Goal: Task Accomplishment & Management: Complete application form

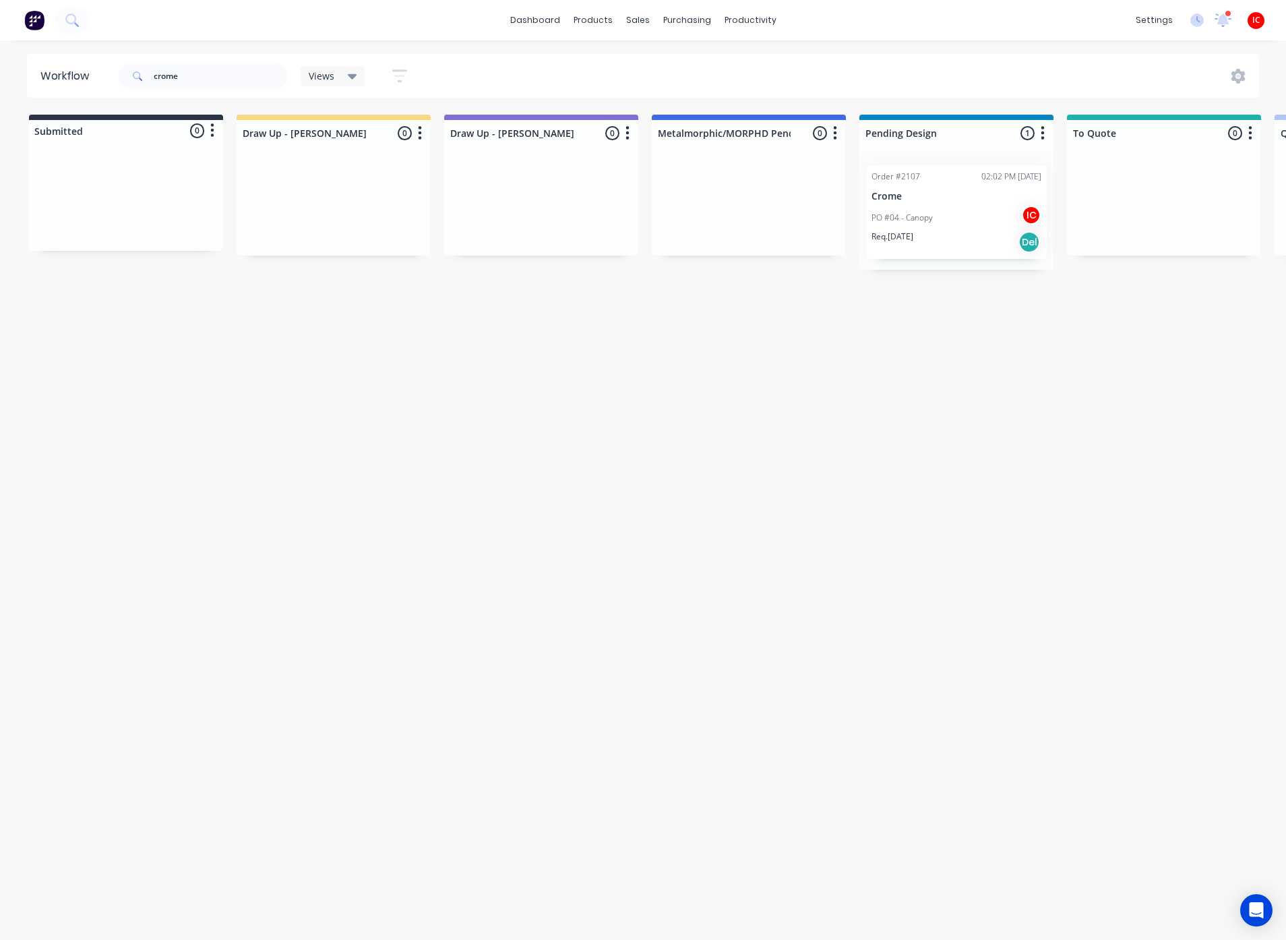
scroll to position [0, 2197]
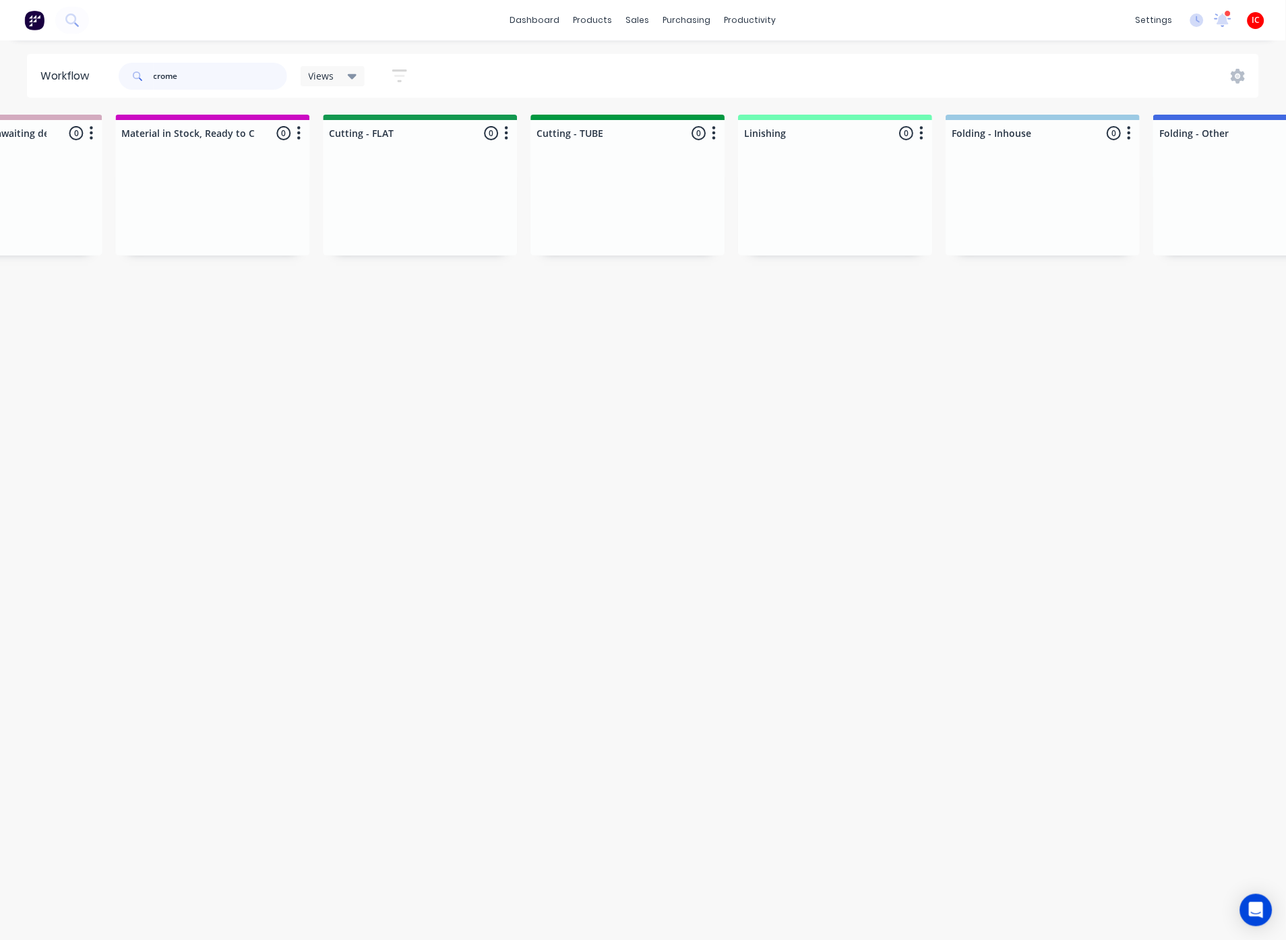
drag, startPoint x: 226, startPoint y: 76, endPoint x: 123, endPoint y: 72, distance: 102.5
click at [123, 72] on div "crome" at bounding box center [203, 76] width 168 height 27
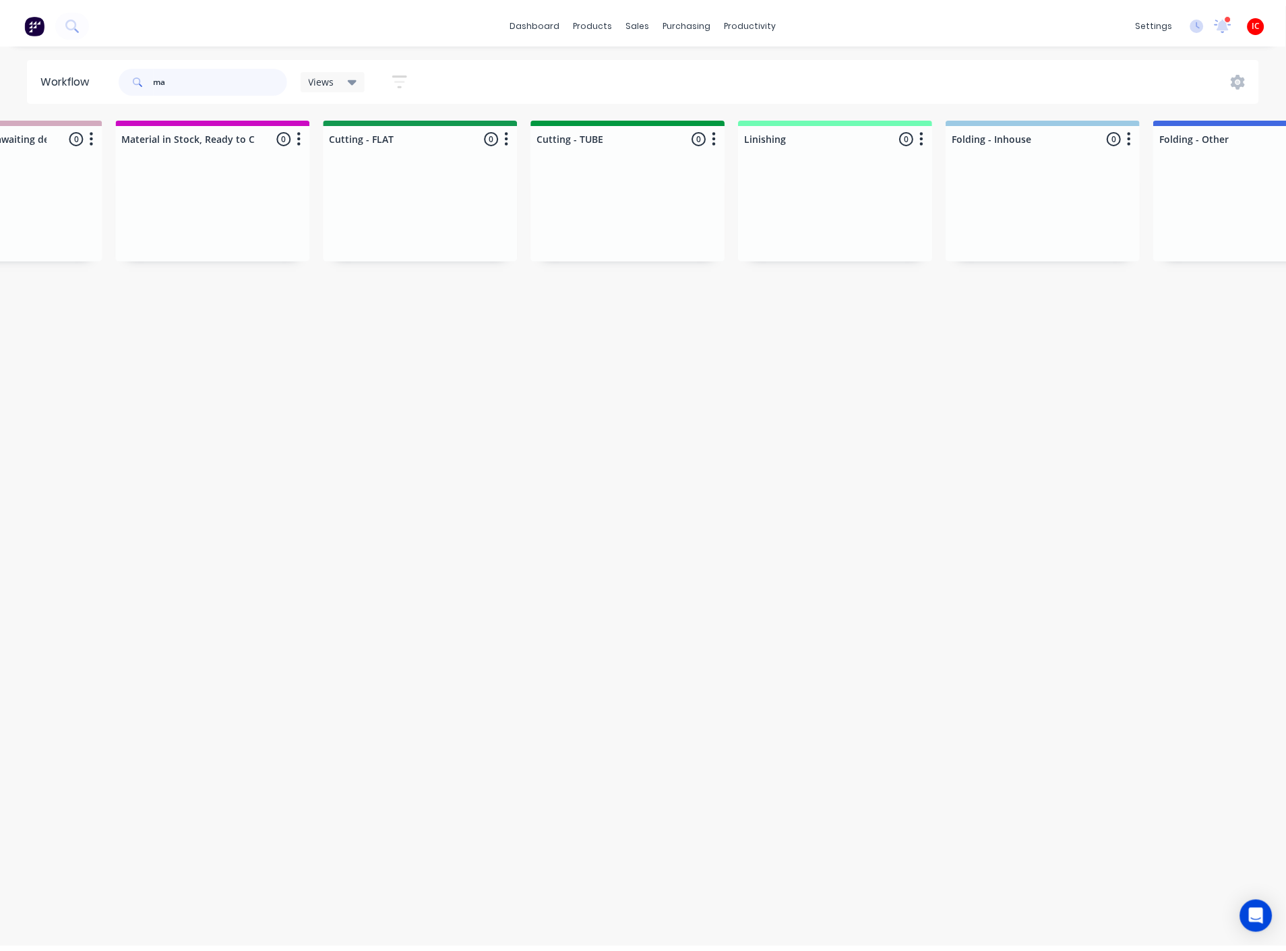
scroll to position [0, 0]
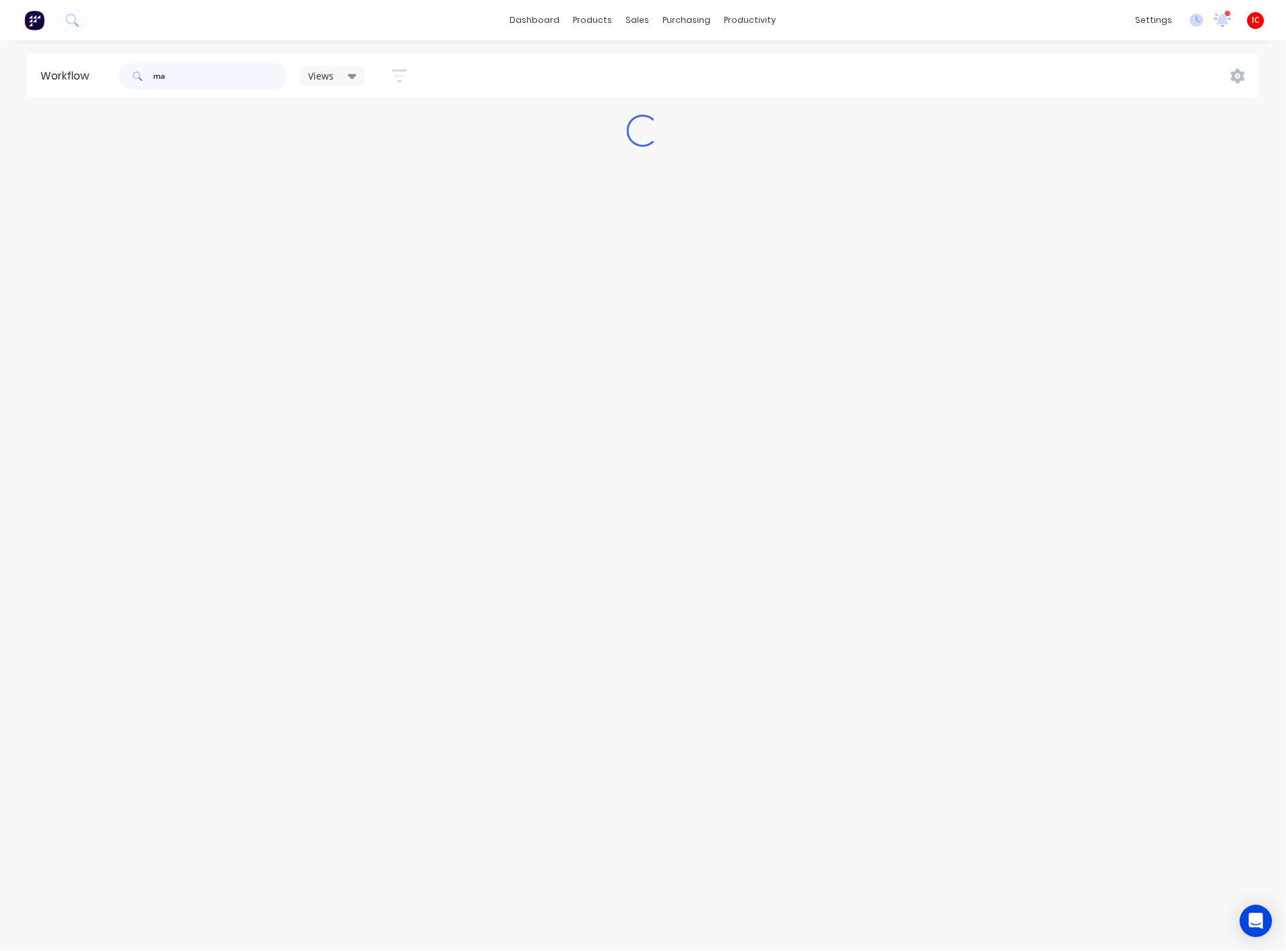
type input "ma"
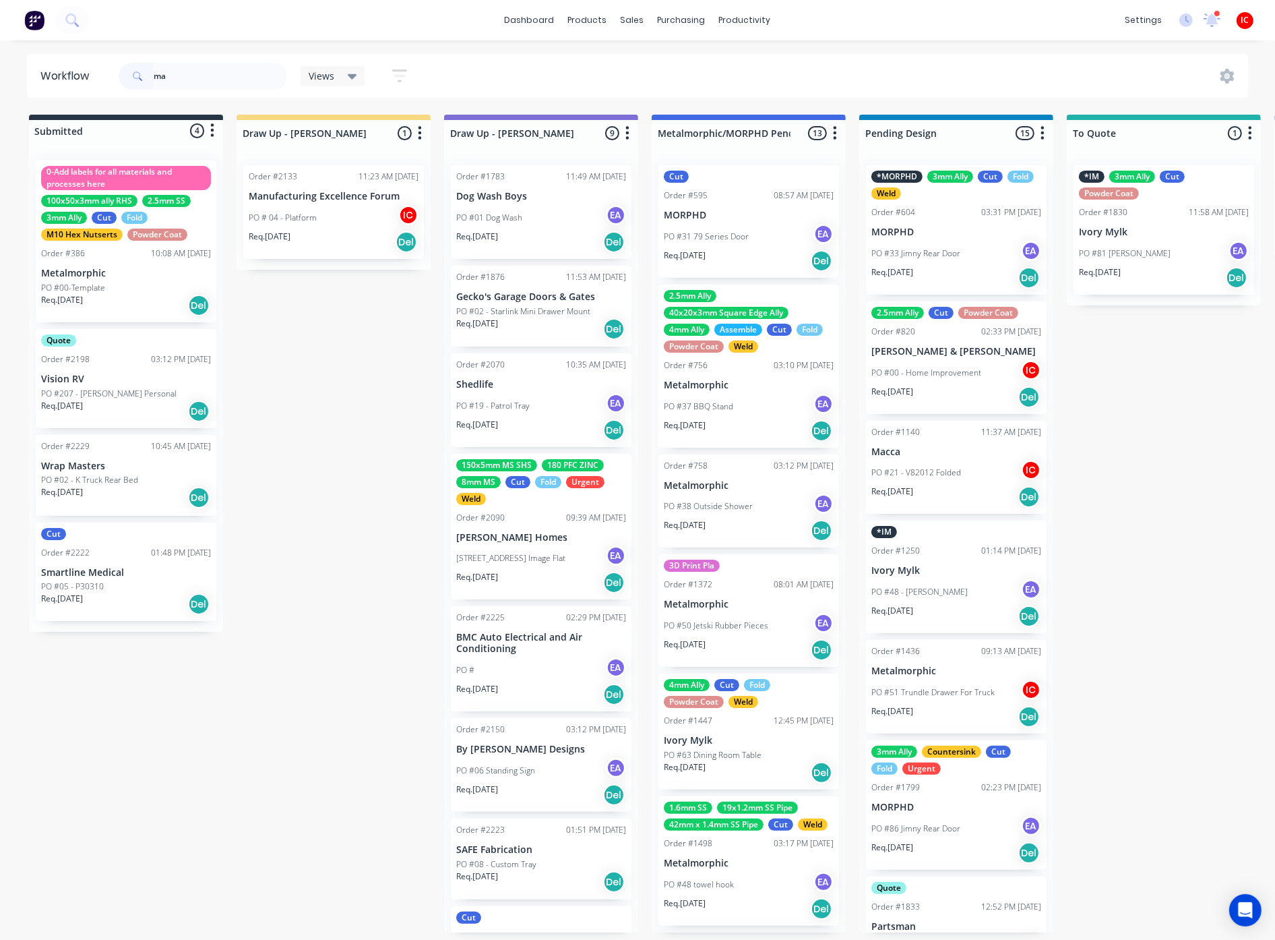
click at [358, 224] on div "PO # 04 - Platform IC" at bounding box center [334, 218] width 170 height 26
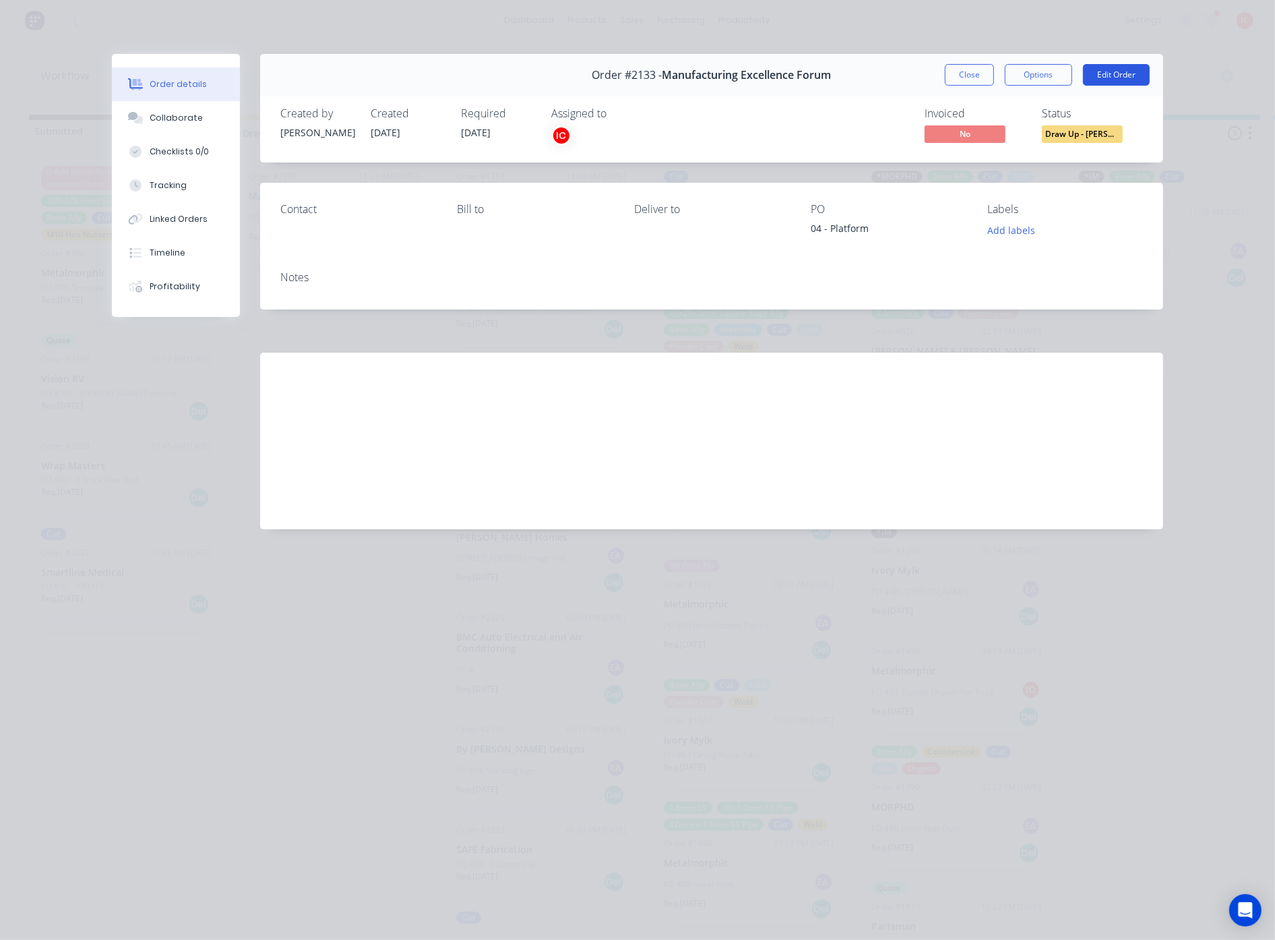
click at [1120, 79] on button "Edit Order" at bounding box center [1116, 75] width 67 height 22
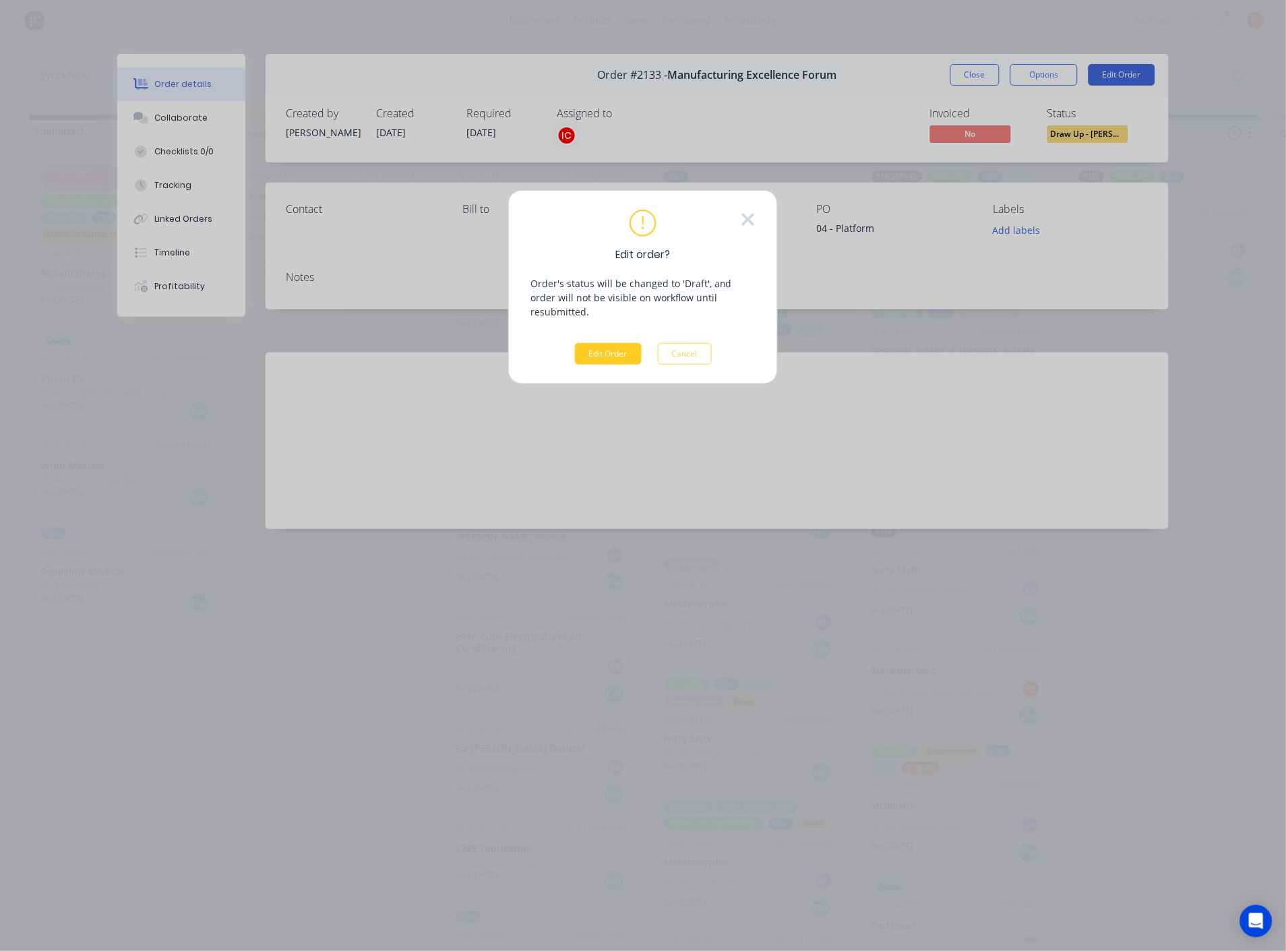
click at [596, 344] on button "Edit Order" at bounding box center [608, 354] width 67 height 22
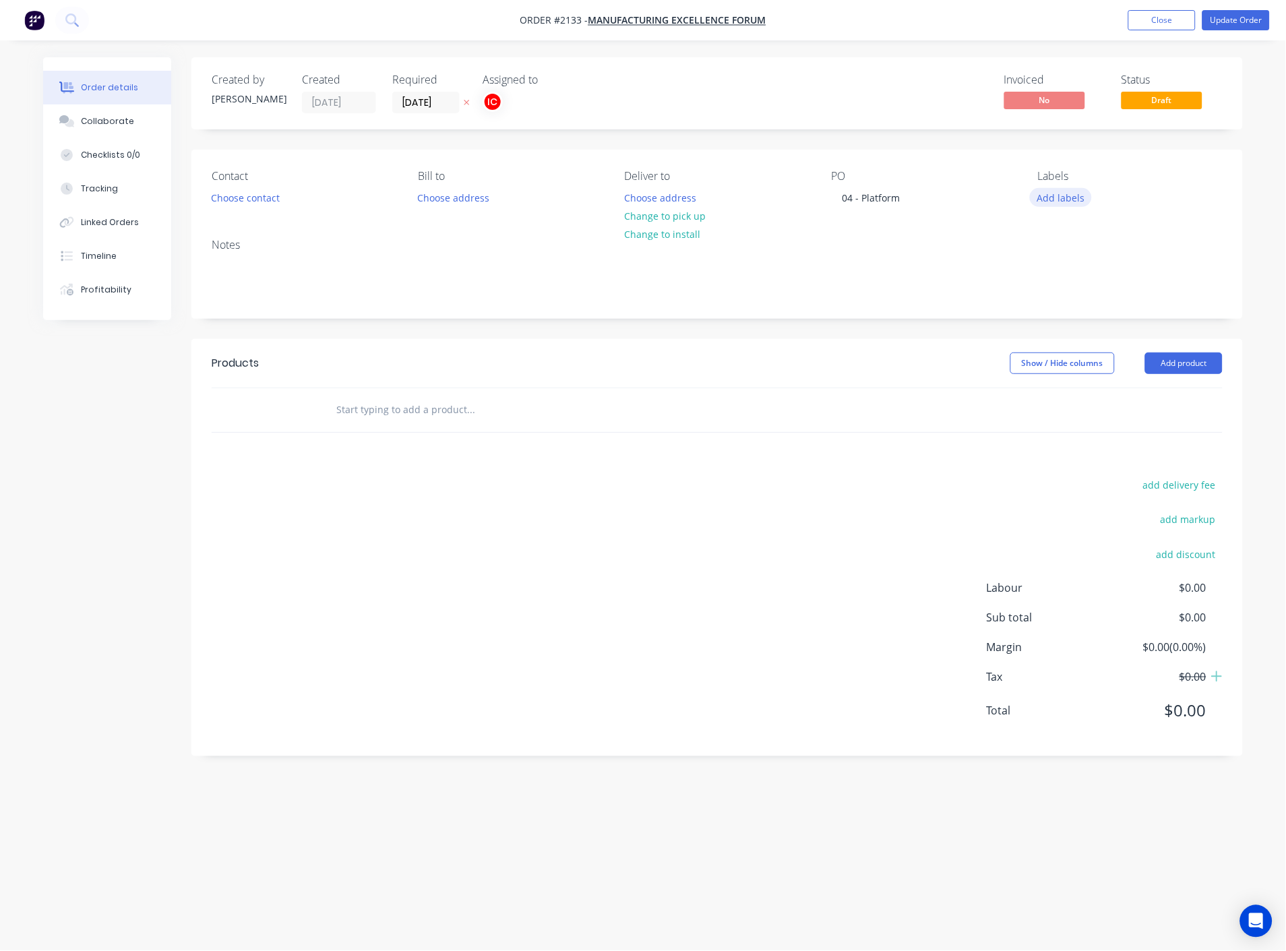
click at [1060, 196] on button "Add labels" at bounding box center [1061, 197] width 62 height 18
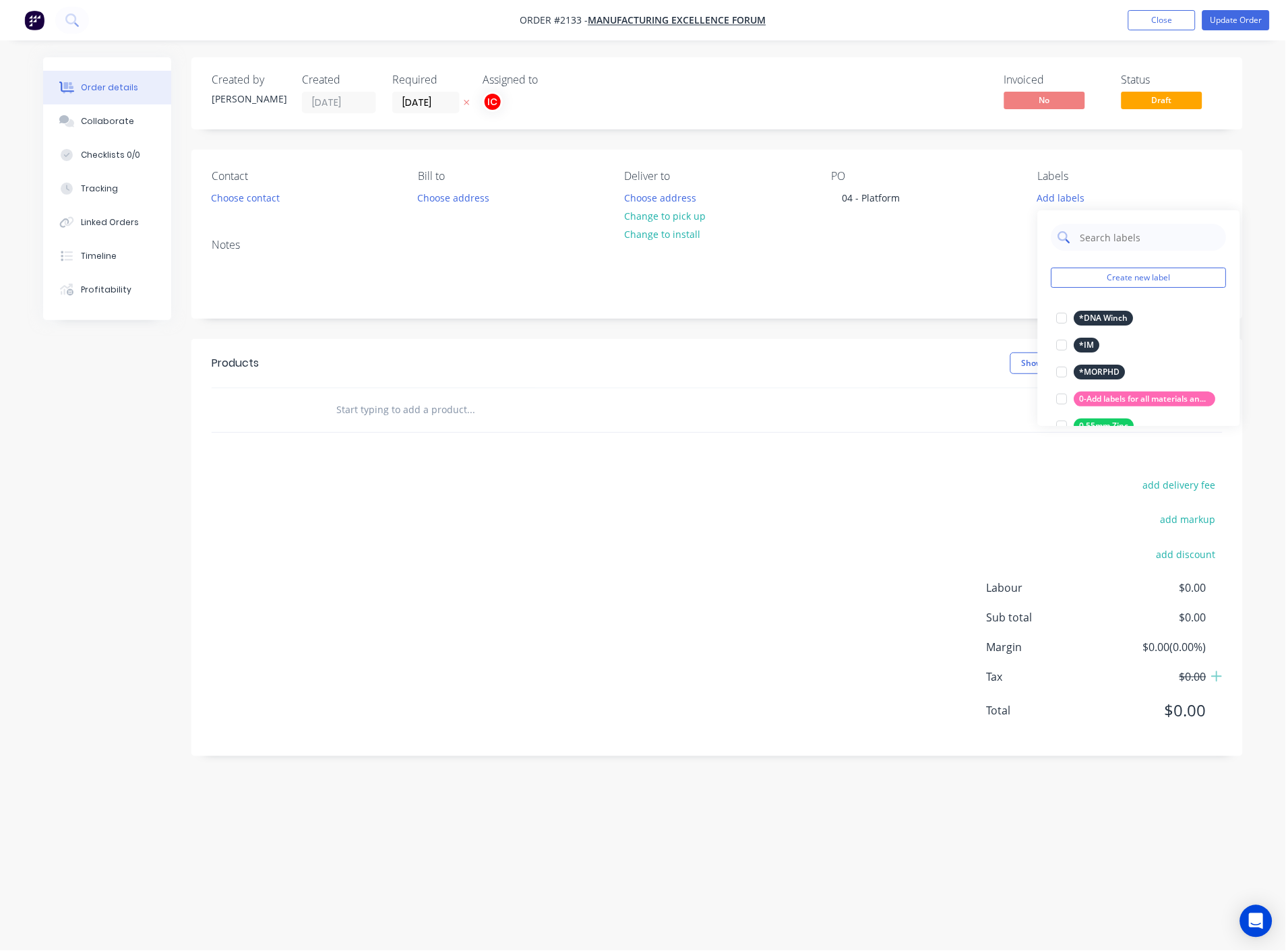
click at [1099, 237] on input "text" at bounding box center [1149, 237] width 141 height 27
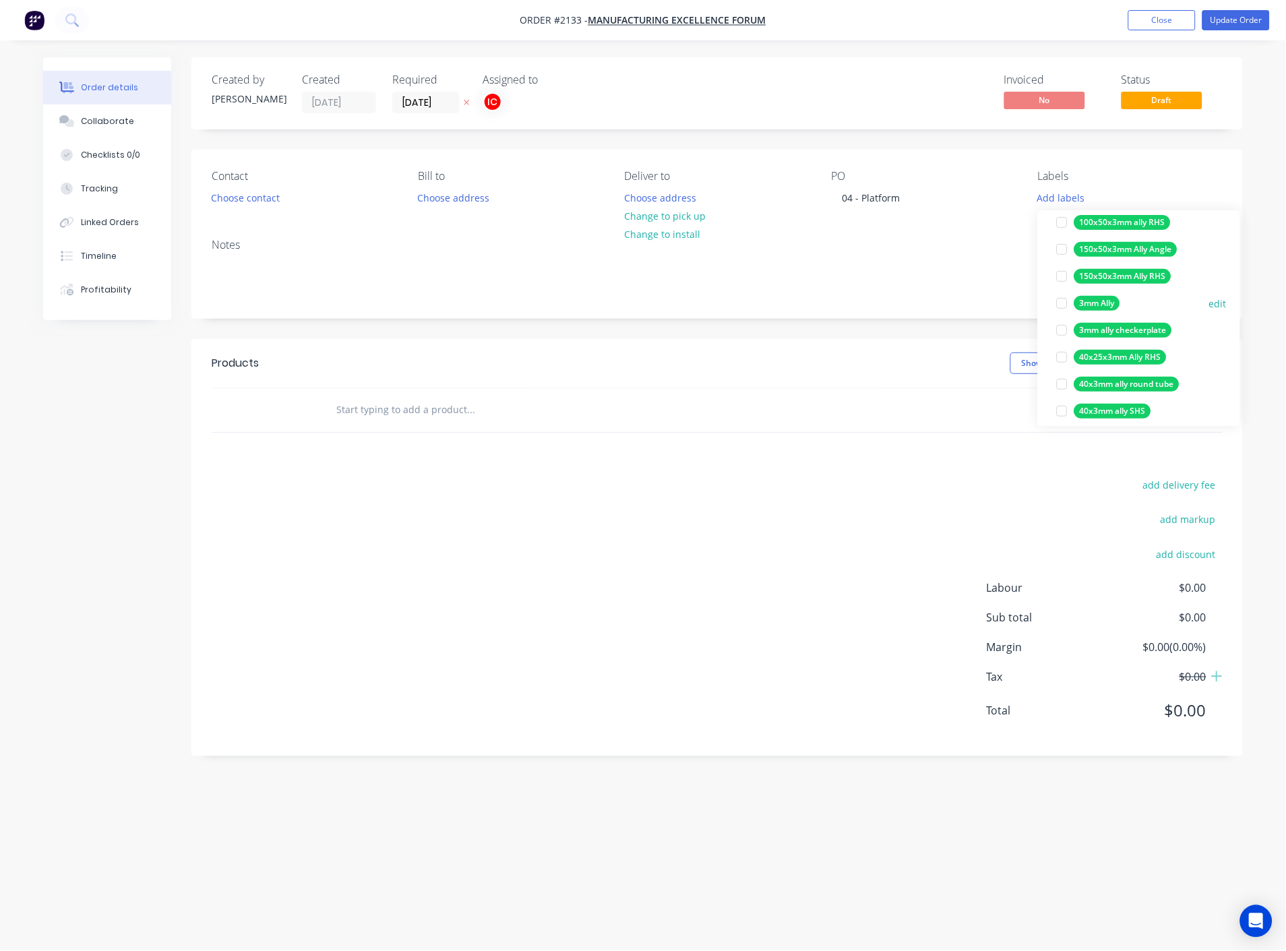
click at [1066, 306] on div at bounding box center [1062, 303] width 27 height 27
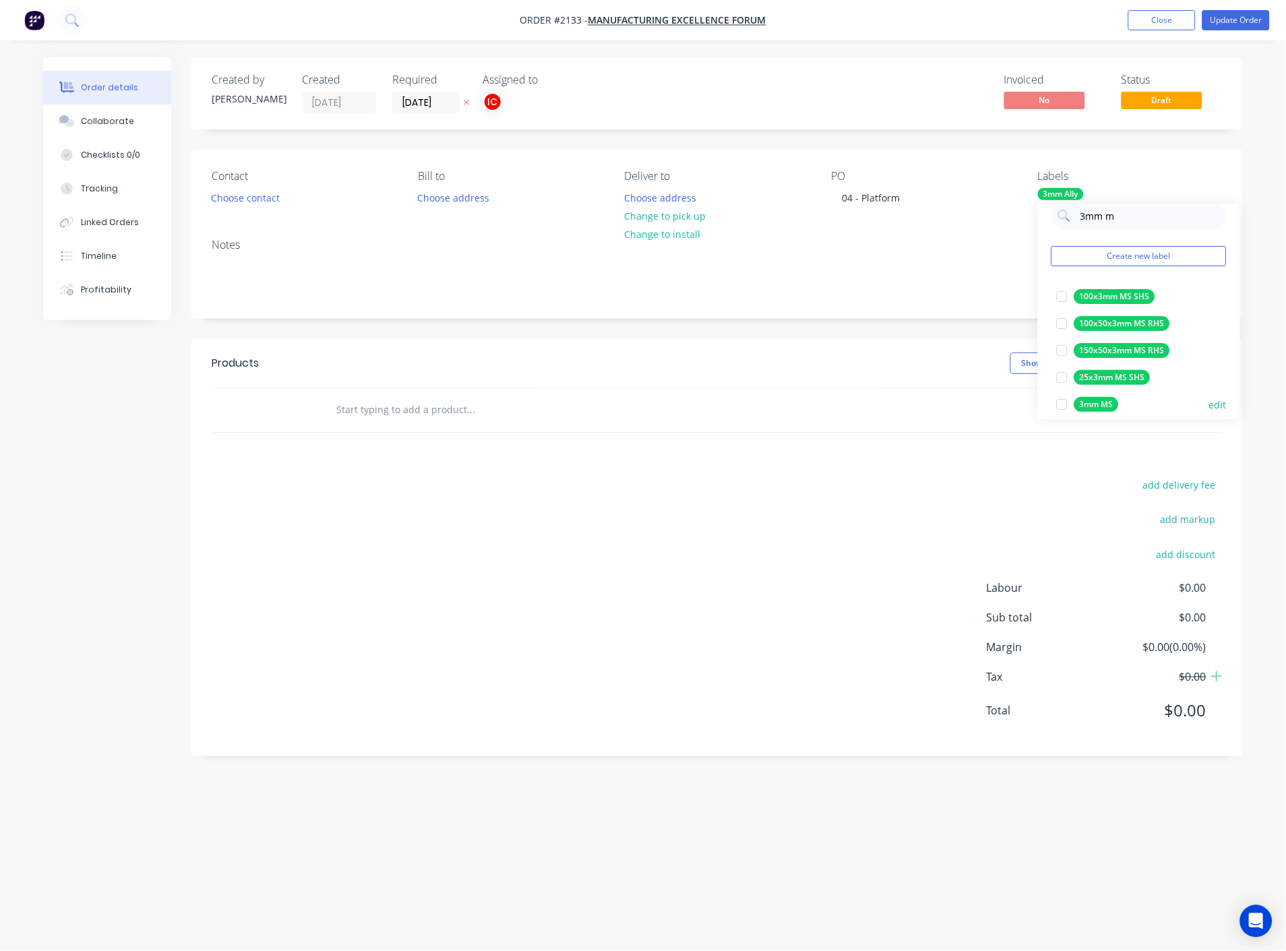
click at [1060, 405] on div at bounding box center [1062, 404] width 27 height 27
drag, startPoint x: 1136, startPoint y: 222, endPoint x: 1073, endPoint y: 222, distance: 63.4
click at [1073, 222] on div "3mm m" at bounding box center [1138, 215] width 175 height 27
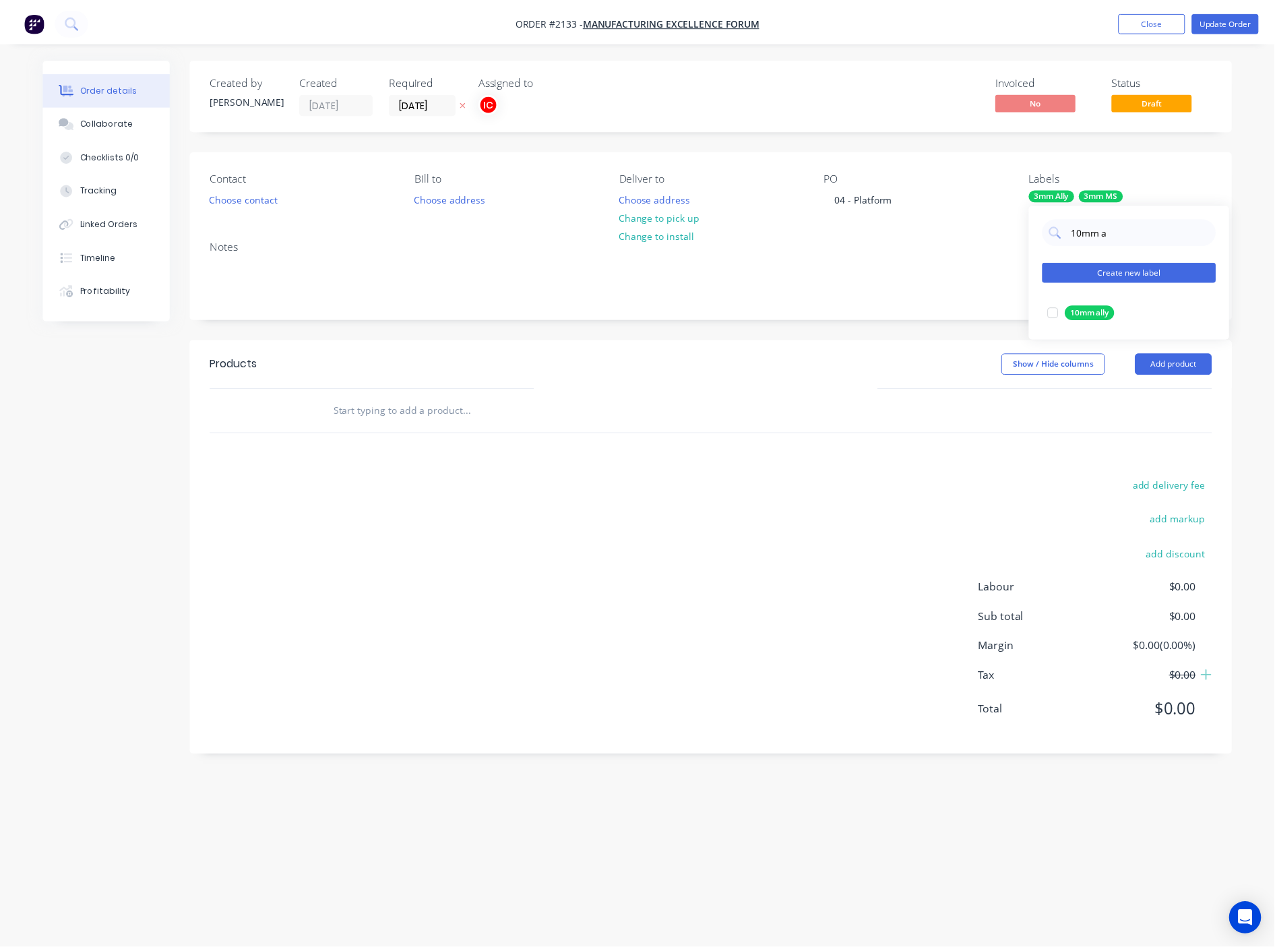
scroll to position [0, 0]
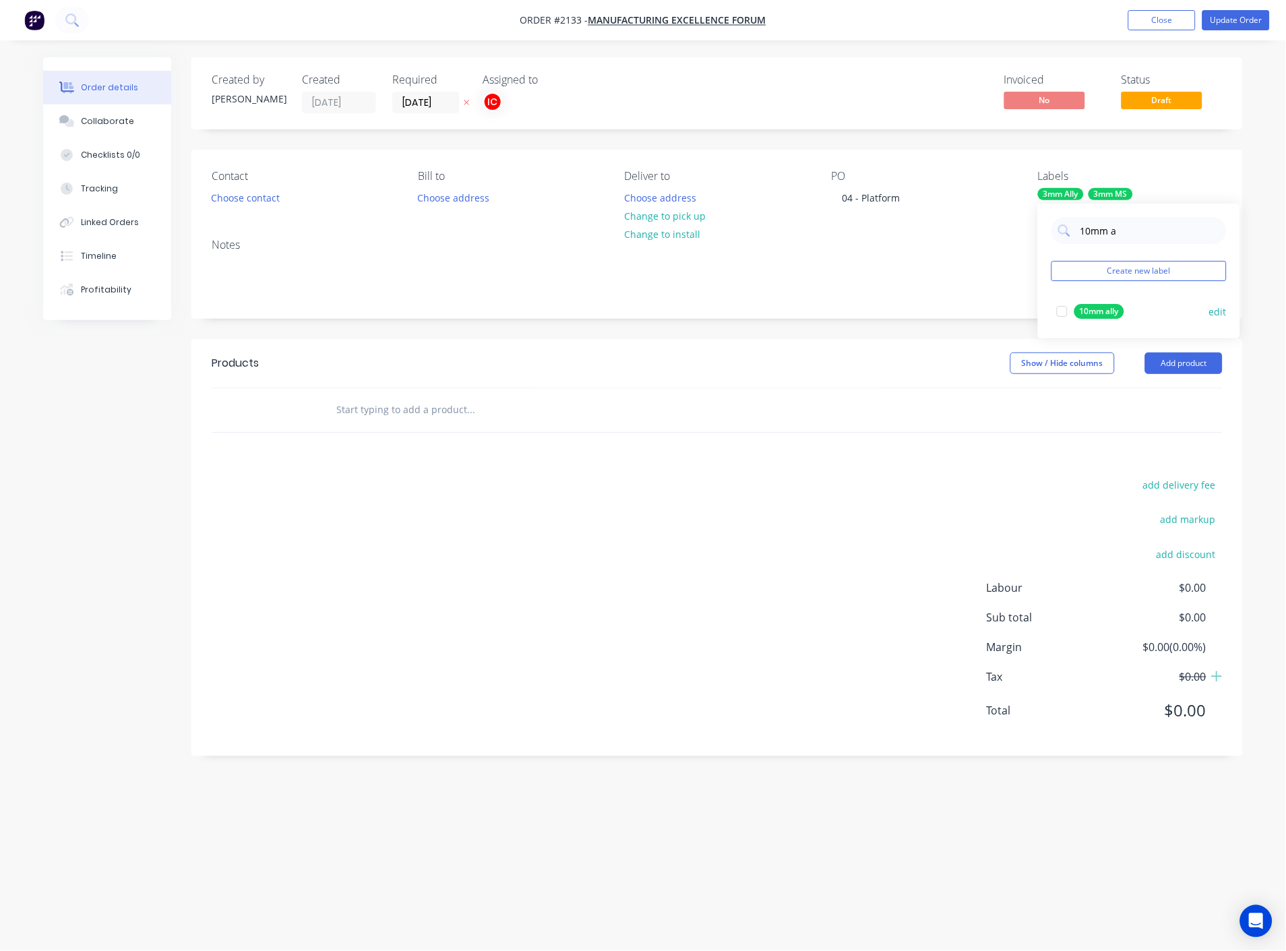
click at [1063, 312] on div at bounding box center [1062, 311] width 27 height 27
click at [1122, 235] on input "10mm a" at bounding box center [1149, 230] width 141 height 27
click at [1060, 341] on div at bounding box center [1062, 338] width 27 height 27
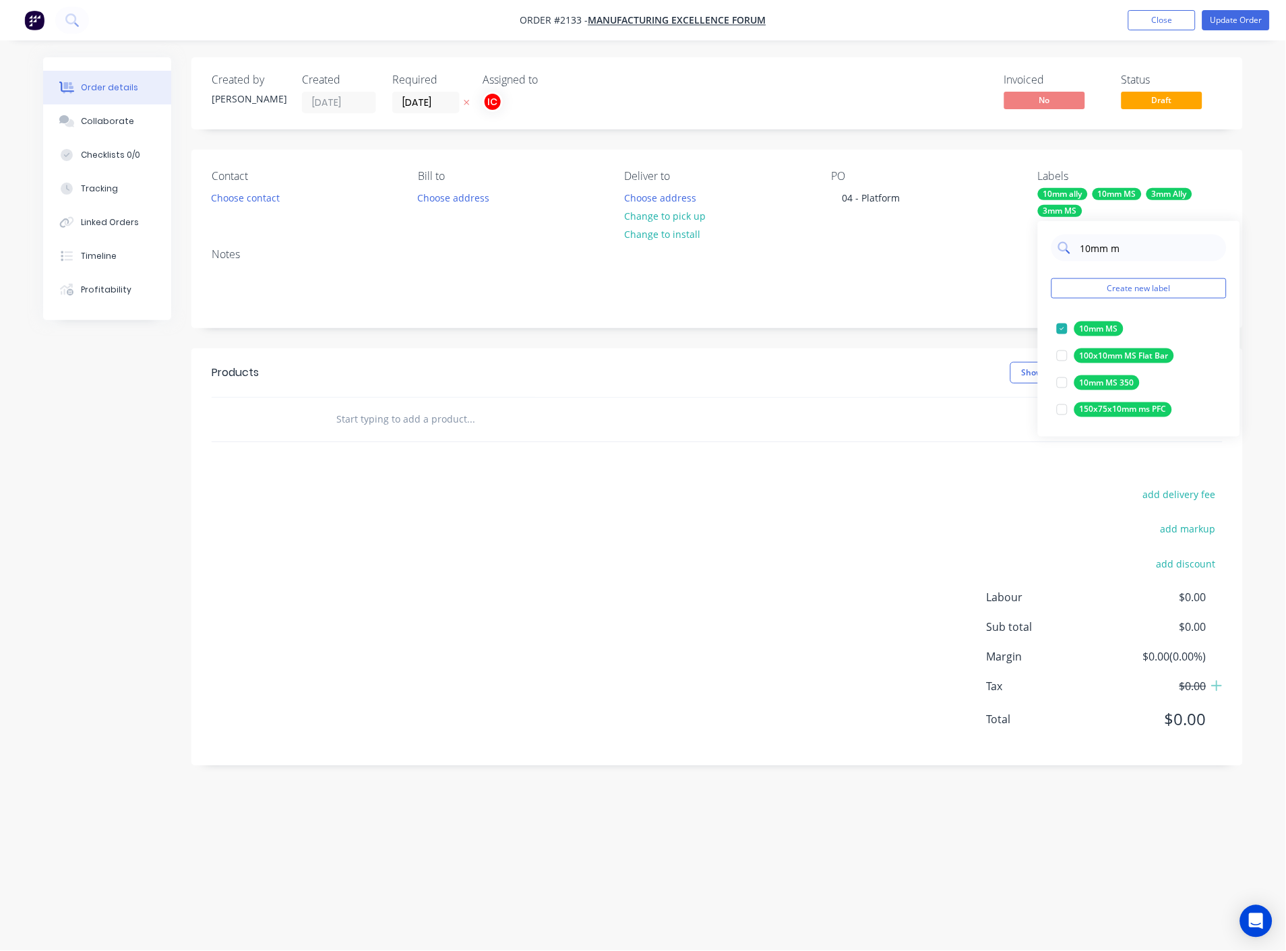
drag, startPoint x: 1123, startPoint y: 249, endPoint x: 1076, endPoint y: 253, distance: 47.3
click at [1076, 253] on div "10mm m" at bounding box center [1138, 248] width 175 height 27
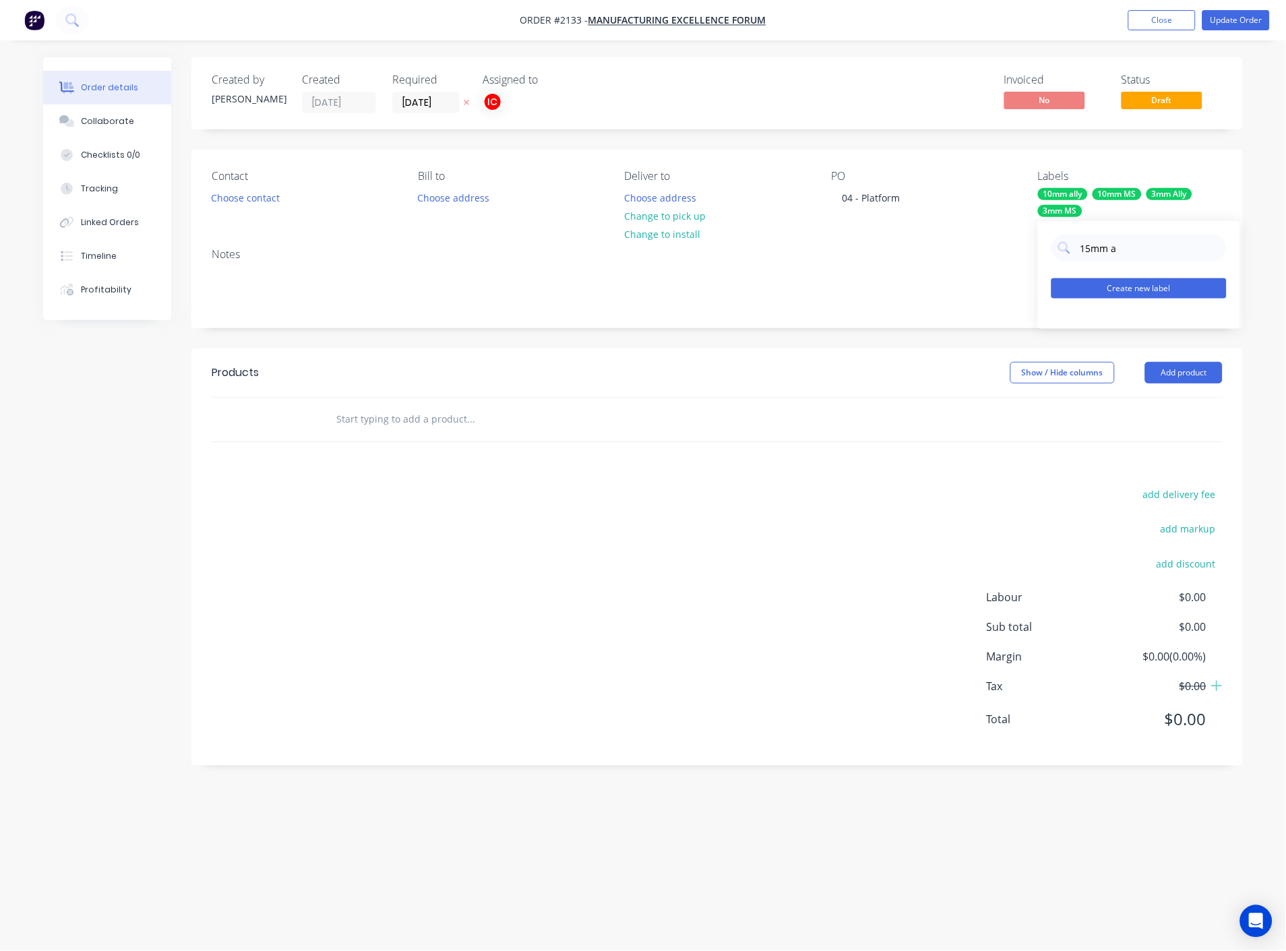
type input "15mm a"
click at [1126, 290] on button "Create new label" at bounding box center [1138, 288] width 175 height 20
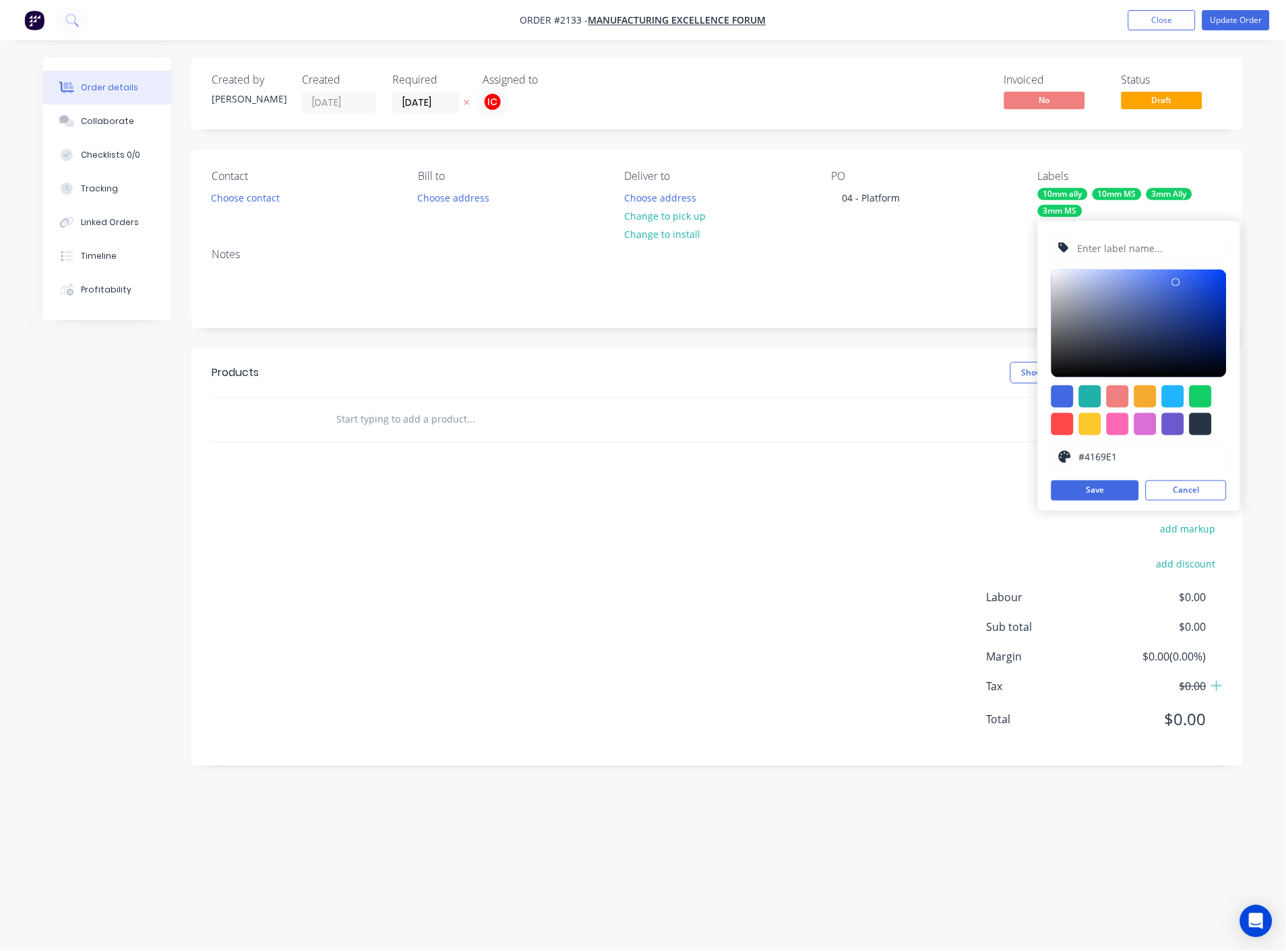
click at [1127, 247] on input "text" at bounding box center [1148, 248] width 144 height 26
type input "15mm Ali"
click at [1206, 402] on div at bounding box center [1201, 397] width 22 height 22
type input "#13CE66"
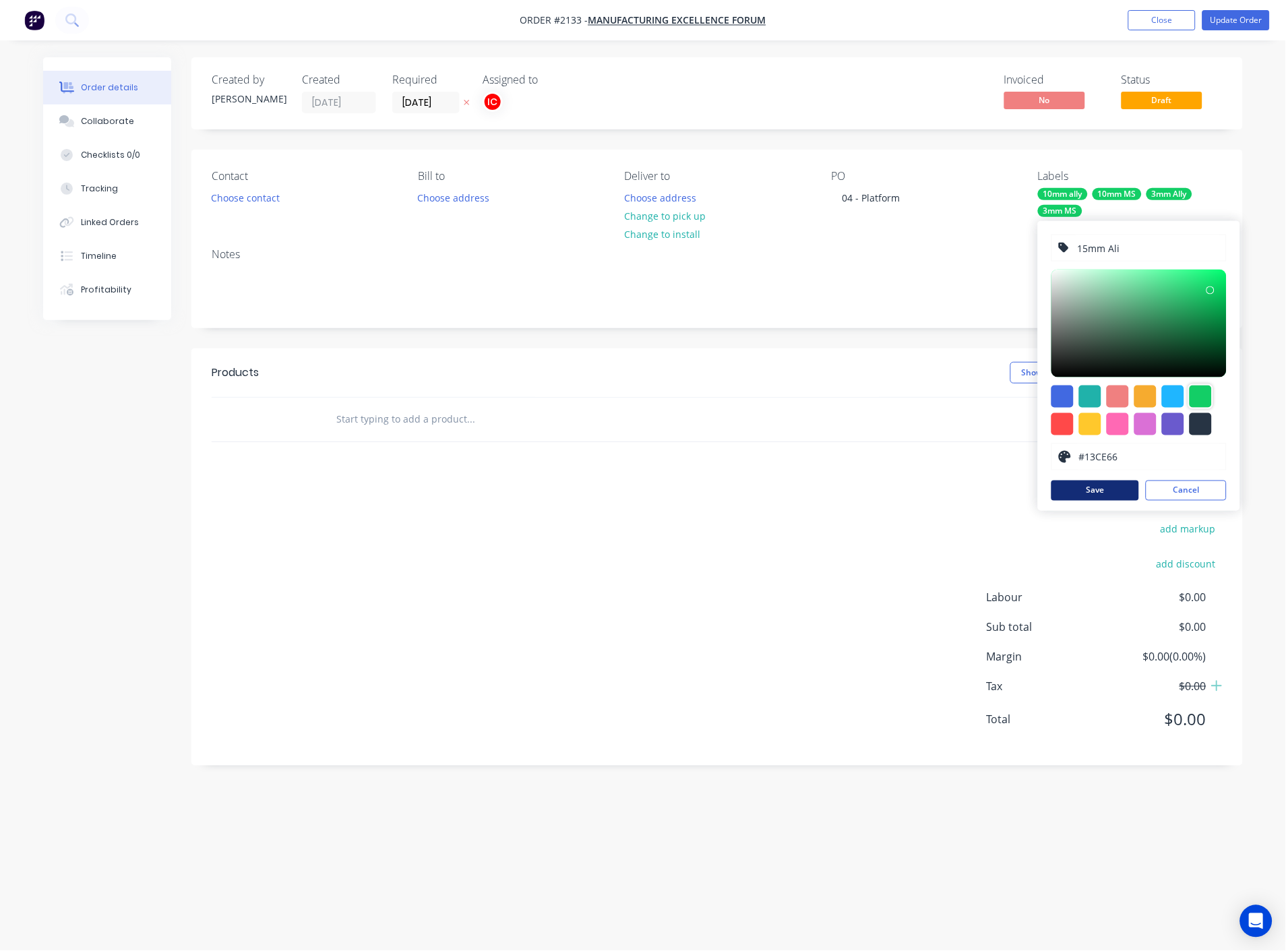
click at [1095, 494] on button "Save" at bounding box center [1095, 491] width 88 height 20
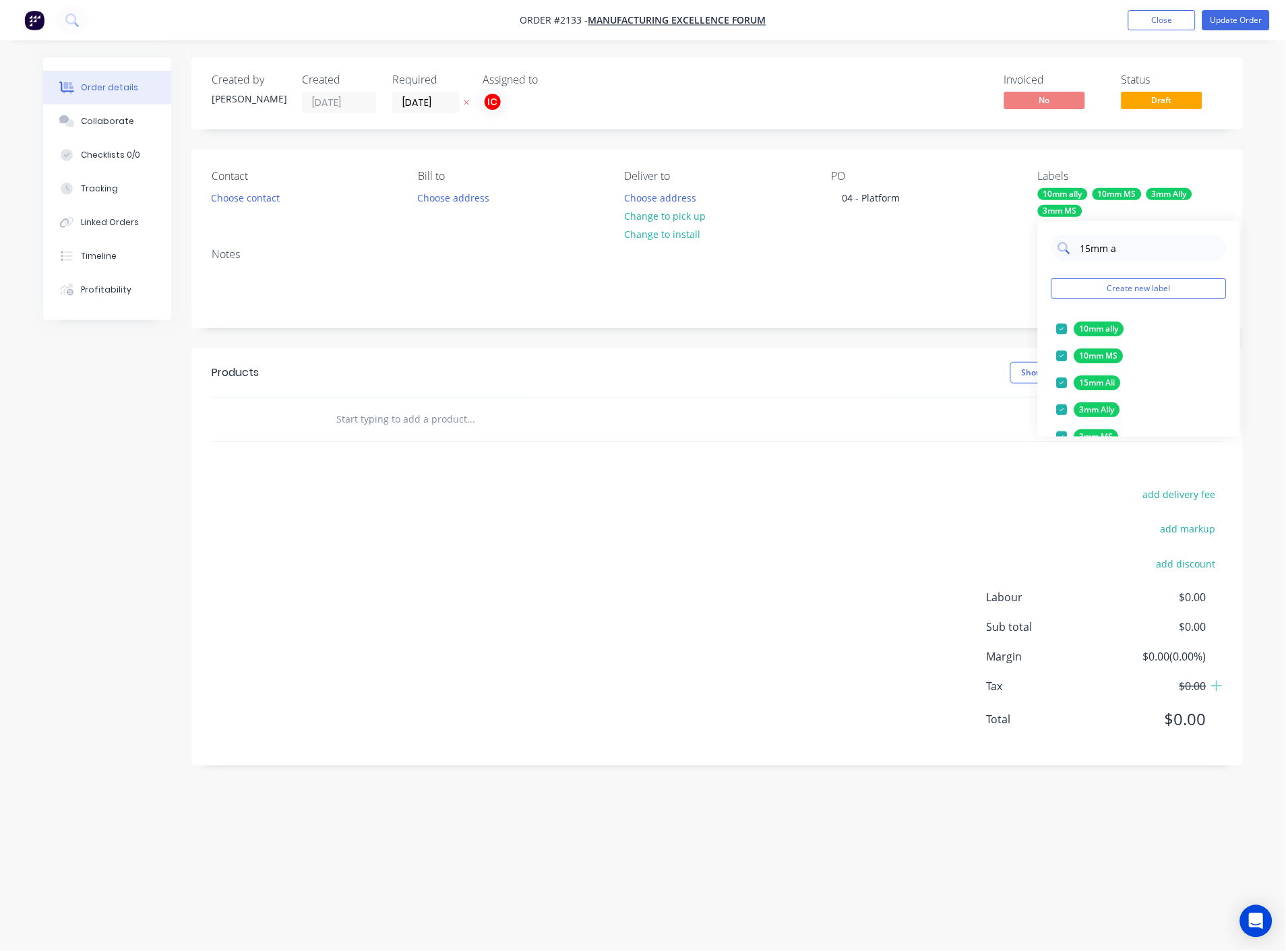
click at [1124, 249] on input "15mm a" at bounding box center [1149, 248] width 141 height 27
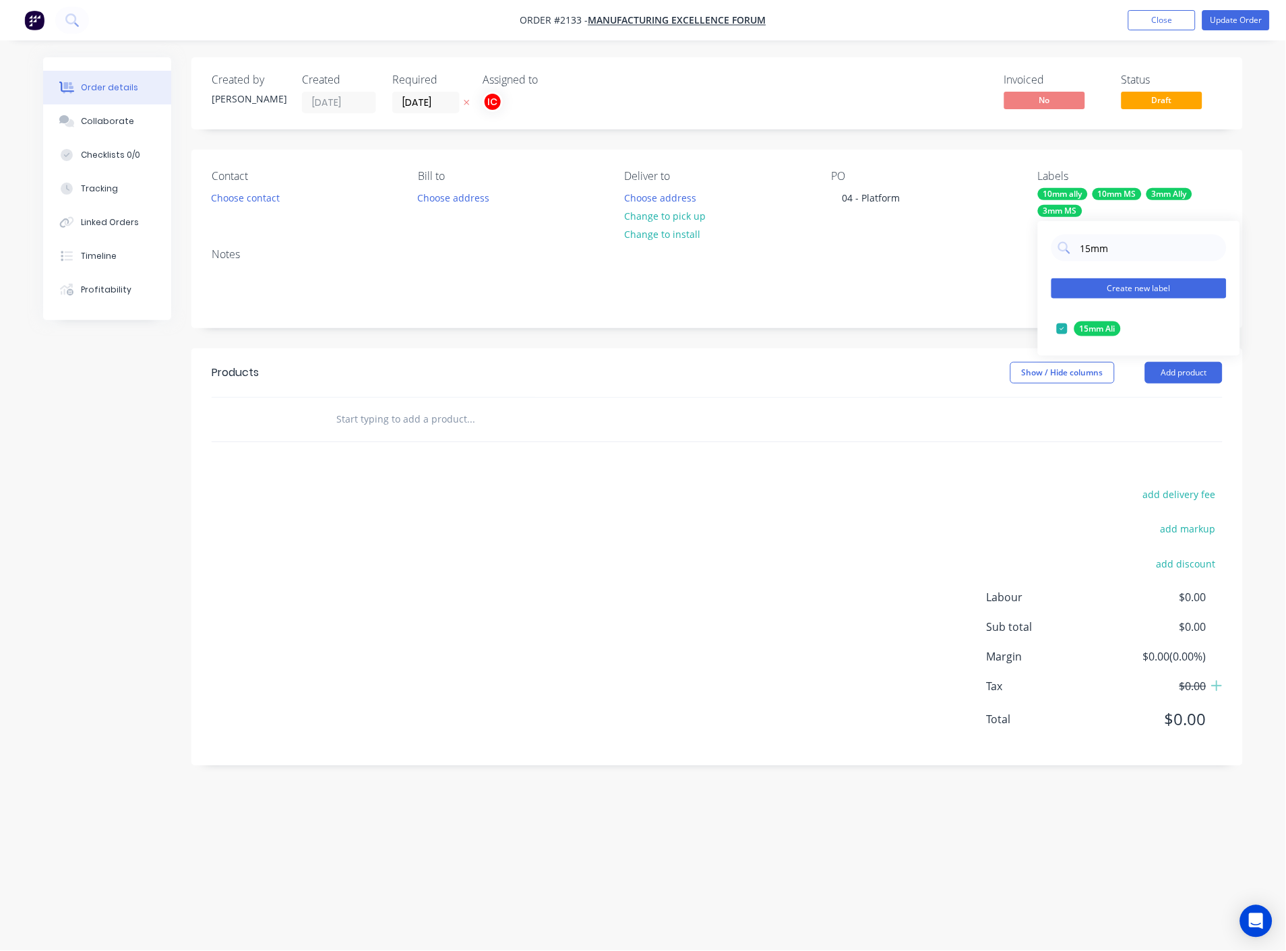
type input "15mm"
click at [1095, 288] on button "Create new label" at bounding box center [1138, 288] width 175 height 20
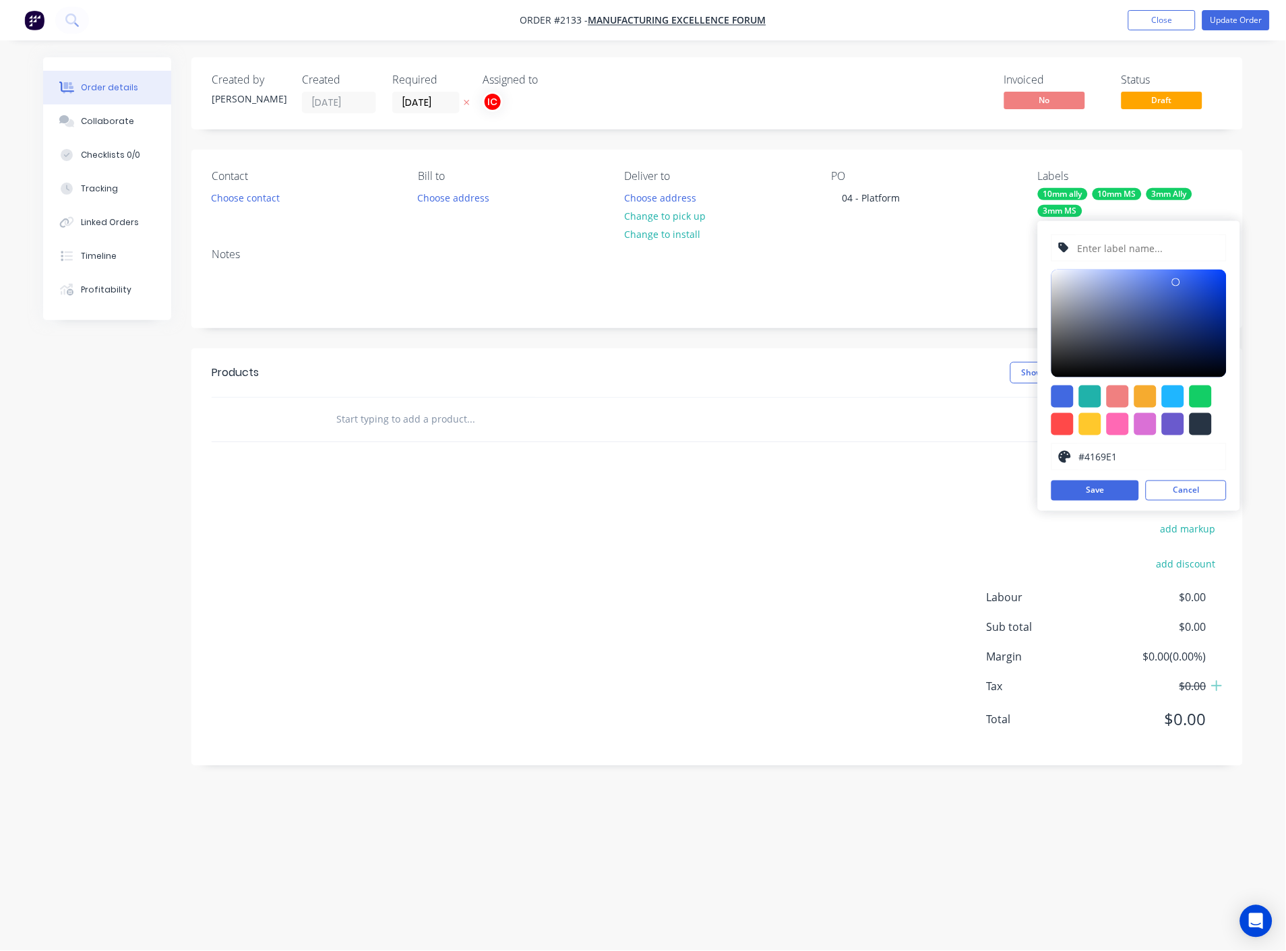
click at [1104, 247] on input "text" at bounding box center [1148, 248] width 144 height 26
type input "15mm MS"
click at [1201, 396] on div at bounding box center [1201, 397] width 22 height 22
type input "#13CE66"
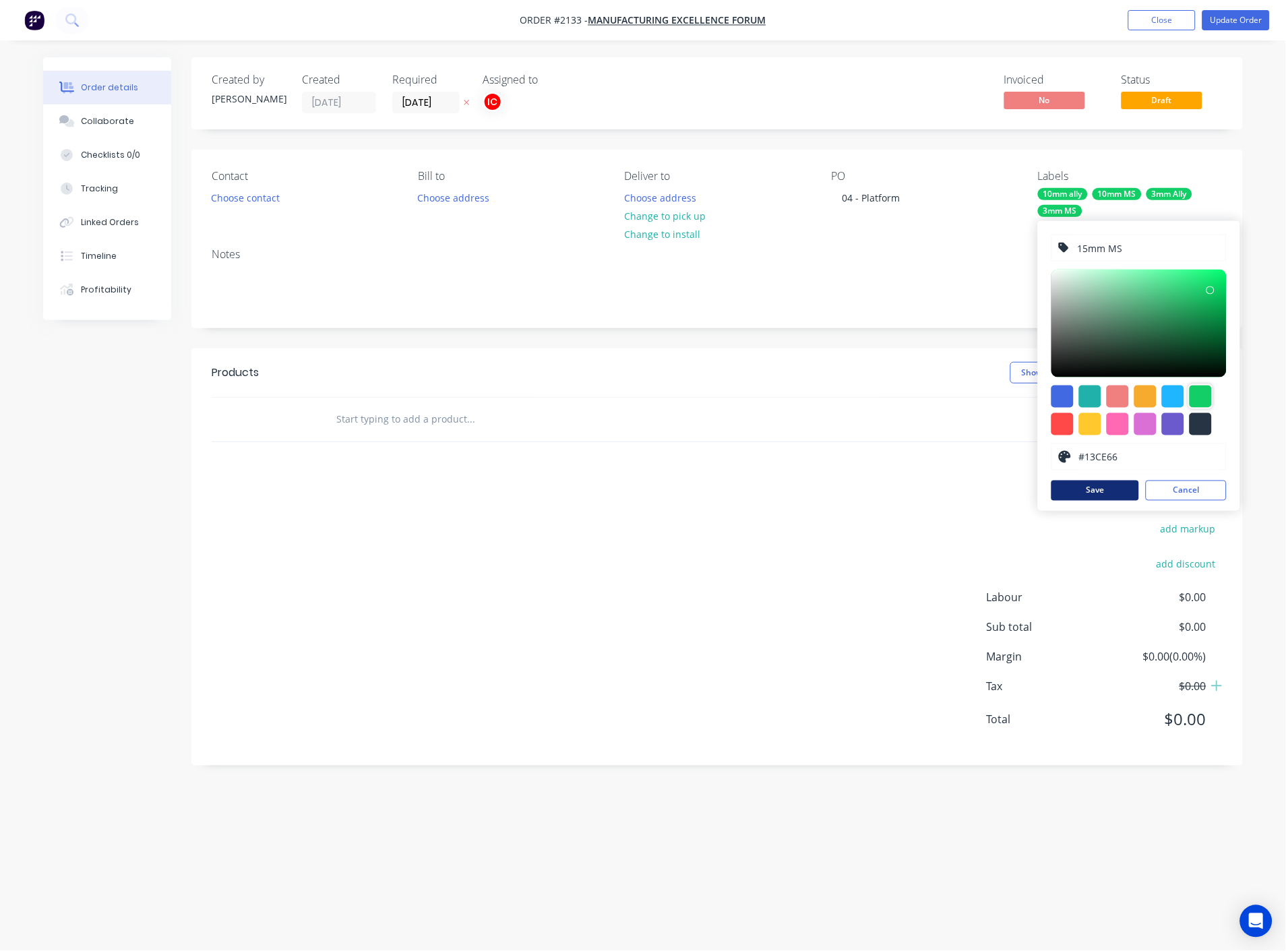
click at [1092, 492] on button "Save" at bounding box center [1095, 491] width 88 height 20
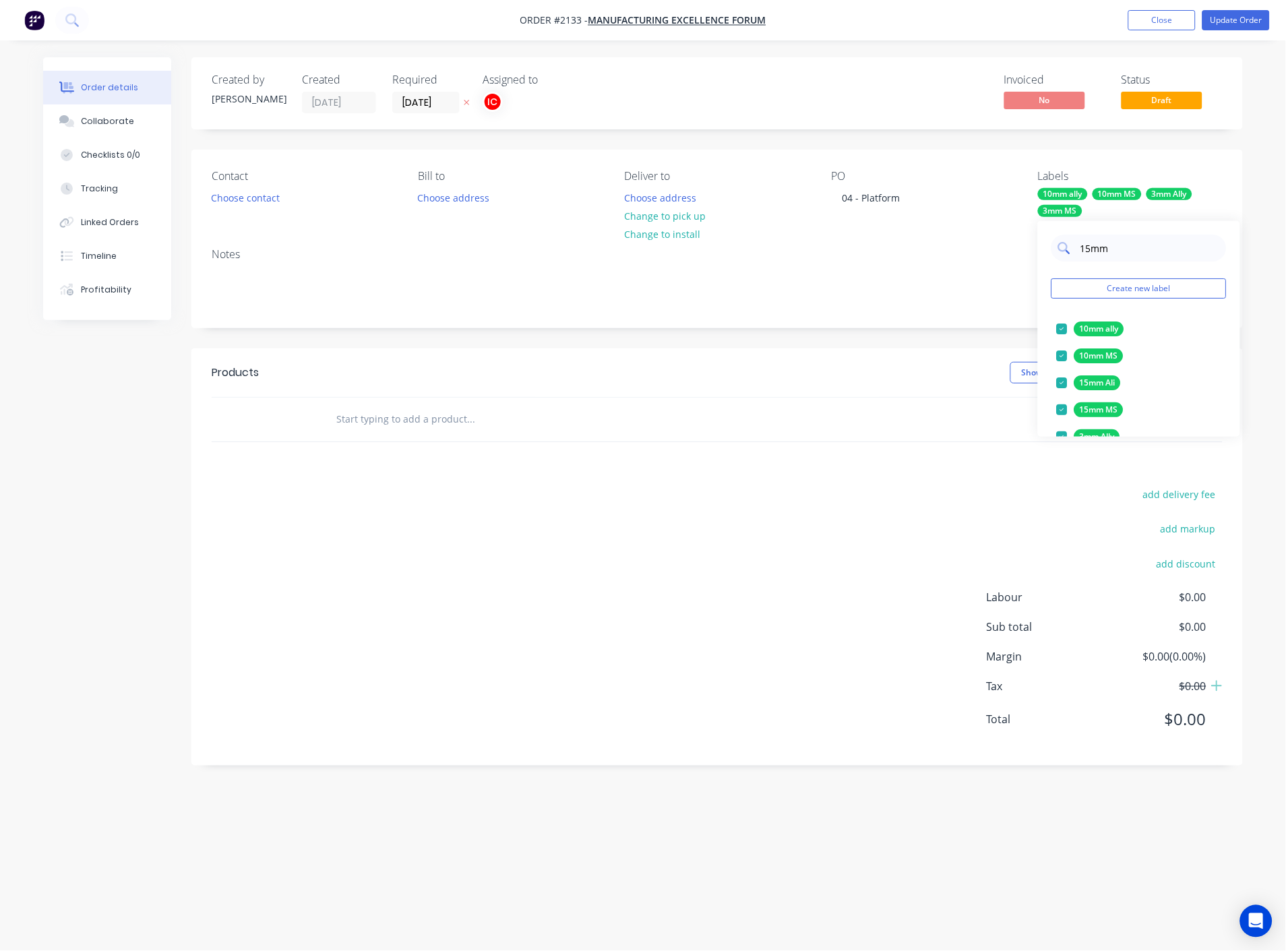
drag, startPoint x: 1121, startPoint y: 251, endPoint x: 1074, endPoint y: 252, distance: 46.5
click at [1074, 252] on div "15mm" at bounding box center [1138, 248] width 175 height 27
type input "EA"
click at [1116, 285] on button "Create new label" at bounding box center [1138, 288] width 175 height 20
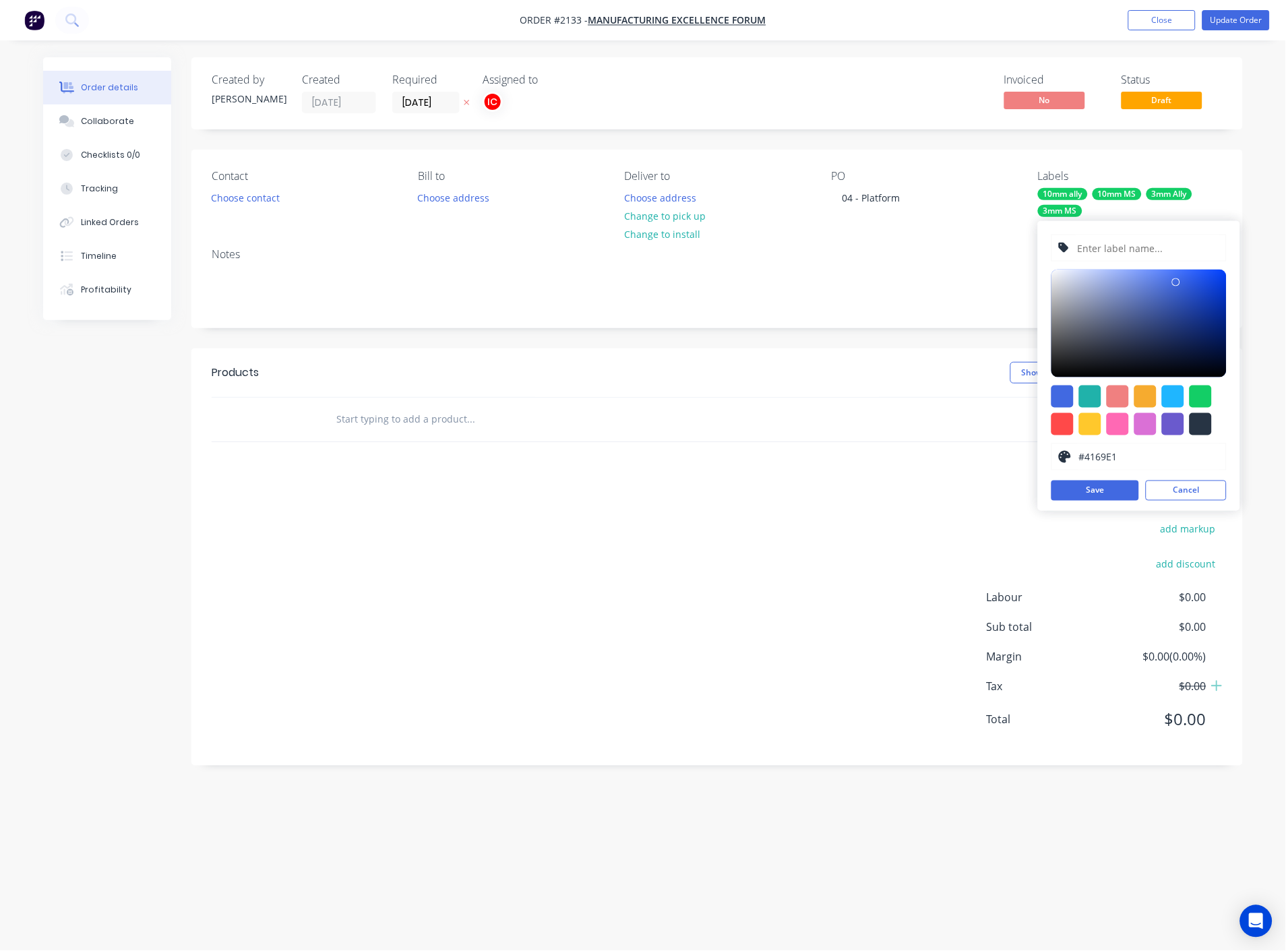
click at [1151, 249] on input "text" at bounding box center [1148, 248] width 144 height 26
type input "EA 40x4 [PERSON_NAME]"
click at [1200, 399] on div at bounding box center [1201, 397] width 22 height 22
type input "#13CE66"
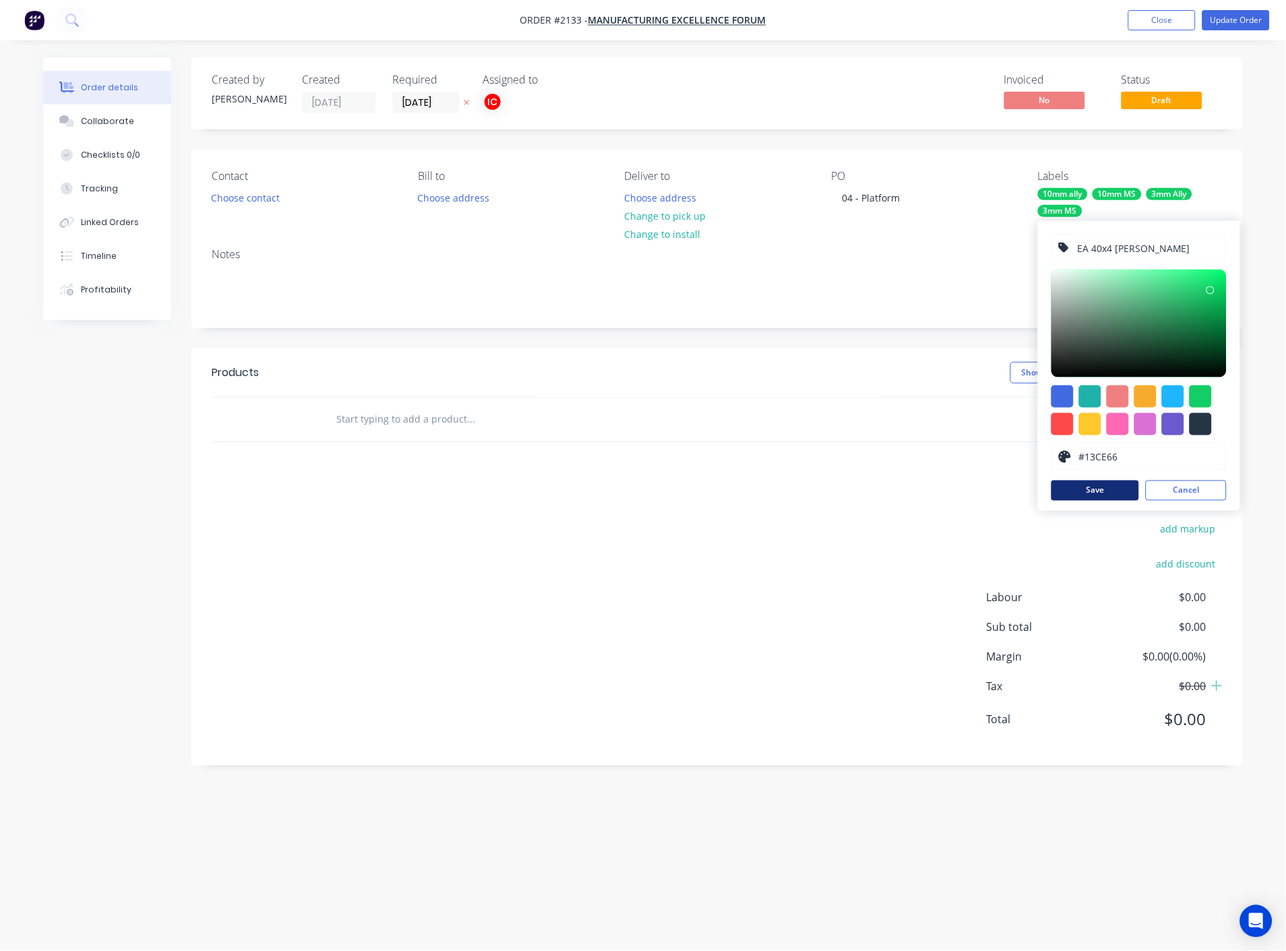
click at [1109, 495] on button "Save" at bounding box center [1095, 491] width 88 height 20
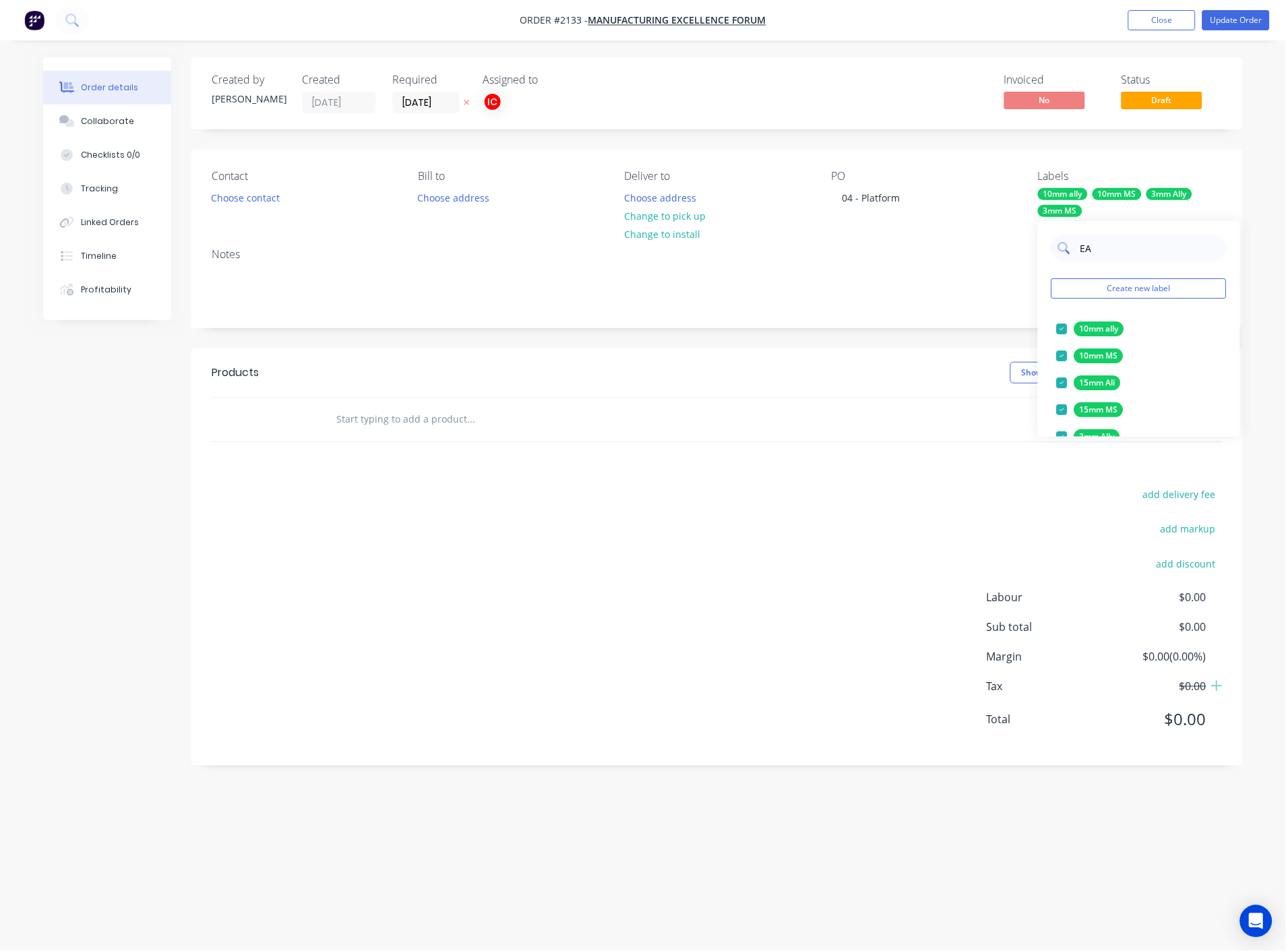
click at [1124, 251] on input "EA" at bounding box center [1149, 248] width 141 height 27
click at [1140, 293] on button "Create new label" at bounding box center [1138, 288] width 175 height 20
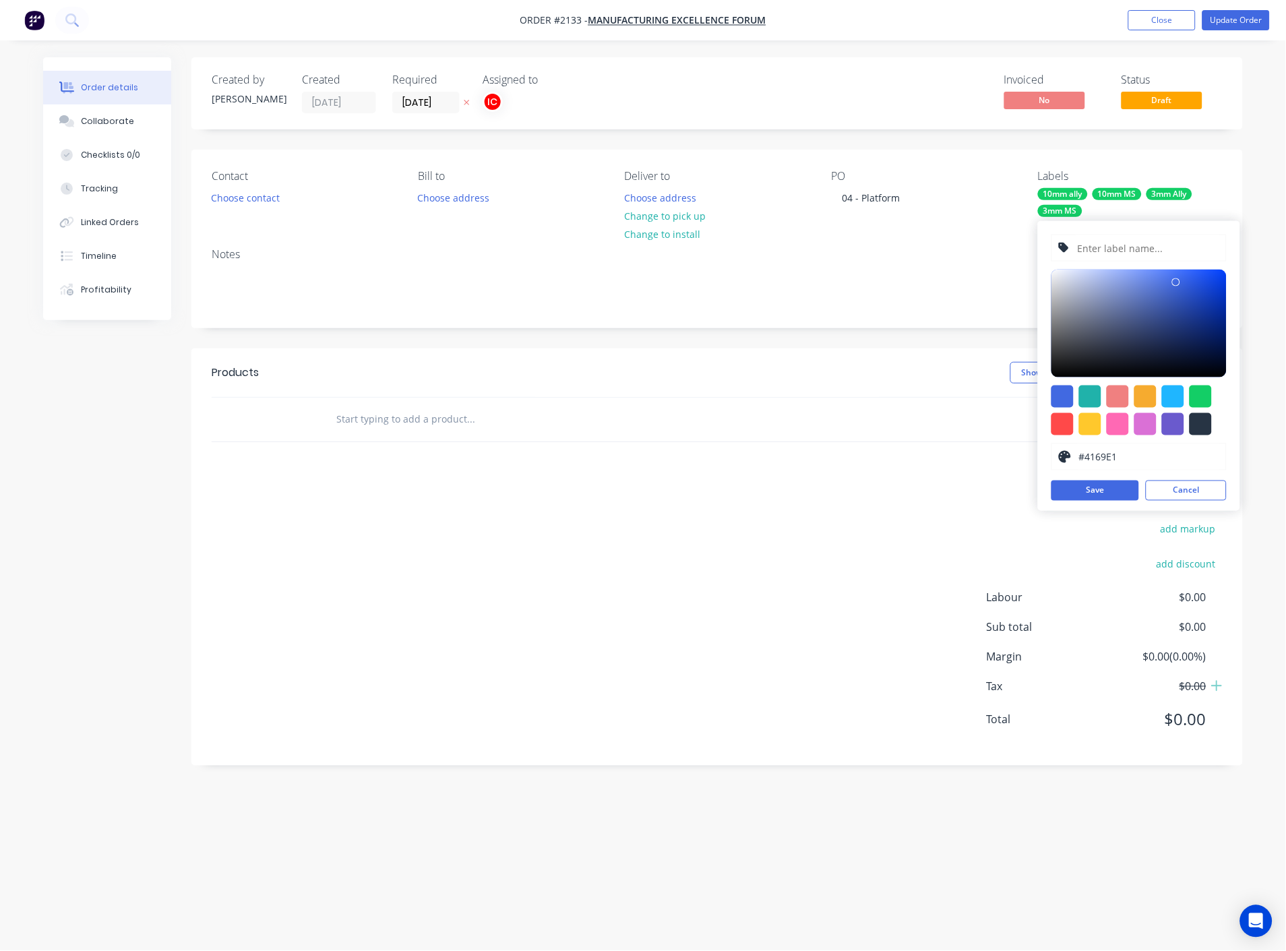
click at [1117, 251] on input "text" at bounding box center [1148, 248] width 144 height 26
type input "EA 40x5 MS"
click at [1198, 396] on div at bounding box center [1201, 397] width 22 height 22
type input "#13CE66"
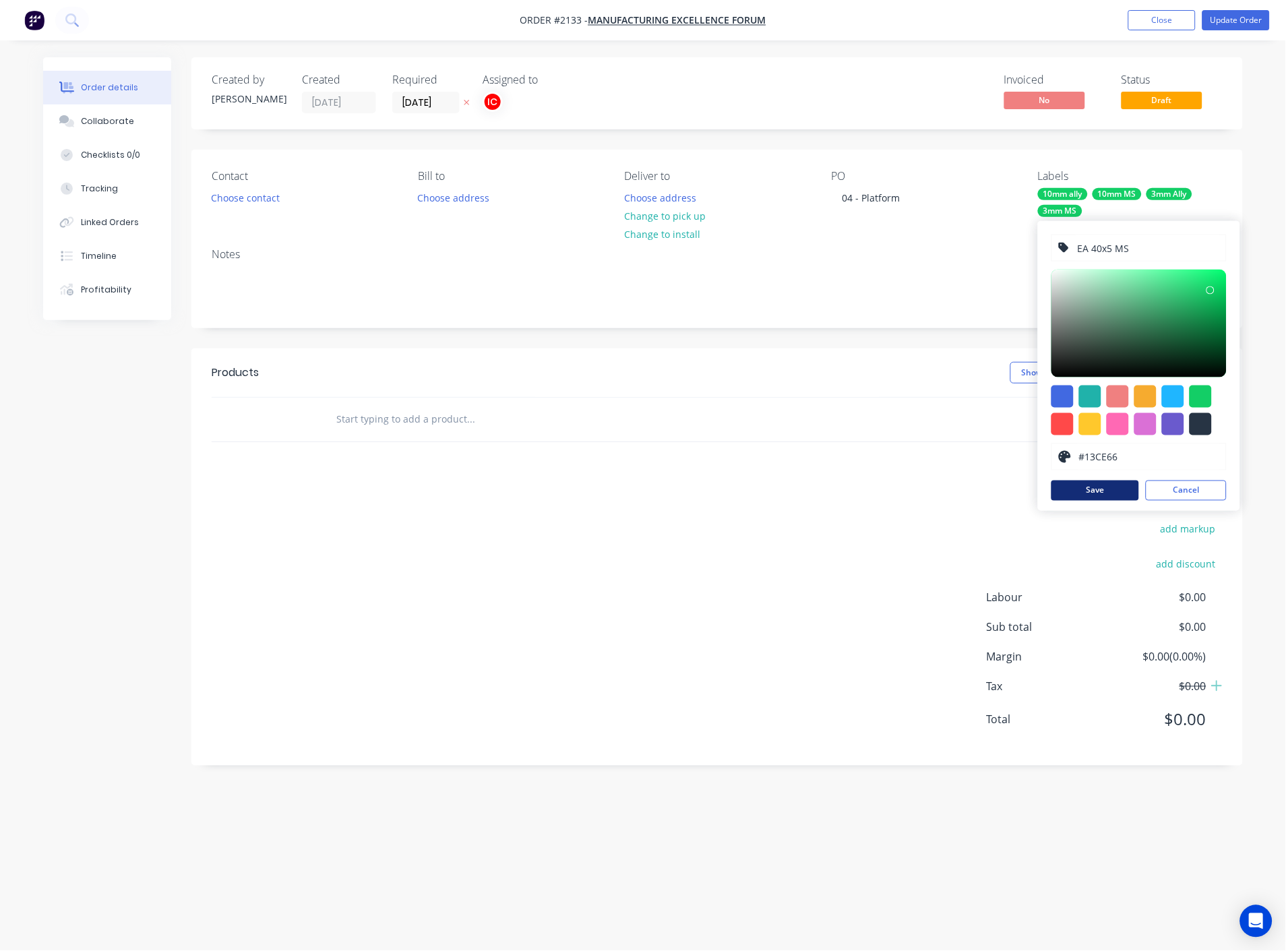
click at [1100, 493] on button "Save" at bounding box center [1095, 491] width 88 height 20
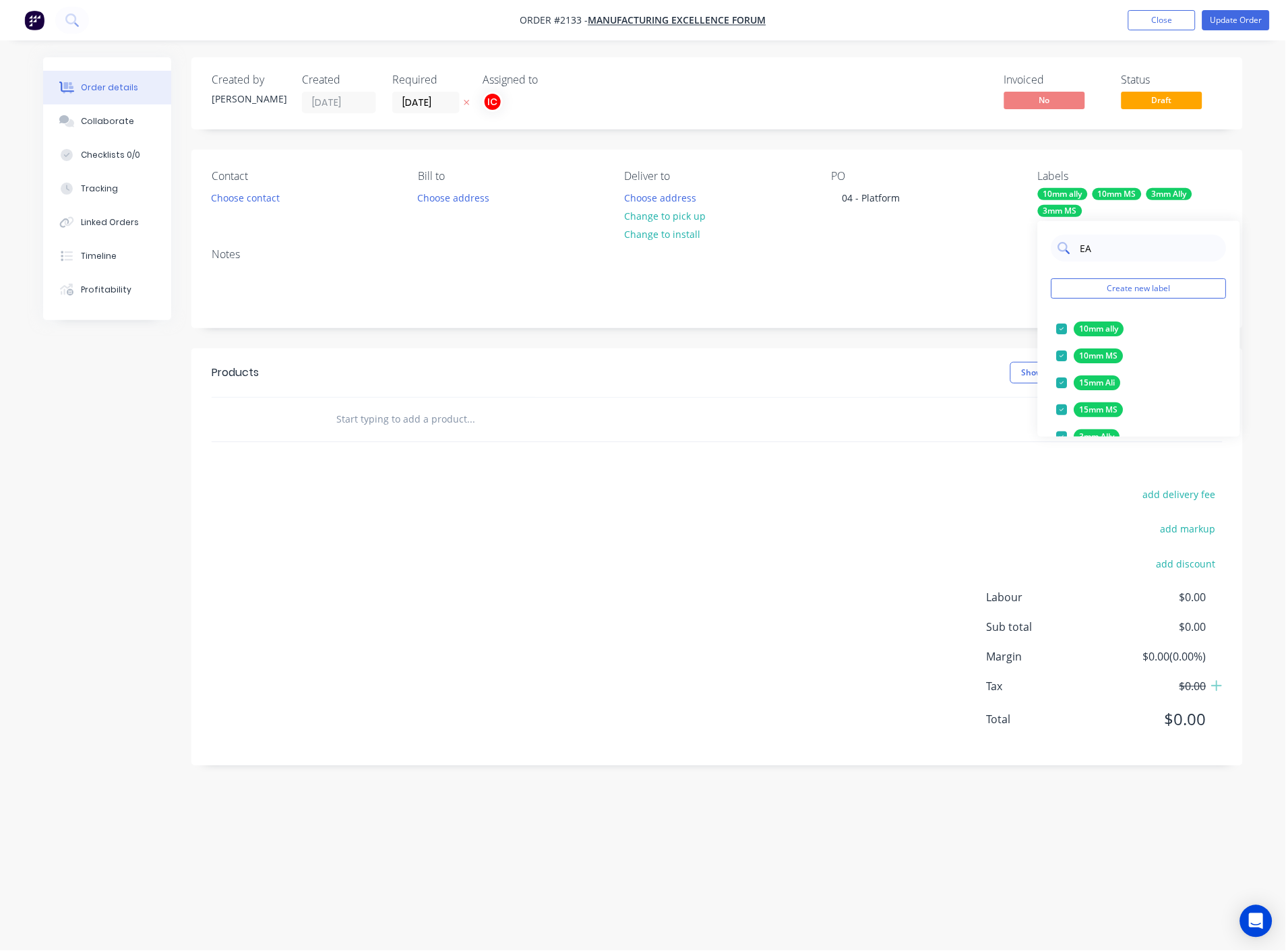
drag, startPoint x: 1139, startPoint y: 252, endPoint x: 1083, endPoint y: 252, distance: 55.9
click at [1083, 252] on input "EA" at bounding box center [1149, 248] width 141 height 27
drag, startPoint x: 1103, startPoint y: 252, endPoint x: 1062, endPoint y: 251, distance: 41.1
click at [1062, 251] on div "EA" at bounding box center [1138, 248] width 175 height 27
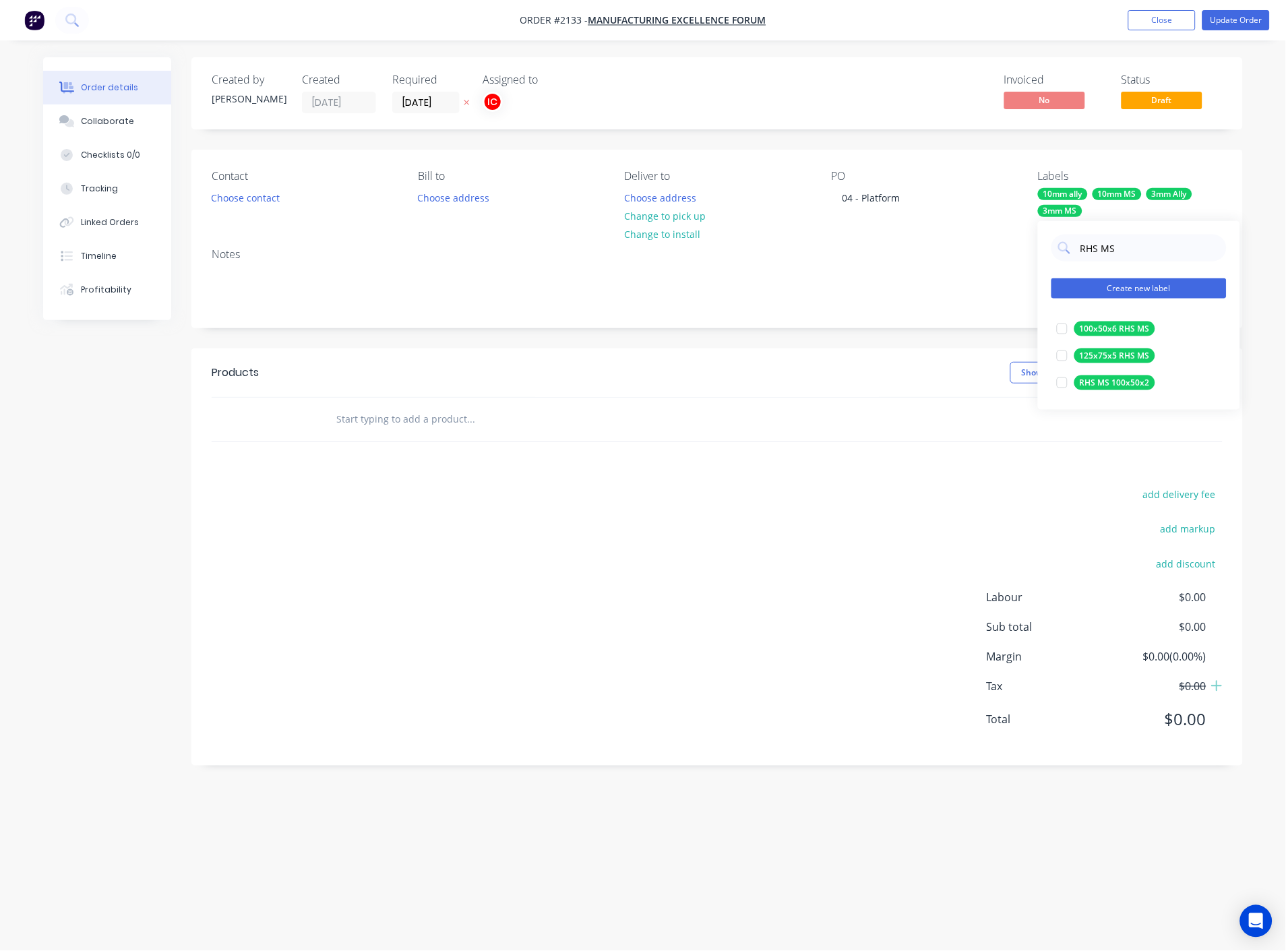
type input "RHS MS"
click at [1151, 291] on button "Create new label" at bounding box center [1138, 288] width 175 height 20
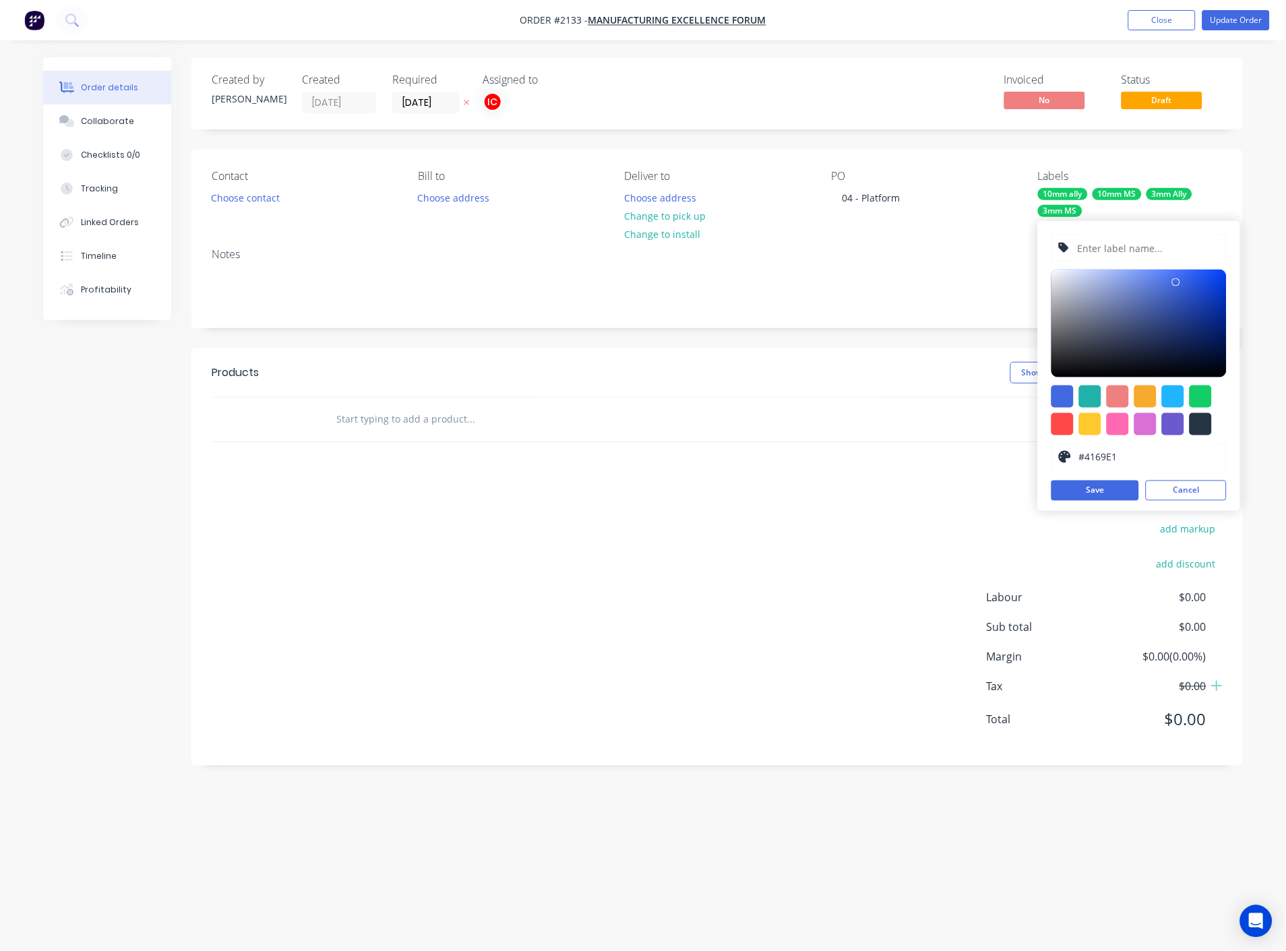
click at [1158, 248] on input "text" at bounding box center [1148, 248] width 144 height 26
type input "RHS MS 200x100x8"
click at [1206, 387] on div at bounding box center [1201, 397] width 22 height 22
type input "#13CE66"
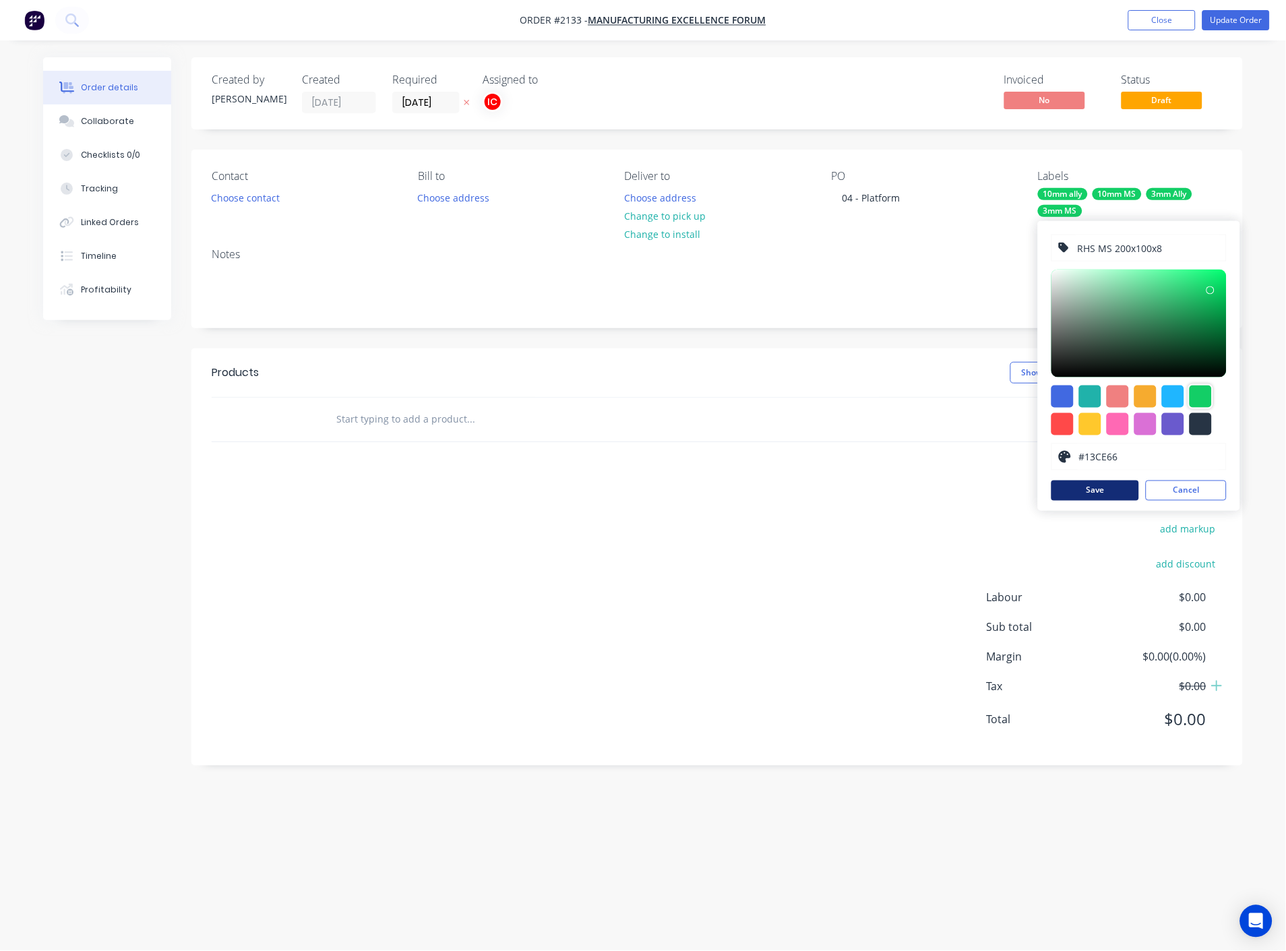
click at [1089, 487] on button "Save" at bounding box center [1095, 491] width 88 height 20
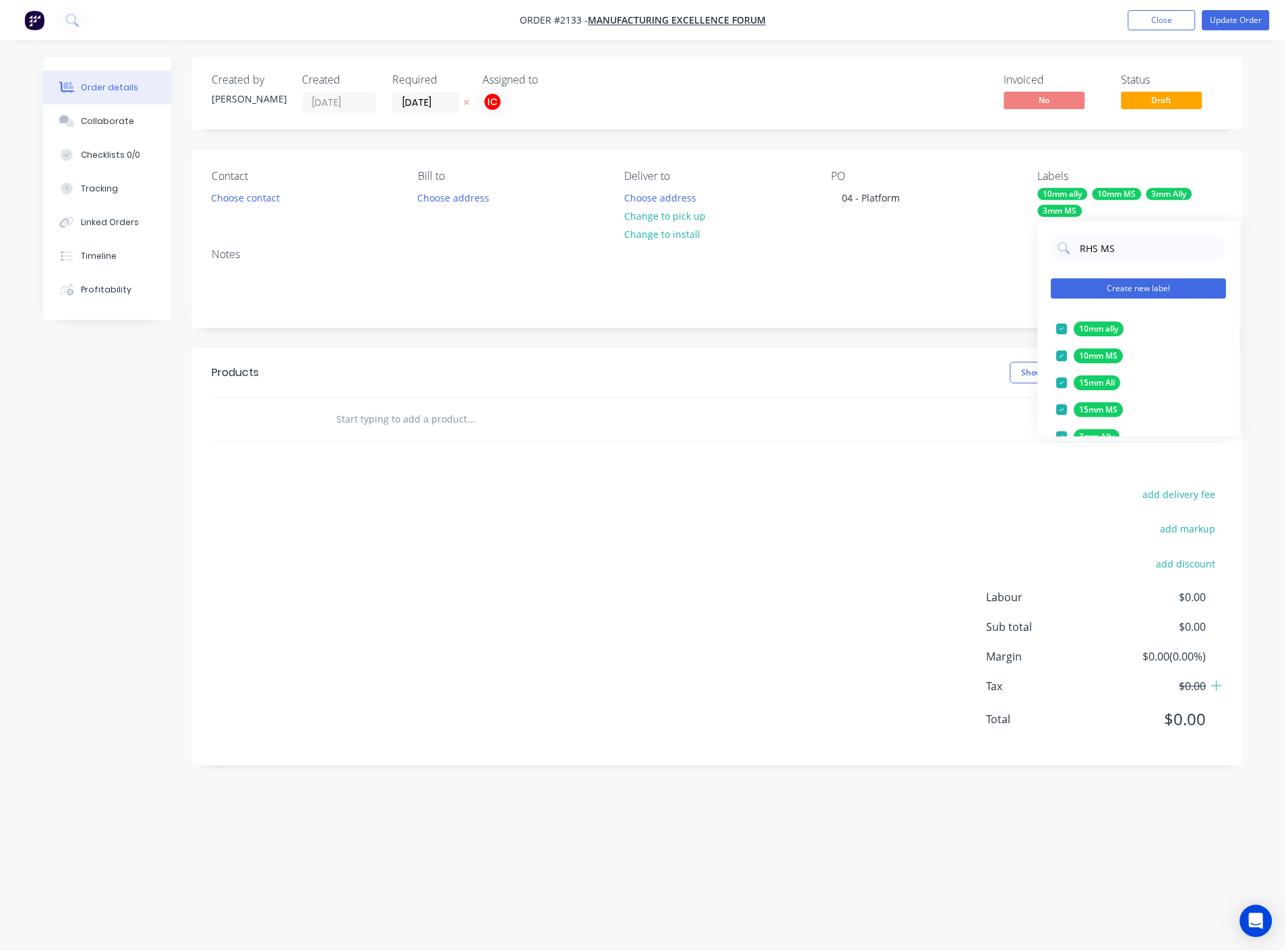
click at [1129, 287] on button "Create new label" at bounding box center [1138, 288] width 175 height 20
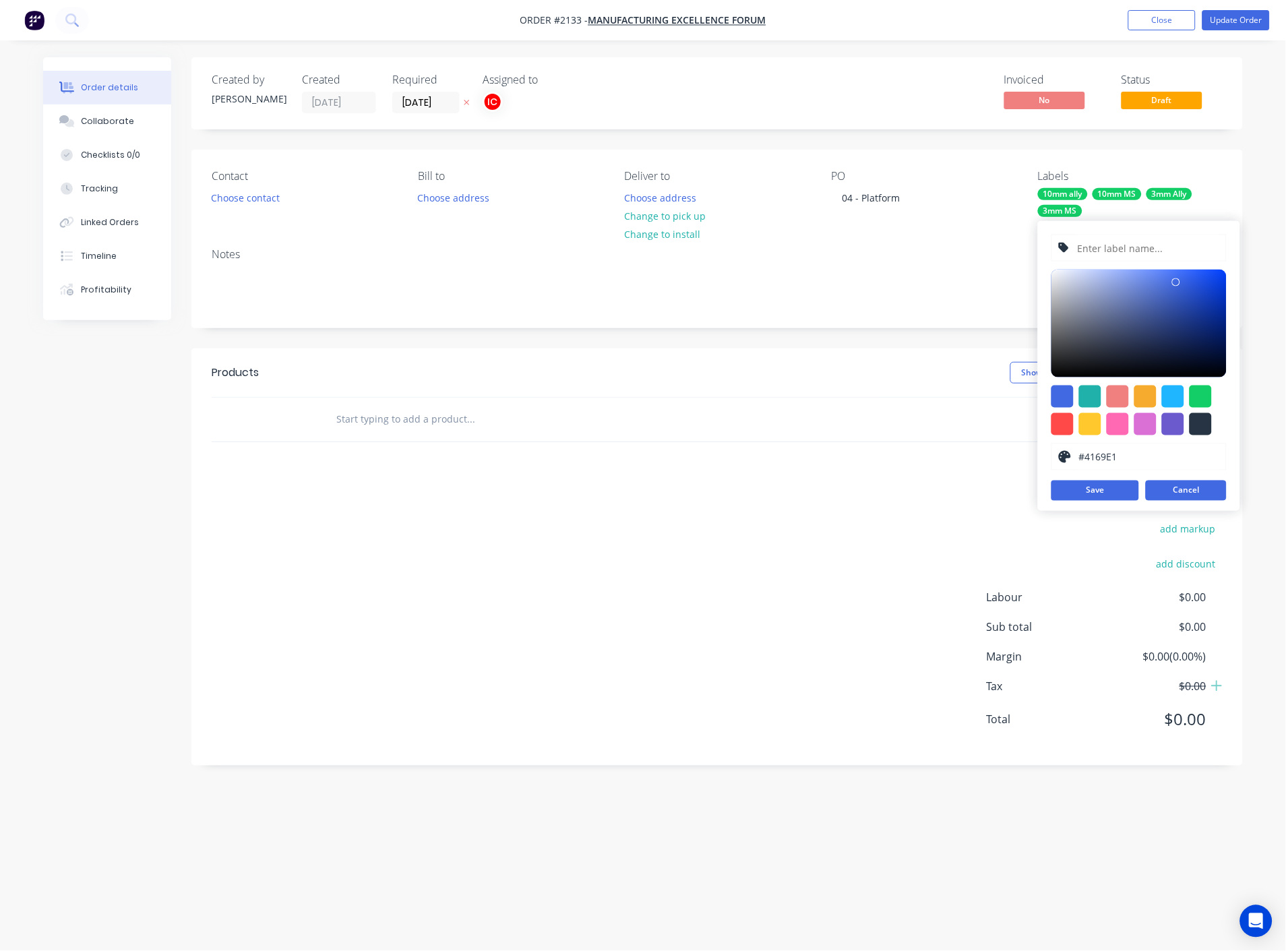
click at [1182, 491] on button "Cancel" at bounding box center [1186, 491] width 81 height 20
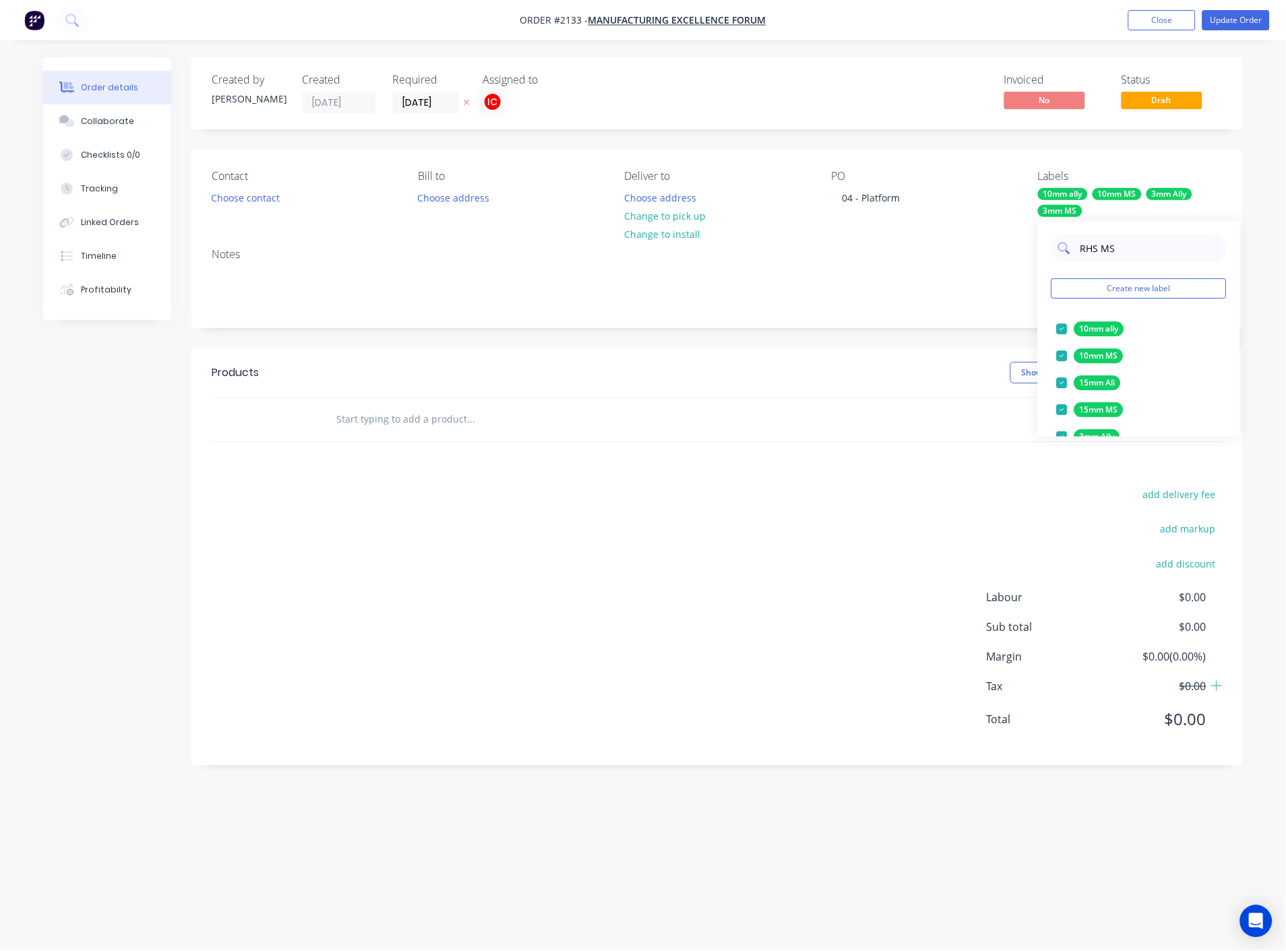
drag, startPoint x: 1134, startPoint y: 248, endPoint x: 1060, endPoint y: 247, distance: 74.2
click at [1060, 247] on div "RHS MS" at bounding box center [1138, 248] width 175 height 27
drag, startPoint x: 1134, startPoint y: 247, endPoint x: 1060, endPoint y: 256, distance: 75.3
click at [1060, 256] on div "shs 40" at bounding box center [1138, 248] width 175 height 27
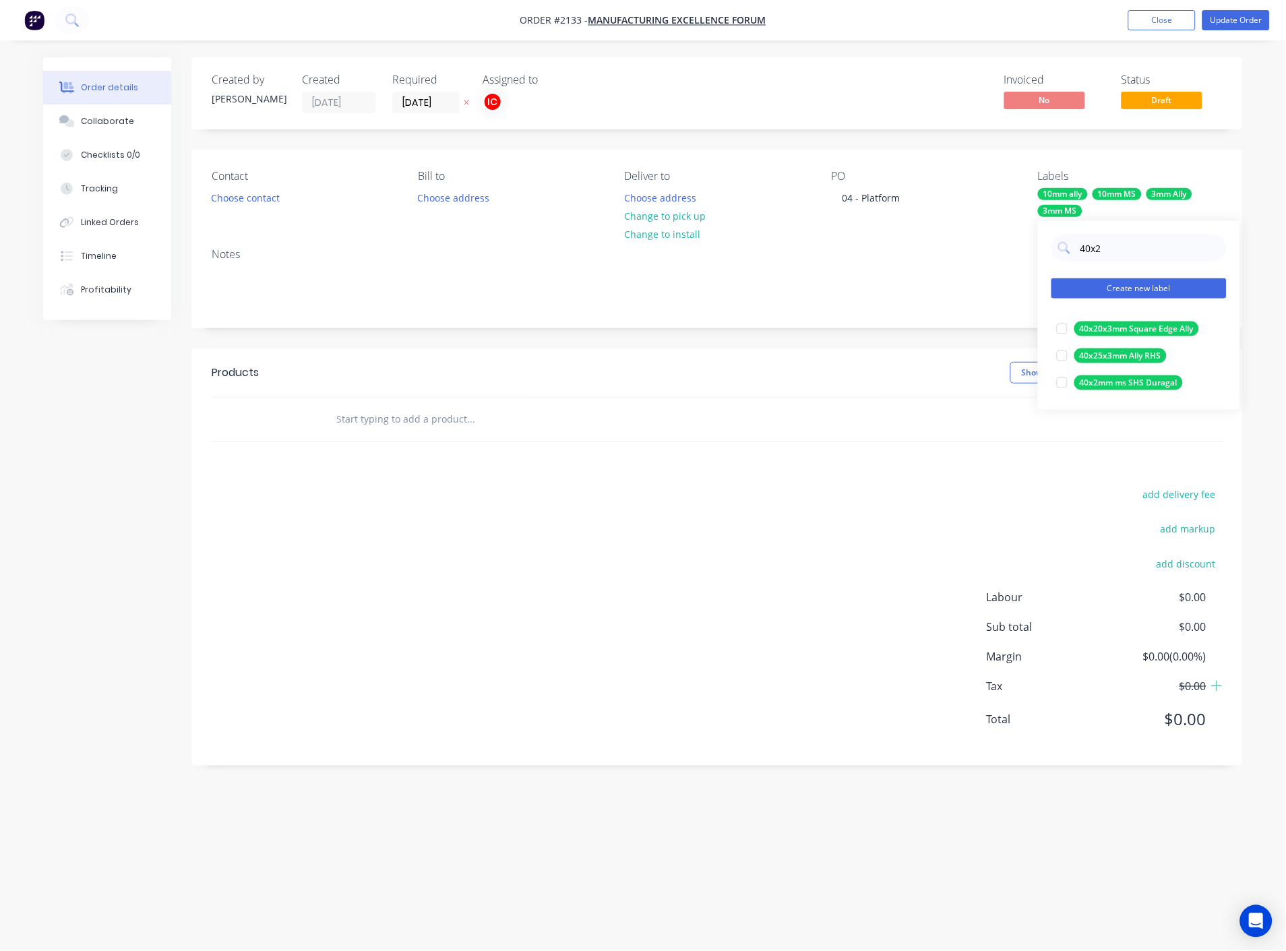
type input "40x2"
click at [1143, 284] on button "Create new label" at bounding box center [1138, 288] width 175 height 20
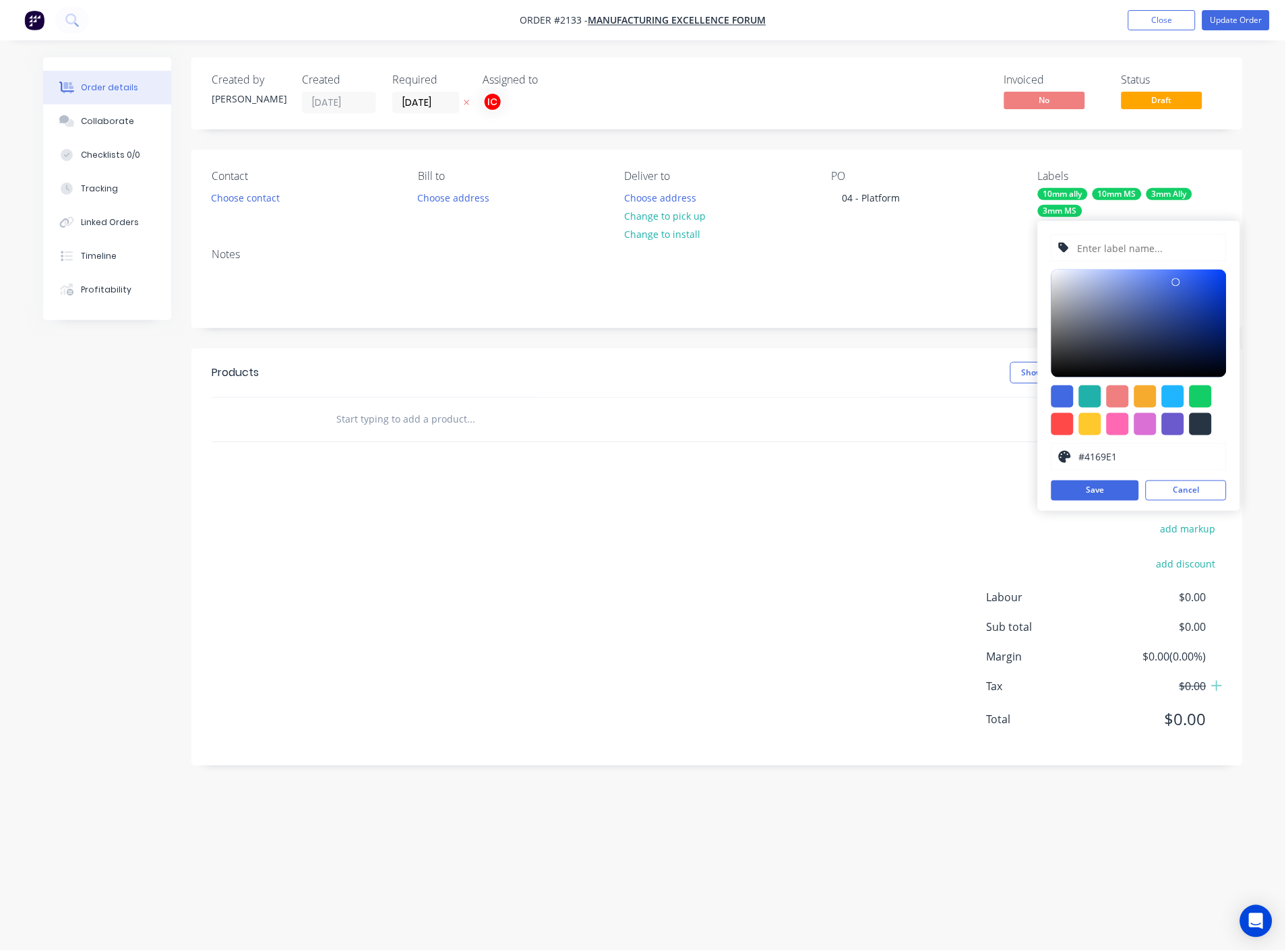
click at [1137, 244] on input "text" at bounding box center [1148, 248] width 144 height 26
type input "SHS Ali 40x2.6"
click at [1200, 398] on div at bounding box center [1201, 397] width 22 height 22
type input "#13CE66"
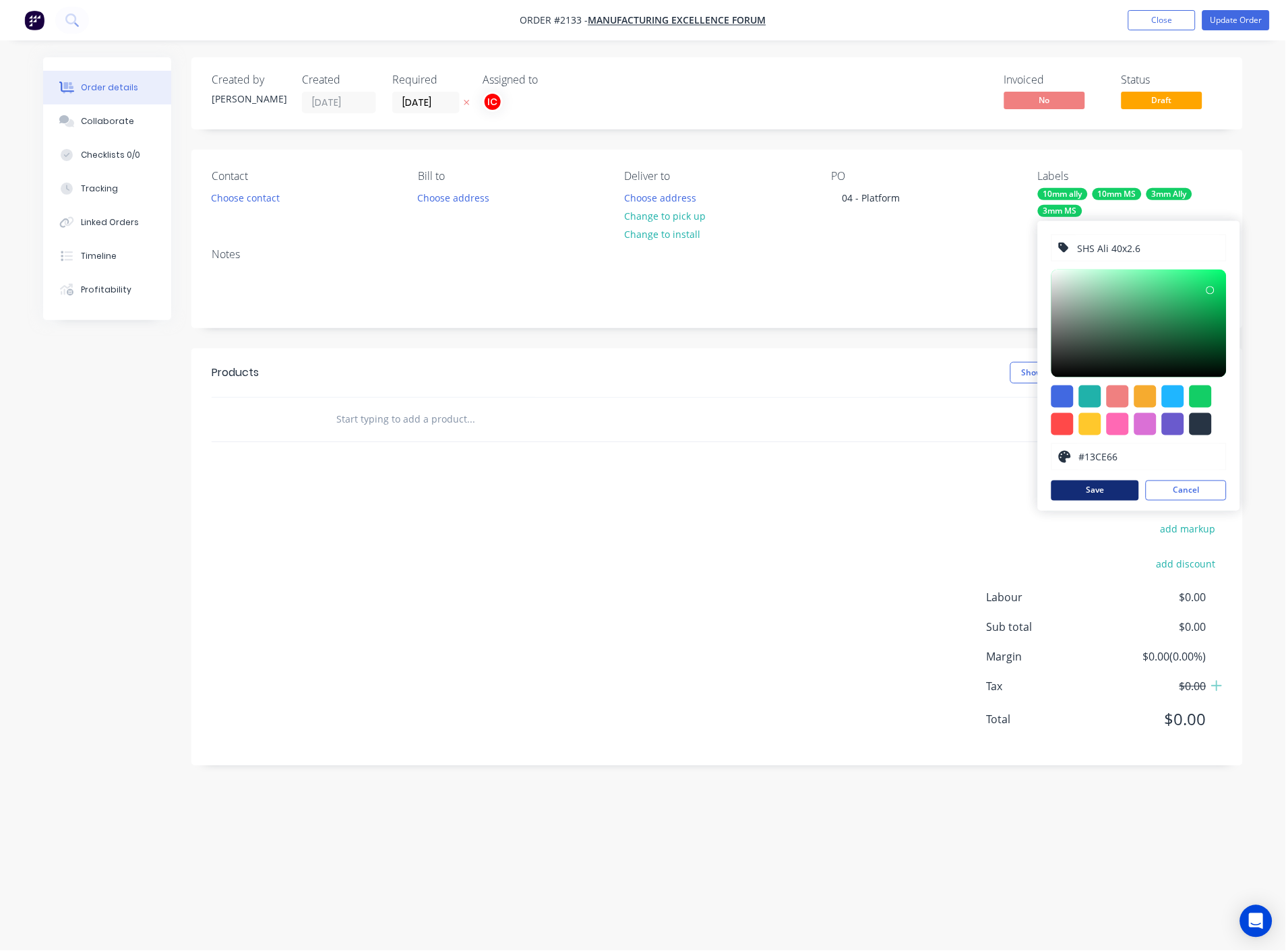
click at [1102, 489] on button "Save" at bounding box center [1095, 491] width 88 height 20
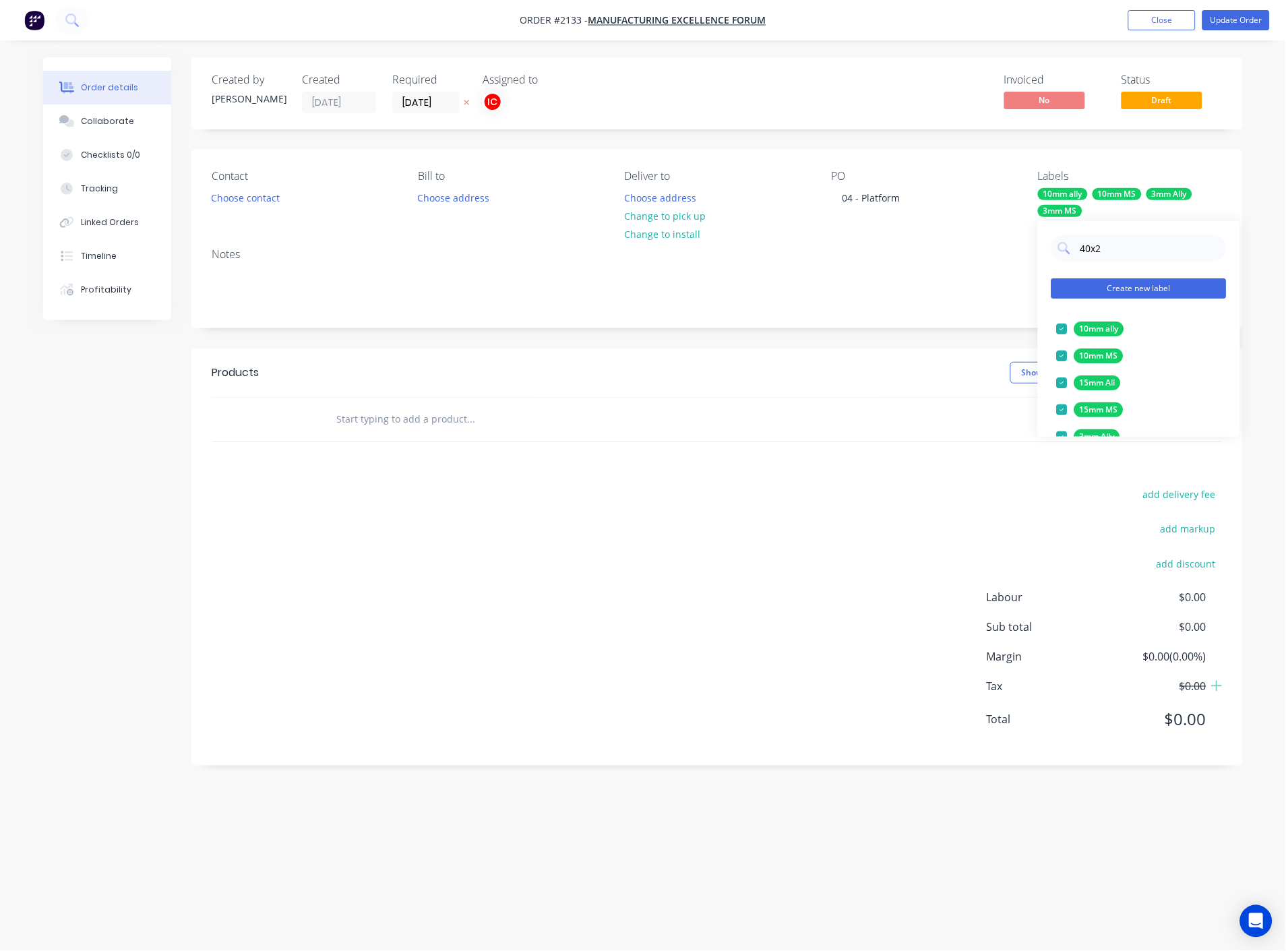
click at [1144, 287] on button "Create new label" at bounding box center [1138, 288] width 175 height 20
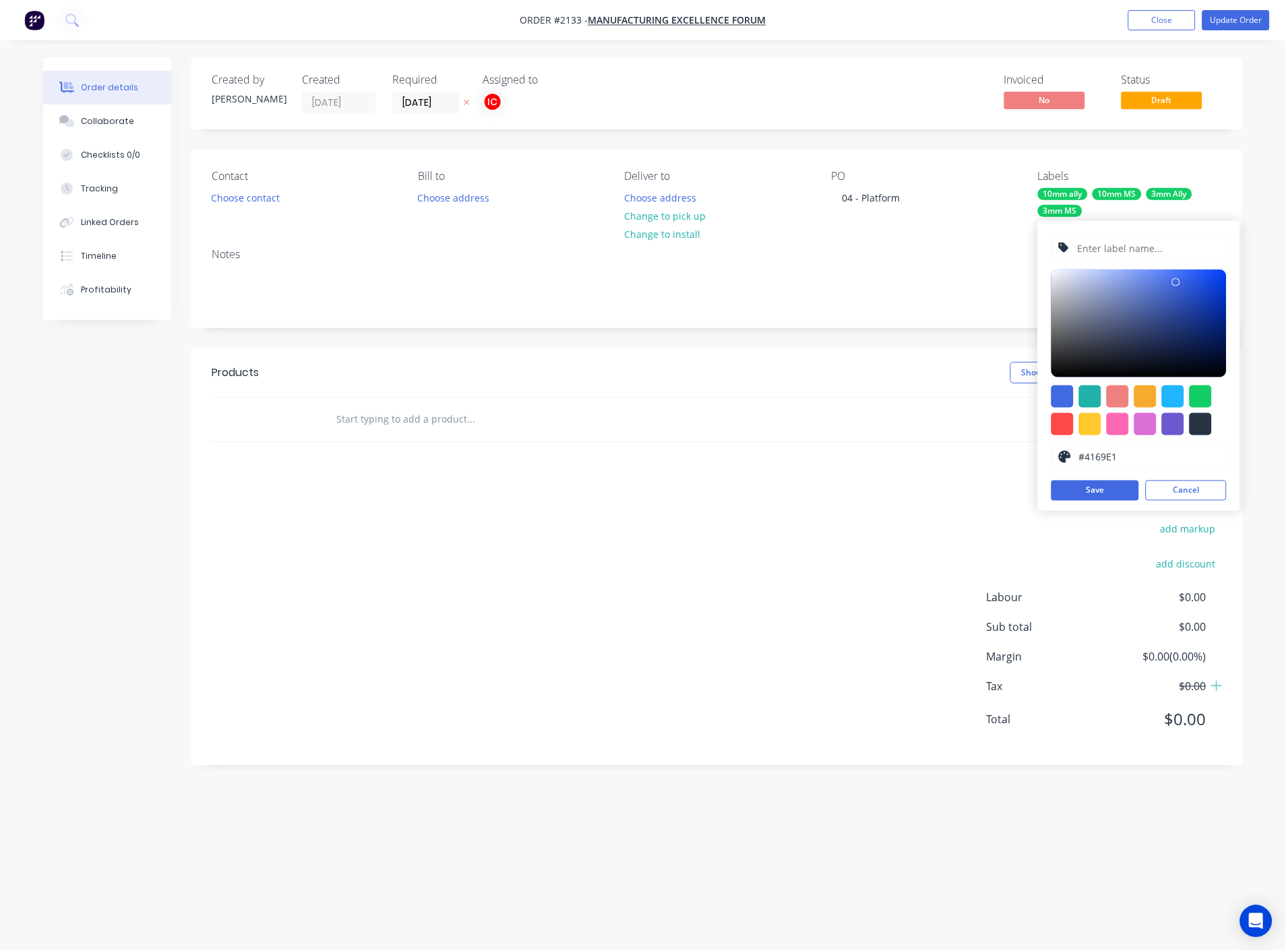
click at [1140, 241] on input "text" at bounding box center [1148, 248] width 144 height 26
type input "SHS MS 100x5"
click at [1200, 394] on div at bounding box center [1201, 397] width 22 height 22
type input "#13CE66"
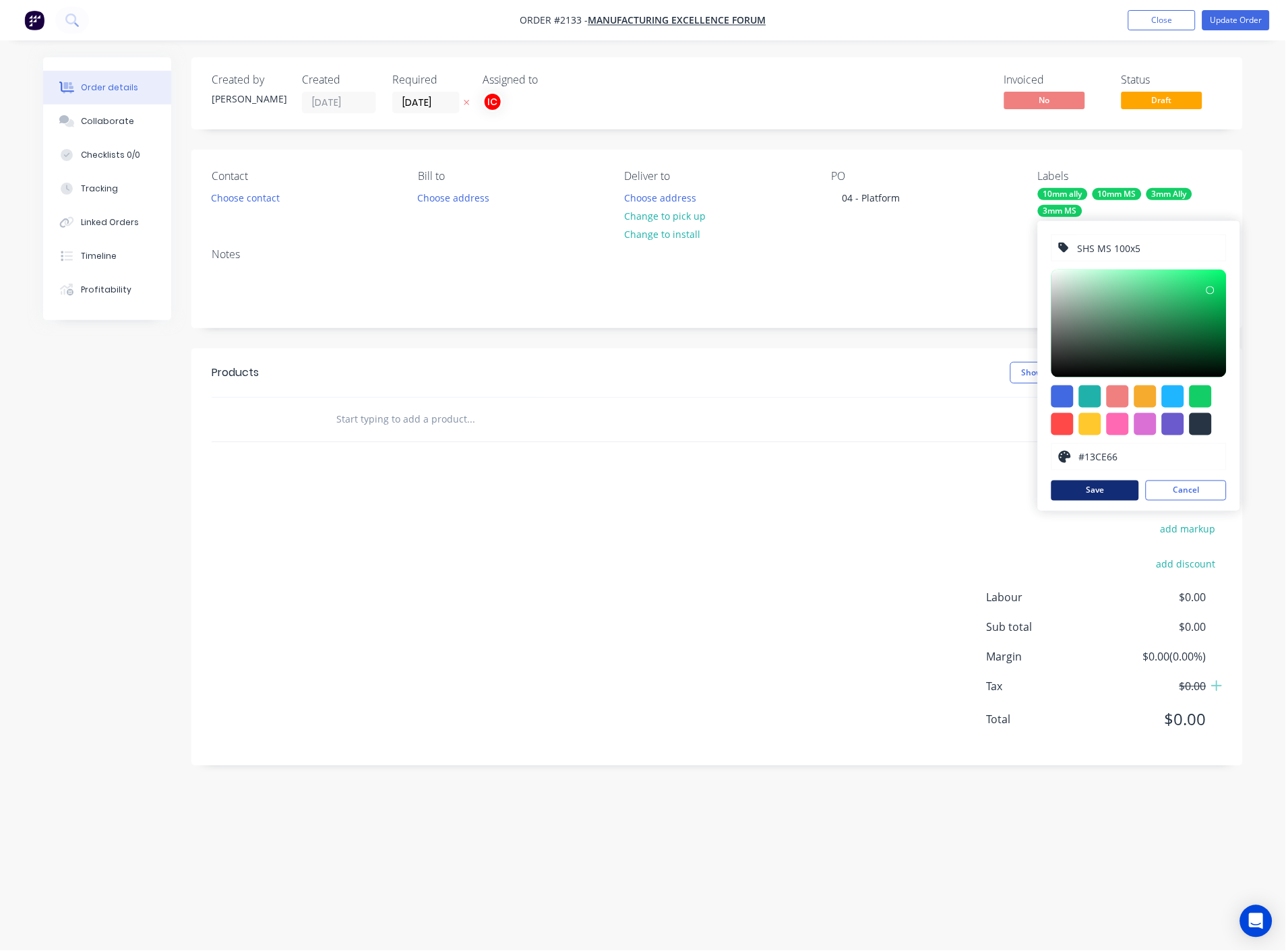
click at [1110, 489] on button "Save" at bounding box center [1095, 491] width 88 height 20
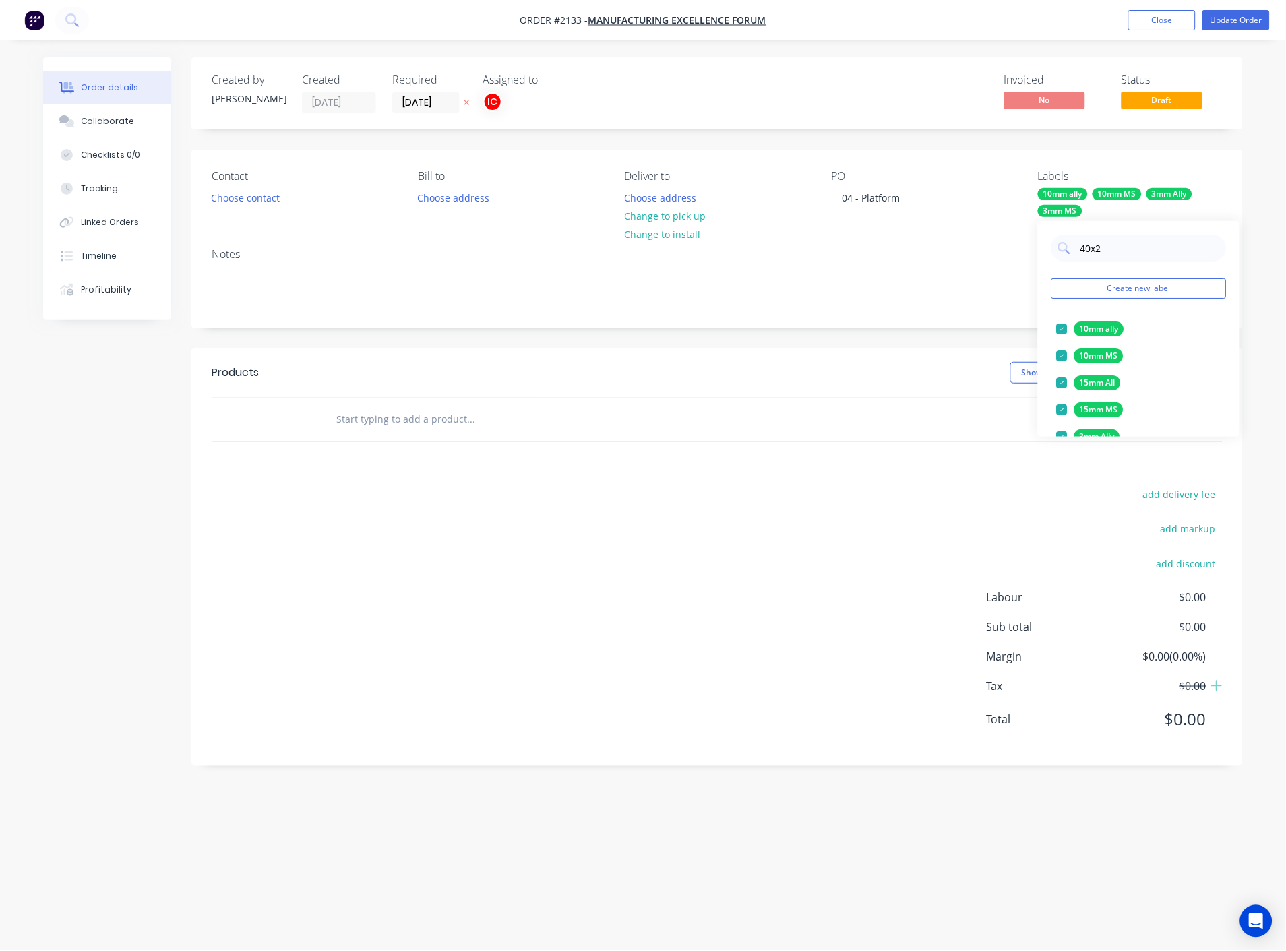
click at [991, 247] on div "Contact Choose contact [PERSON_NAME] to Choose address Deliver to Choose addres…" at bounding box center [716, 239] width 1051 height 178
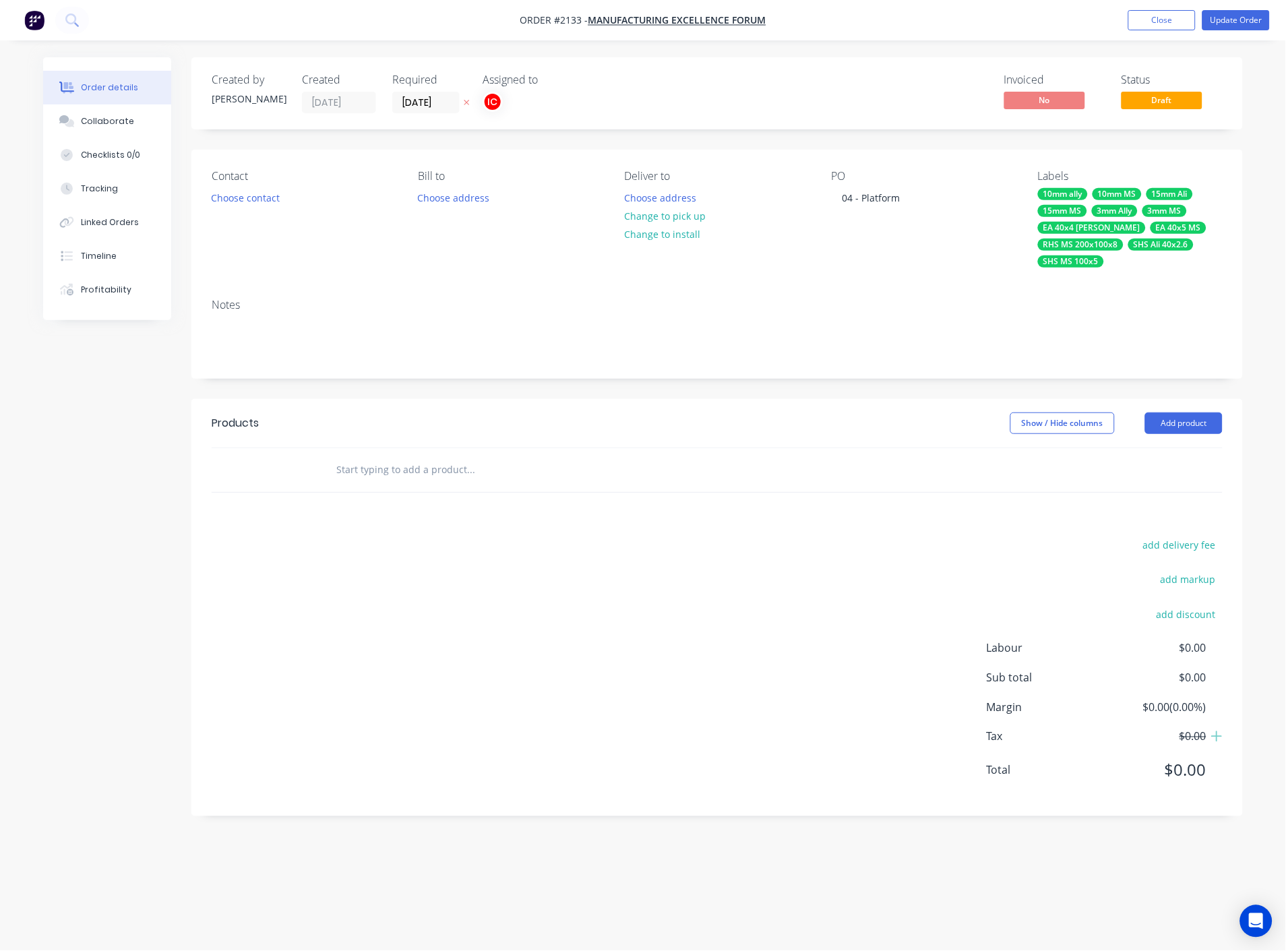
click at [1073, 268] on div "Contact Choose contact [PERSON_NAME] to Choose address Deliver to Choose addres…" at bounding box center [716, 219] width 1051 height 138
click at [1088, 262] on div "SHS MS 100x5" at bounding box center [1071, 261] width 66 height 12
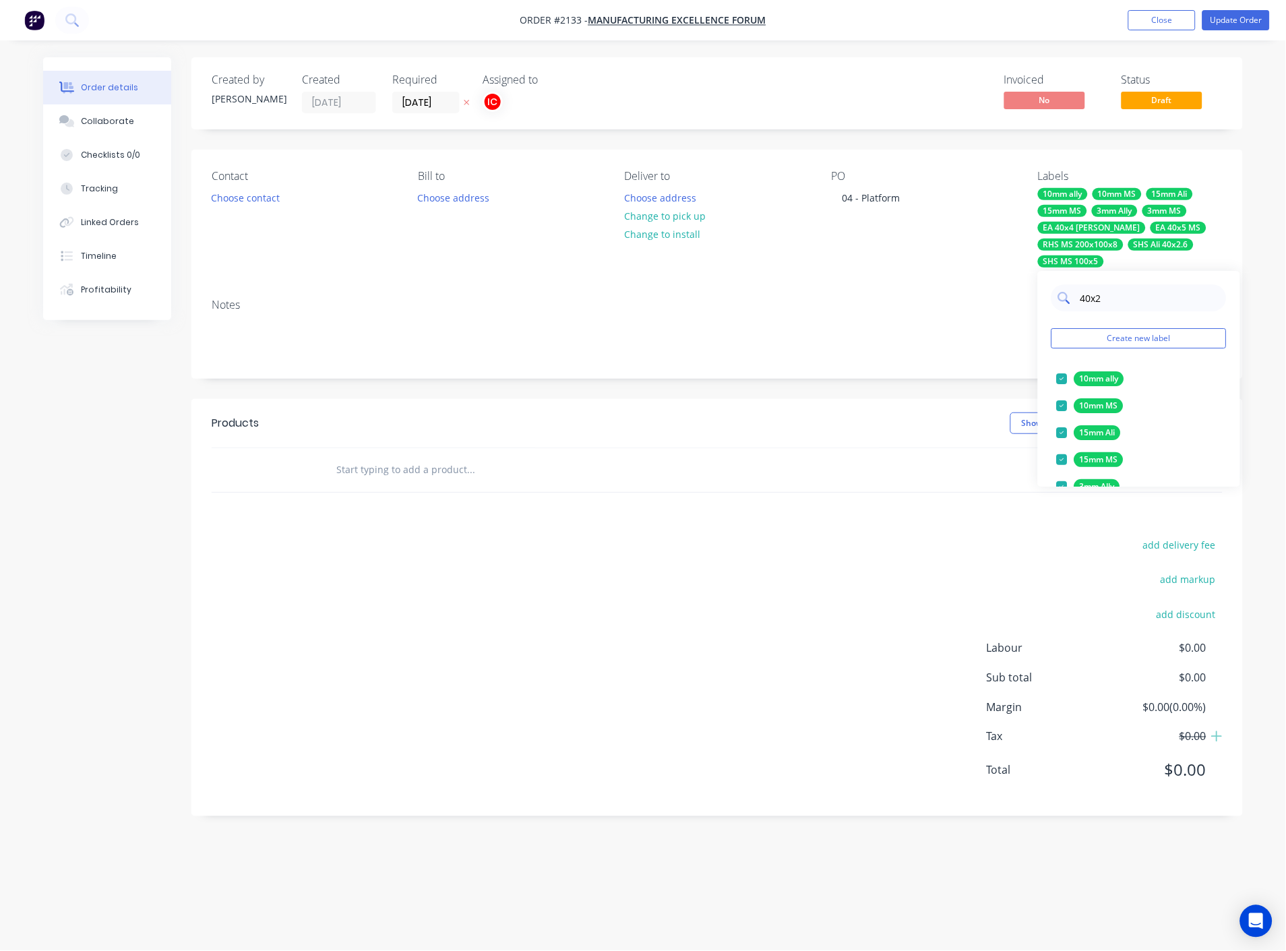
drag, startPoint x: 1148, startPoint y: 290, endPoint x: 1066, endPoint y: 298, distance: 83.3
click at [1066, 298] on div "40x2" at bounding box center [1138, 297] width 175 height 27
click at [1063, 378] on div at bounding box center [1062, 378] width 27 height 27
drag, startPoint x: 1114, startPoint y: 303, endPoint x: 1060, endPoint y: 306, distance: 54.7
click at [1060, 306] on div "cut" at bounding box center [1138, 297] width 175 height 27
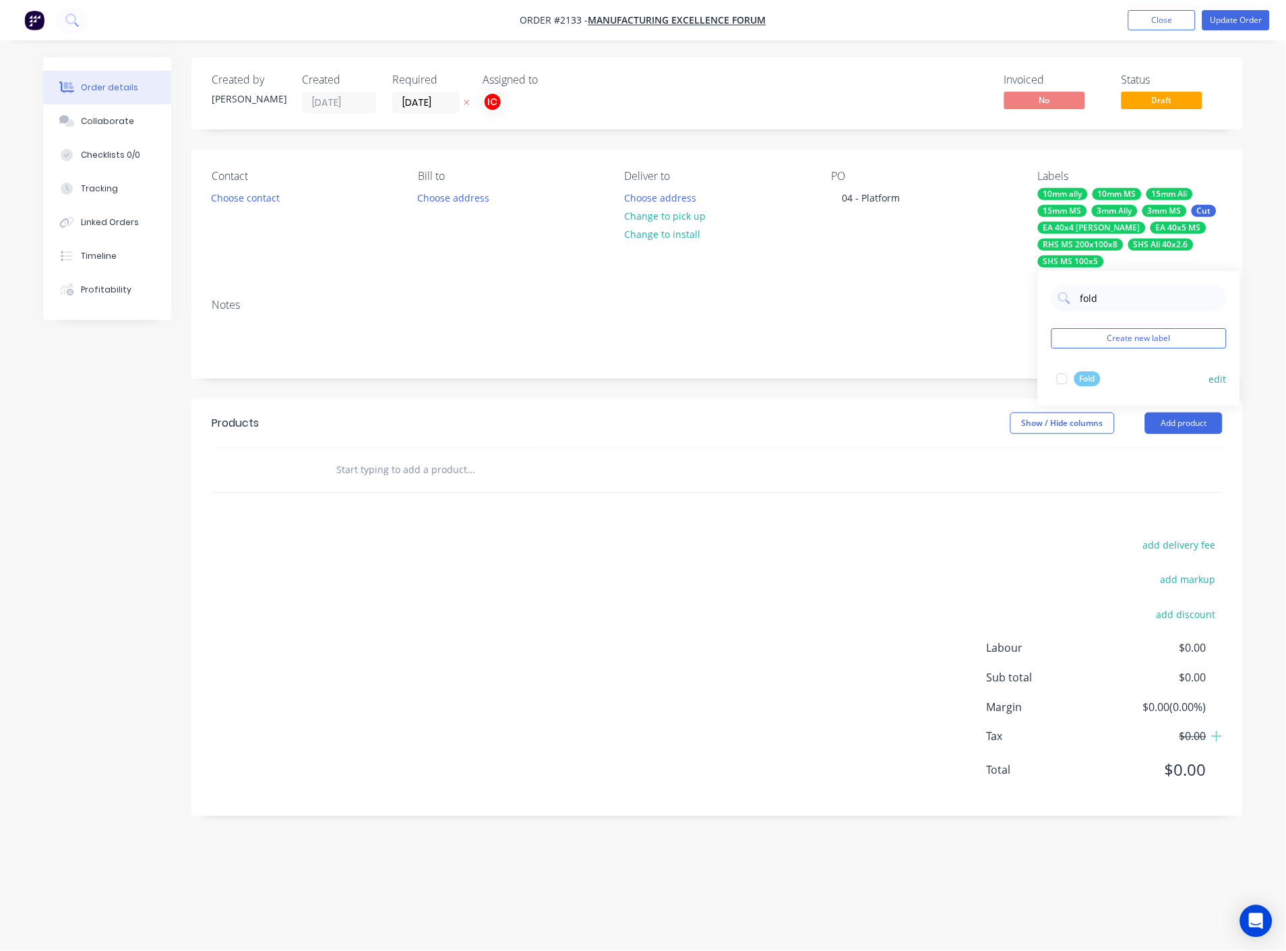
click at [1059, 380] on div at bounding box center [1062, 378] width 27 height 27
drag, startPoint x: 1114, startPoint y: 297, endPoint x: 1055, endPoint y: 307, distance: 60.2
click at [1055, 307] on div "fold" at bounding box center [1138, 297] width 175 height 27
click at [1062, 381] on div at bounding box center [1062, 378] width 27 height 27
drag, startPoint x: 1120, startPoint y: 301, endPoint x: 1080, endPoint y: 307, distance: 40.2
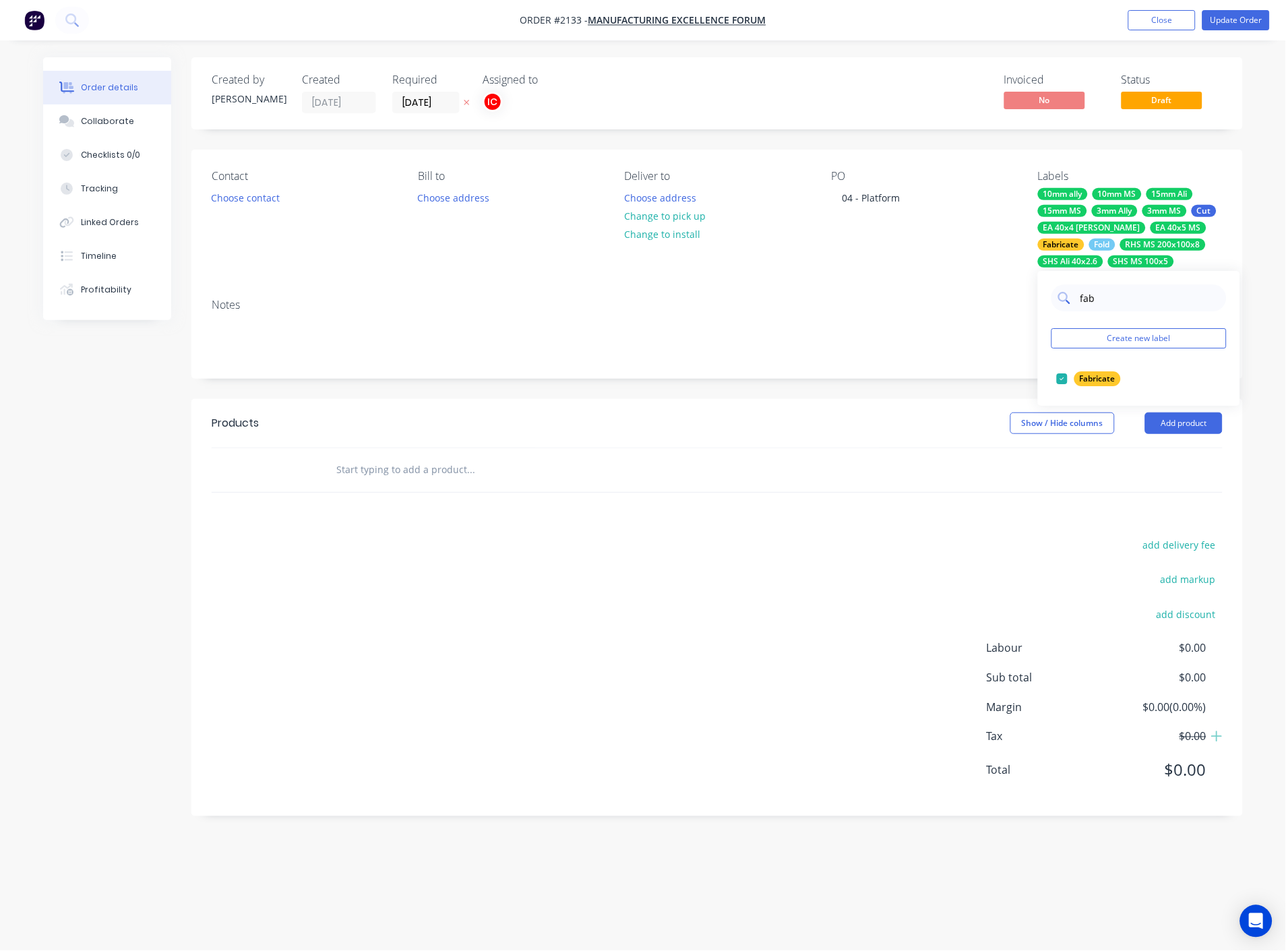
click at [1080, 307] on input "fab" at bounding box center [1149, 297] width 141 height 27
type input "urg"
click at [1066, 384] on div at bounding box center [1062, 378] width 27 height 27
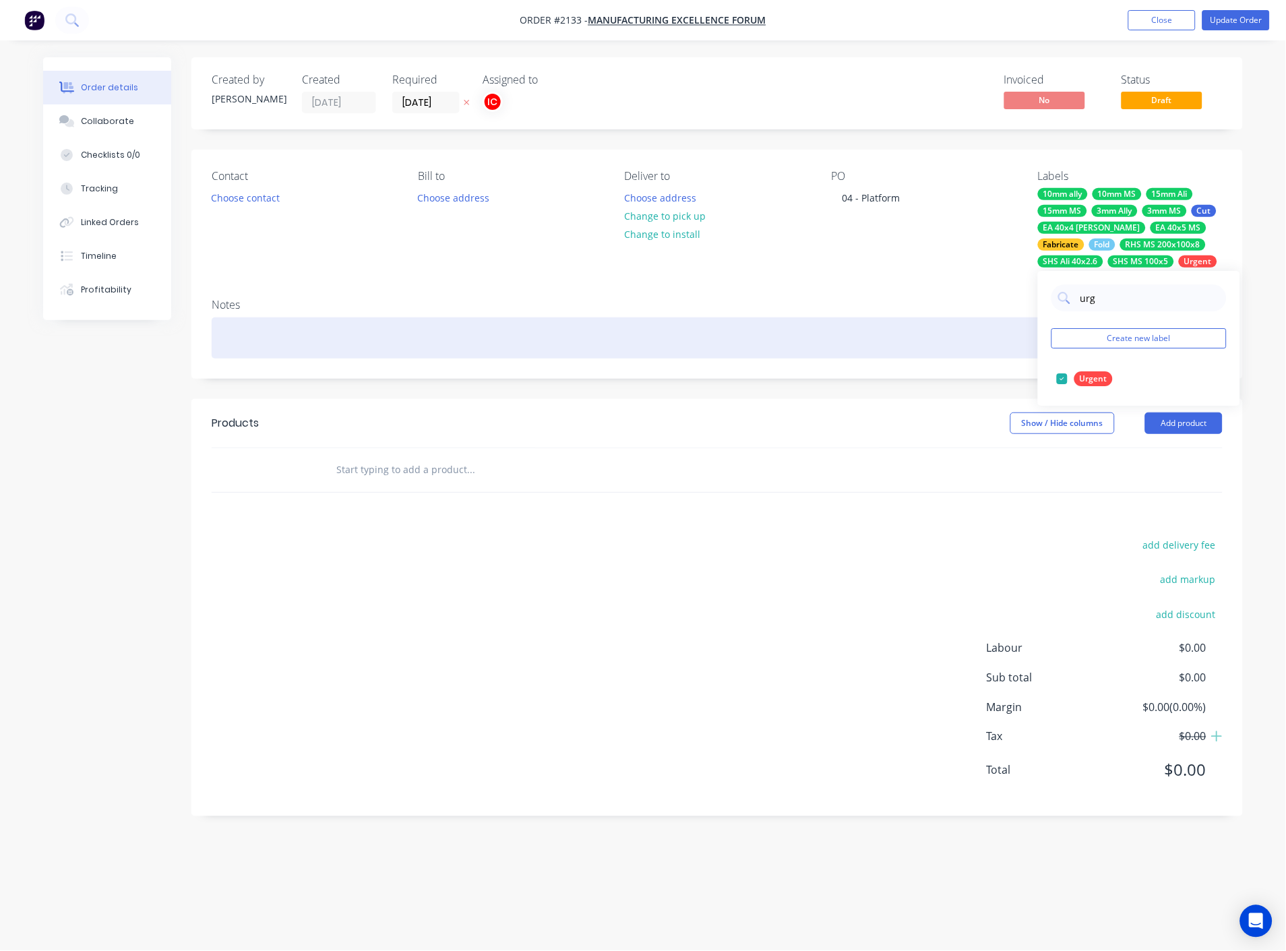
click at [968, 340] on div at bounding box center [717, 337] width 1011 height 41
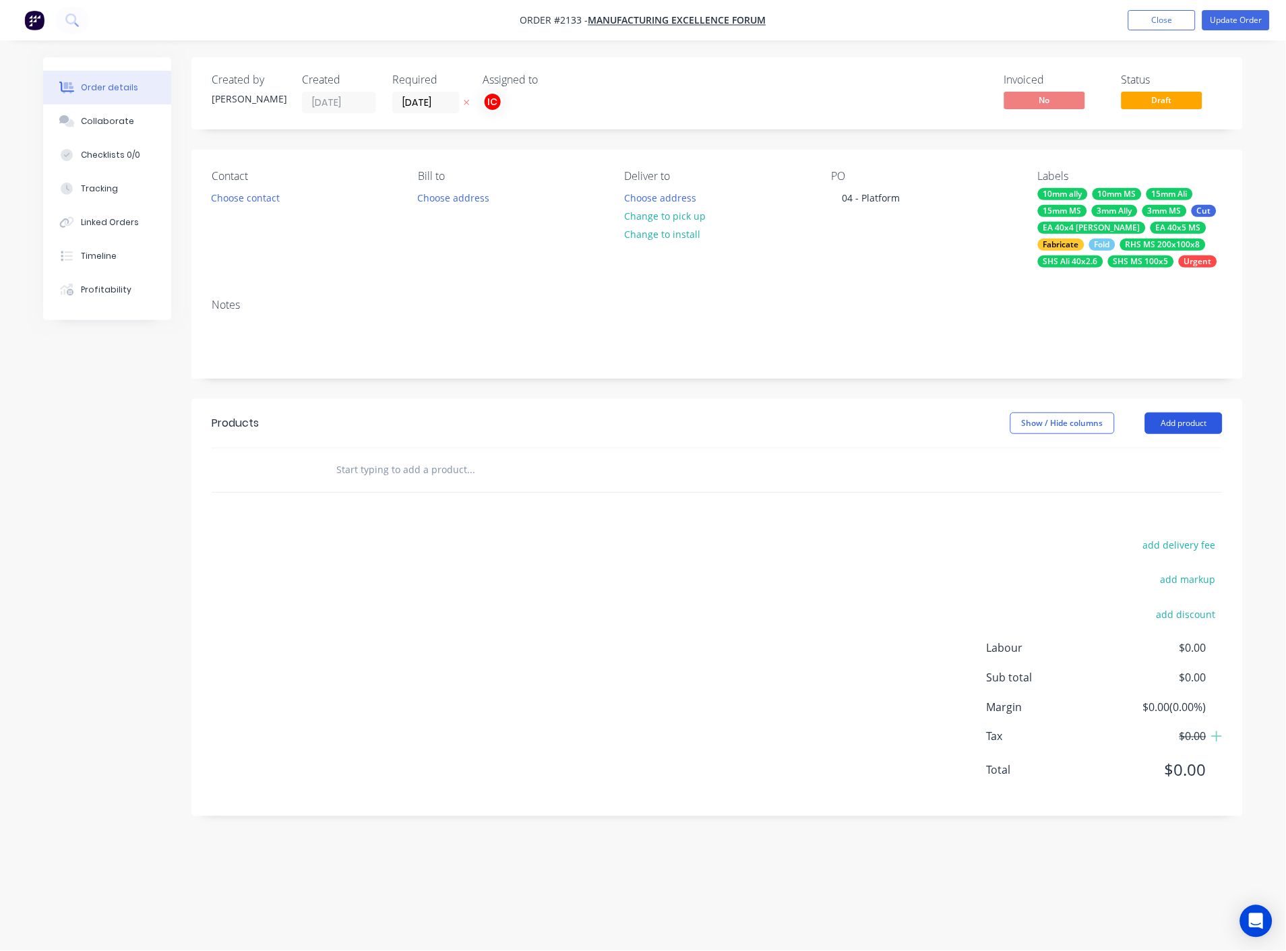
click at [1180, 423] on button "Add product" at bounding box center [1184, 423] width 78 height 22
click at [1154, 483] on div "Basic product" at bounding box center [1159, 484] width 104 height 20
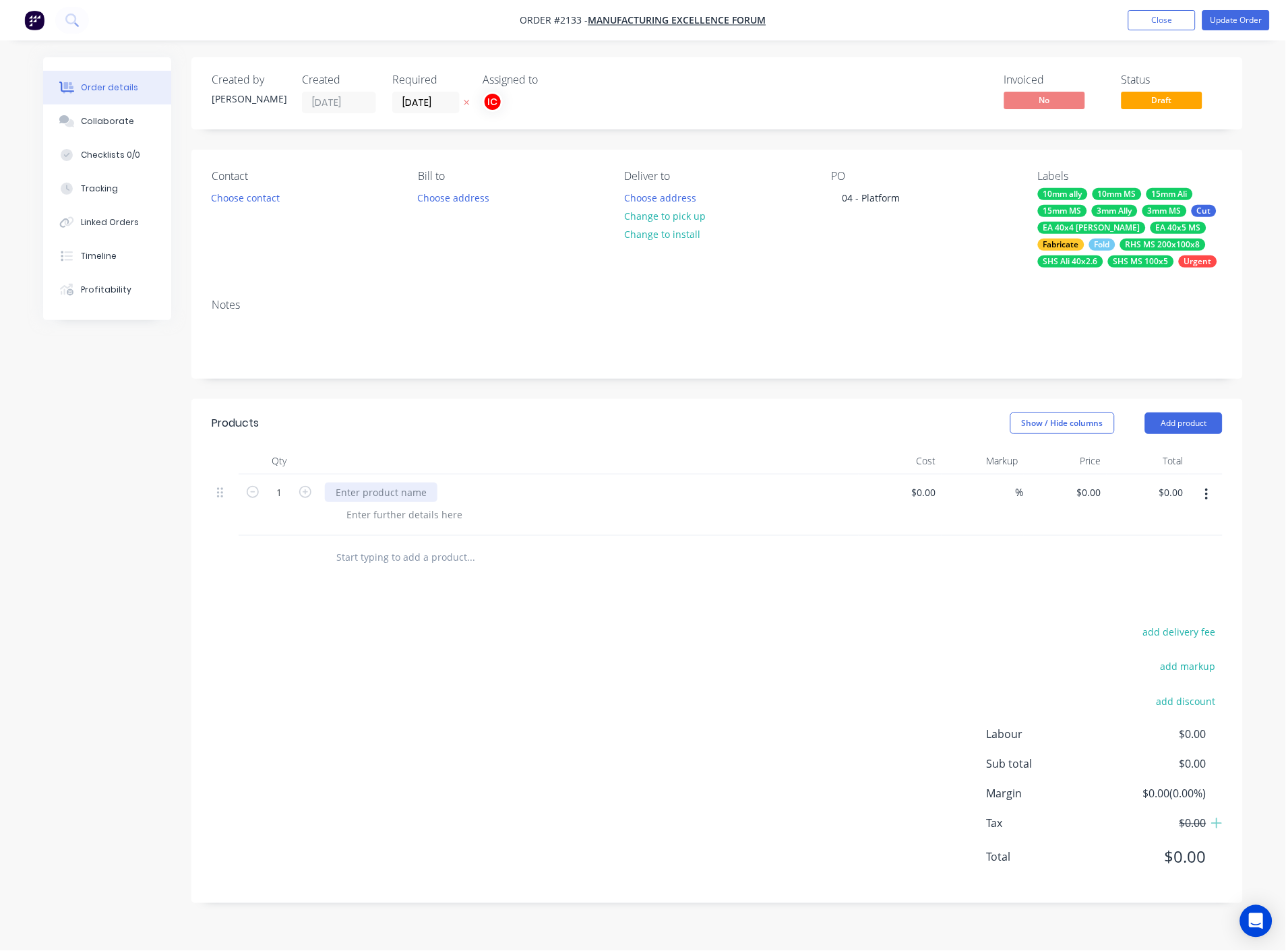
click at [411, 489] on div at bounding box center [381, 493] width 113 height 20
click at [376, 496] on div at bounding box center [381, 493] width 113 height 20
paste div
click at [396, 513] on div at bounding box center [404, 515] width 137 height 20
click at [413, 510] on div at bounding box center [404, 515] width 137 height 20
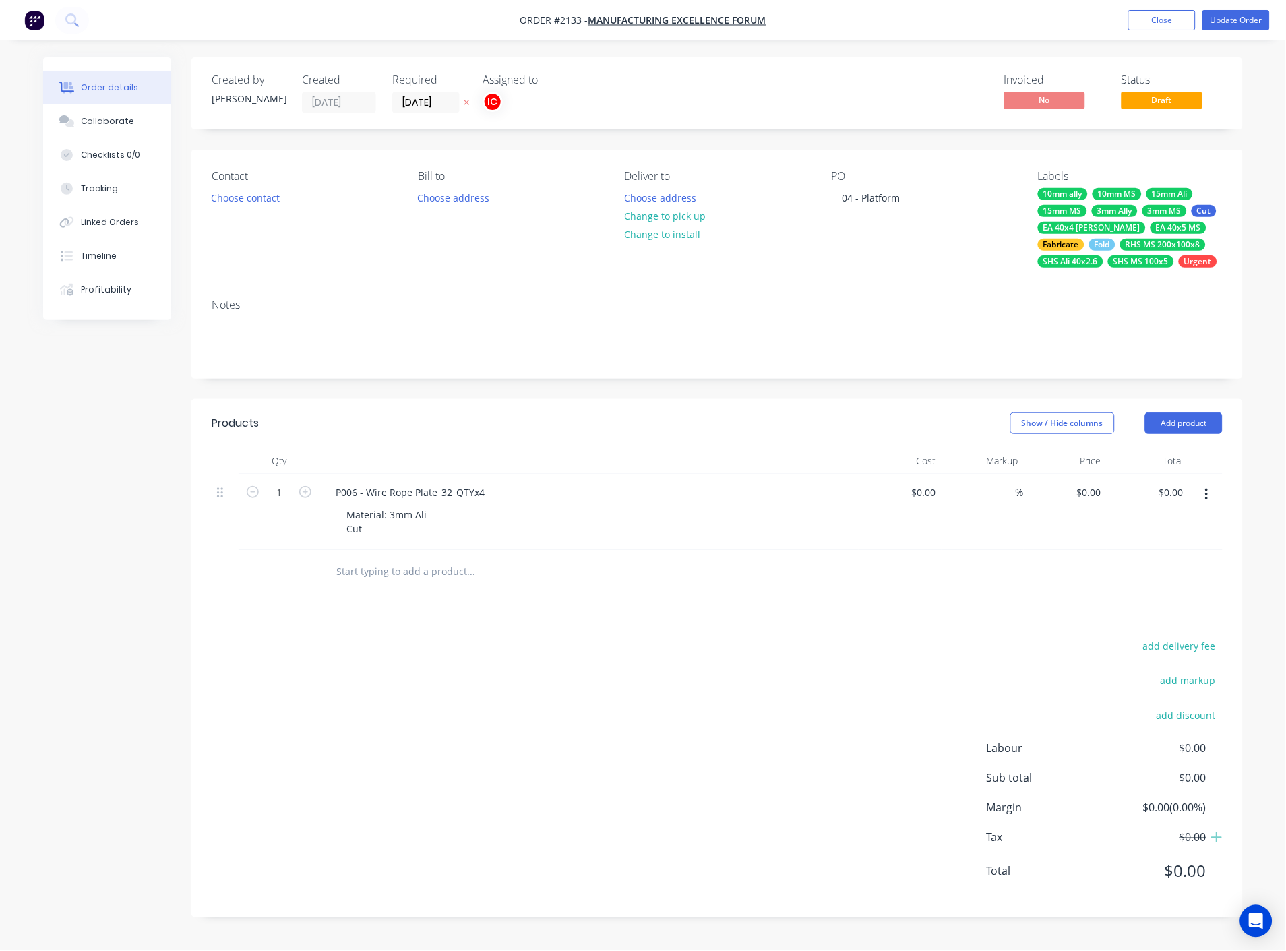
click at [1206, 495] on icon "button" at bounding box center [1206, 495] width 3 height 12
click at [1127, 555] on div "Duplicate" at bounding box center [1159, 557] width 104 height 20
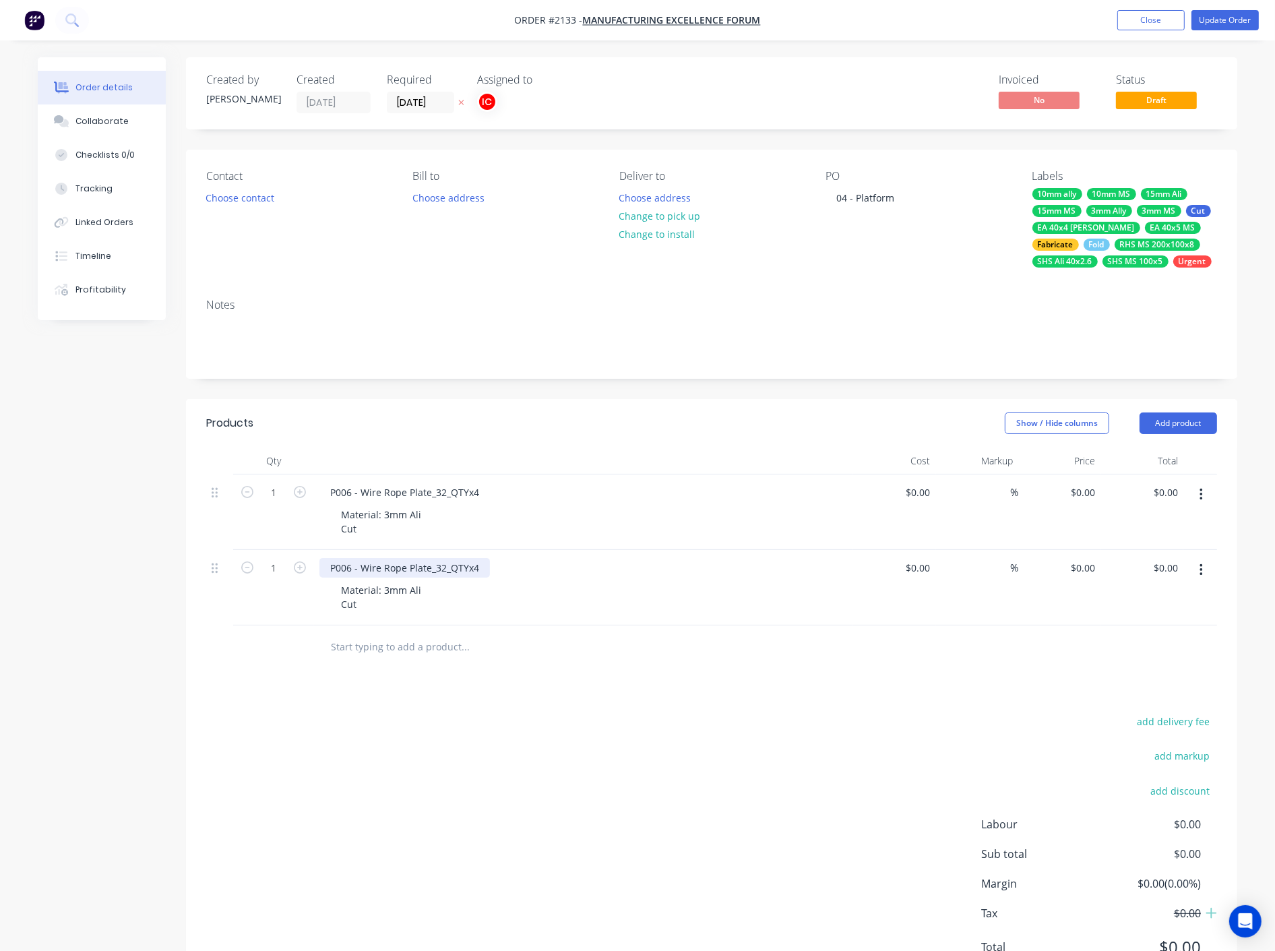
click at [481, 566] on div "P006 - Wire Rope Plate_32_QTYx4" at bounding box center [404, 568] width 171 height 20
paste div
click at [615, 575] on div "W002 - Platform Door Weld_P15_QTYx1" at bounding box center [583, 568] width 528 height 20
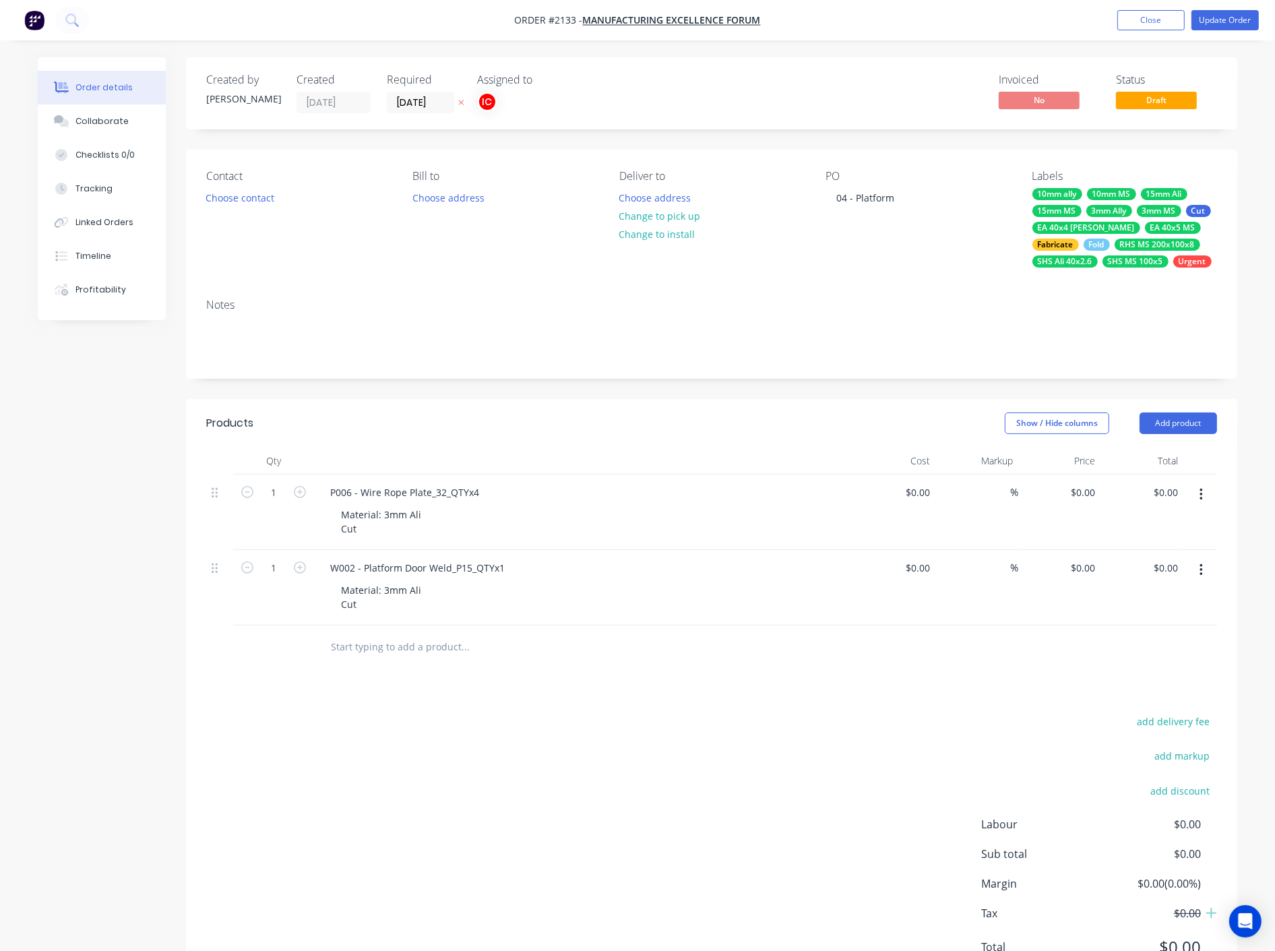
click at [1197, 572] on button "button" at bounding box center [1202, 570] width 32 height 24
click at [1146, 632] on div "Duplicate" at bounding box center [1153, 633] width 104 height 20
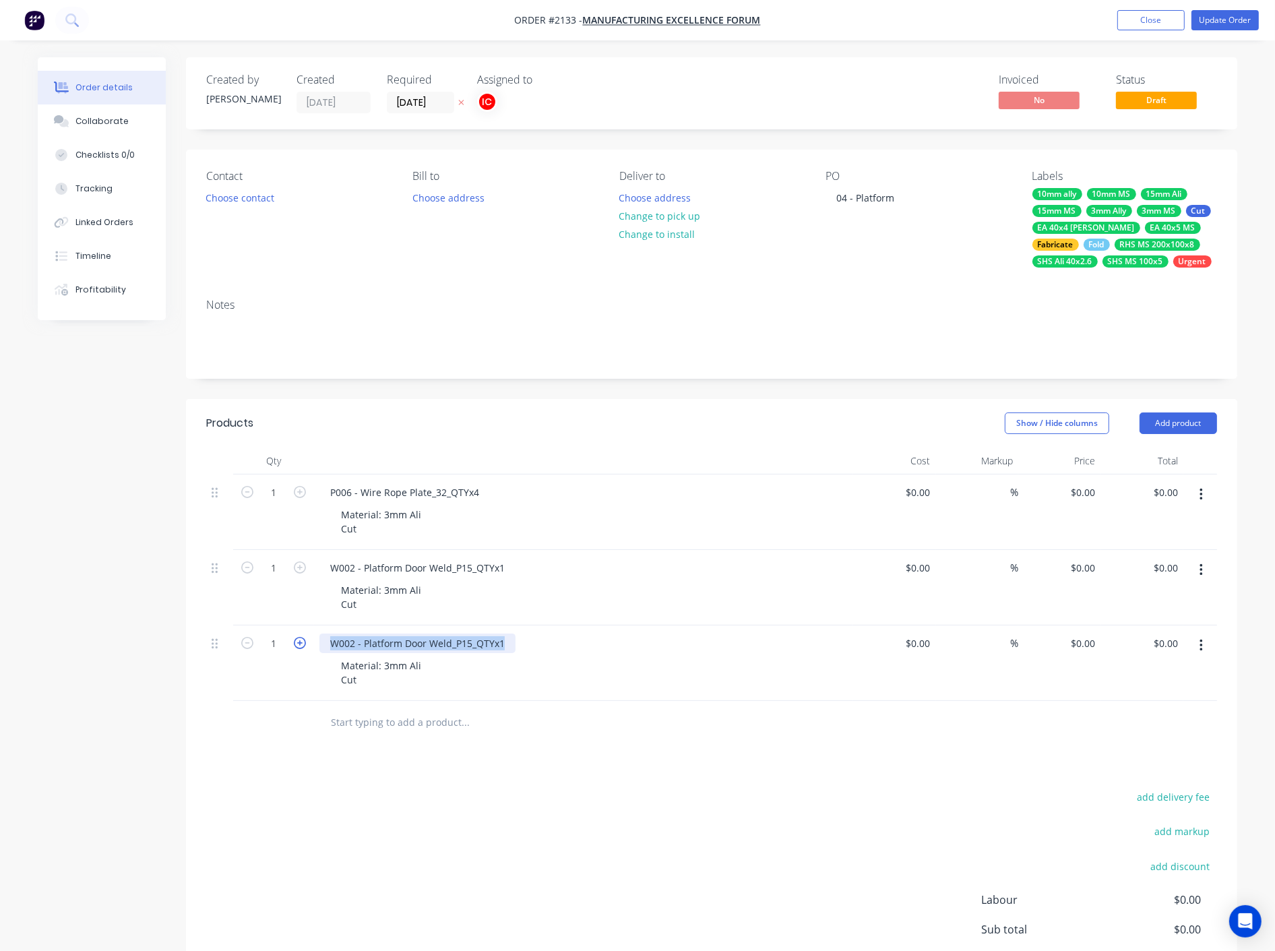
drag, startPoint x: 508, startPoint y: 643, endPoint x: 294, endPoint y: 642, distance: 213.7
click at [294, 642] on div "1 W002 - Platform Door Weld_P15_QTYx1 Material: 3mm Ali Cut $0.00 $0.00 % $0.00…" at bounding box center [711, 662] width 1011 height 75
paste div
click at [1208, 646] on button "button" at bounding box center [1202, 646] width 32 height 24
click at [1146, 705] on div "Duplicate" at bounding box center [1153, 708] width 104 height 20
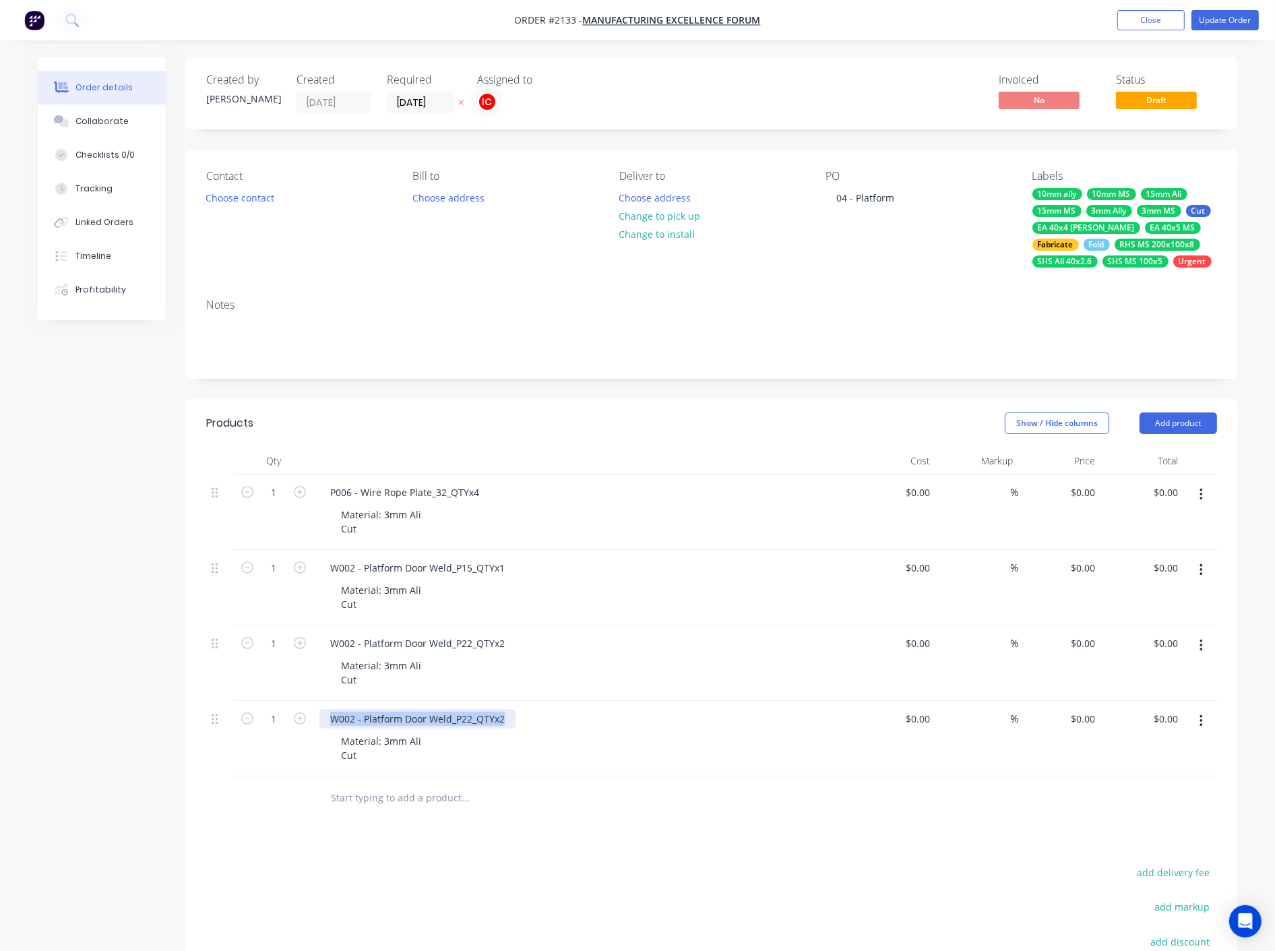
drag, startPoint x: 506, startPoint y: 720, endPoint x: 307, endPoint y: 726, distance: 199.6
click at [307, 726] on div "1 W002 - Platform Door Weld_P22_QTYx2 Material: 3mm Ali Cut $0.00 $0.00 % $0.00…" at bounding box center [711, 738] width 1011 height 75
paste div
click at [631, 729] on div "W002 - Platform Door Weld_P24_QTYx2 Material: 3mm Ali Cut" at bounding box center [583, 738] width 539 height 75
click at [1198, 727] on button "button" at bounding box center [1202, 721] width 32 height 24
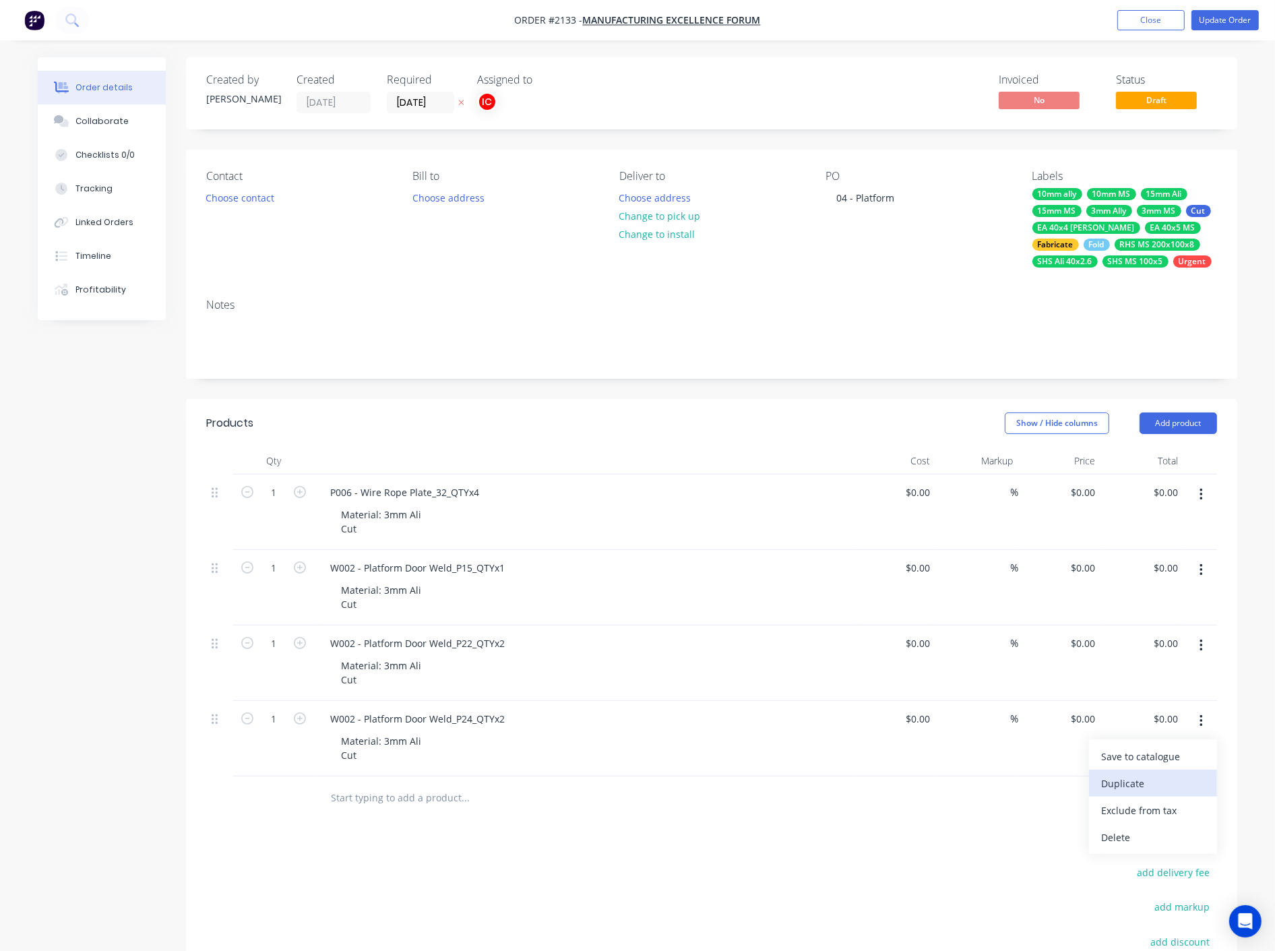
click at [1162, 776] on div "Duplicate" at bounding box center [1153, 784] width 104 height 20
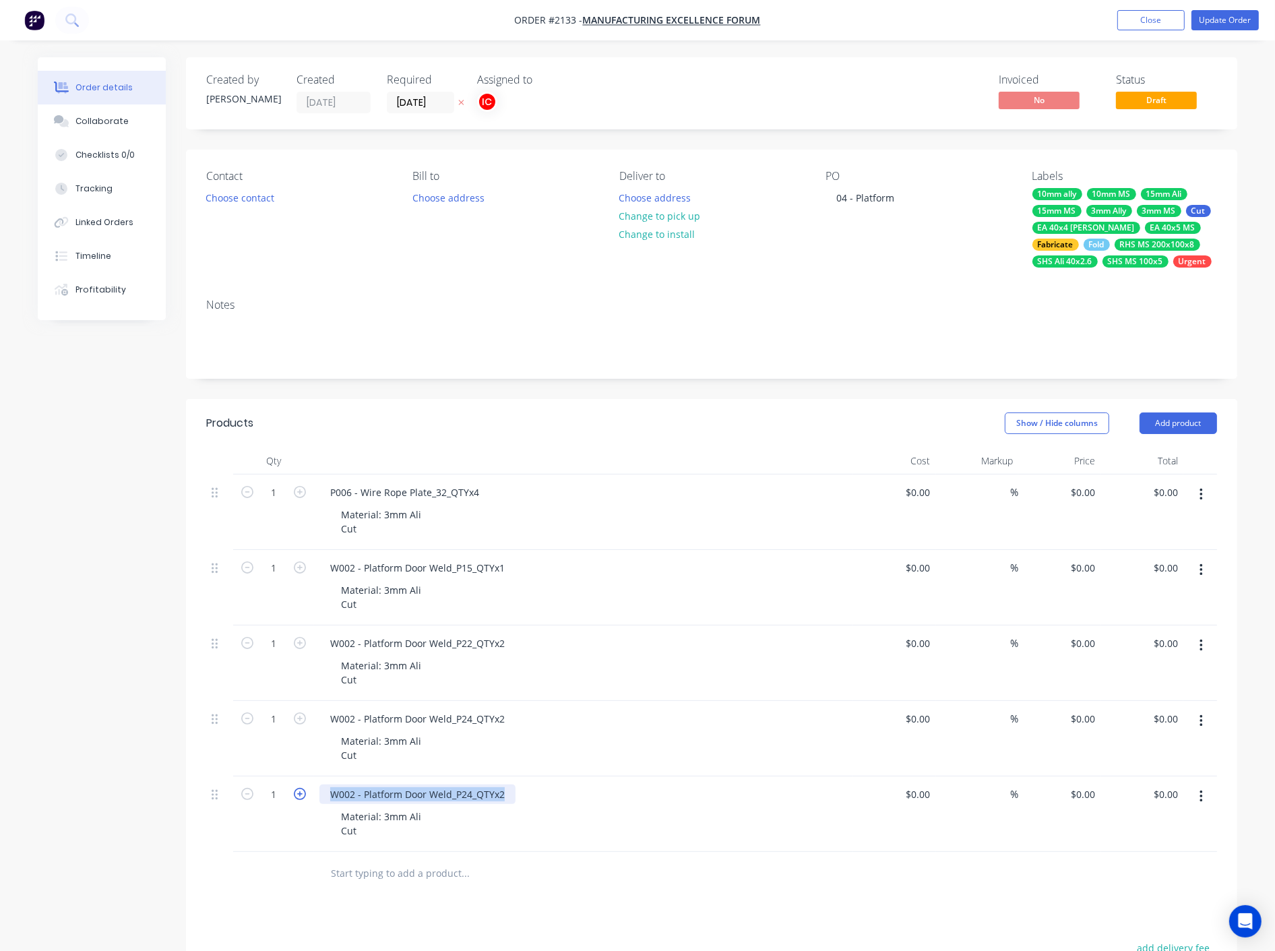
drag, startPoint x: 506, startPoint y: 792, endPoint x: 305, endPoint y: 799, distance: 201.6
click at [305, 799] on div "1 W002 - Platform Door Weld_P24_QTYx2 Material: 3mm Ali Cut $0.00 $0.00 % $0.00…" at bounding box center [711, 813] width 1011 height 75
paste div
click at [663, 830] on div "Material: 3mm Ali Cut" at bounding box center [589, 824] width 518 height 34
click at [1200, 799] on icon "button" at bounding box center [1201, 796] width 3 height 15
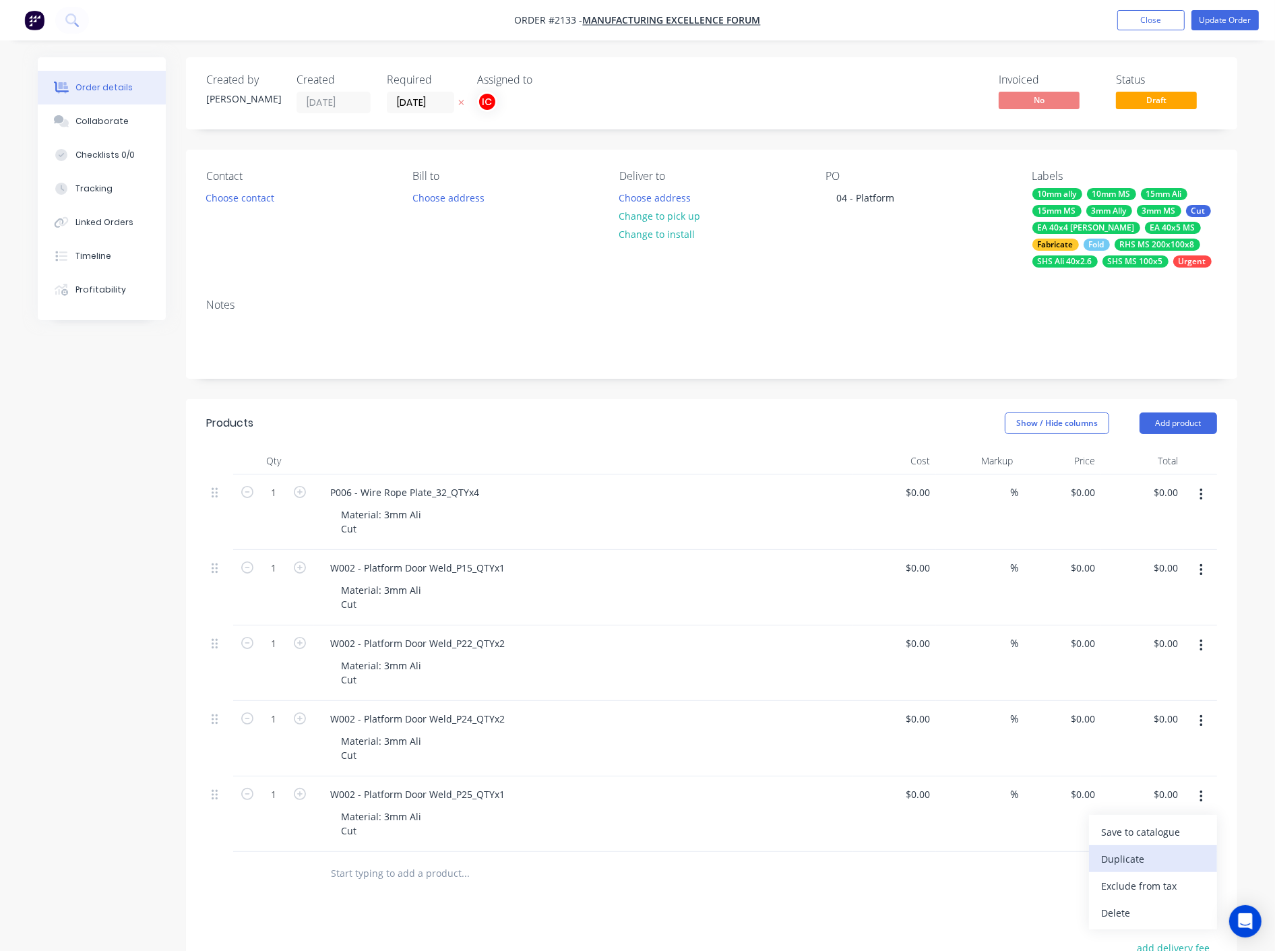
click at [1144, 855] on div "Duplicate" at bounding box center [1153, 859] width 104 height 20
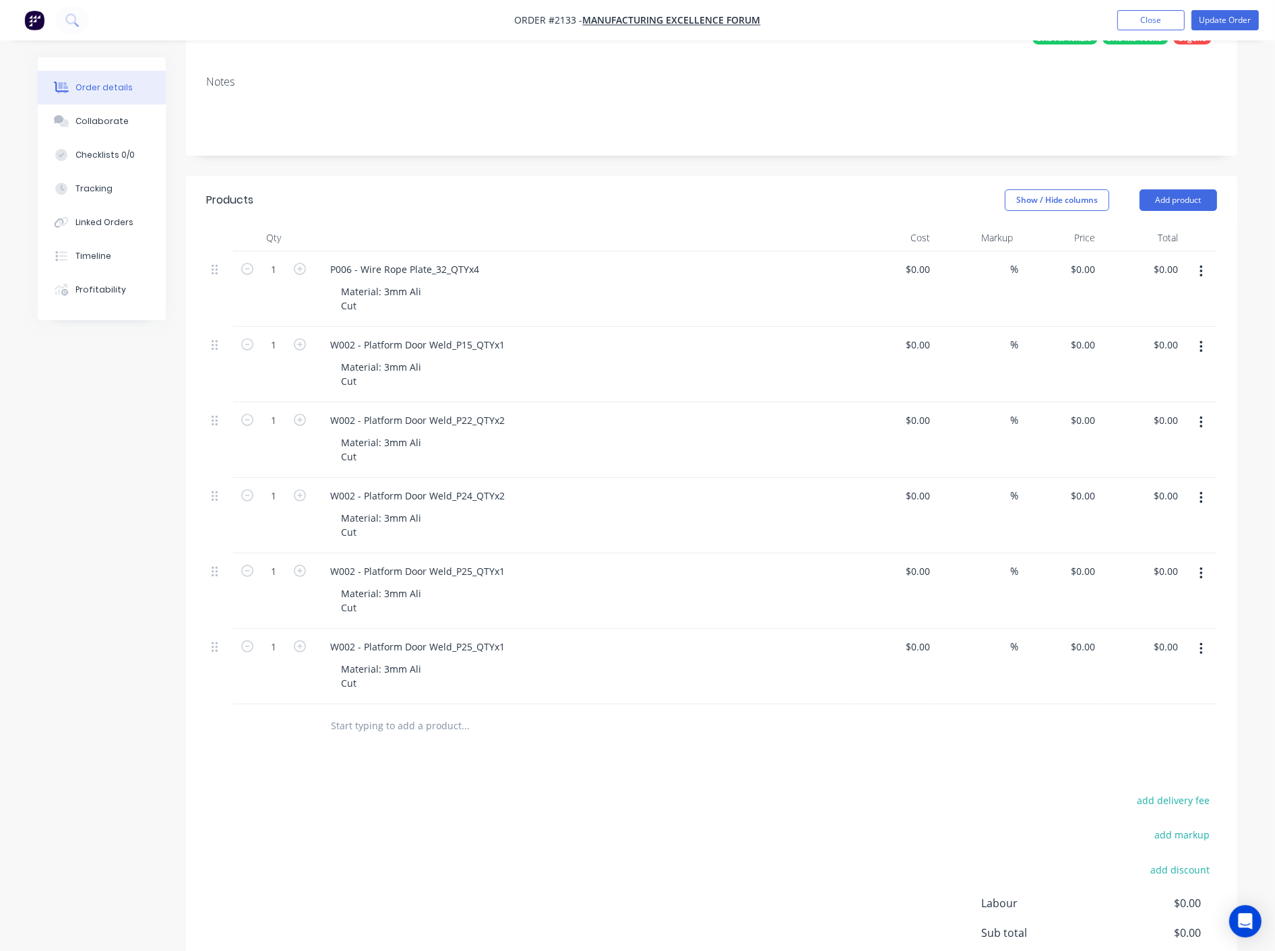
scroll to position [224, 0]
click at [508, 647] on div "W002 - Platform Door Weld_P25_QTYx1" at bounding box center [417, 646] width 196 height 20
drag, startPoint x: 508, startPoint y: 647, endPoint x: 419, endPoint y: 645, distance: 89.0
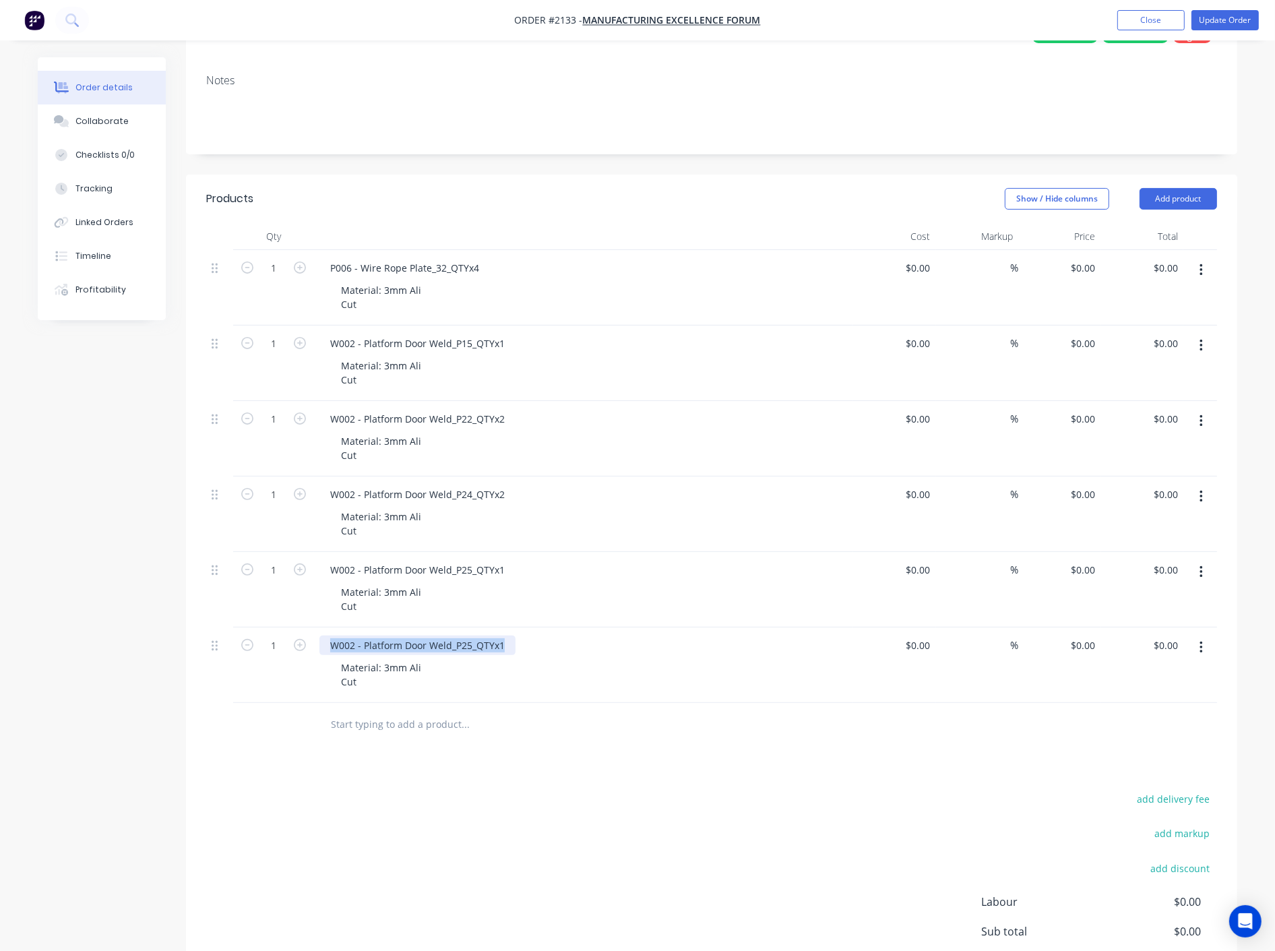
click at [419, 645] on div "W002 - Platform Door Weld_P25_QTYx1" at bounding box center [417, 646] width 196 height 20
paste div
click at [385, 683] on div "Material: 3mm Ali Cut" at bounding box center [381, 675] width 102 height 34
click at [384, 683] on div "Material: 3mm Ali Cut" at bounding box center [381, 675] width 102 height 34
click at [568, 677] on div "Material: 3mm Ali Cut Fold" at bounding box center [589, 682] width 518 height 48
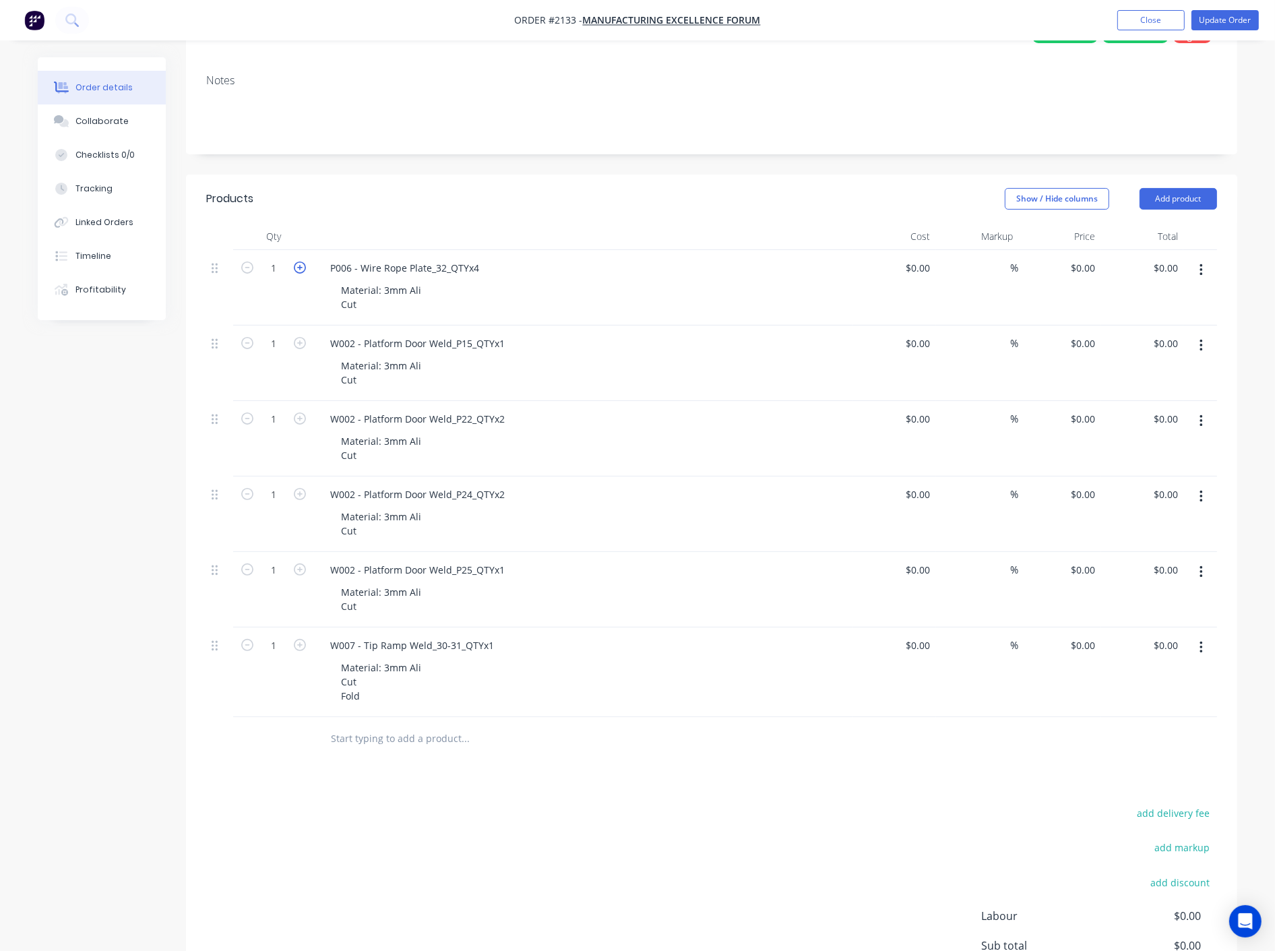
click at [301, 264] on icon "button" at bounding box center [300, 268] width 12 height 12
type input "4"
click at [301, 419] on icon "button" at bounding box center [300, 418] width 12 height 12
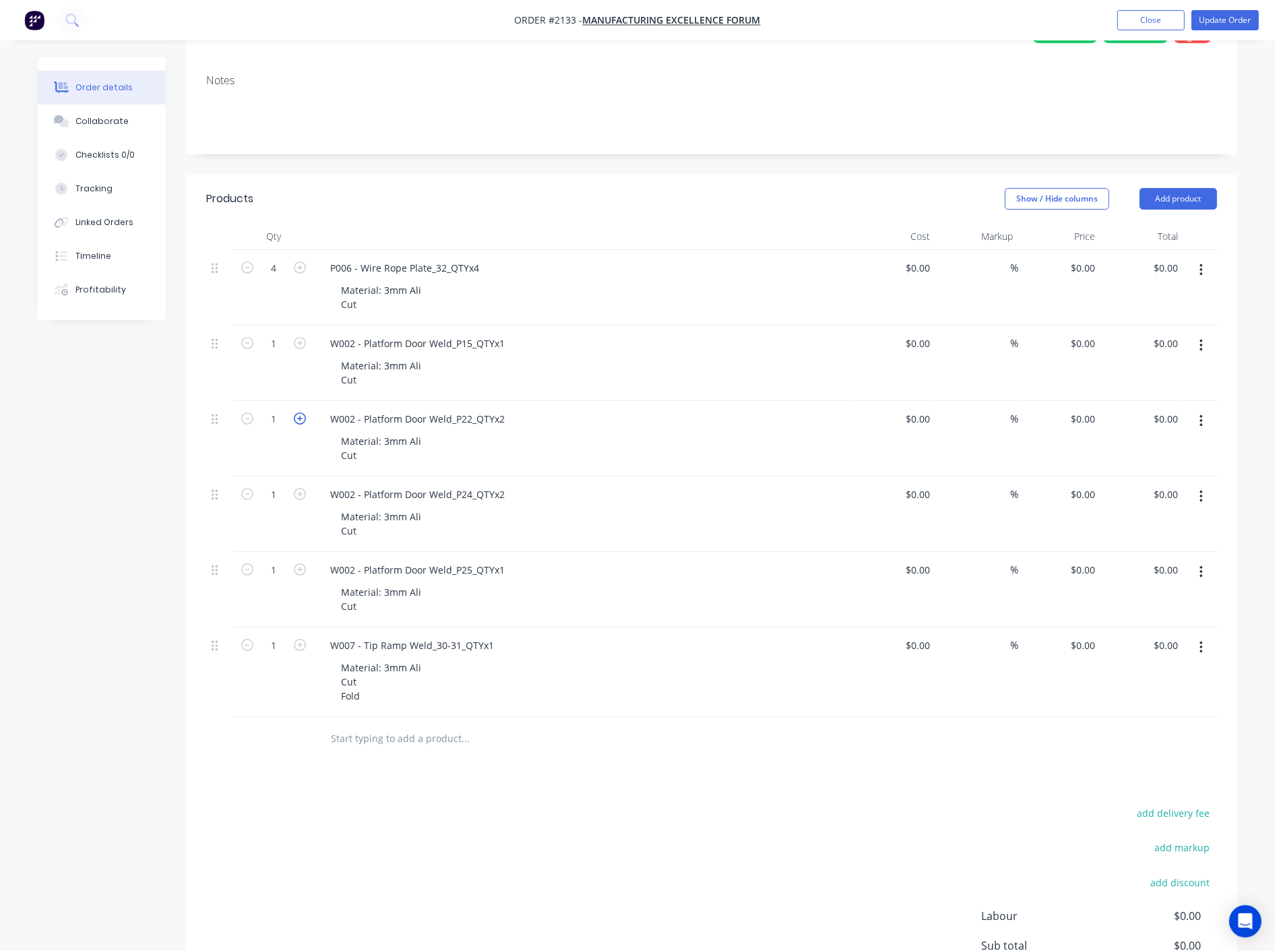
type input "2"
click at [303, 496] on icon "button" at bounding box center [300, 494] width 12 height 12
type input "2"
click at [749, 661] on div "Material: 3mm Ali Cut Fold" at bounding box center [589, 682] width 518 height 48
click at [1195, 650] on button "button" at bounding box center [1202, 648] width 32 height 24
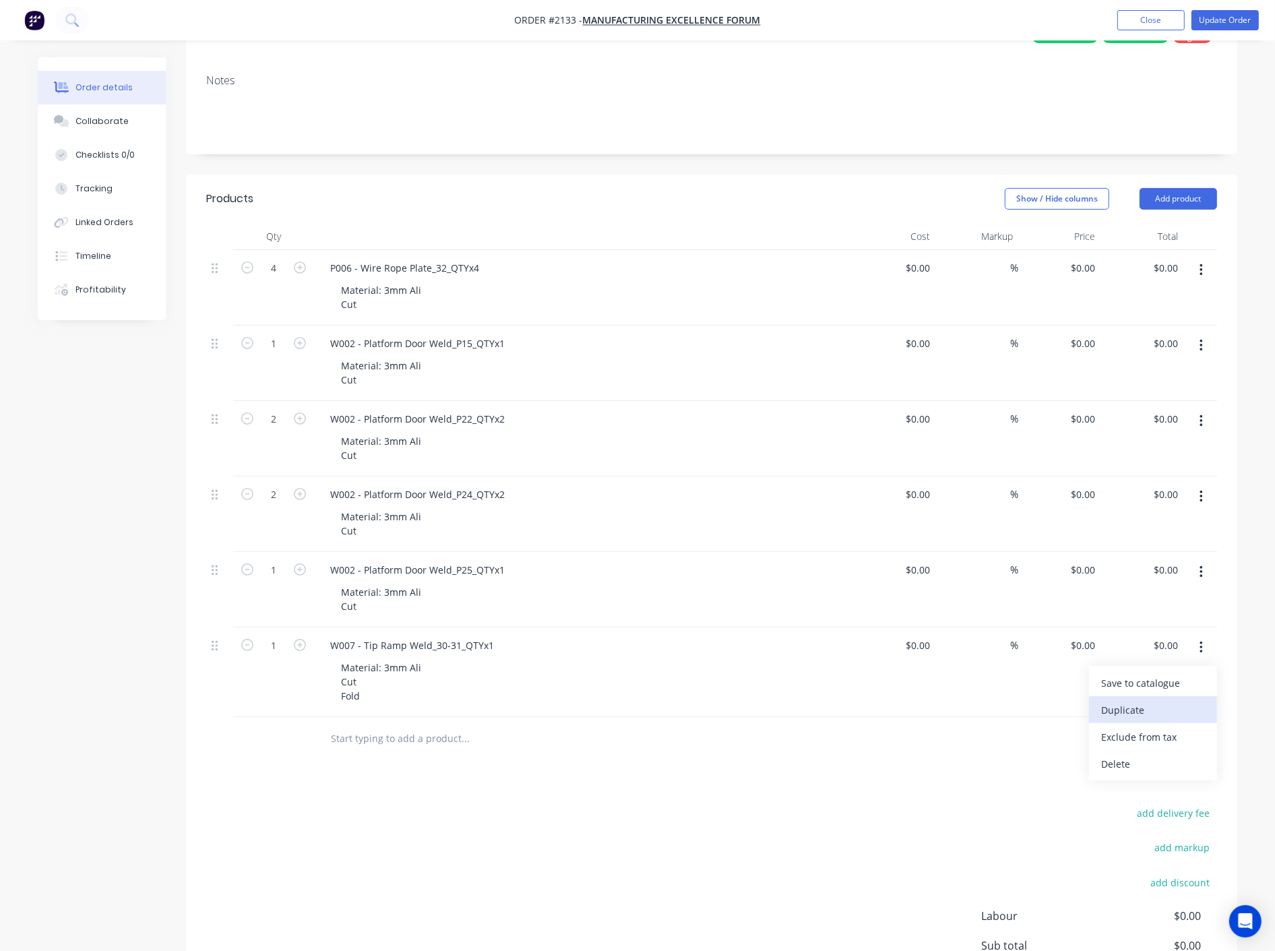
click at [1149, 712] on div "Duplicate" at bounding box center [1153, 710] width 104 height 20
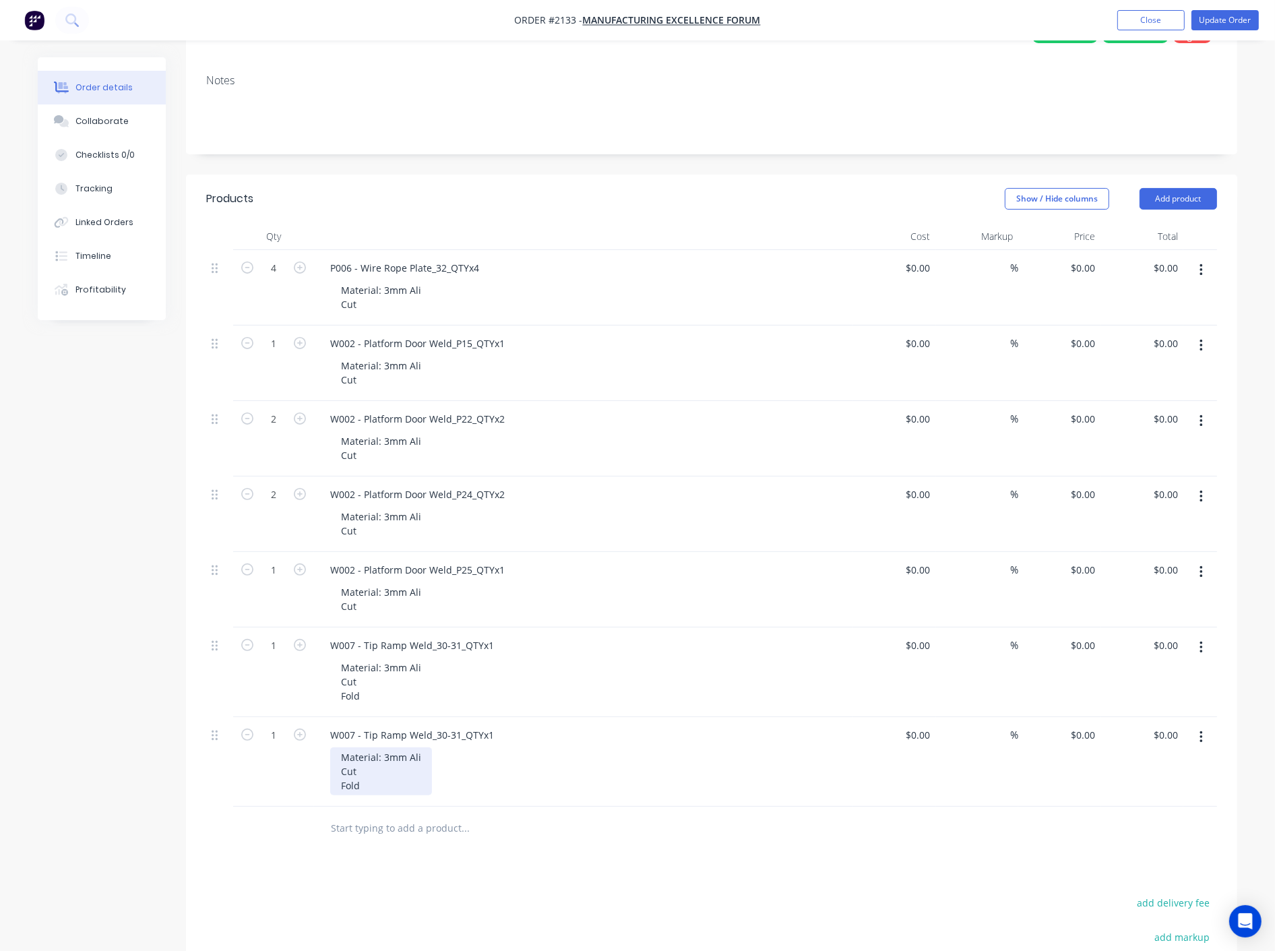
click at [422, 757] on div "Material: 3mm Ali Cut Fold" at bounding box center [381, 771] width 102 height 48
drag, startPoint x: 353, startPoint y: 787, endPoint x: 330, endPoint y: 789, distance: 23.1
click at [330, 789] on div "Material: 3mm MS Cut Fold" at bounding box center [382, 771] width 104 height 48
drag, startPoint x: 495, startPoint y: 735, endPoint x: 317, endPoint y: 736, distance: 177.9
click at [317, 736] on div "W007 - Tip Ramp Weld_30-31_QTYx1 Material: 3mm MS Cut" at bounding box center [583, 754] width 539 height 75
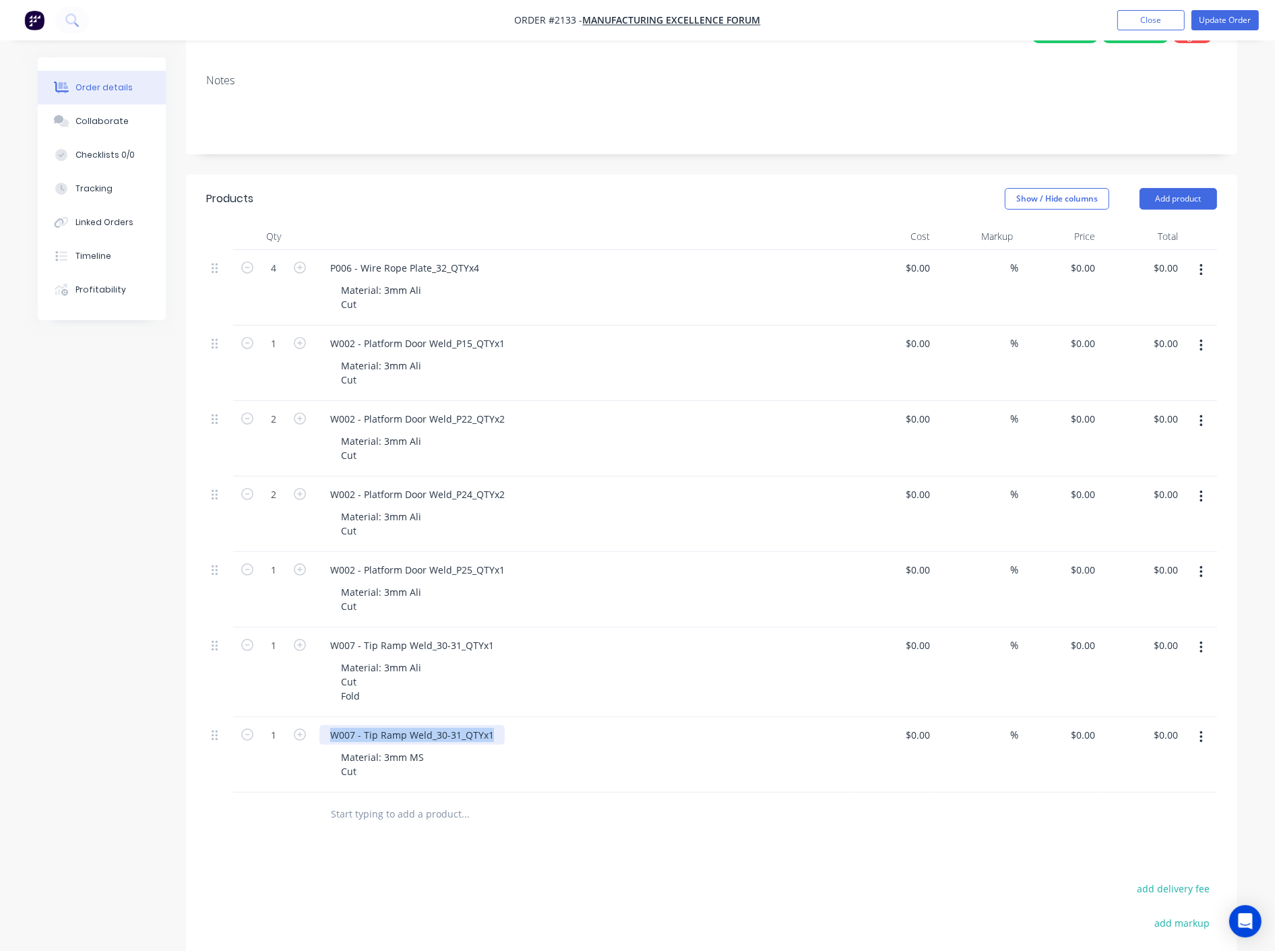
paste div
click at [613, 735] on div "W001 - Platform Base Weld_P11_QTYx2" at bounding box center [583, 735] width 528 height 20
click at [1204, 743] on button "button" at bounding box center [1202, 737] width 32 height 24
click at [1153, 796] on div "Duplicate" at bounding box center [1153, 800] width 104 height 20
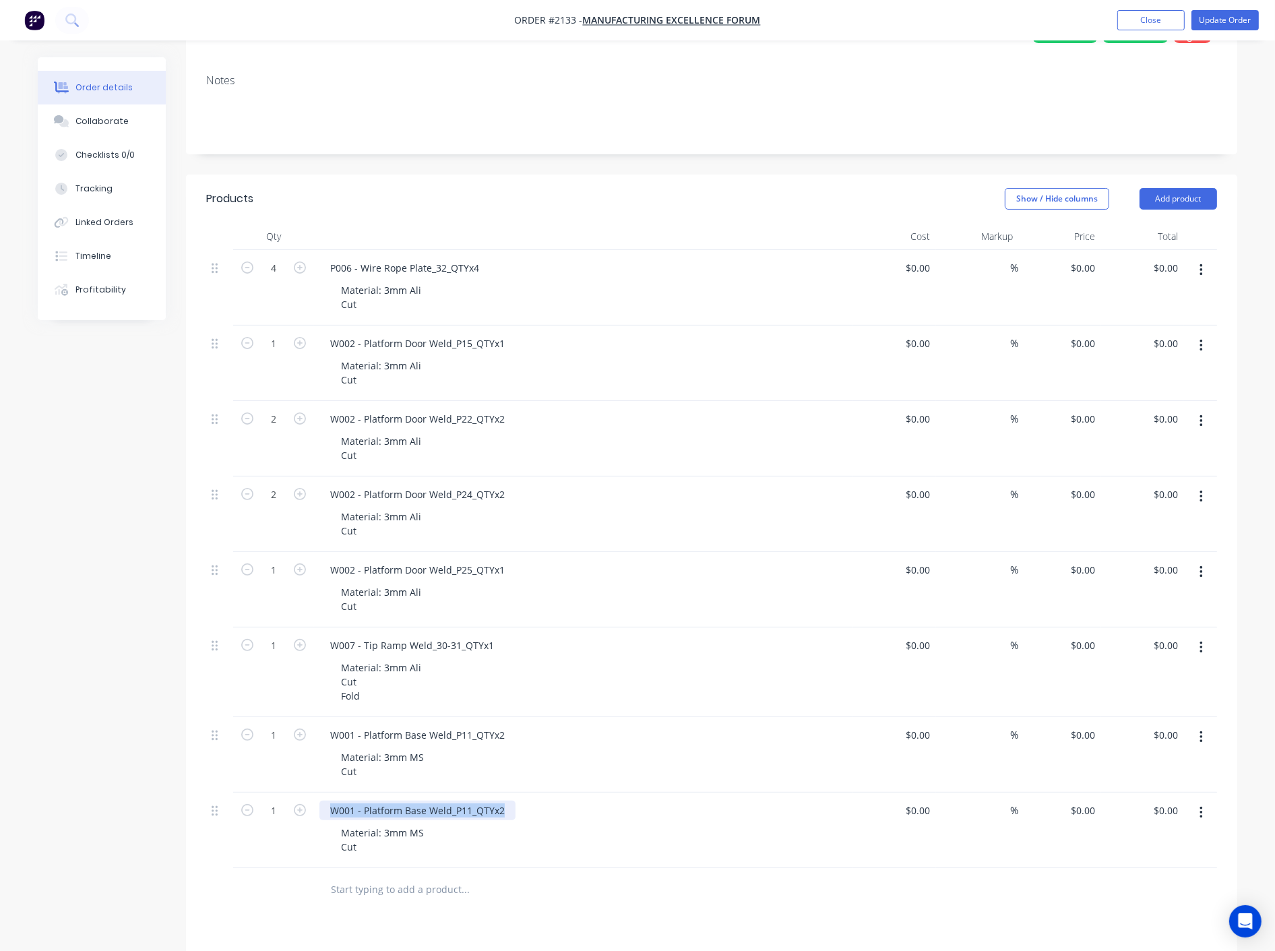
drag, startPoint x: 482, startPoint y: 807, endPoint x: 312, endPoint y: 812, distance: 169.9
click at [300, 812] on div "1 W001 - Platform Base Weld_P11_QTYx2 Material: 3mm MS Cut $0.00 $0.00 % $0.00 …" at bounding box center [711, 830] width 1011 height 75
paste div
click at [648, 802] on div "W001 - Platform Base Weld_P12_QTYx1" at bounding box center [583, 811] width 528 height 20
click at [1200, 814] on icon "button" at bounding box center [1201, 812] width 3 height 15
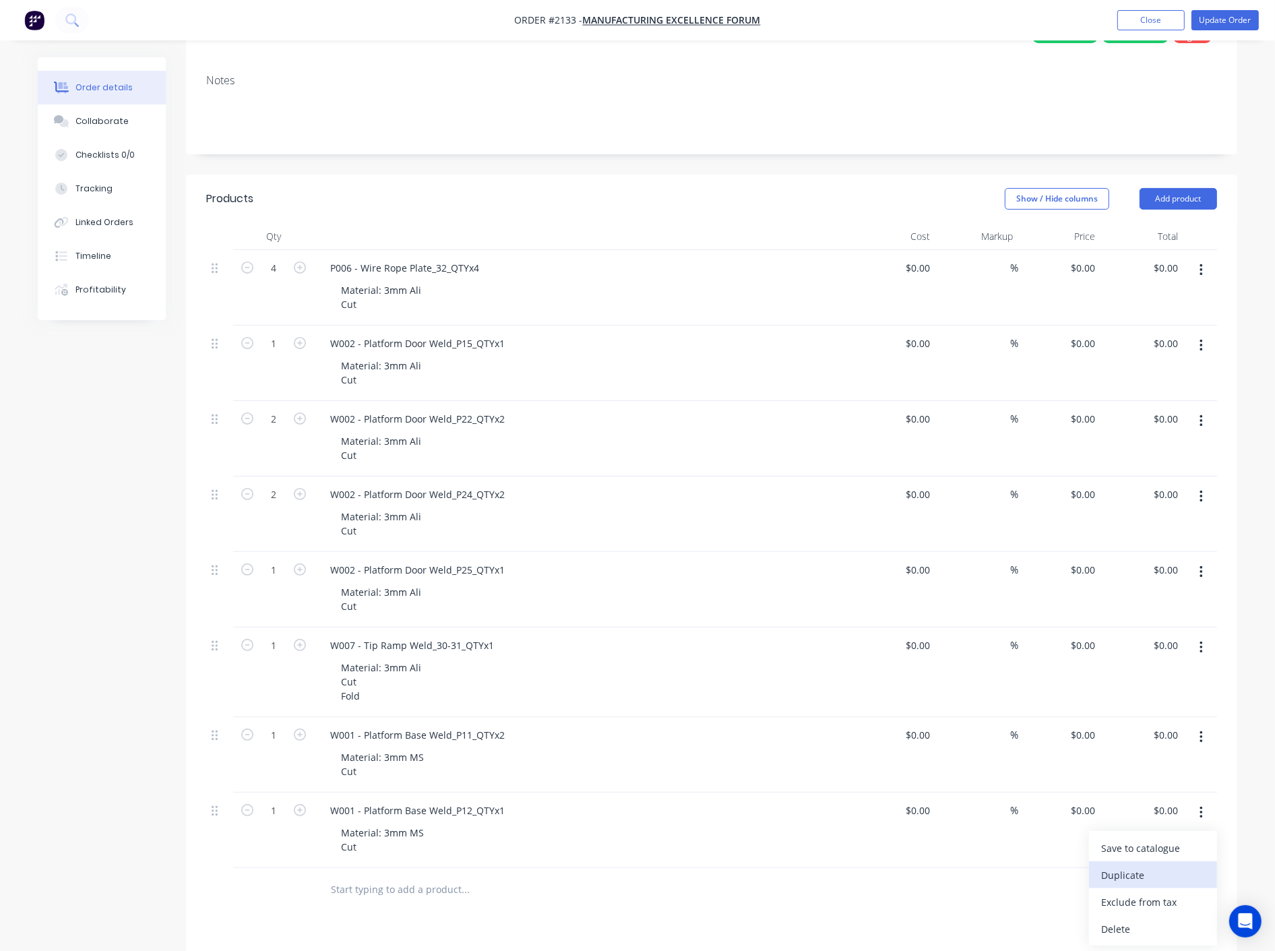
click at [1153, 875] on div "Duplicate" at bounding box center [1153, 875] width 104 height 20
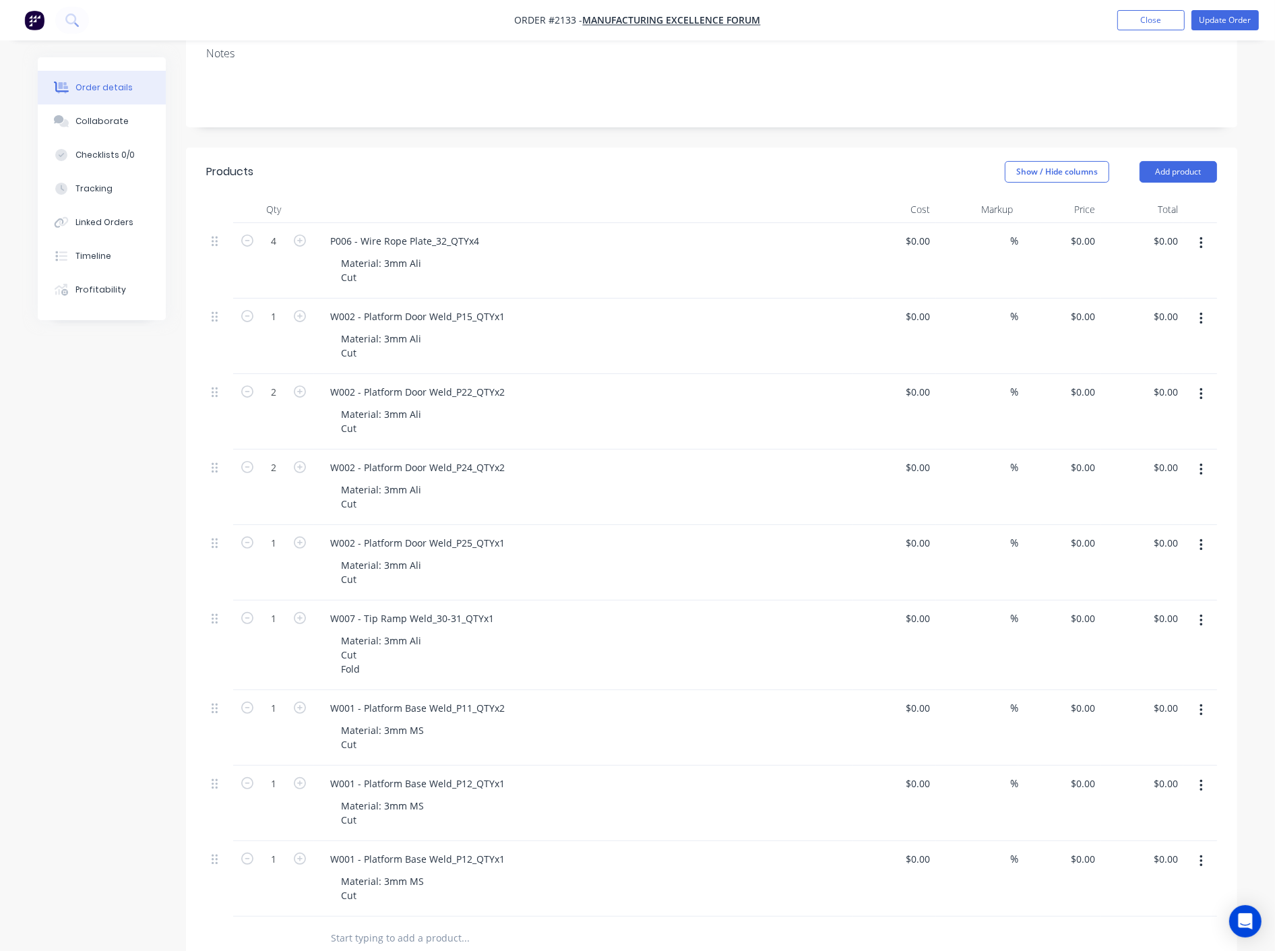
scroll to position [299, 0]
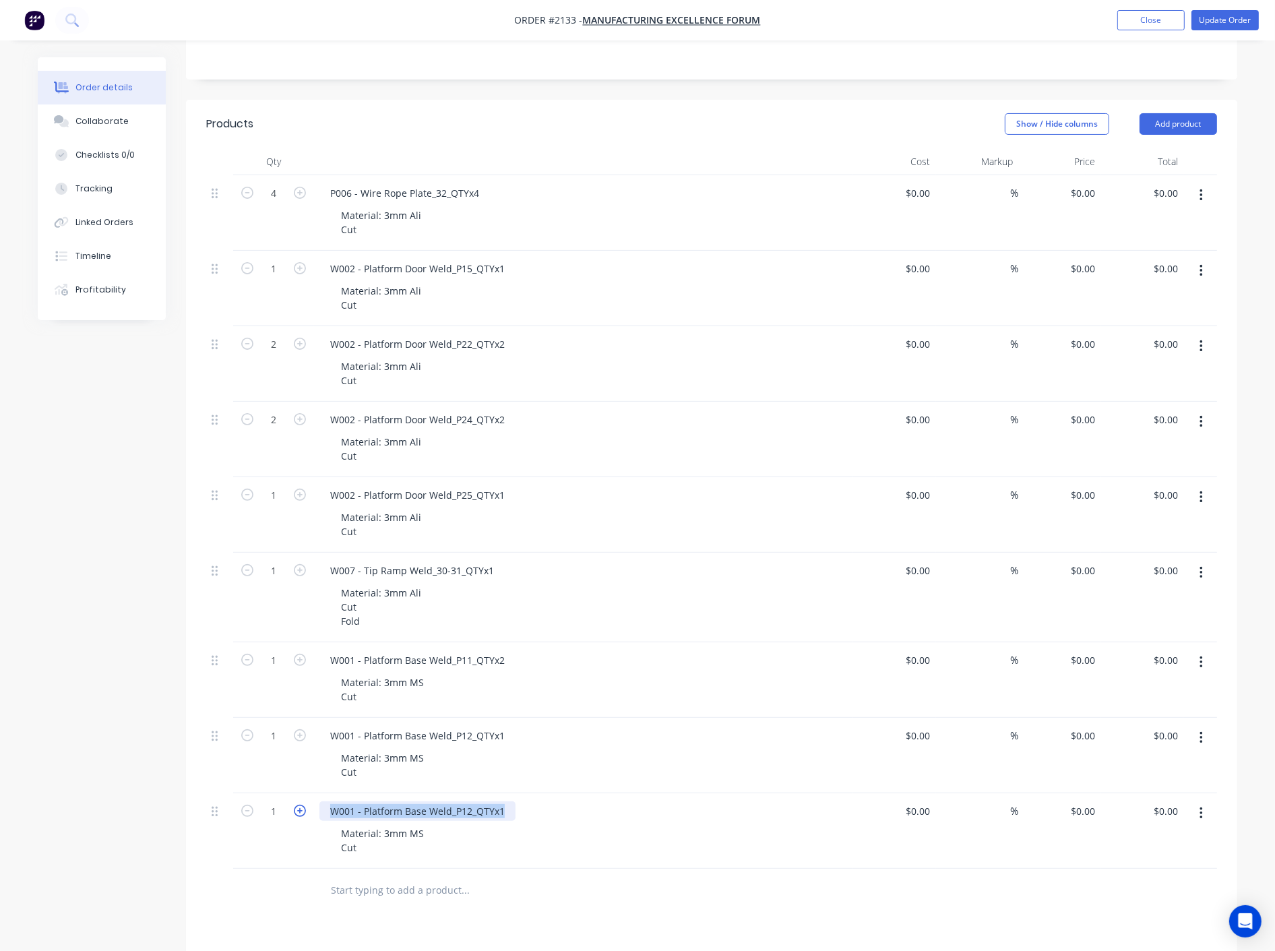
drag, startPoint x: 503, startPoint y: 811, endPoint x: 298, endPoint y: 809, distance: 205.6
click at [298, 809] on div "1 W001 - Platform Base Weld_P12_QTYx1 Material: 3mm MS Cut $0.00 $0.00 % $0.00 …" at bounding box center [711, 830] width 1011 height 75
paste div
click at [675, 822] on div "W001 - Platform Base Weld_P13_QTYx1 Material: 3mm MS Cut" at bounding box center [583, 830] width 539 height 75
click at [1200, 818] on icon "button" at bounding box center [1201, 813] width 3 height 12
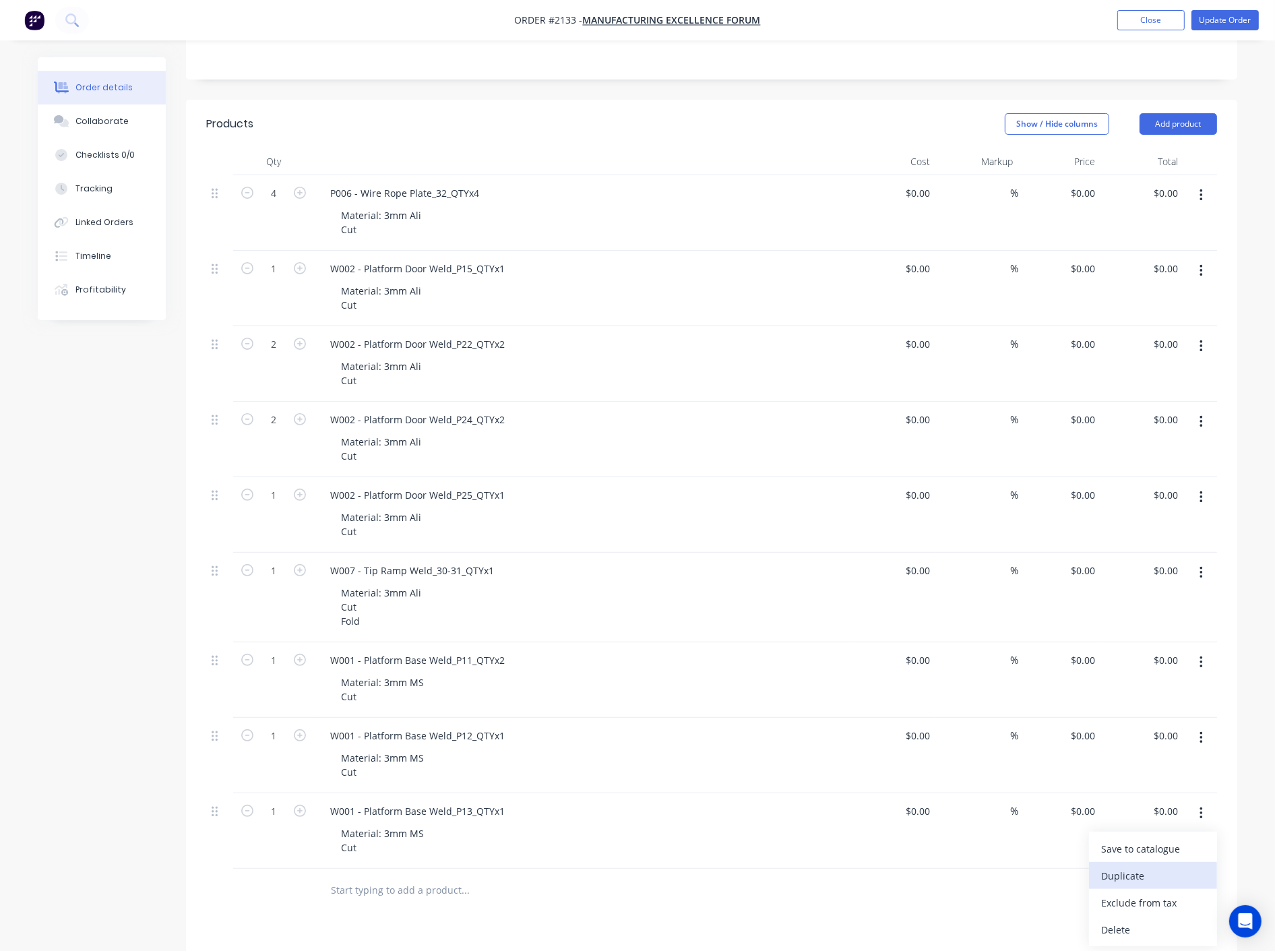
click at [1148, 873] on div "Duplicate" at bounding box center [1153, 876] width 104 height 20
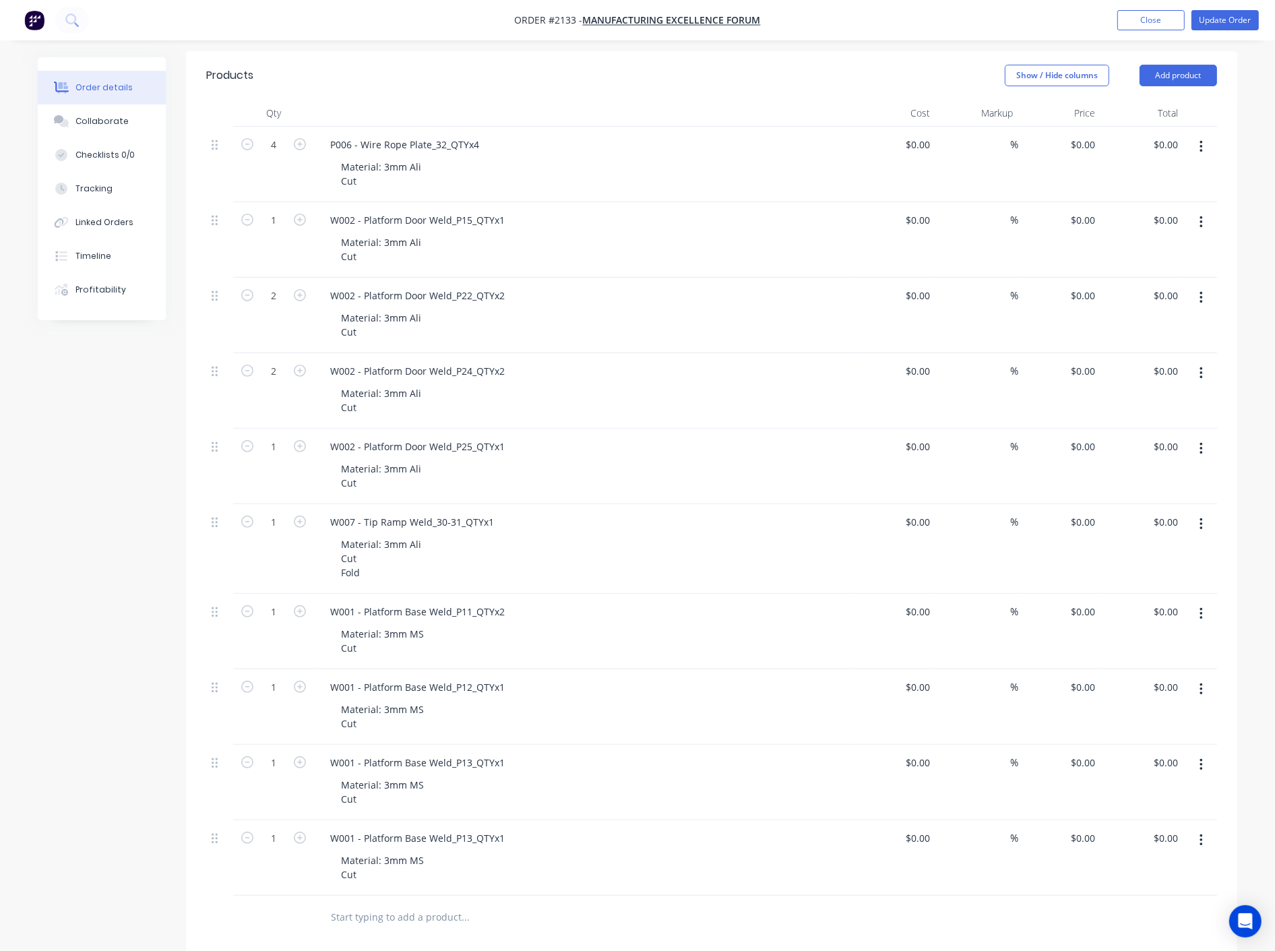
scroll to position [374, 0]
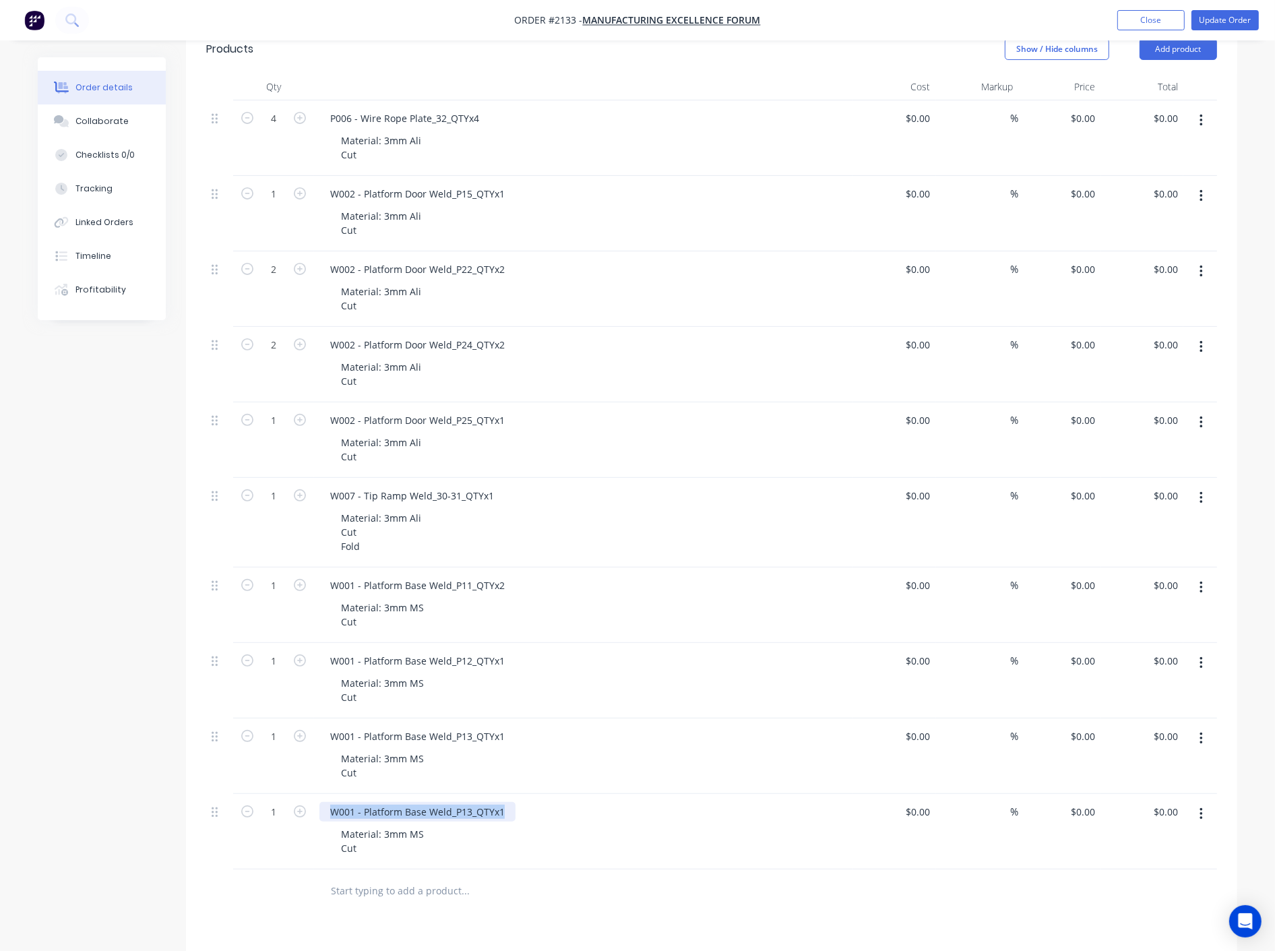
drag, startPoint x: 502, startPoint y: 809, endPoint x: 307, endPoint y: 814, distance: 194.8
click at [307, 814] on div "1 W001 - Platform Base Weld_P13_QTYx1 Material: 3mm MS Cut $0.00 $0.00 % $0.00 …" at bounding box center [711, 831] width 1011 height 75
paste div
click at [388, 834] on div "Material: 3mm MS Cut" at bounding box center [382, 841] width 104 height 34
click at [389, 837] on div "Material: 3mm MS Cut" at bounding box center [382, 841] width 104 height 34
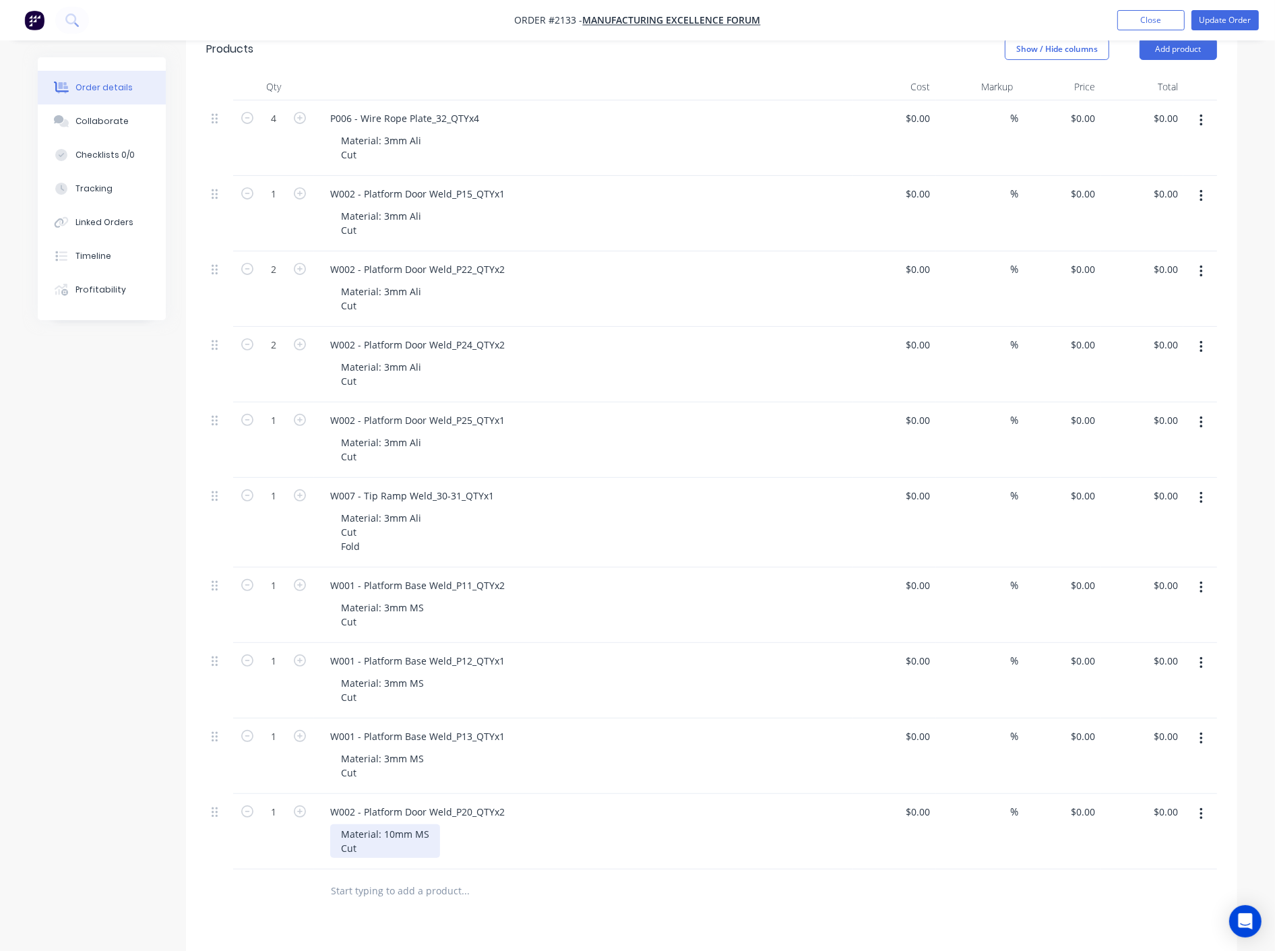
click at [429, 836] on div "Material: 10mm MS Cut" at bounding box center [385, 841] width 110 height 34
click at [551, 849] on div "Material: 10mm Ali Cut" at bounding box center [589, 841] width 518 height 34
click at [297, 810] on icon "button" at bounding box center [300, 811] width 12 height 12
type input "2"
click at [1208, 818] on button "button" at bounding box center [1202, 814] width 32 height 24
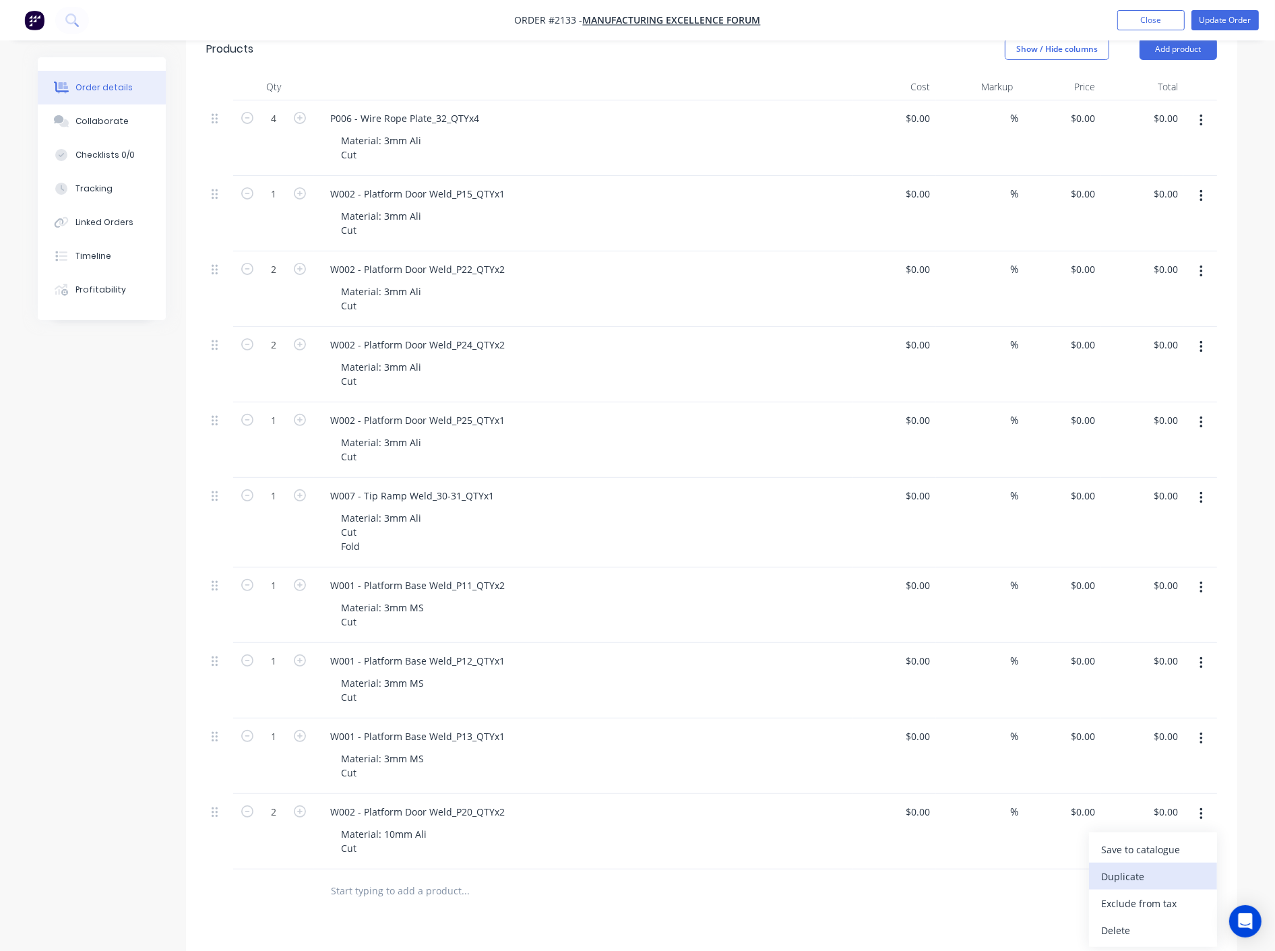
click at [1151, 874] on div "Duplicate" at bounding box center [1153, 877] width 104 height 20
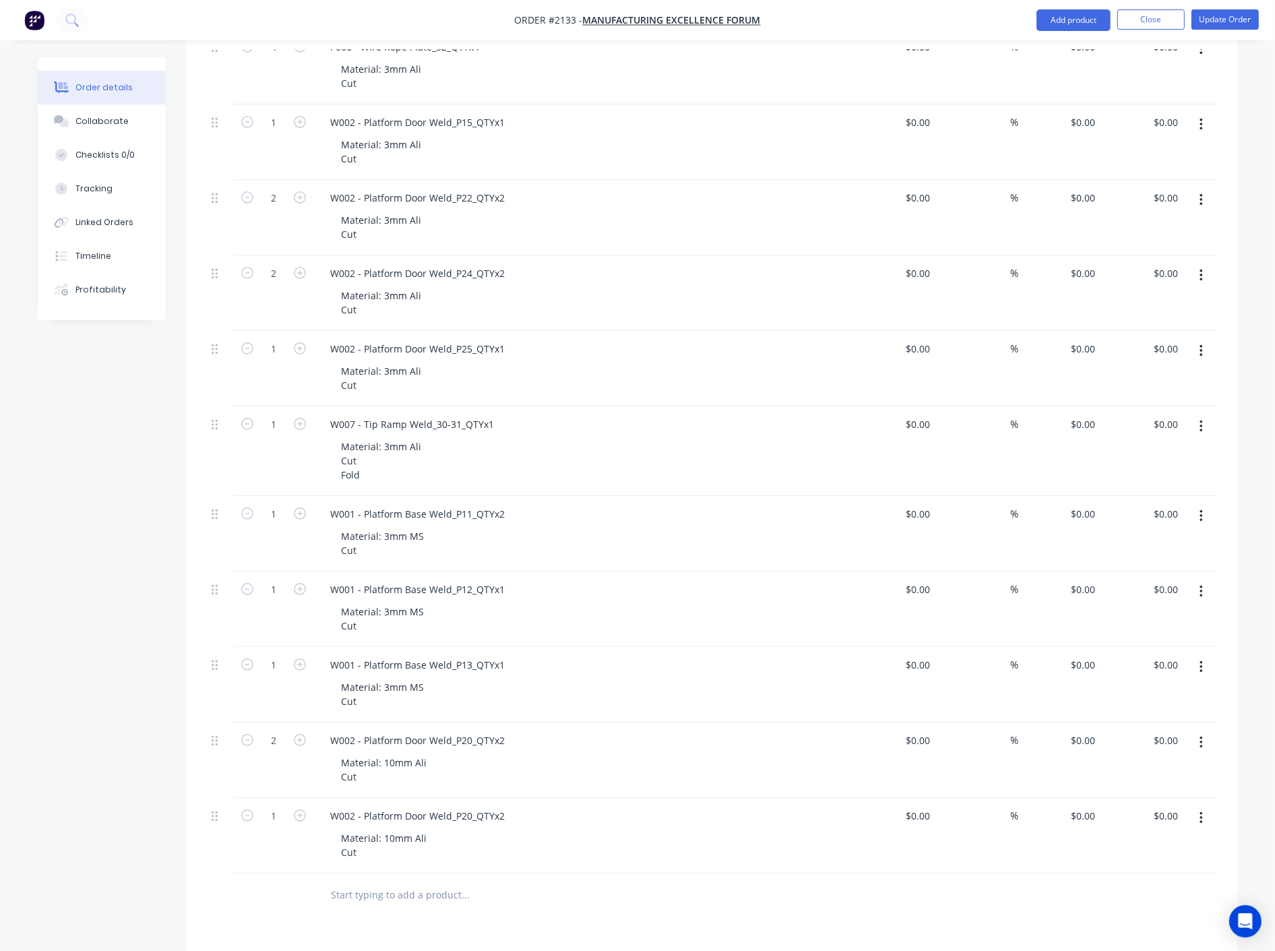
scroll to position [449, 0]
drag, startPoint x: 504, startPoint y: 809, endPoint x: 364, endPoint y: 770, distance: 145.4
click at [294, 799] on div "1 W002 - Platform Door Weld_P20_QTYx2 Material: 10mm Ali Cut $0.00 $0.00 % $0.0…" at bounding box center [711, 832] width 1011 height 75
paste div
click at [300, 811] on icon "button" at bounding box center [300, 812] width 12 height 12
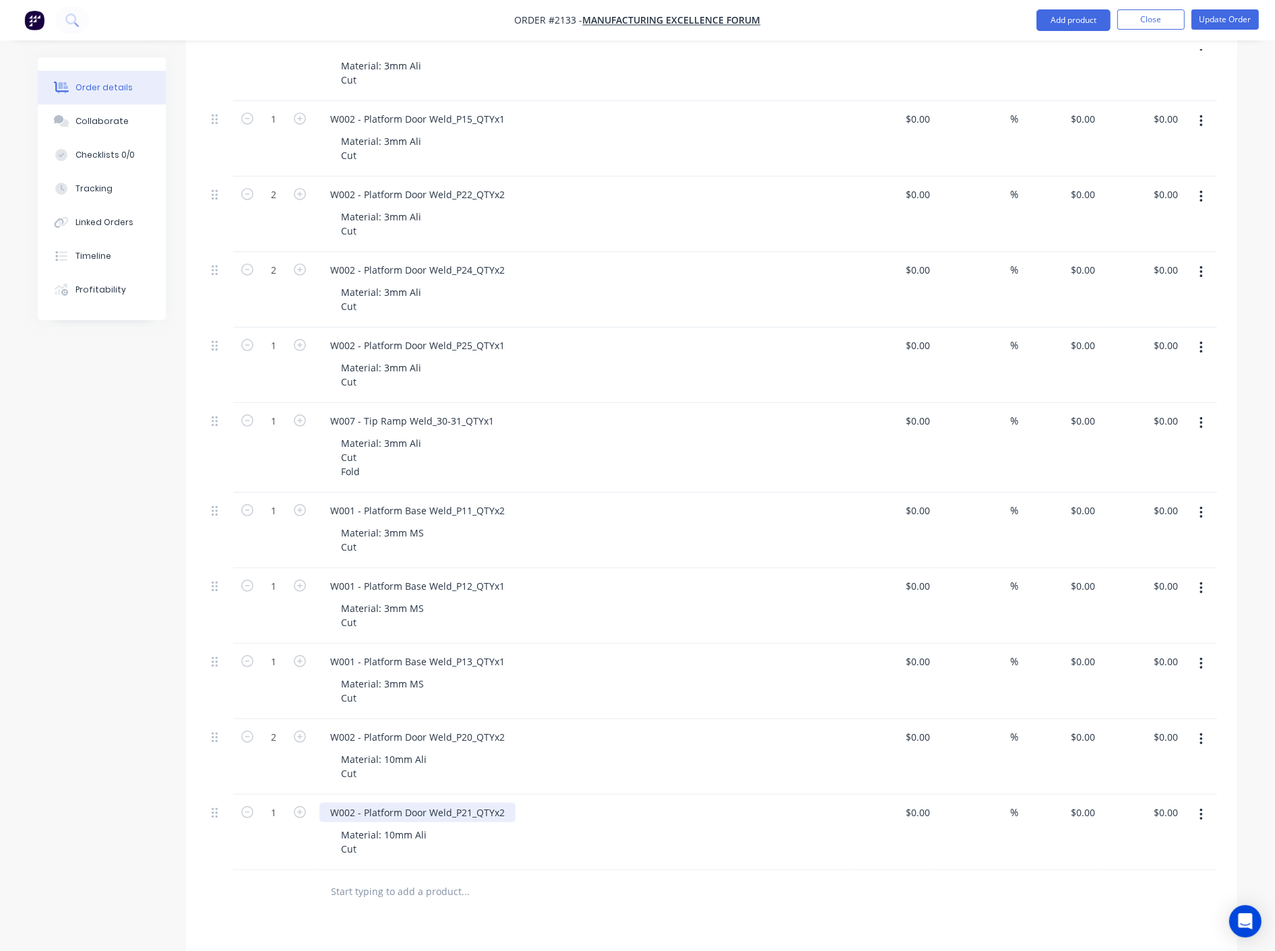
type input "2"
click at [613, 824] on div "W002 - Platform Door Weld_P21_QTYx2 Material: 10mm Ali Cut" at bounding box center [583, 832] width 539 height 75
click at [1201, 821] on icon "button" at bounding box center [1201, 814] width 3 height 15
click at [1158, 880] on div "Duplicate" at bounding box center [1153, 877] width 104 height 20
drag, startPoint x: 506, startPoint y: 887, endPoint x: 297, endPoint y: 854, distance: 211.5
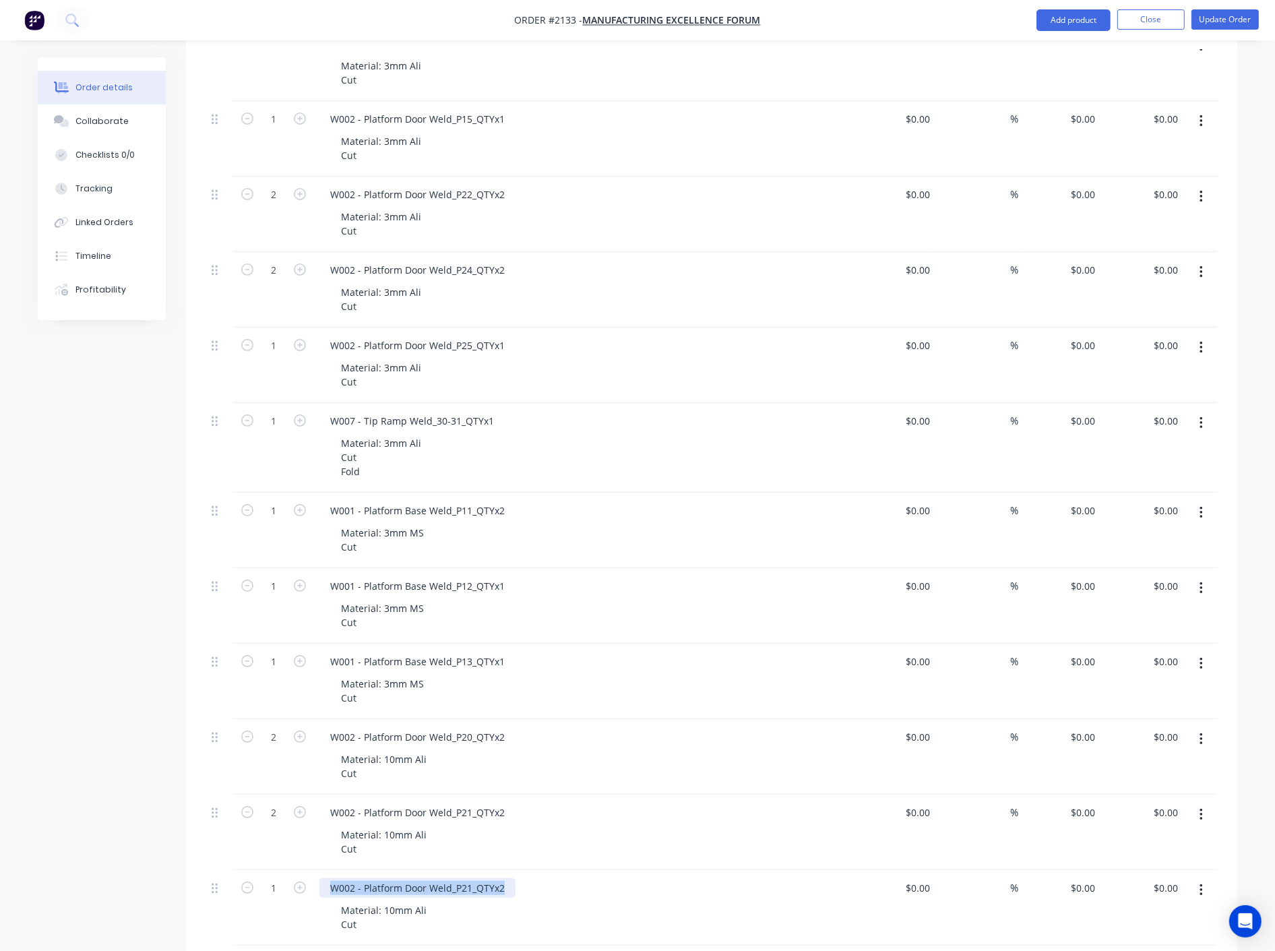
click at [297, 858] on div "4 P006 - Wire Rope Plate_32_QTYx4 Material: 3mm Ali Cut $0.00 $0.00 % $0.00 $0.…" at bounding box center [711, 486] width 1011 height 920
paste div
click at [588, 901] on div "Material: 10mm Ali Cut" at bounding box center [589, 917] width 518 height 34
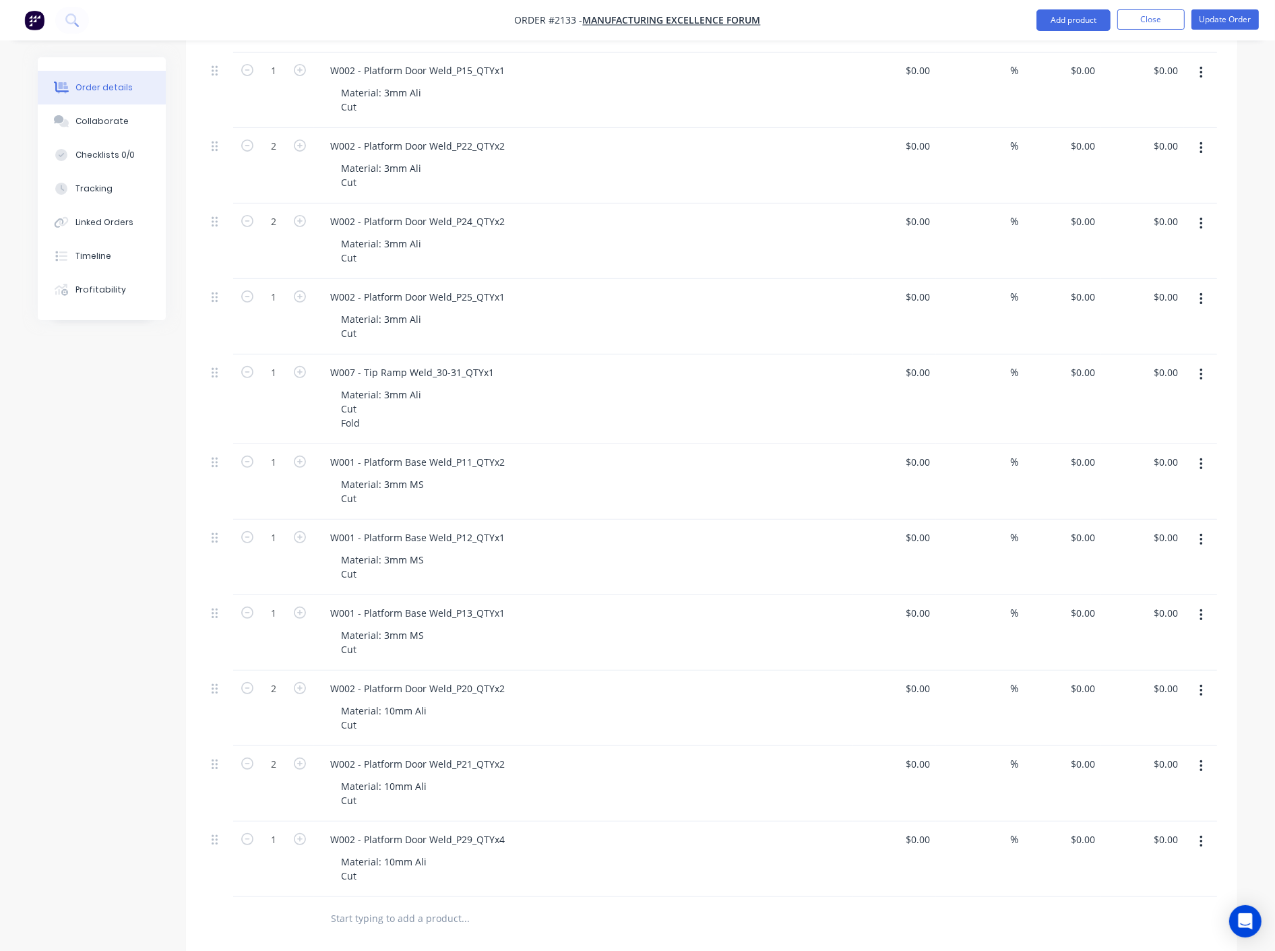
scroll to position [524, 0]
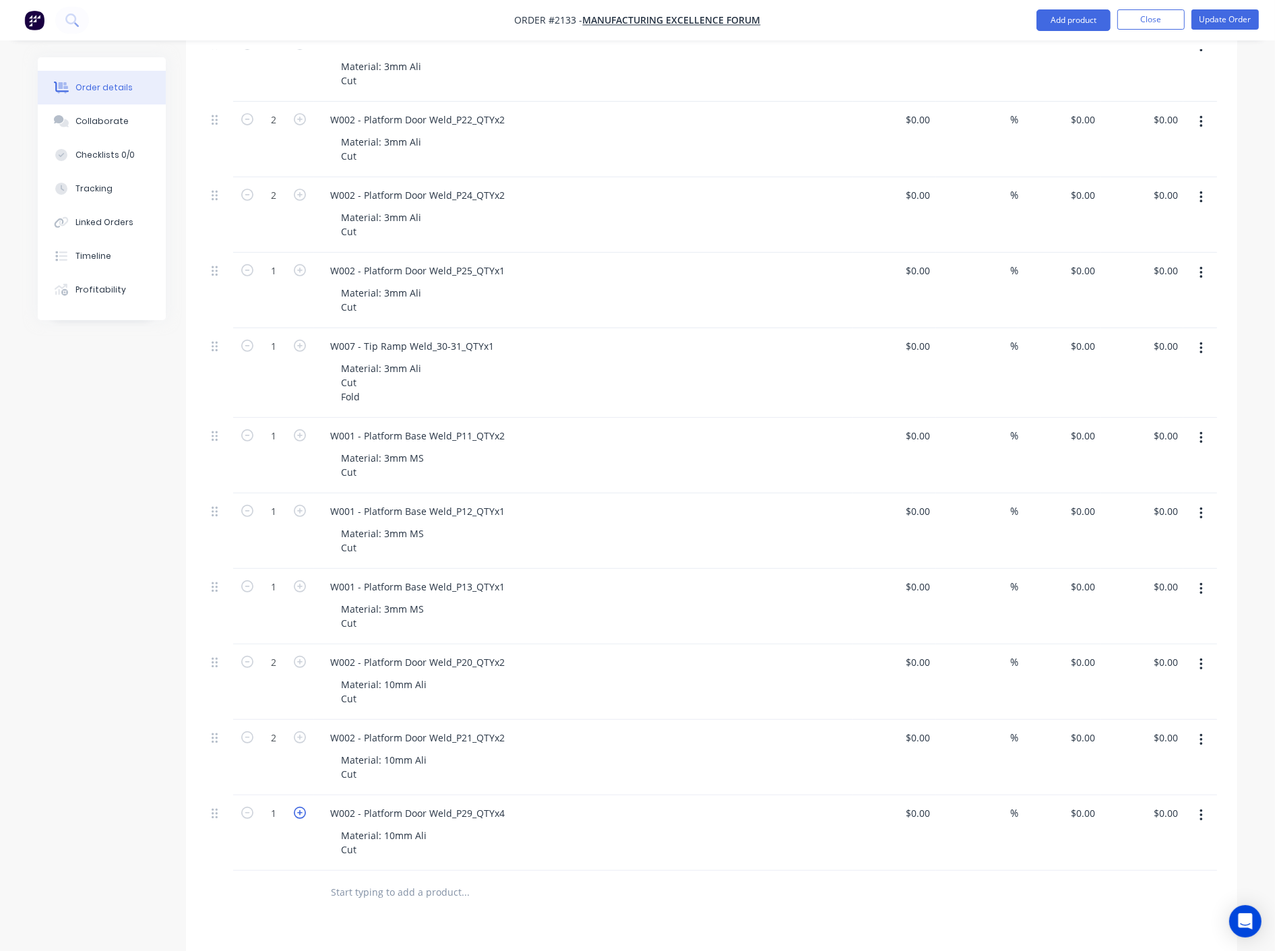
click at [297, 811] on icon "button" at bounding box center [300, 813] width 12 height 12
type input "4"
click at [664, 851] on div "Material: 10mm Ali Cut" at bounding box center [589, 843] width 518 height 34
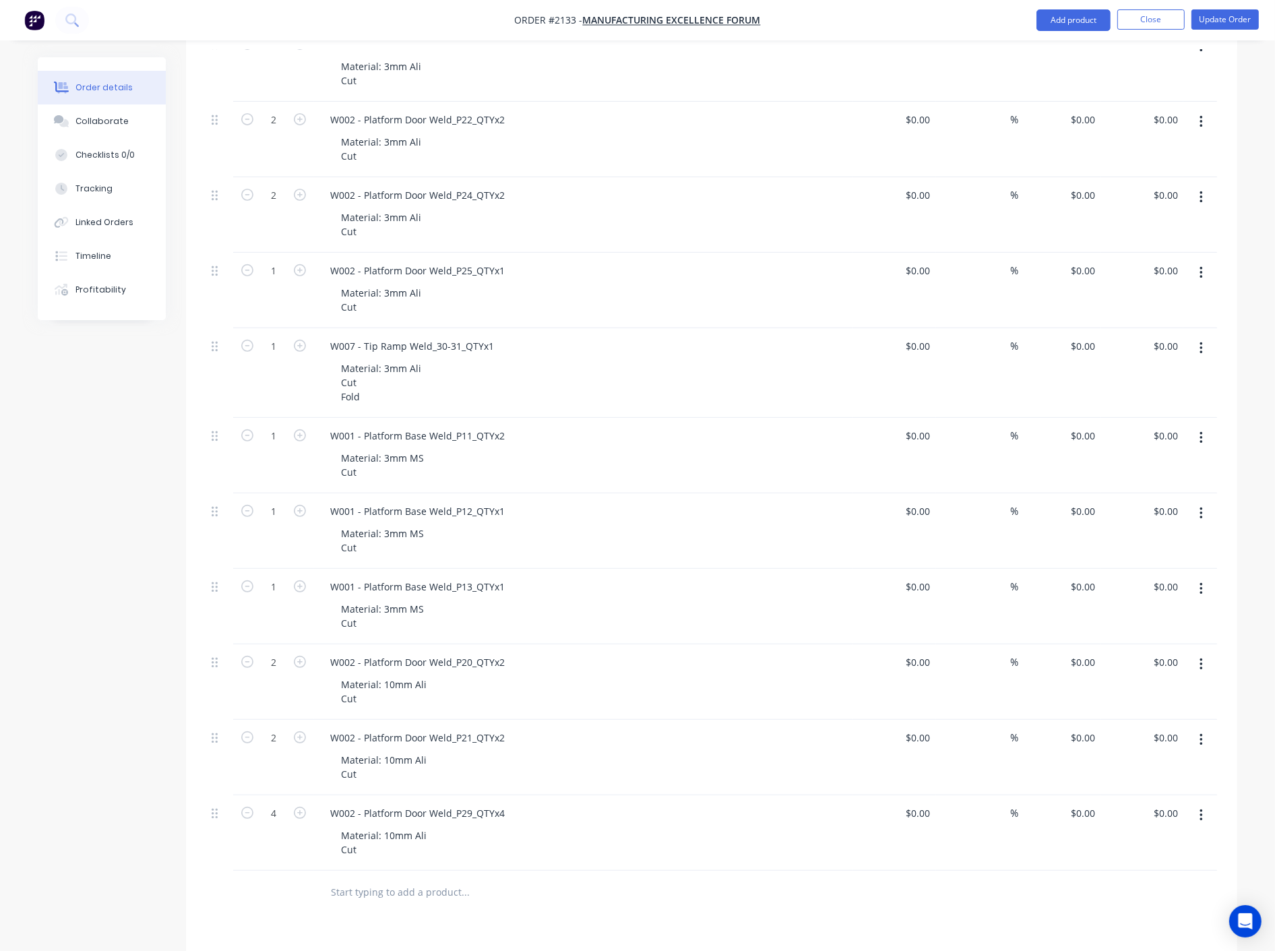
scroll to position [674, 0]
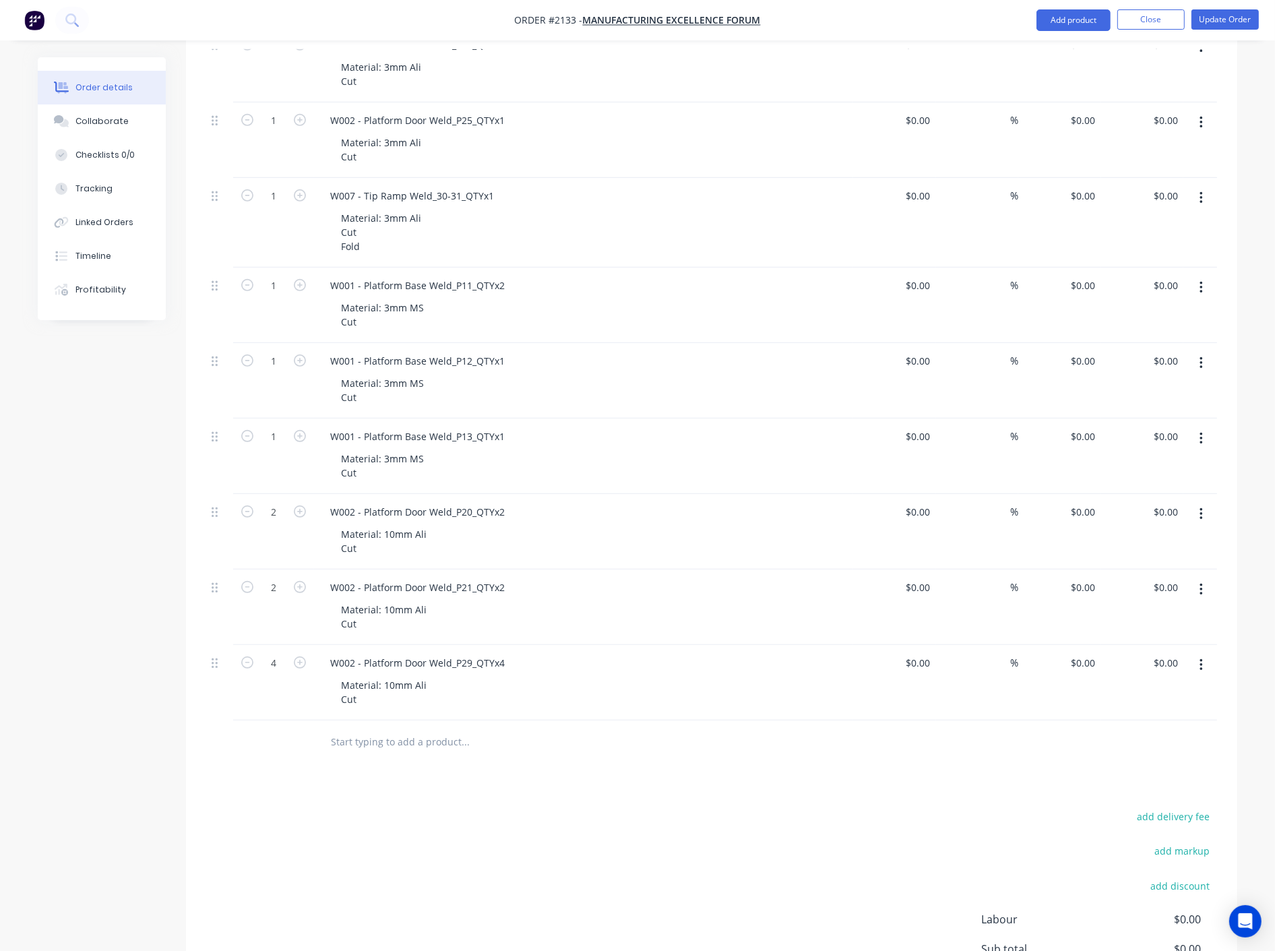
click at [1198, 665] on button "button" at bounding box center [1202, 665] width 32 height 24
click at [1139, 729] on div "Duplicate" at bounding box center [1153, 728] width 104 height 20
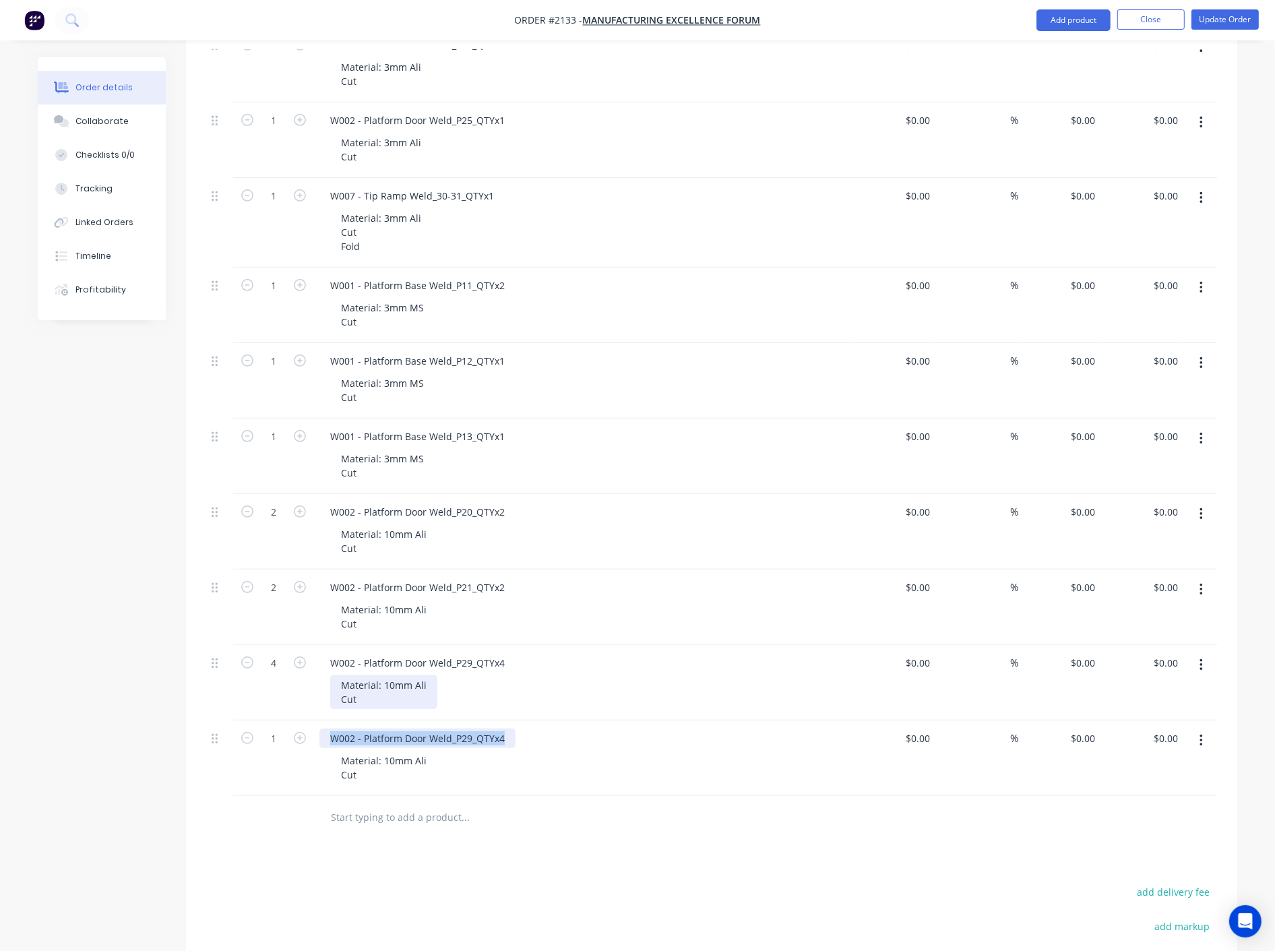
drag, startPoint x: 484, startPoint y: 731, endPoint x: 367, endPoint y: 682, distance: 126.3
click at [271, 724] on div "1 W002 - Platform Door Weld_P29_QTYx4 Material: 10mm Ali Cut $0.00 $0.00 % $0.0…" at bounding box center [711, 757] width 1011 height 75
paste div
click at [575, 751] on div "Material: 10mm Ali Cut" at bounding box center [589, 768] width 518 height 34
click at [396, 763] on div "Material: 10mm Ali Cut" at bounding box center [383, 768] width 107 height 34
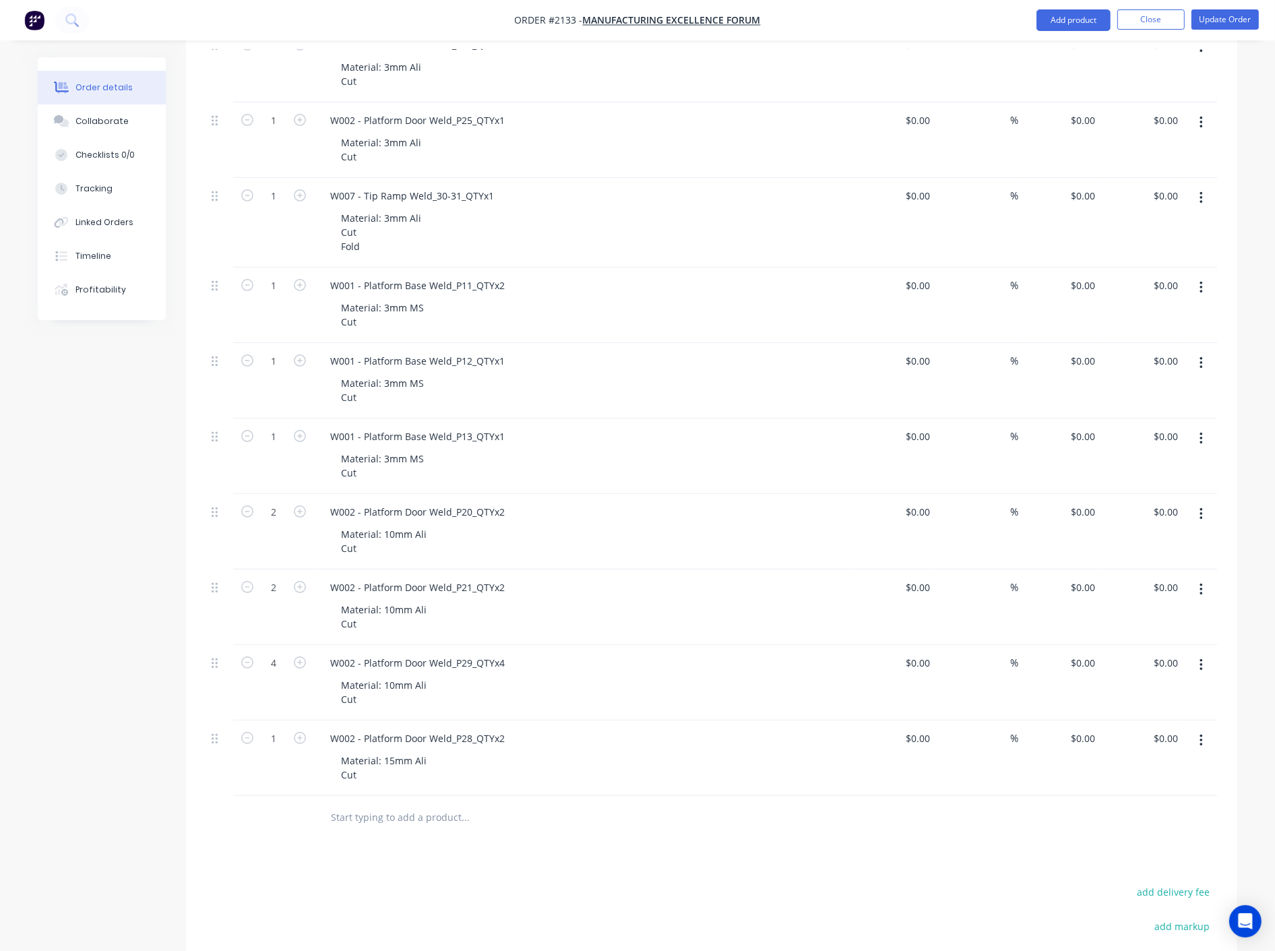
drag, startPoint x: 529, startPoint y: 778, endPoint x: 513, endPoint y: 760, distance: 24.9
click at [530, 778] on div "Material: 15mm Ali Cut" at bounding box center [589, 768] width 518 height 34
click at [299, 740] on icon "button" at bounding box center [300, 738] width 12 height 12
type input "2"
click at [652, 766] on div "Material: 15mm Ali Cut" at bounding box center [589, 768] width 518 height 34
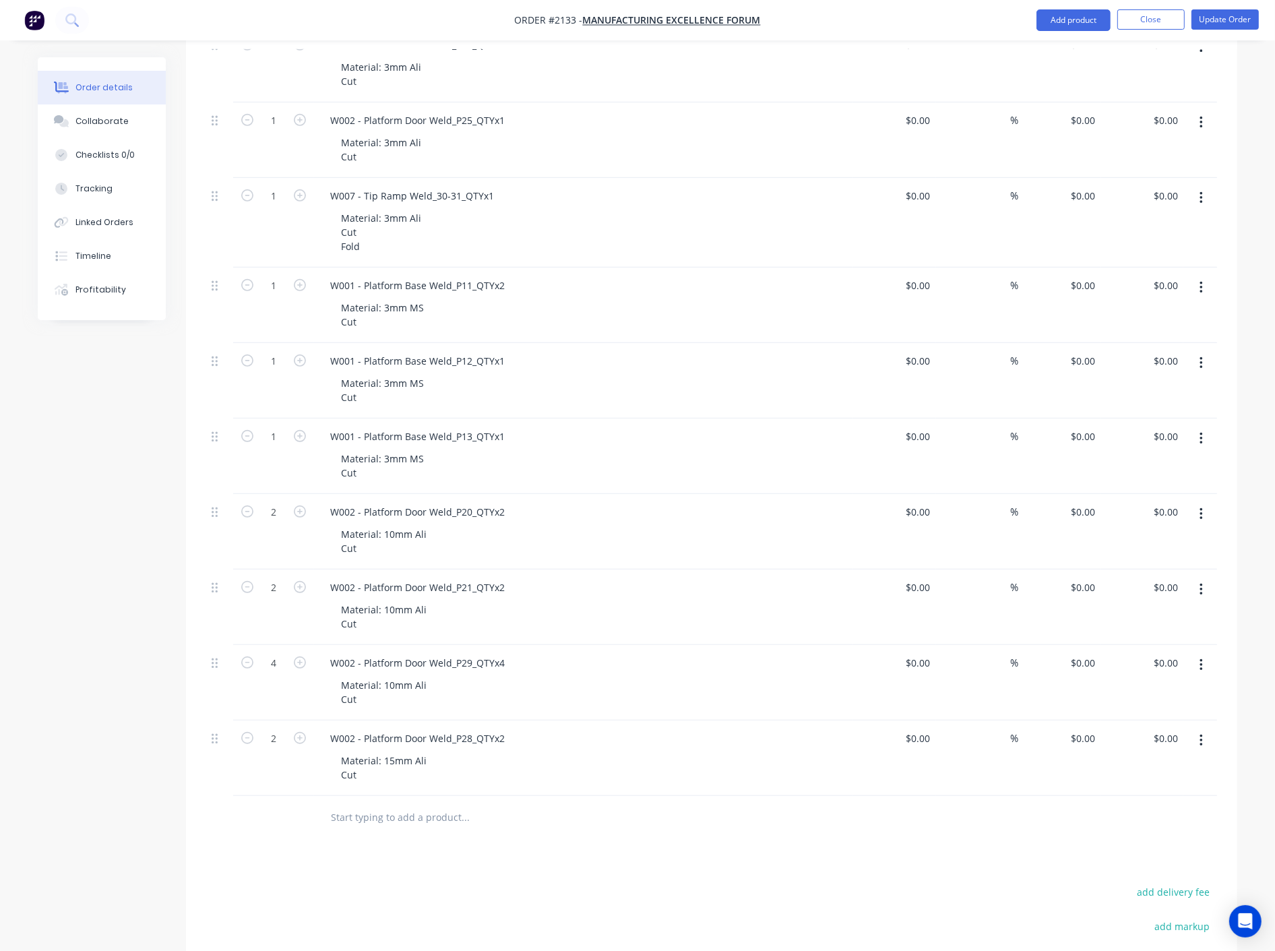
click at [1204, 742] on button "button" at bounding box center [1202, 741] width 32 height 24
click at [1151, 804] on div "Duplicate" at bounding box center [1153, 803] width 104 height 20
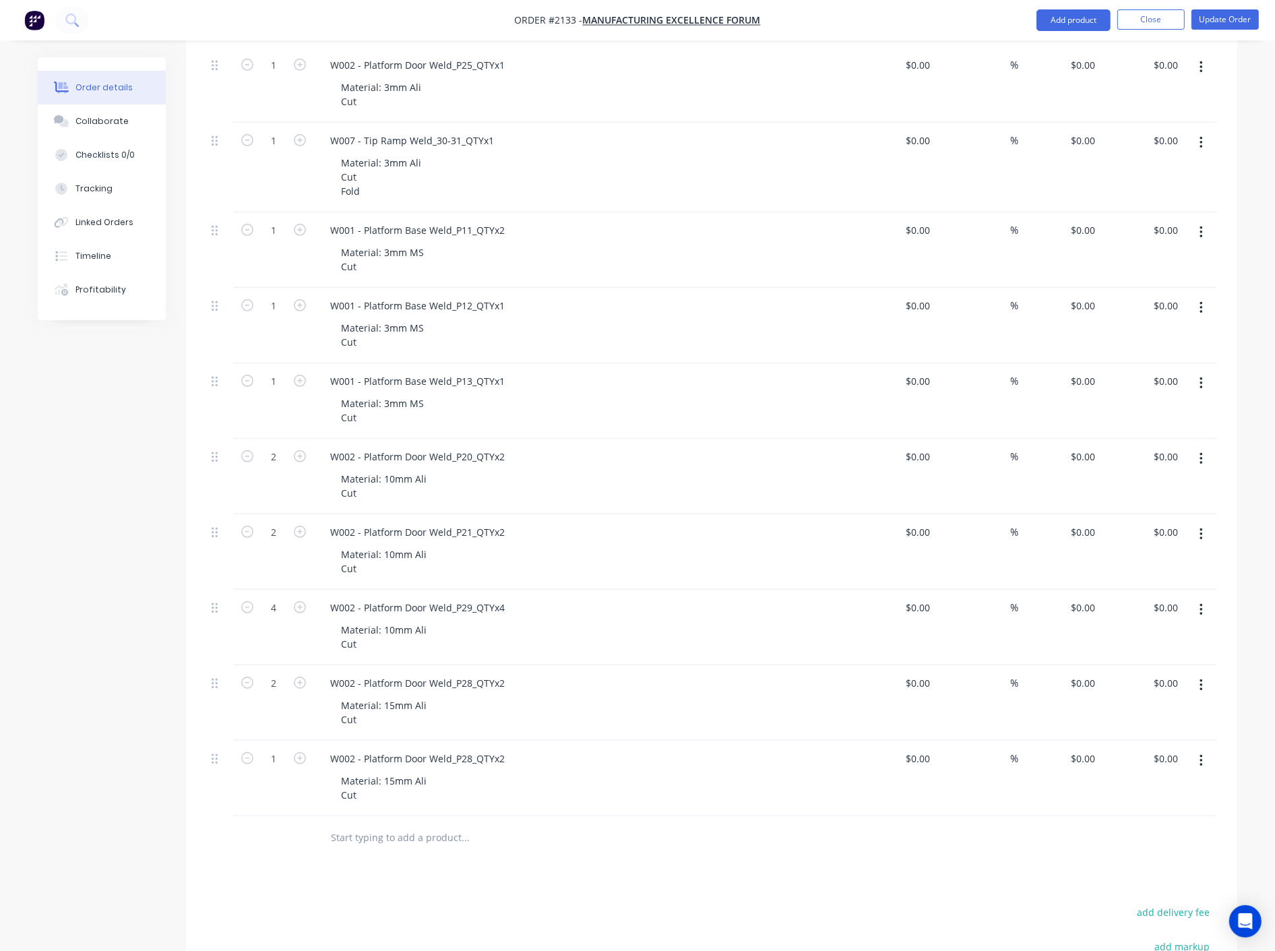
scroll to position [824, 0]
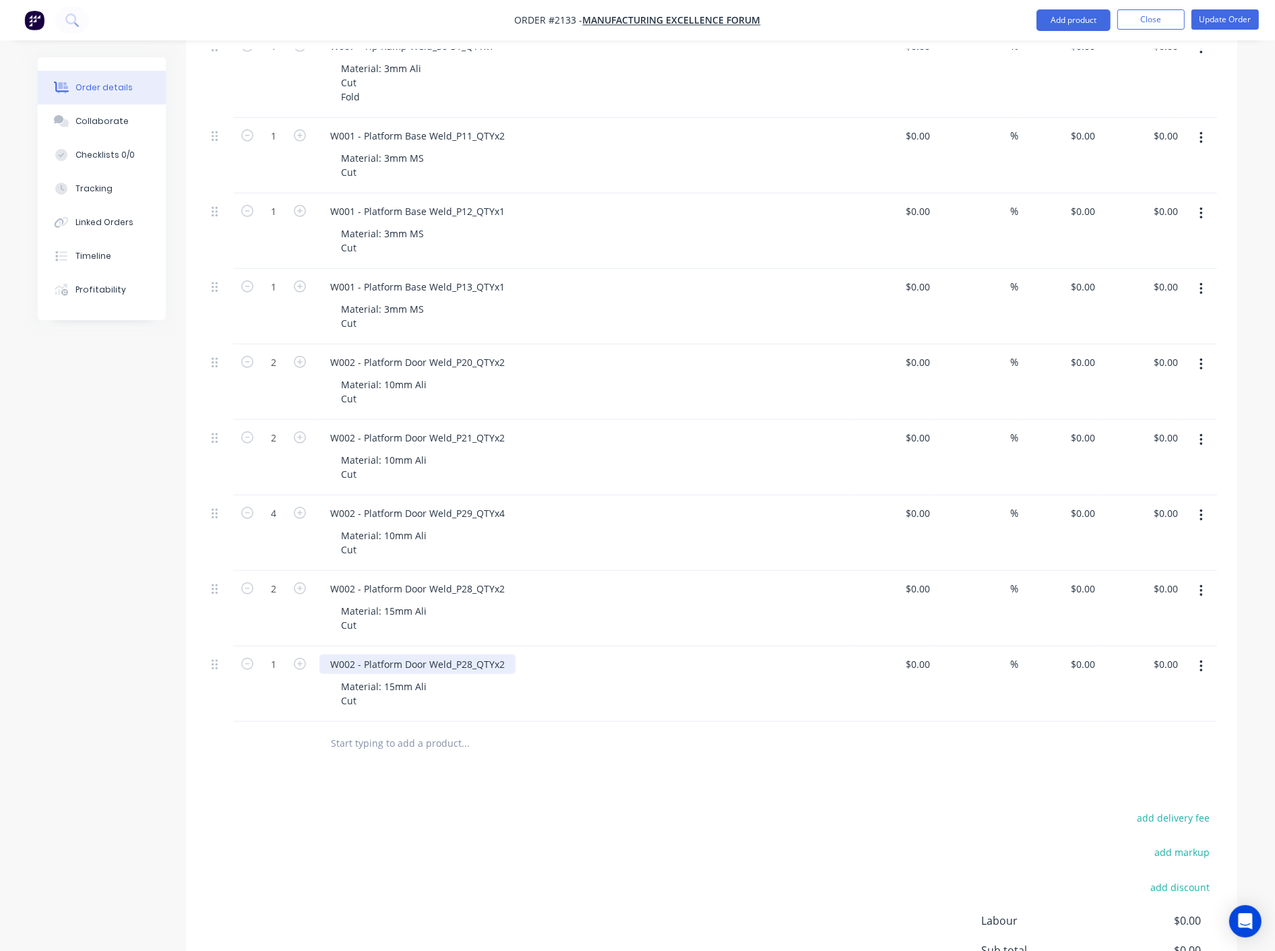
click at [507, 667] on div "W002 - Platform Door Weld_P28_QTYx2" at bounding box center [417, 664] width 196 height 20
drag, startPoint x: 506, startPoint y: 664, endPoint x: 268, endPoint y: 669, distance: 238.0
click at [270, 669] on div "1 W002 - Platform Door Weld_P28_QTYx2 Material: 15mm Ali Cut $0.00 $0.00 % $0.0…" at bounding box center [711, 683] width 1011 height 75
paste div
click at [705, 689] on div "Material: 15mm Ali Cut" at bounding box center [589, 694] width 518 height 34
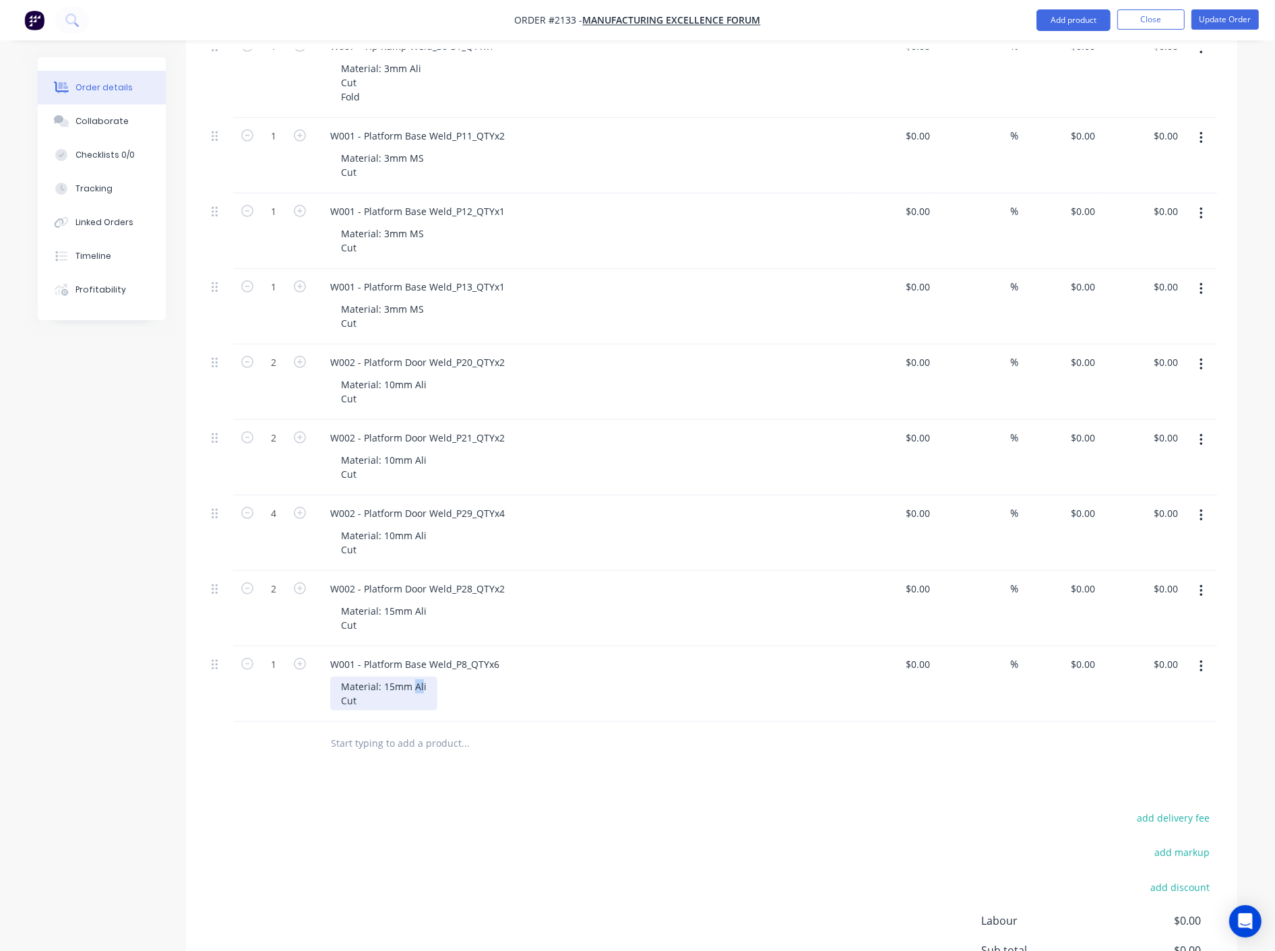
drag, startPoint x: 414, startPoint y: 685, endPoint x: 421, endPoint y: 685, distance: 7.4
click at [421, 685] on div "Material: 15mm Ali Cut" at bounding box center [383, 694] width 107 height 34
click at [583, 711] on div "W001 - Platform Base Weld_P8_QTYx6 Material: 15mm MS Cut" at bounding box center [583, 683] width 539 height 75
click at [299, 665] on icon "button" at bounding box center [300, 664] width 12 height 12
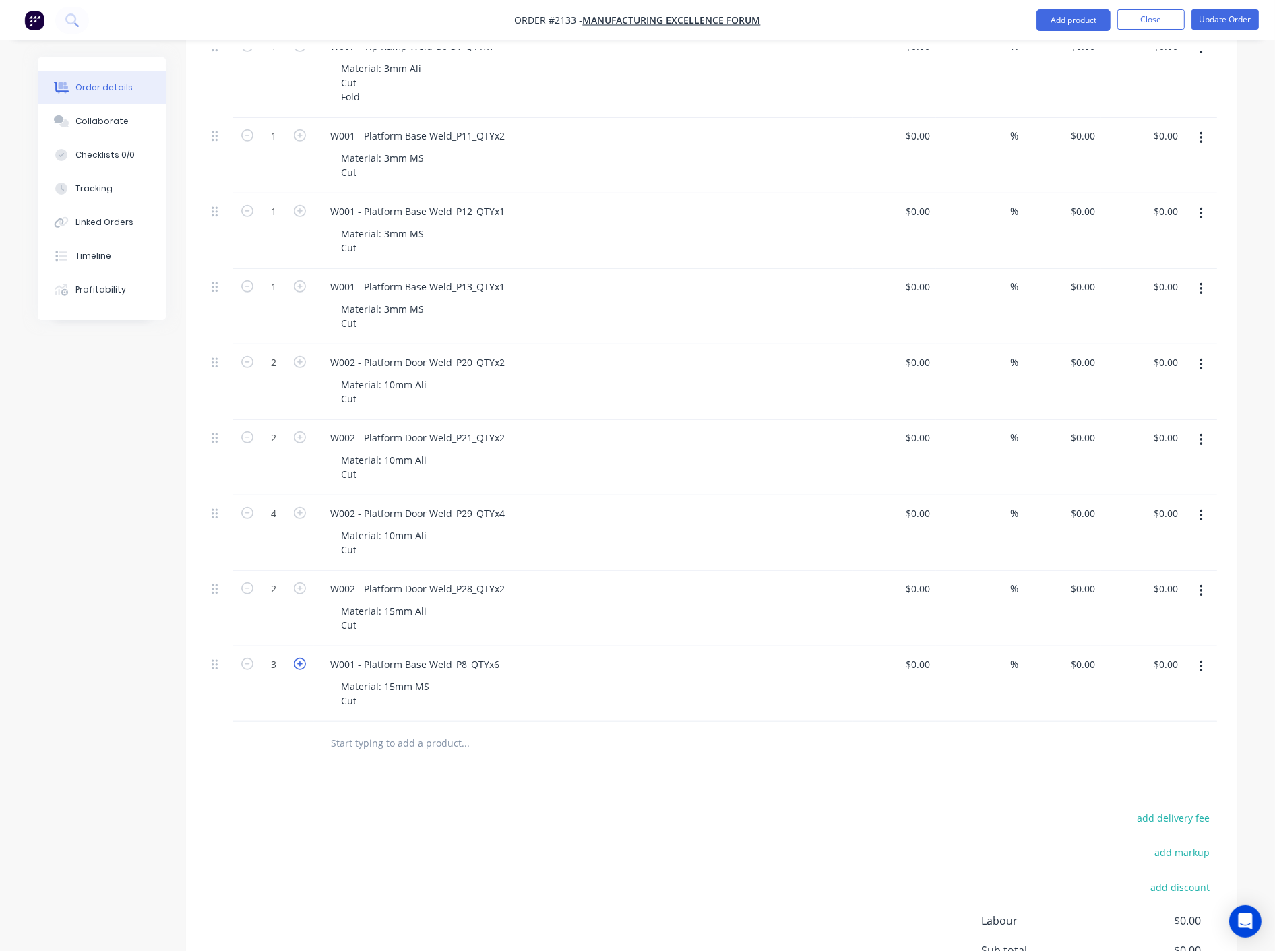
click at [299, 665] on icon "button" at bounding box center [300, 664] width 12 height 12
click at [300, 665] on icon "button" at bounding box center [300, 664] width 12 height 12
type input "6"
click at [658, 693] on div "Material: 15mm MS Cut" at bounding box center [589, 694] width 518 height 34
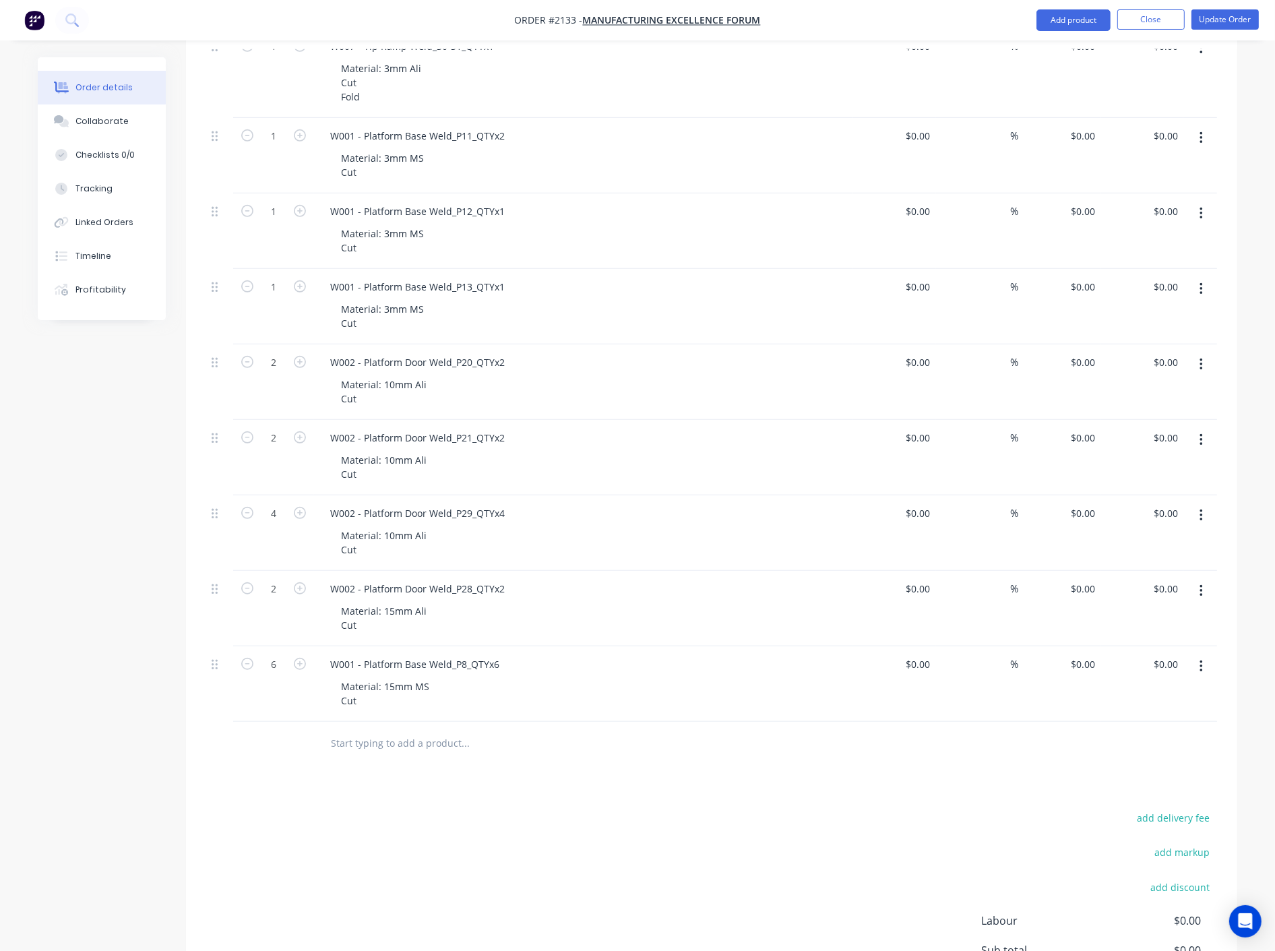
click at [1201, 667] on icon "button" at bounding box center [1201, 667] width 3 height 12
click at [1173, 733] on div "Duplicate" at bounding box center [1153, 729] width 104 height 20
drag, startPoint x: 503, startPoint y: 735, endPoint x: 240, endPoint y: 725, distance: 263.1
click at [240, 725] on div "1 W001 - Platform Base Weld_P8_QTYx6 Material: 15mm MS Cut $0.00 $0.00 % $0.00 …" at bounding box center [711, 759] width 1011 height 75
paste div
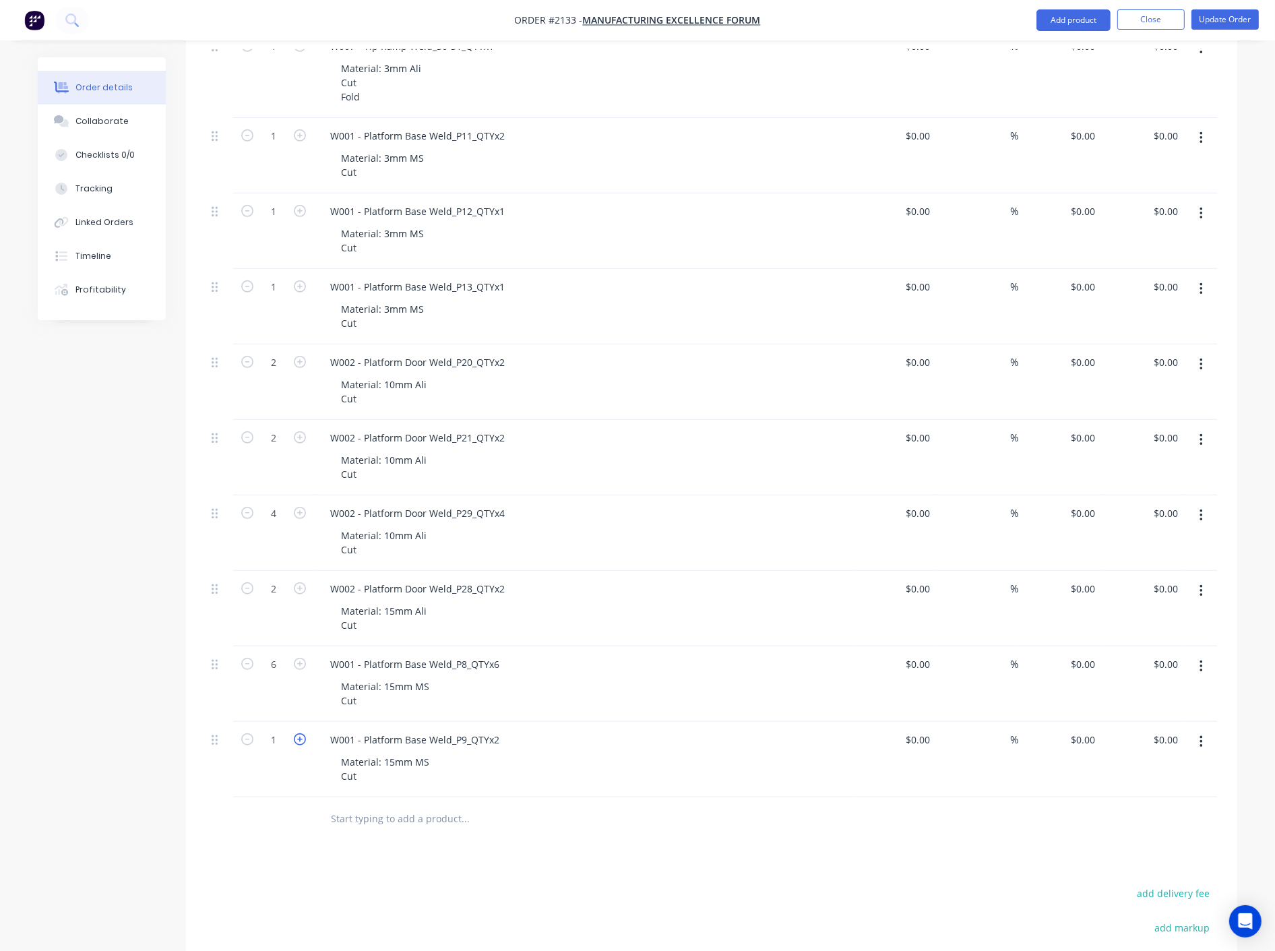
click at [304, 743] on icon "button" at bounding box center [300, 739] width 12 height 12
type input "2"
click at [1203, 741] on button "button" at bounding box center [1202, 742] width 32 height 24
click at [1135, 806] on div "Duplicate" at bounding box center [1153, 805] width 104 height 20
drag, startPoint x: 504, startPoint y: 813, endPoint x: 288, endPoint y: 803, distance: 216.6
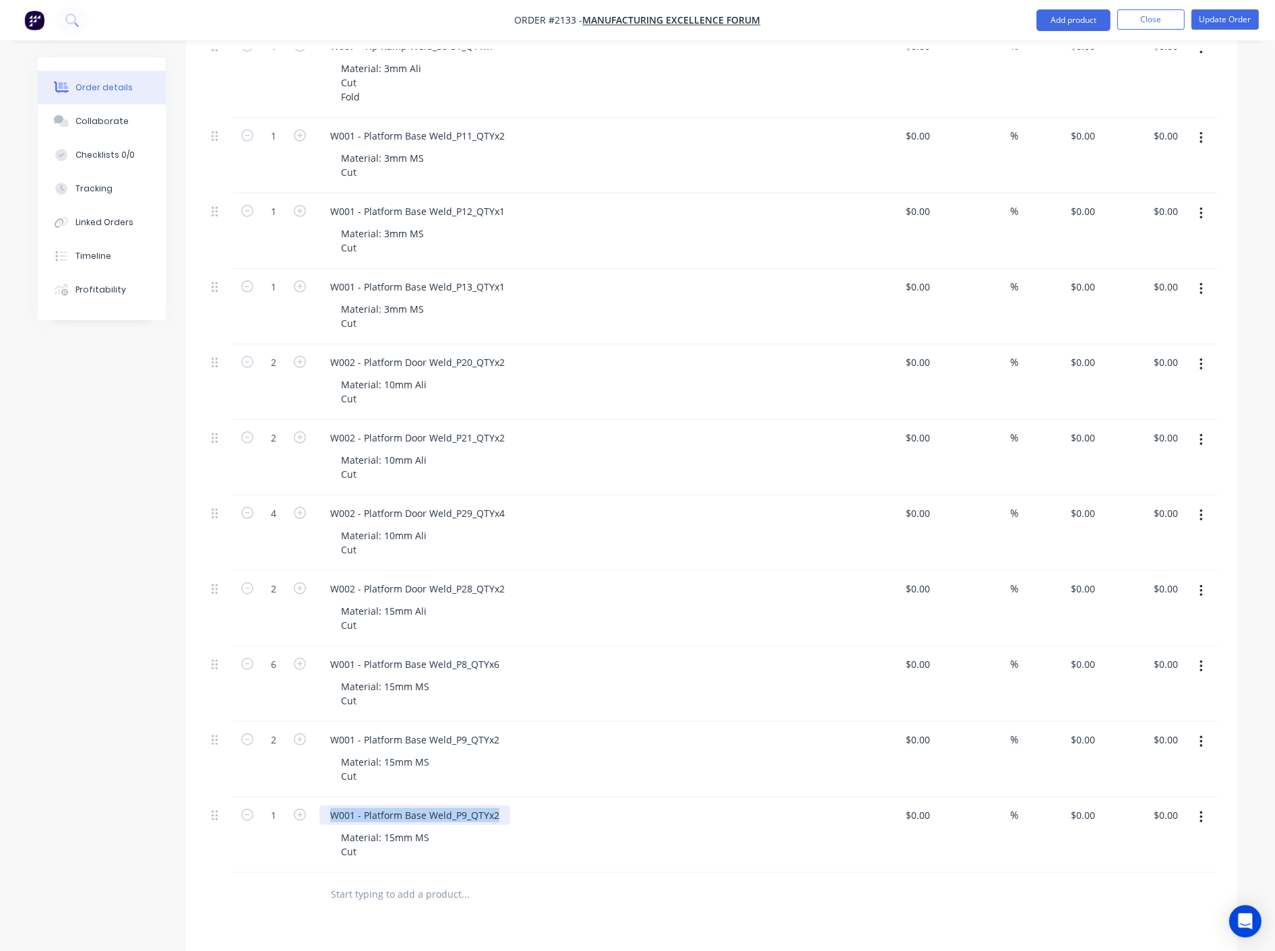
click at [276, 809] on div "1 W001 - Platform Base Weld_P9_QTYx2 Material: 15mm MS Cut $0.00 $0.00 % $0.00 …" at bounding box center [711, 834] width 1011 height 75
paste div
click at [571, 826] on div "W001 - Platform Base Weld_P10_QTYx2 Material: 15mm MS Cut" at bounding box center [583, 834] width 539 height 75
click at [301, 816] on icon "button" at bounding box center [300, 815] width 12 height 12
type input "2"
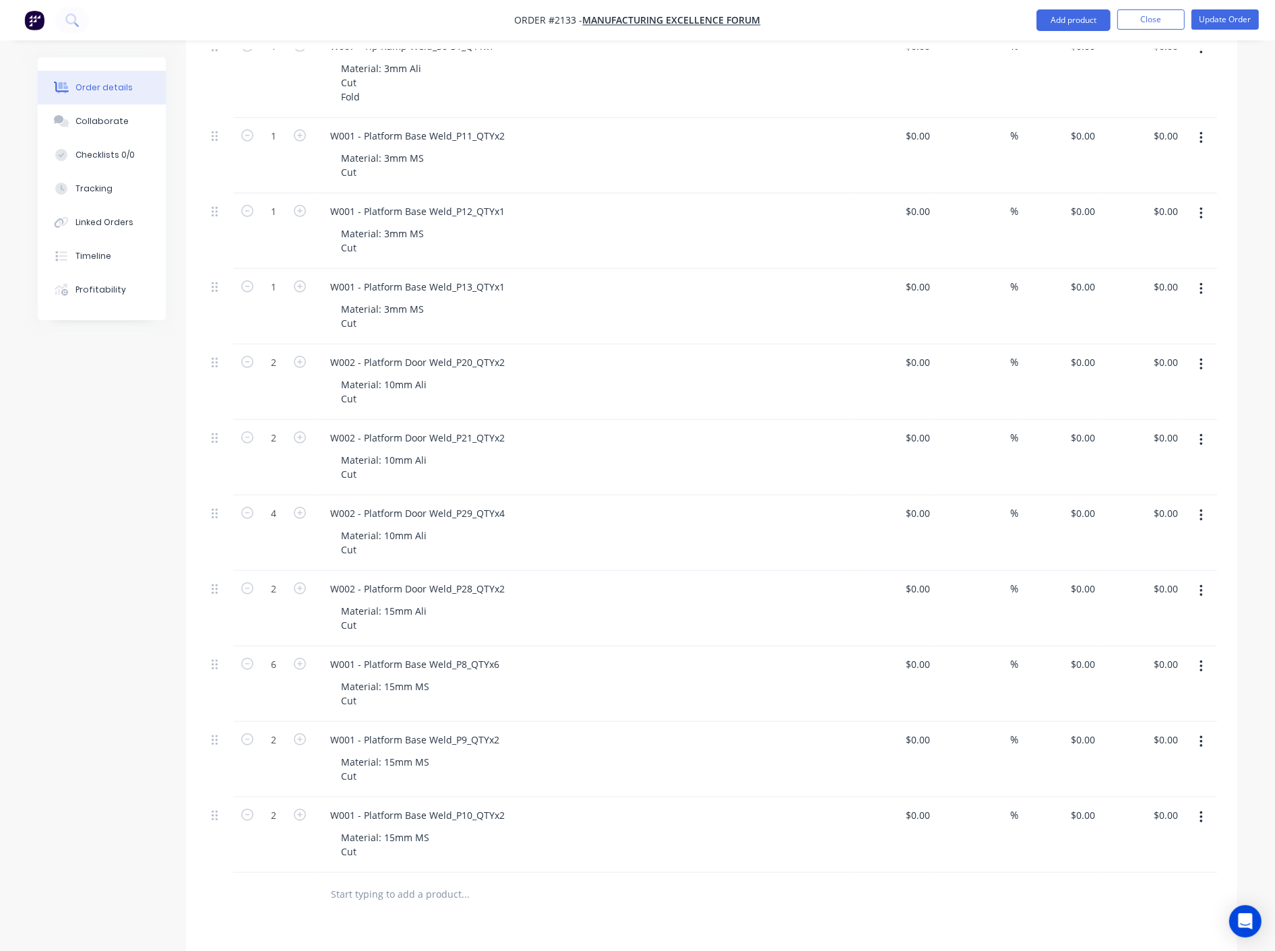
click at [592, 833] on div "Material: 15mm MS Cut" at bounding box center [589, 845] width 518 height 34
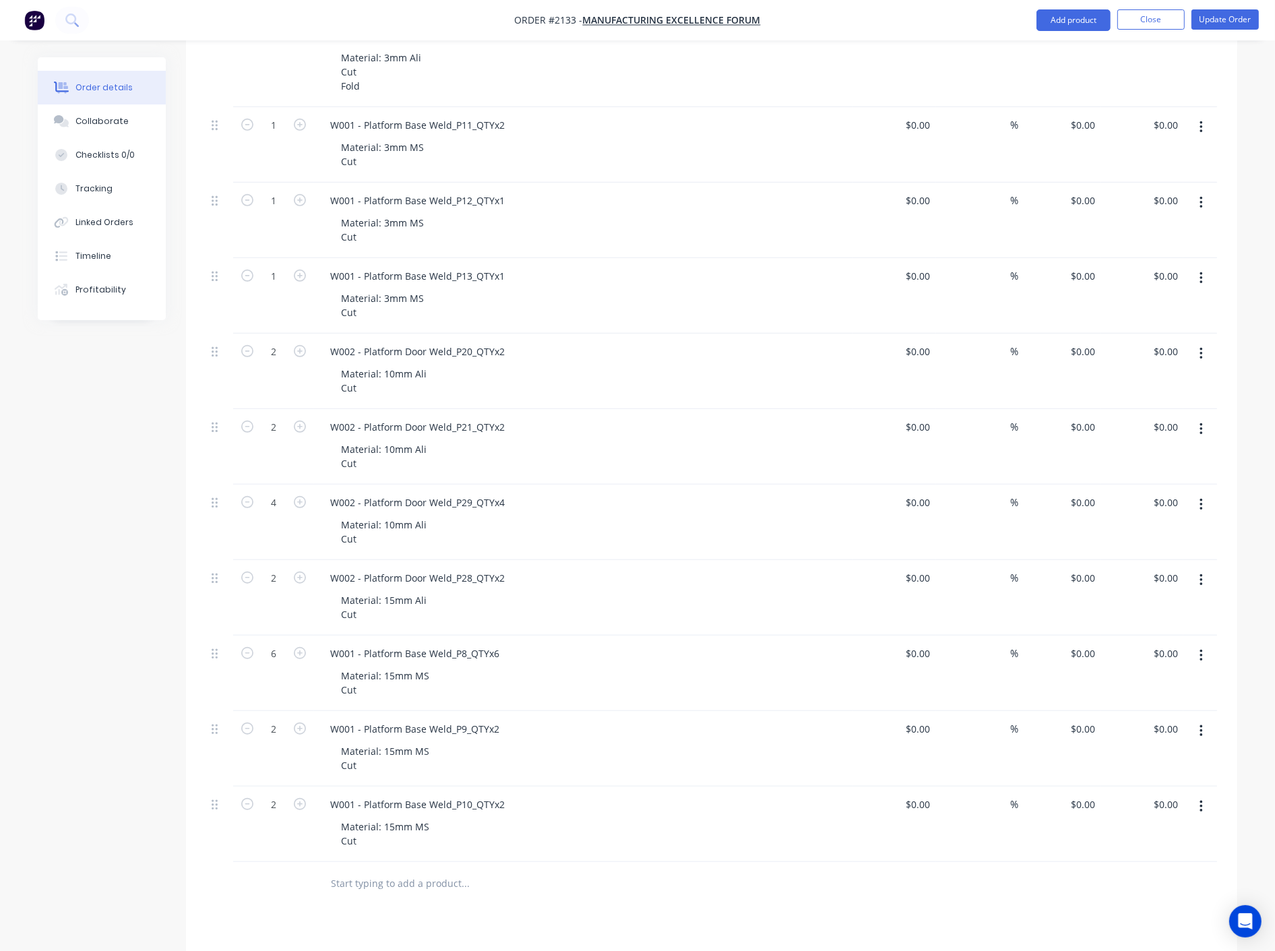
scroll to position [973, 0]
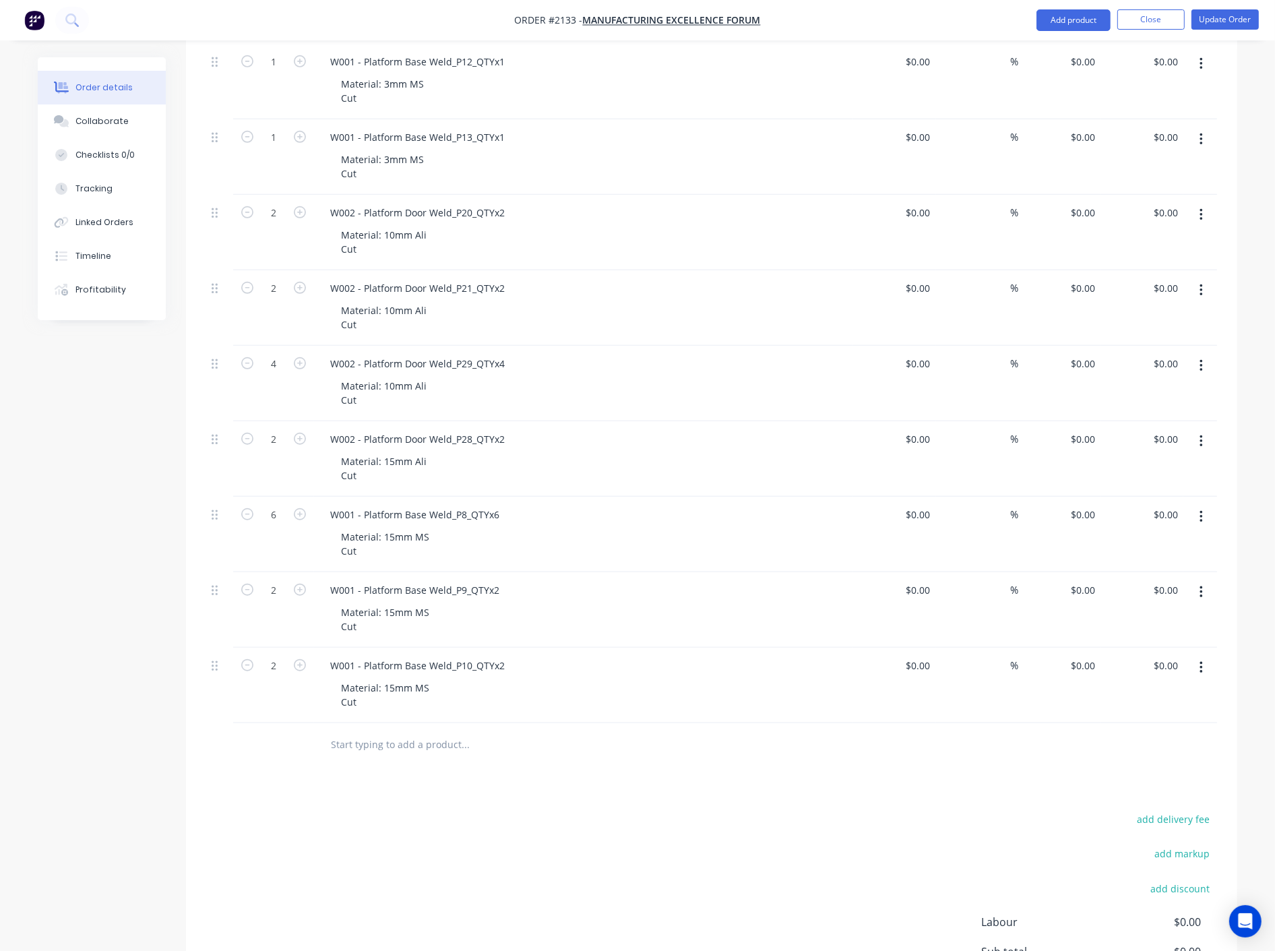
click at [1206, 666] on button "button" at bounding box center [1202, 668] width 32 height 24
click at [1128, 736] on div "Duplicate" at bounding box center [1153, 730] width 104 height 20
drag, startPoint x: 507, startPoint y: 742, endPoint x: 290, endPoint y: 743, distance: 217.0
click at [290, 743] on div "1 W001 - Platform Base Weld_P10_QTYx2 Material: 15mm MS Cut $0.00 $0.00 % $0.00…" at bounding box center [711, 760] width 1011 height 75
paste div
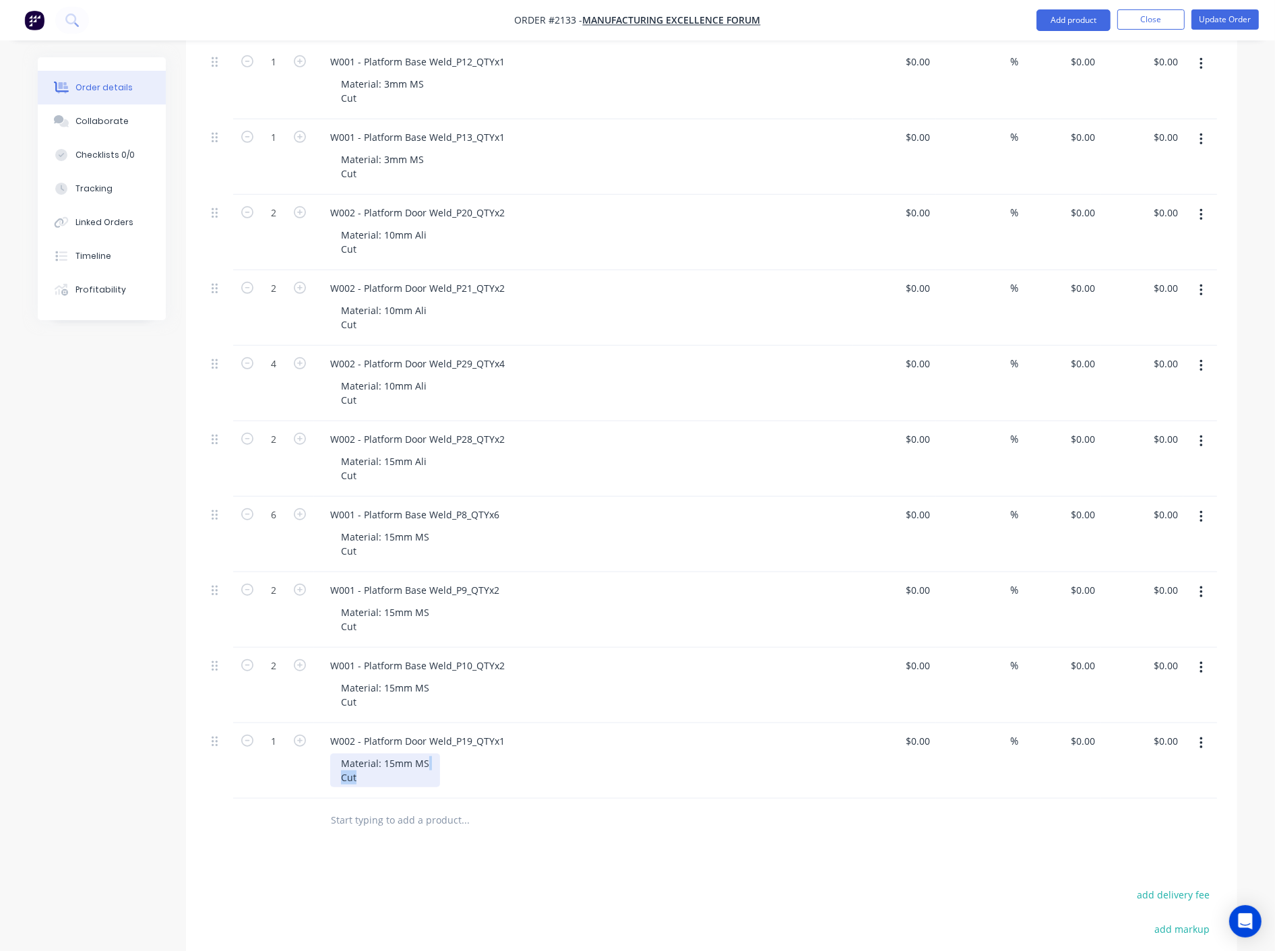
drag, startPoint x: 434, startPoint y: 764, endPoint x: 384, endPoint y: 753, distance: 51.0
click at [384, 754] on div "Material: 15mm MS Cut" at bounding box center [385, 771] width 110 height 34
drag, startPoint x: 402, startPoint y: 763, endPoint x: 455, endPoint y: 765, distance: 53.3
click at [455, 765] on div "Material: 15mm MS Cut" at bounding box center [589, 771] width 518 height 34
click at [621, 765] on div "Material: EA 40x4 Ali Cut" at bounding box center [589, 771] width 518 height 34
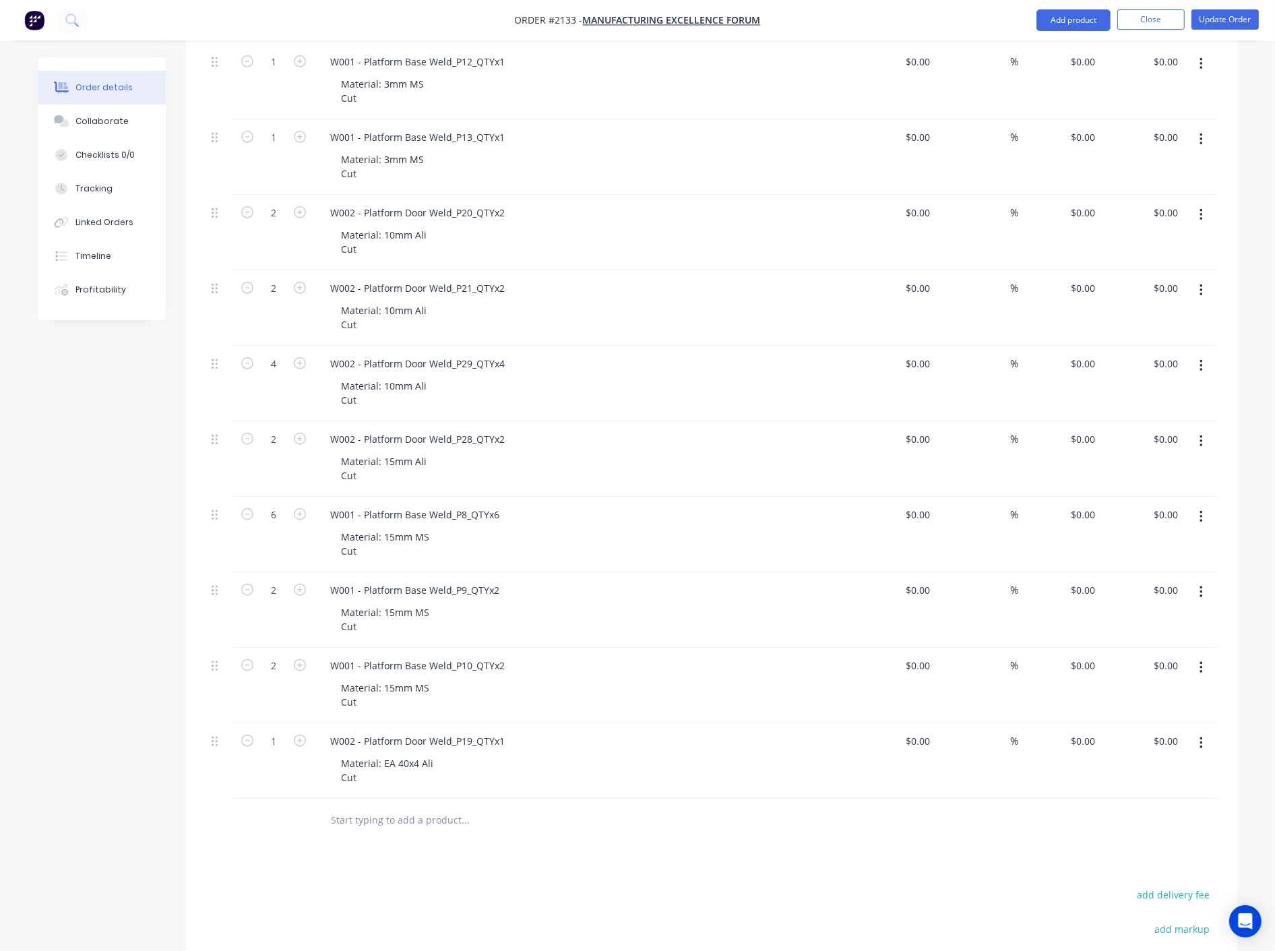
click at [1197, 743] on button "button" at bounding box center [1202, 743] width 32 height 24
click at [1144, 804] on div "Duplicate" at bounding box center [1153, 806] width 104 height 20
drag, startPoint x: 505, startPoint y: 812, endPoint x: 293, endPoint y: 809, distance: 212.3
click at [293, 809] on div "1 W002 - Platform Door Weld_P19_QTYx1 Material: EA 40x4 Ali Cut $0.00 $0.00 % $…" at bounding box center [711, 836] width 1011 height 75
paste div
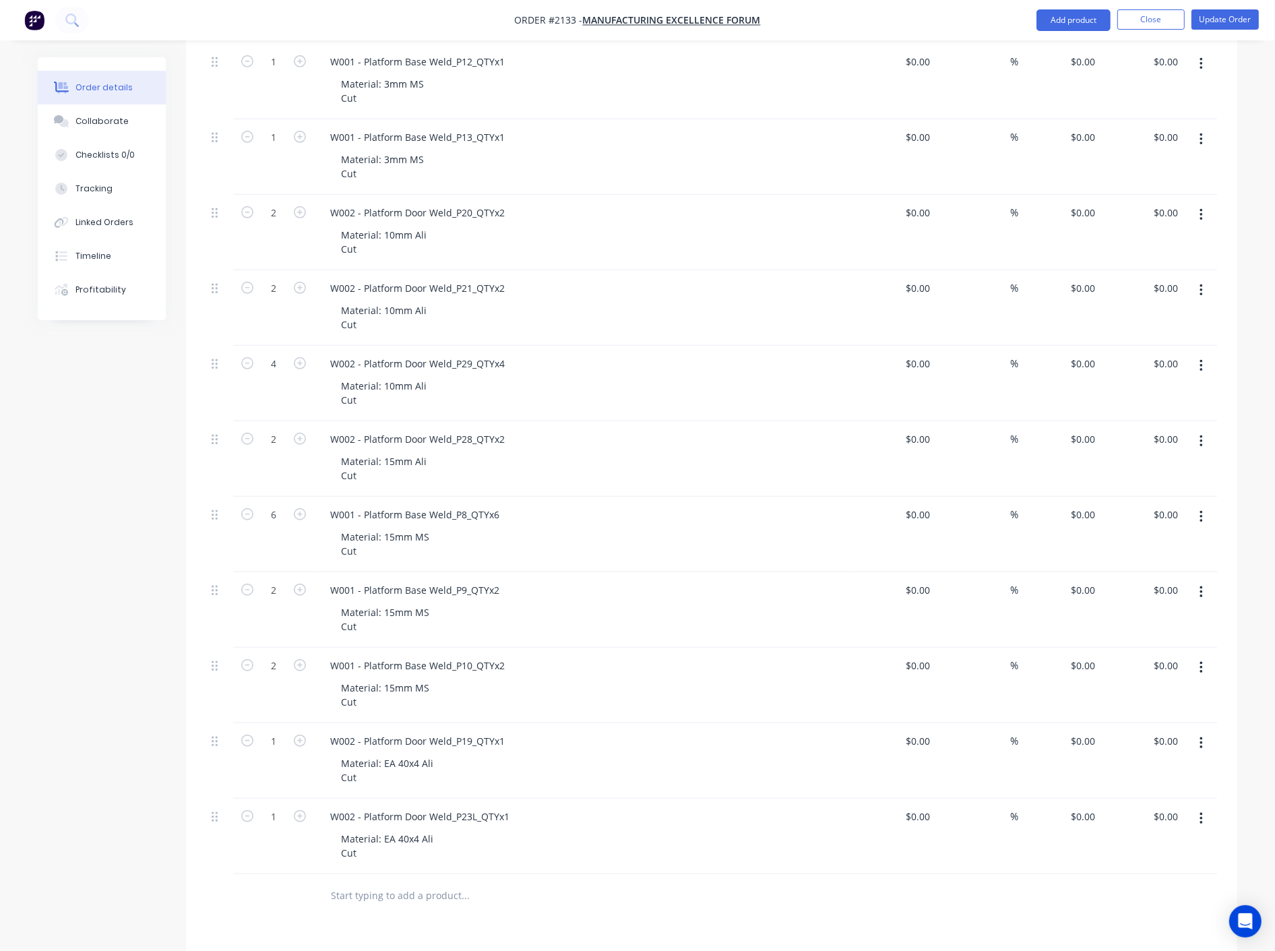
click at [596, 819] on div "W002 - Platform Door Weld_P23L_QTYx1" at bounding box center [583, 817] width 528 height 20
drag, startPoint x: 1204, startPoint y: 819, endPoint x: 1198, endPoint y: 822, distance: 7.5
click at [1204, 819] on button "button" at bounding box center [1202, 819] width 32 height 24
click at [1134, 878] on div "Duplicate" at bounding box center [1153, 881] width 104 height 20
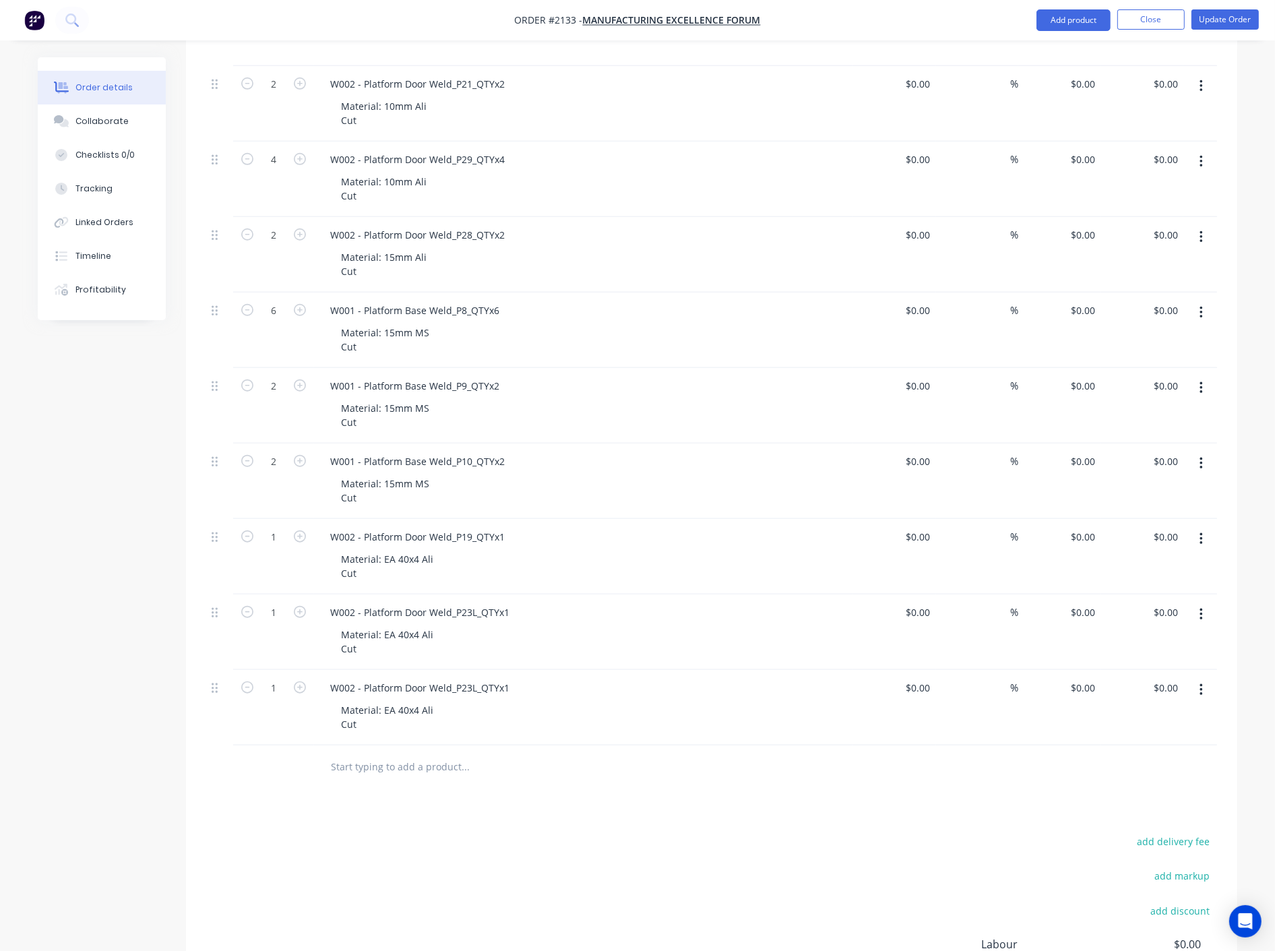
scroll to position [1198, 0]
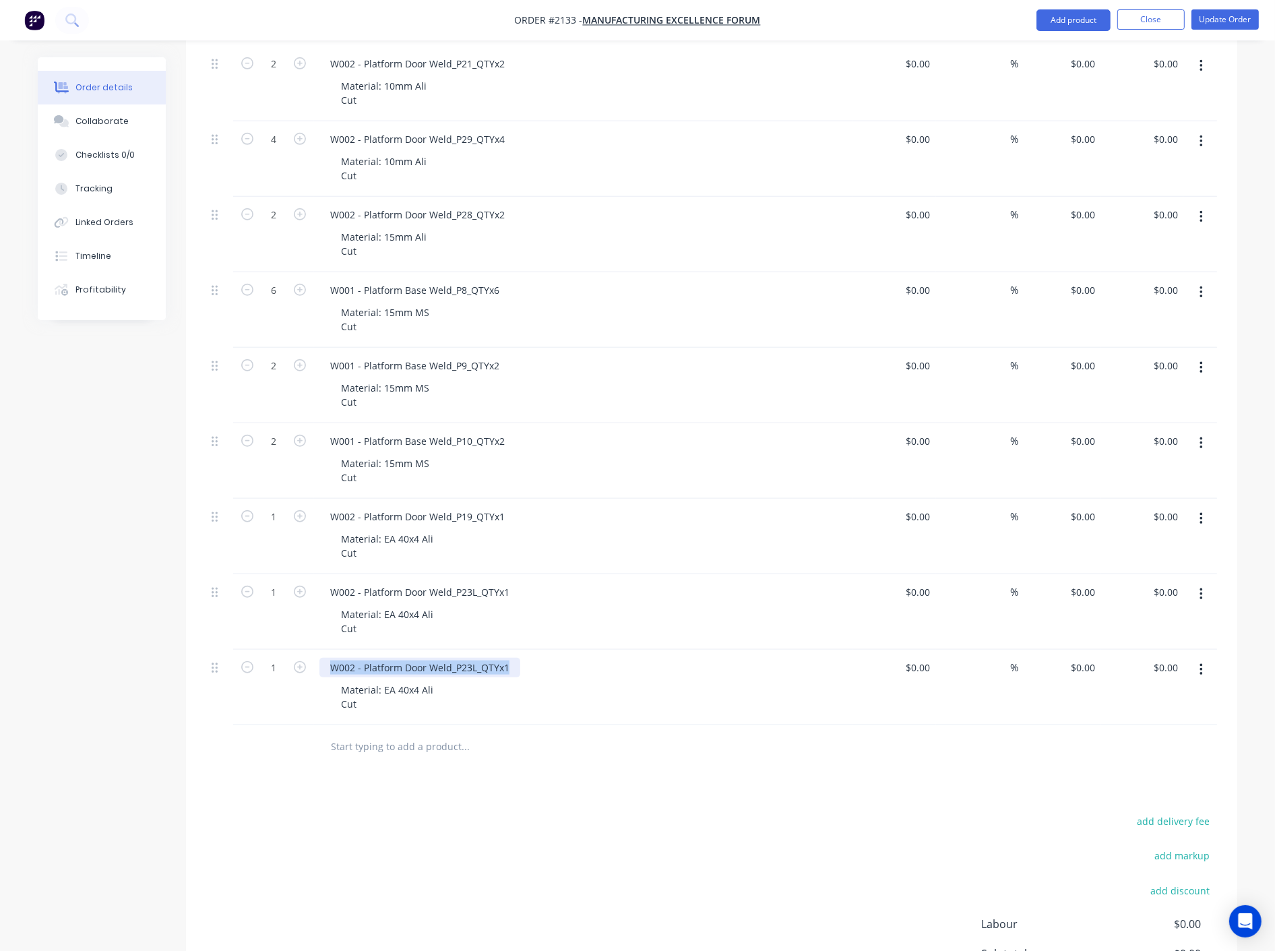
drag, startPoint x: 510, startPoint y: 664, endPoint x: 324, endPoint y: 663, distance: 186.0
click at [324, 663] on div "W002 - Platform Door Weld_P23L_QTYx1" at bounding box center [419, 668] width 201 height 20
paste div
drag, startPoint x: 665, startPoint y: 685, endPoint x: 663, endPoint y: 675, distance: 10.3
click at [665, 685] on div "Material: EA 40x4 Ali Cut" at bounding box center [589, 697] width 518 height 34
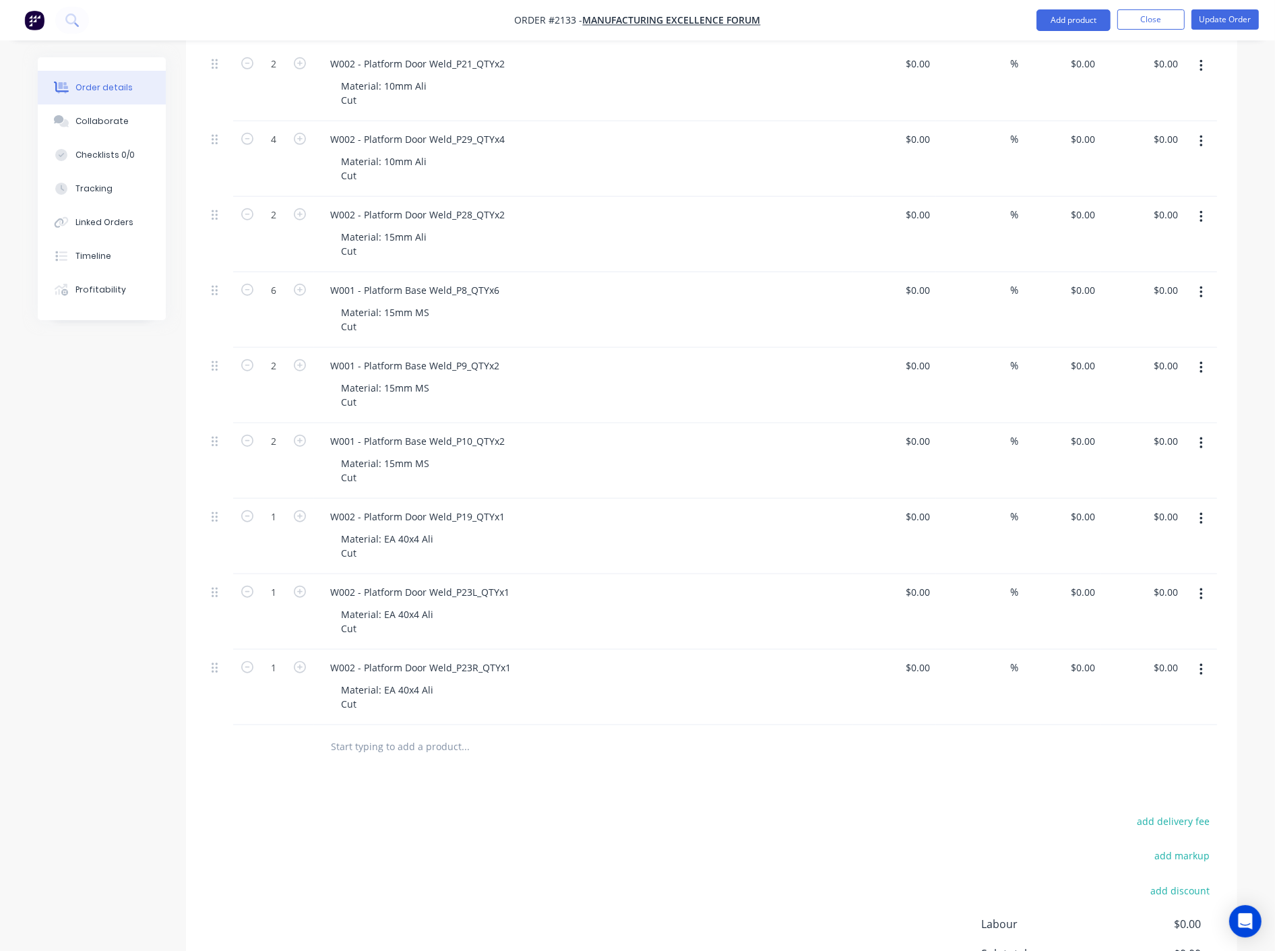
click at [1196, 667] on button "button" at bounding box center [1202, 670] width 32 height 24
click at [1138, 727] on div "Duplicate" at bounding box center [1153, 733] width 104 height 20
drag, startPoint x: 516, startPoint y: 740, endPoint x: 288, endPoint y: 741, distance: 227.8
click at [288, 741] on div "1 W002 - Platform Door Weld_P23R_QTYx1 Material: EA 40x4 Ali Cut $0.00 $0.00 % …" at bounding box center [711, 762] width 1011 height 75
paste div
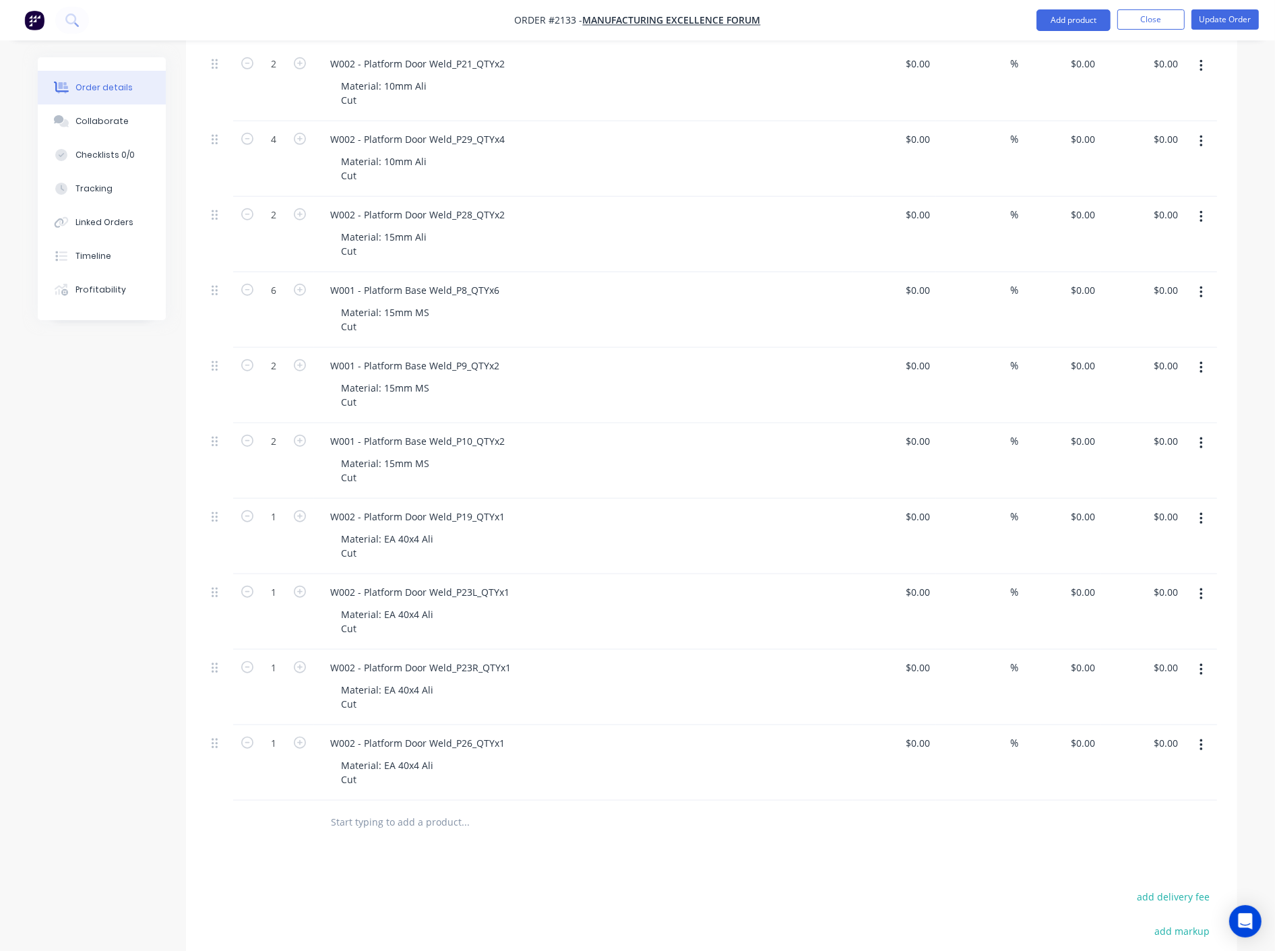
click at [714, 751] on div "W002 - Platform Door Weld_P26_QTYx1" at bounding box center [583, 743] width 528 height 20
click at [1202, 748] on icon "button" at bounding box center [1201, 745] width 3 height 15
click at [1148, 807] on div "Duplicate" at bounding box center [1153, 808] width 104 height 20
drag, startPoint x: 508, startPoint y: 821, endPoint x: 288, endPoint y: 824, distance: 219.7
click at [288, 824] on div "1 W002 - Platform Door Weld_P26_QTYx1 Material: EA 40x4 Ali Cut $0.00 $0.00 % $…" at bounding box center [711, 838] width 1011 height 75
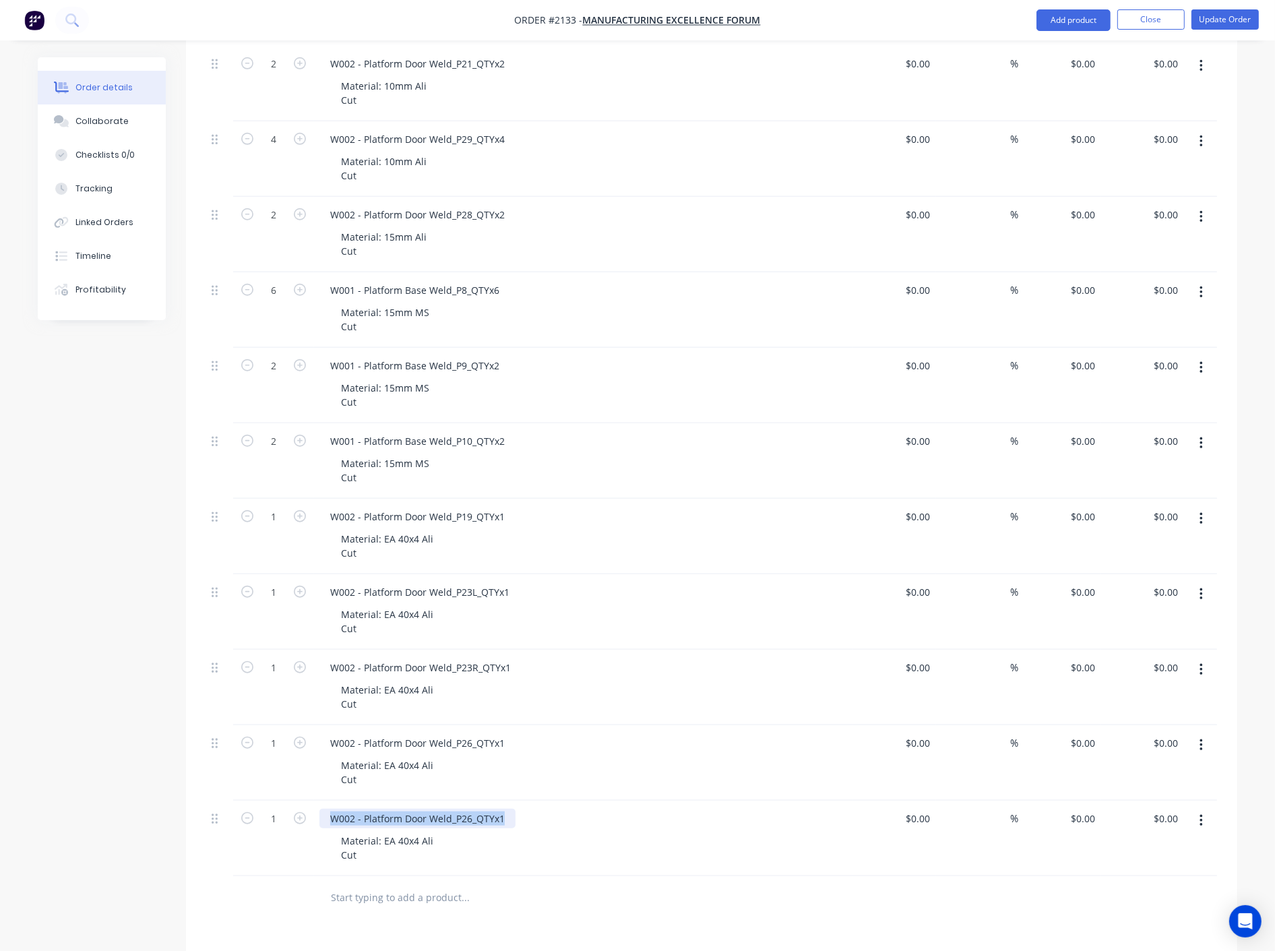
paste div
click at [657, 854] on div "Material: EA 40x4 Ali Cut" at bounding box center [589, 848] width 518 height 34
click at [1202, 821] on icon "button" at bounding box center [1201, 821] width 3 height 12
click at [1147, 881] on div "Duplicate" at bounding box center [1153, 883] width 104 height 20
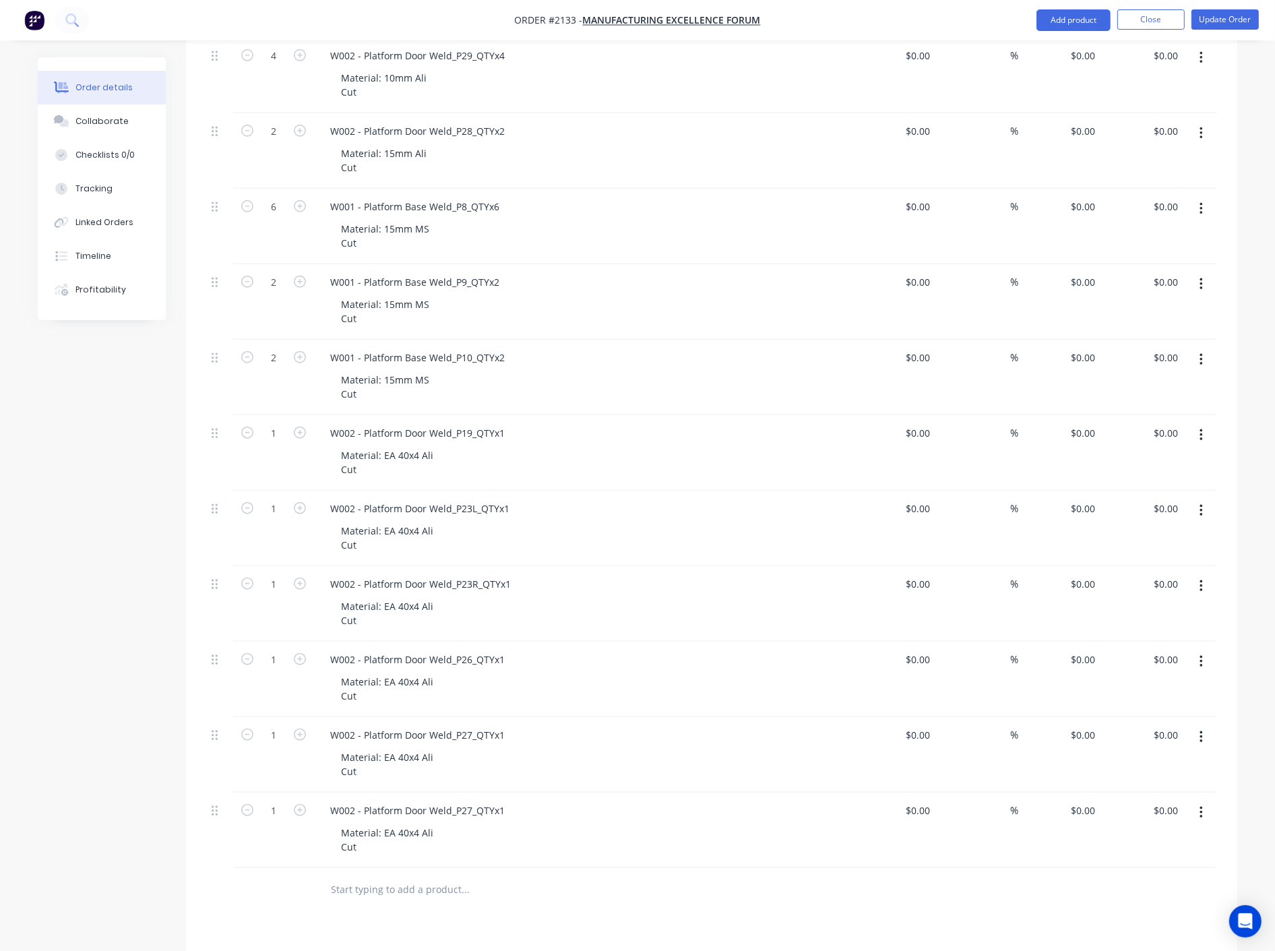
scroll to position [1348, 0]
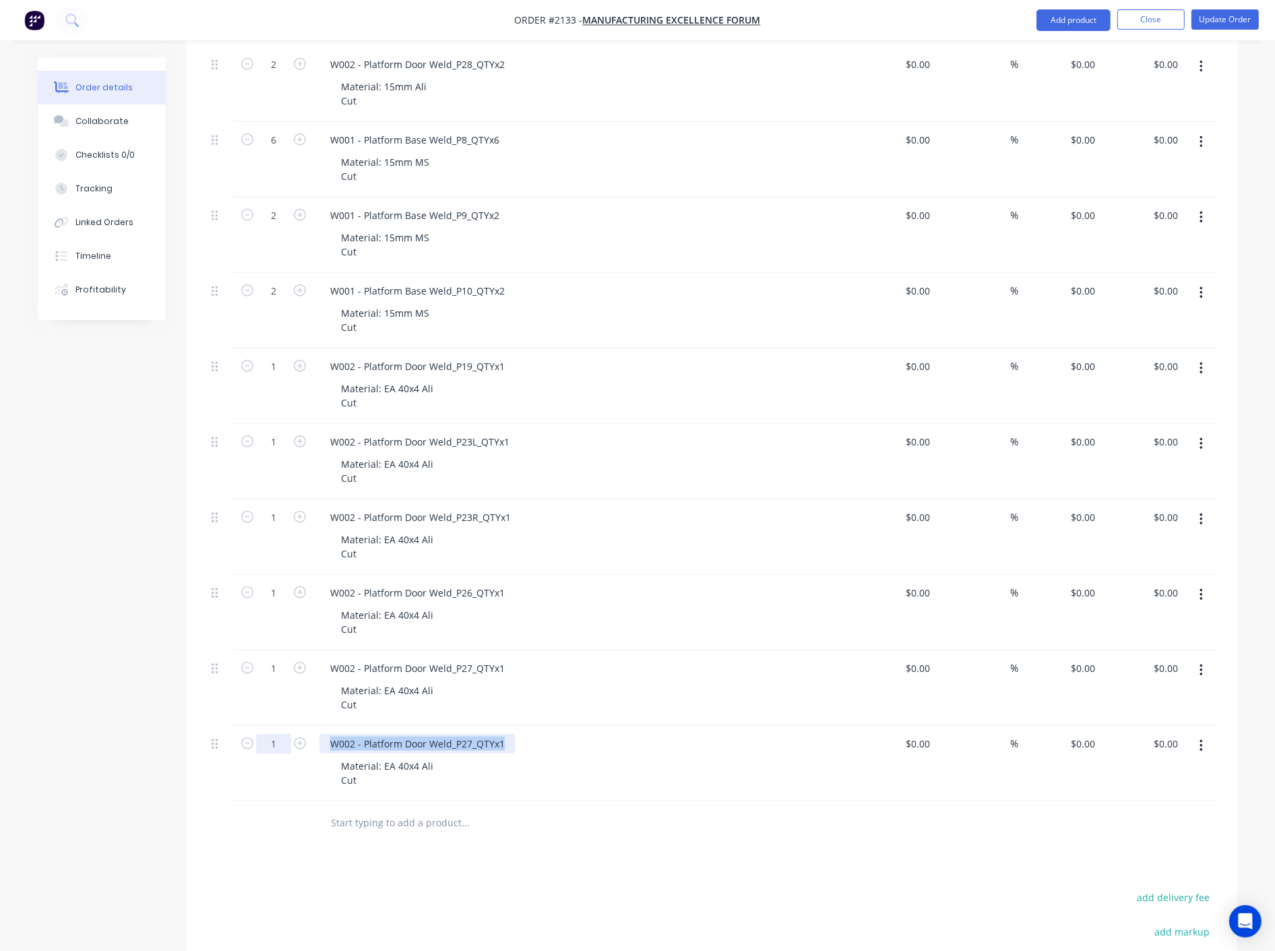
drag, startPoint x: 505, startPoint y: 743, endPoint x: 279, endPoint y: 733, distance: 226.7
click at [279, 733] on div "1 W002 - Platform Door Weld_P27_QTYx1 Material: EA 40x4 Ali Cut $0.00 $0.00 % $…" at bounding box center [711, 763] width 1011 height 75
paste div
click at [663, 751] on div "W001 - Platform Base Weld_P14_QTYx1" at bounding box center [583, 744] width 528 height 20
click at [415, 765] on div "Material: EA 40x4 Ali Cut" at bounding box center [387, 773] width 114 height 34
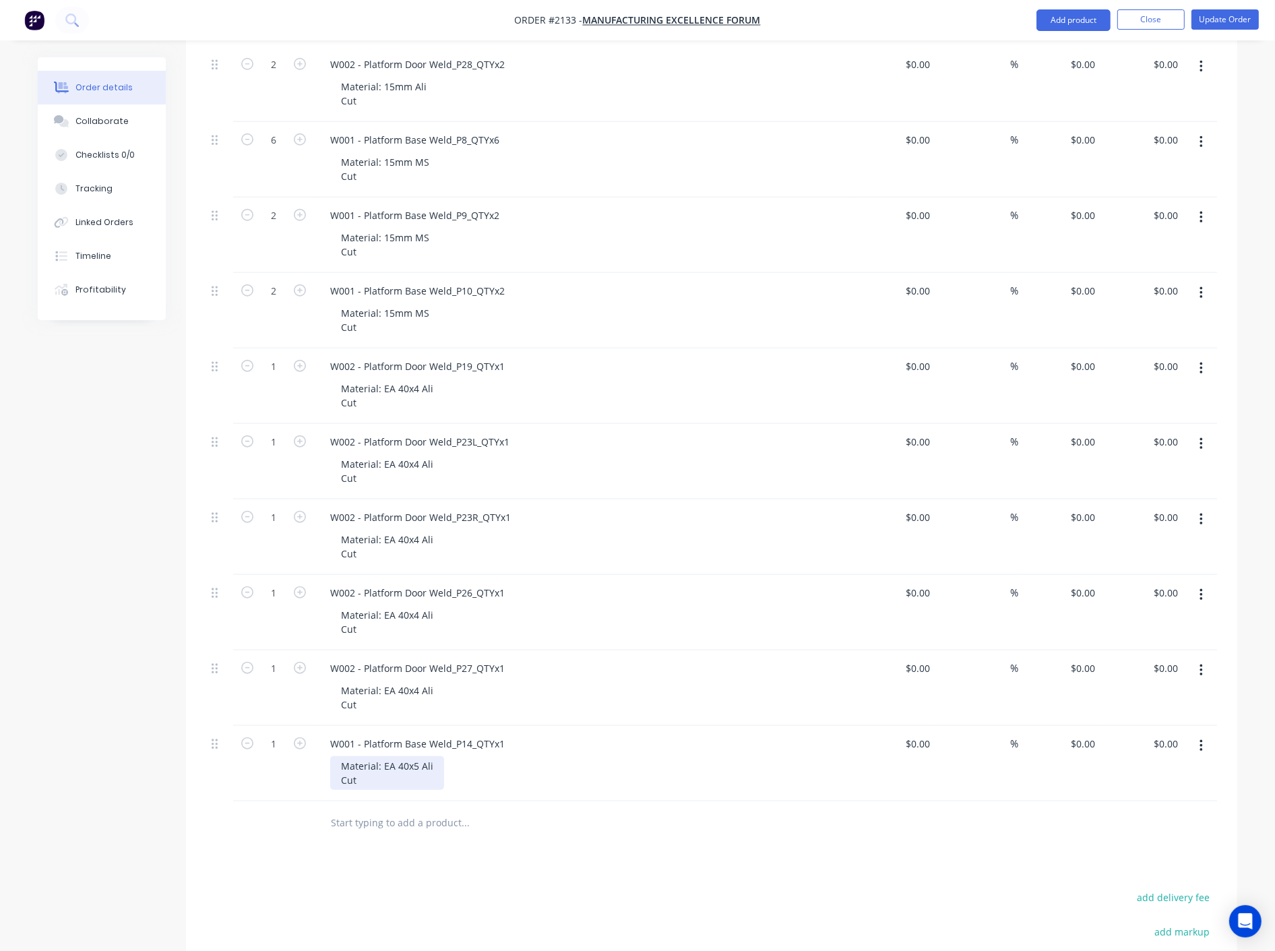
click at [435, 768] on div "Material: EA 40x5 Ali Cut" at bounding box center [387, 773] width 114 height 34
click at [563, 777] on div "Material: EA 40x5 MS Cut" at bounding box center [589, 773] width 518 height 34
click at [594, 825] on input "text" at bounding box center [465, 822] width 270 height 27
click at [1203, 749] on button "button" at bounding box center [1202, 746] width 32 height 24
click at [1164, 801] on div "Duplicate" at bounding box center [1153, 809] width 104 height 20
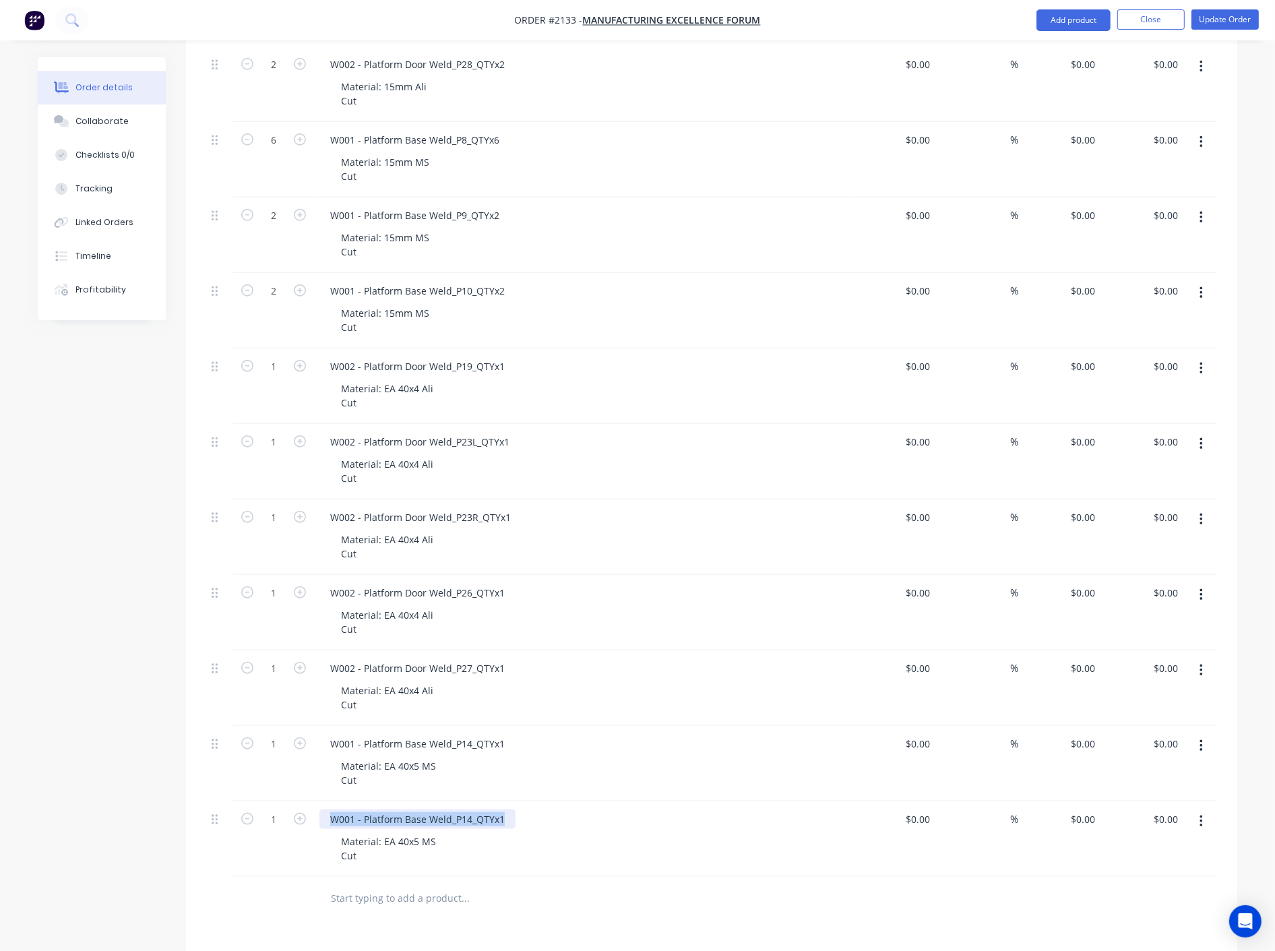
drag, startPoint x: 503, startPoint y: 818, endPoint x: 320, endPoint y: 812, distance: 182.8
click at [320, 812] on div "W001 - Platform Base Weld_P14_QTYx1" at bounding box center [417, 819] width 196 height 20
paste div
click at [586, 836] on div "Material: EA 40x5 MS Cut" at bounding box center [589, 849] width 518 height 34
click at [295, 818] on icon "button" at bounding box center [300, 819] width 12 height 12
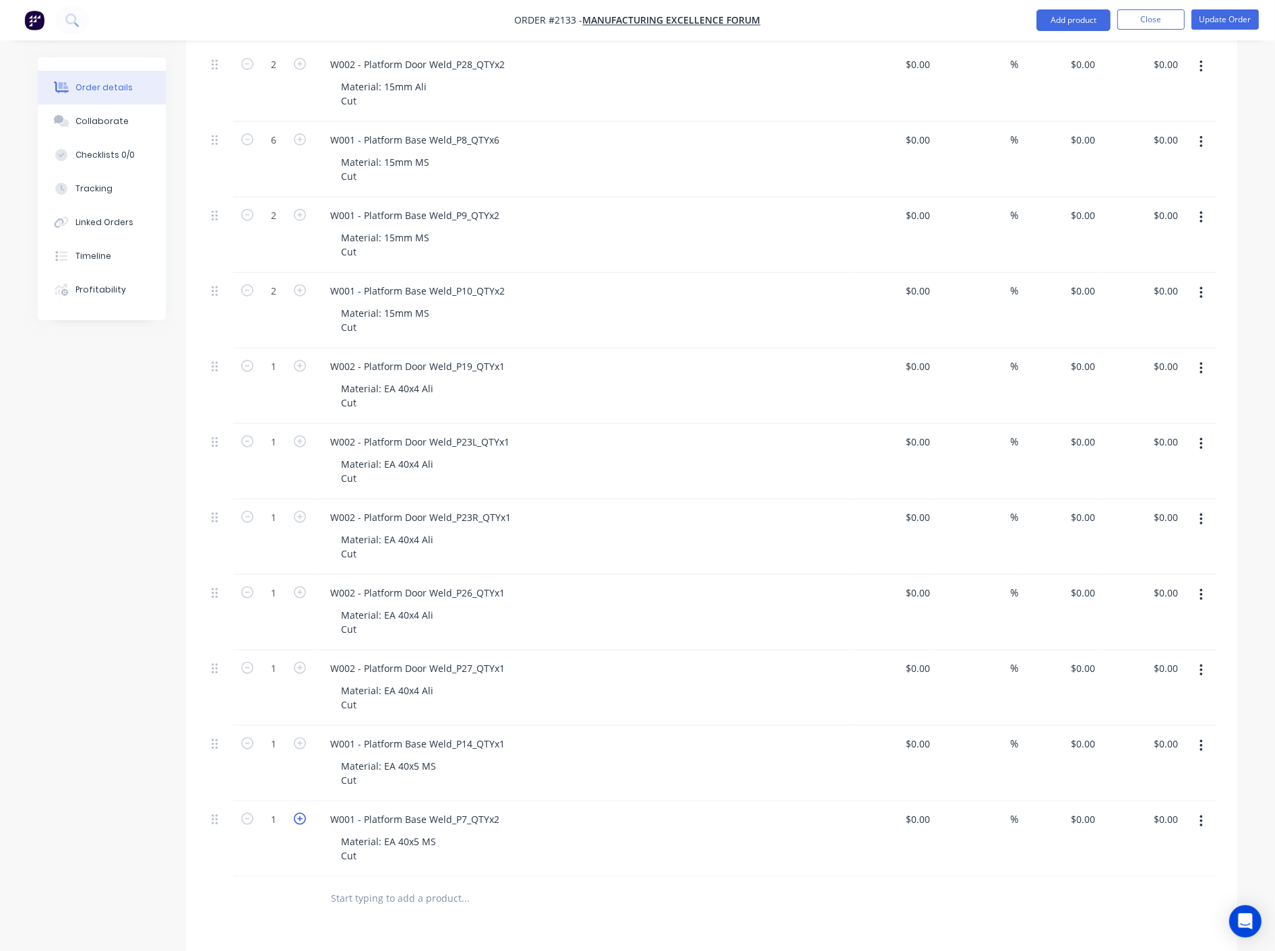
type input "2"
drag, startPoint x: 381, startPoint y: 840, endPoint x: 481, endPoint y: 845, distance: 99.2
click at [481, 845] on div "Material: EA 40x5 MS Cut" at bounding box center [589, 849] width 518 height 34
click at [528, 841] on div "Material: RHS MS 200x100x8 Cut" at bounding box center [589, 849] width 518 height 34
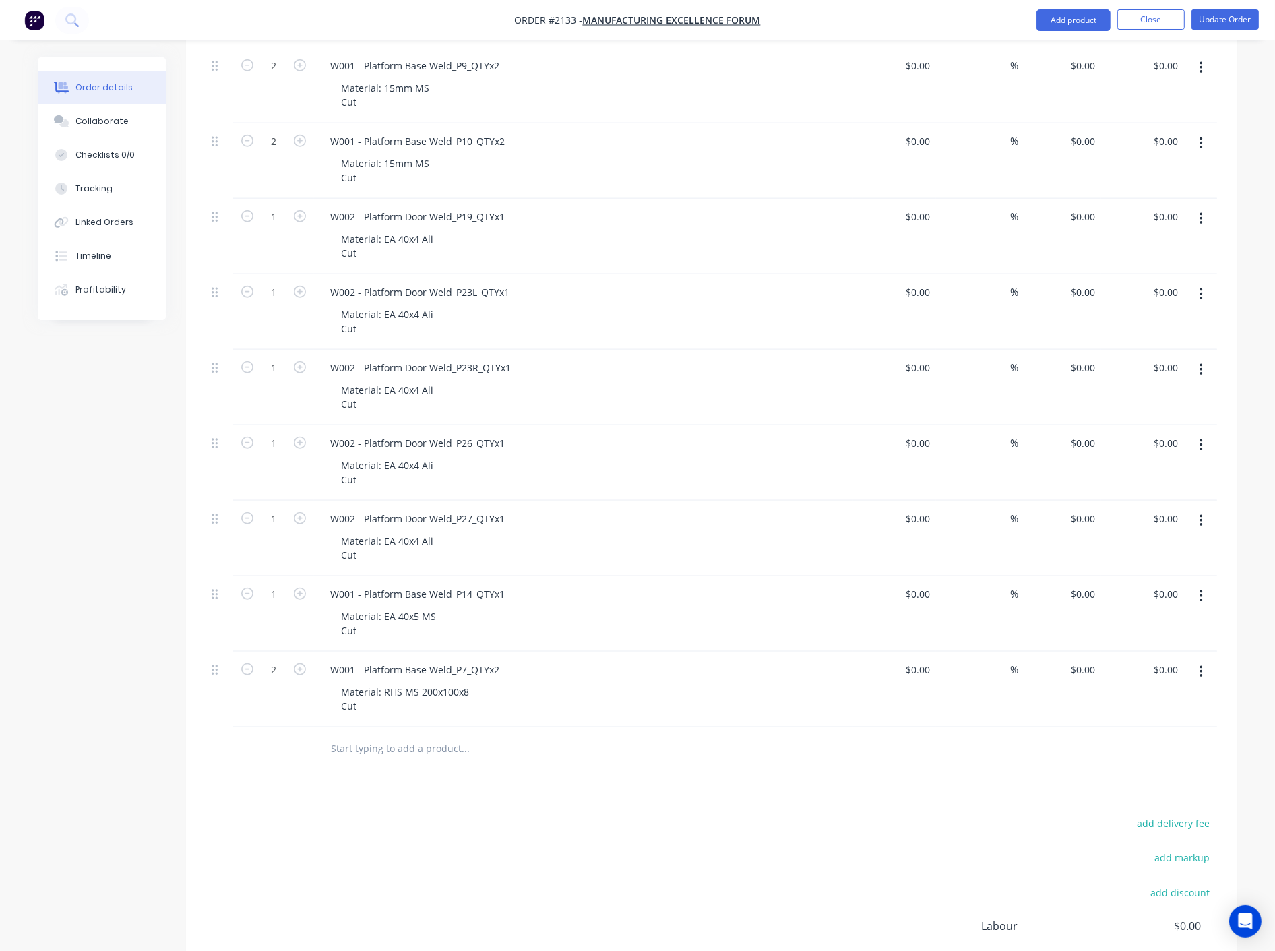
click at [1202, 677] on icon "button" at bounding box center [1201, 672] width 3 height 12
click at [1126, 737] on div "Duplicate" at bounding box center [1153, 735] width 104 height 20
drag, startPoint x: 381, startPoint y: 767, endPoint x: 507, endPoint y: 765, distance: 126.1
click at [506, 765] on div "Material: RHS MS 200x100x8 Cut" at bounding box center [589, 775] width 518 height 34
click at [561, 766] on div "Material: SHS Ali 40x2.6 Cut" at bounding box center [589, 775] width 518 height 34
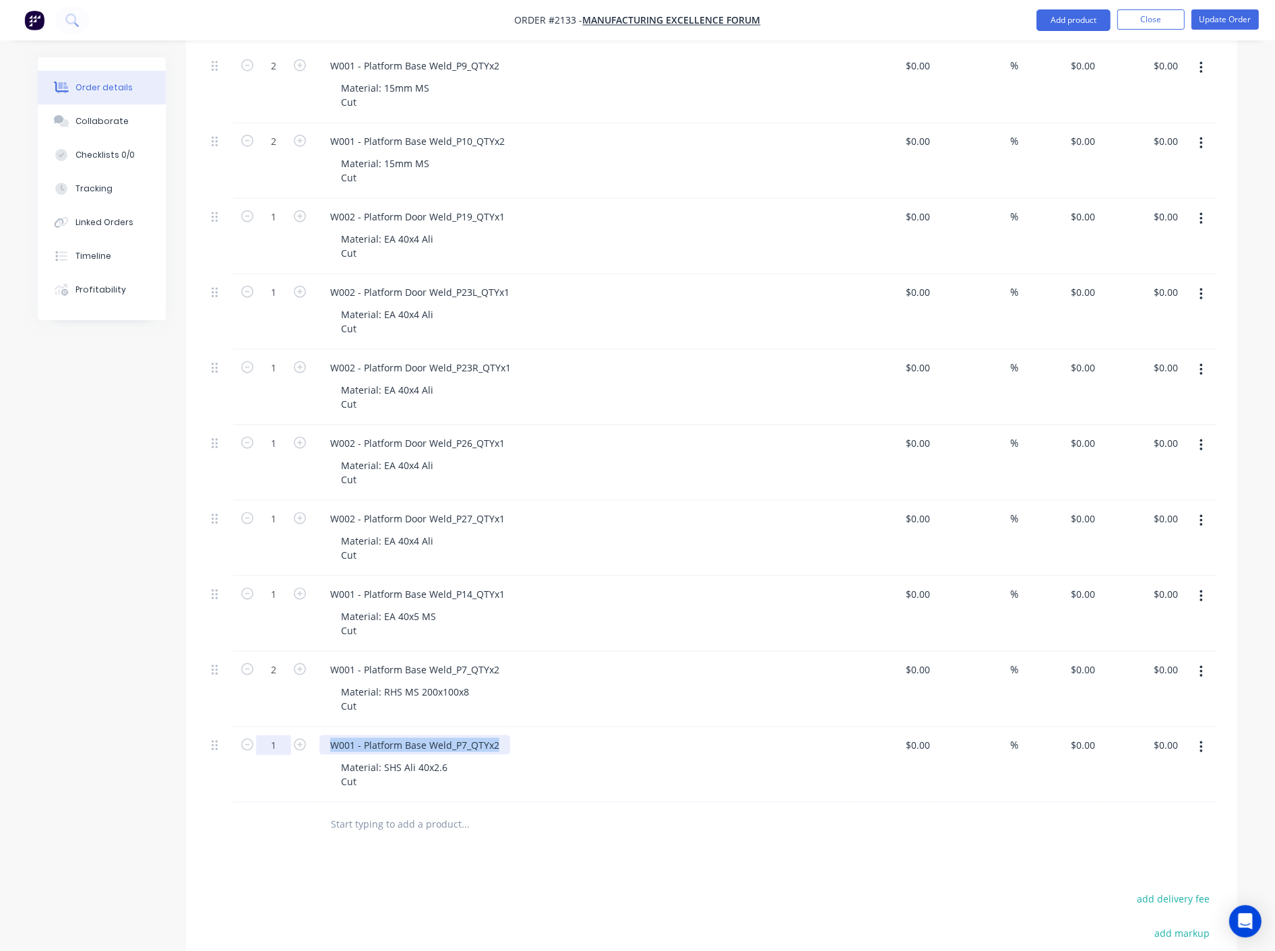
drag, startPoint x: 499, startPoint y: 748, endPoint x: 279, endPoint y: 740, distance: 220.5
click at [277, 743] on div "1 W001 - Platform Base Weld_P7_QTYx2 Material: SHS Ali 40x2.6 Cut $0.00 $0.00 %…" at bounding box center [711, 764] width 1011 height 75
paste div
click at [656, 772] on div "Material: SHS Ali 40x2.6 Cut" at bounding box center [589, 775] width 518 height 34
click at [1196, 752] on button "button" at bounding box center [1202, 747] width 32 height 24
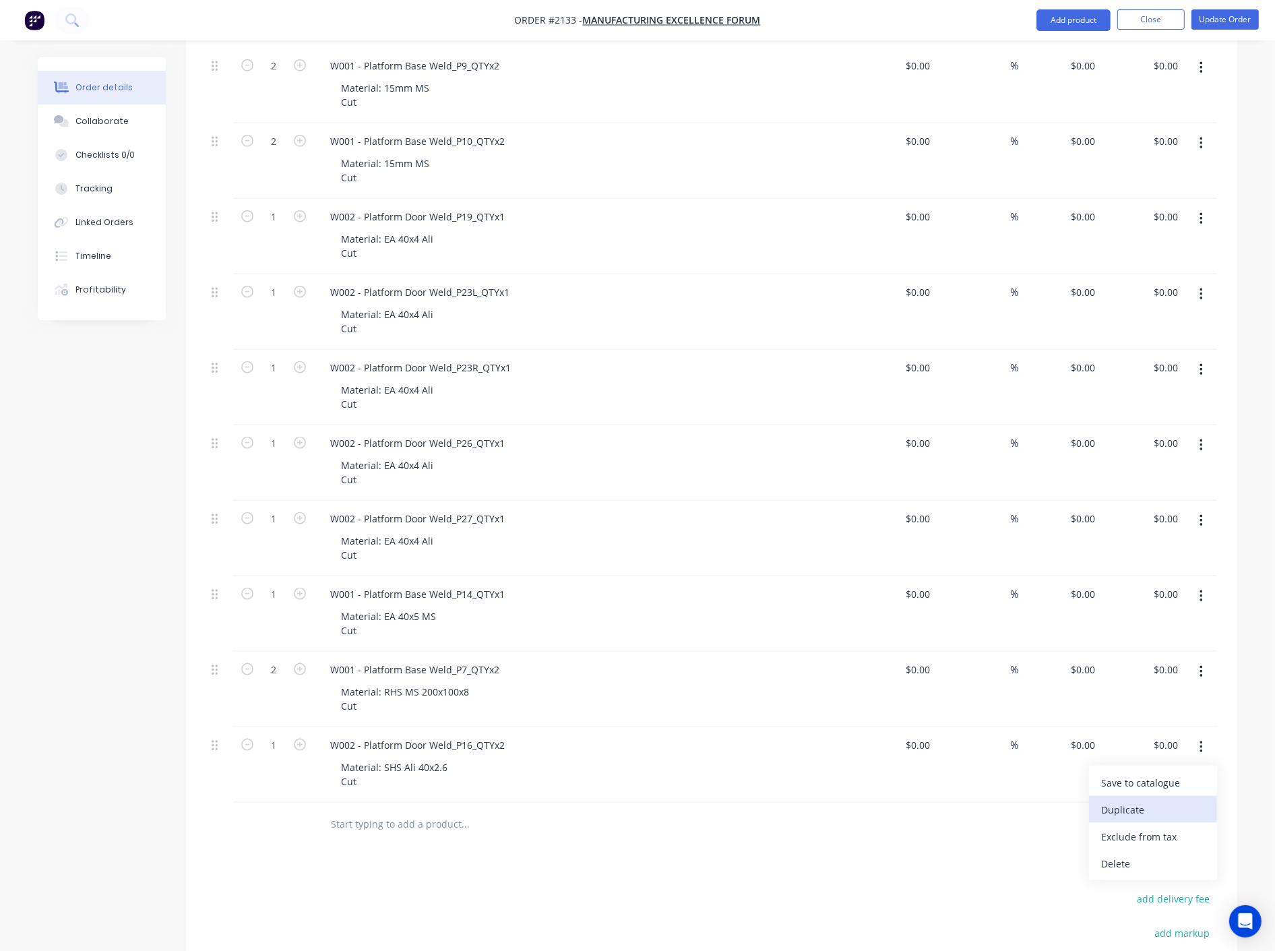
click at [1148, 812] on div "Duplicate" at bounding box center [1153, 810] width 104 height 20
click at [304, 745] on icon "button" at bounding box center [300, 745] width 12 height 12
type input "2"
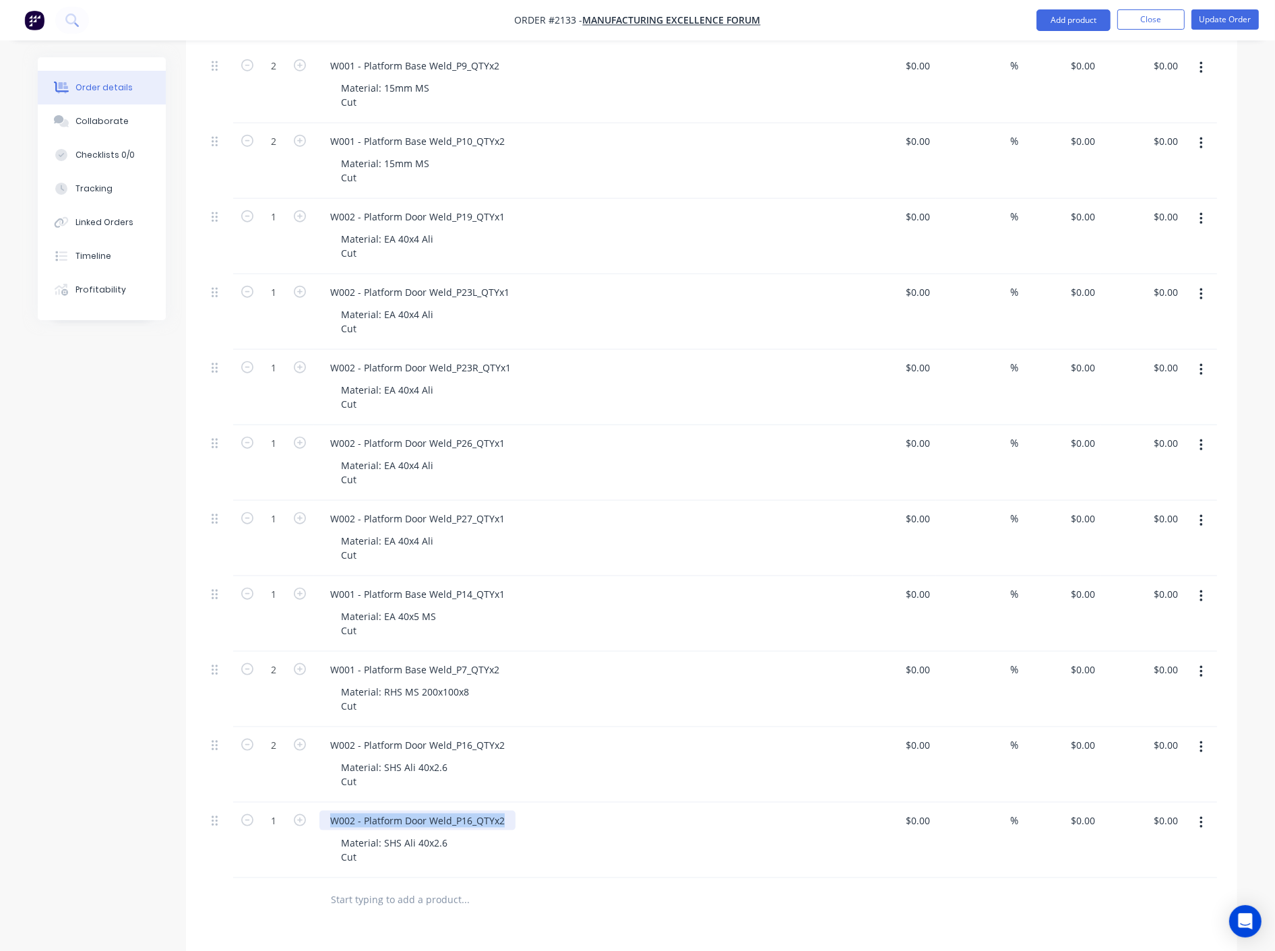
drag, startPoint x: 507, startPoint y: 824, endPoint x: 293, endPoint y: 810, distance: 214.1
click at [293, 811] on div "1 W002 - Platform Door Weld_P16_QTYx2 Material: SHS Ali 40x2.6 Cut $0.00 $0.00 …" at bounding box center [711, 840] width 1011 height 75
paste div
click at [1201, 826] on icon "button" at bounding box center [1201, 823] width 3 height 15
click at [1158, 884] on div "Duplicate" at bounding box center [1153, 886] width 104 height 20
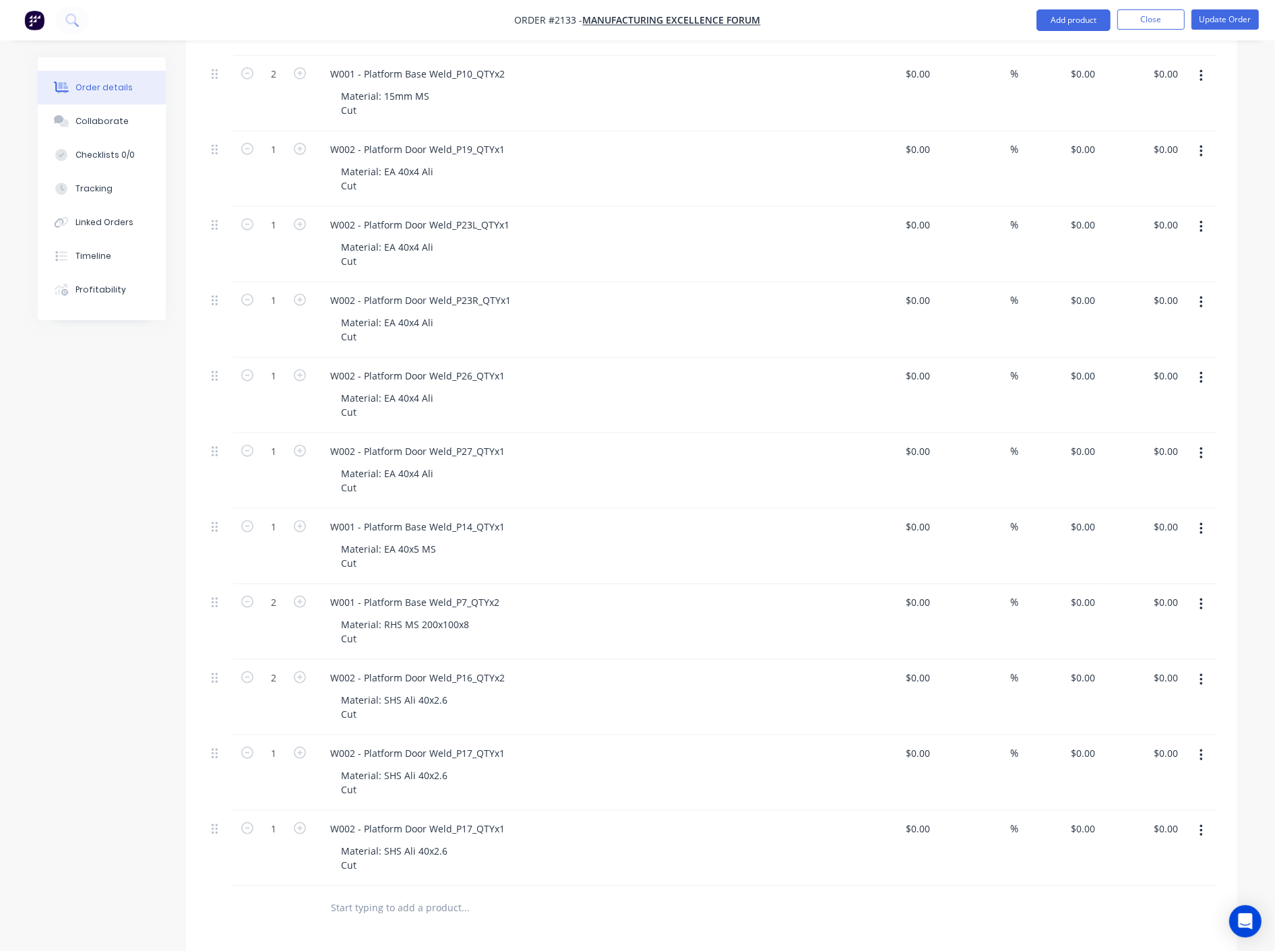
scroll to position [1647, 0]
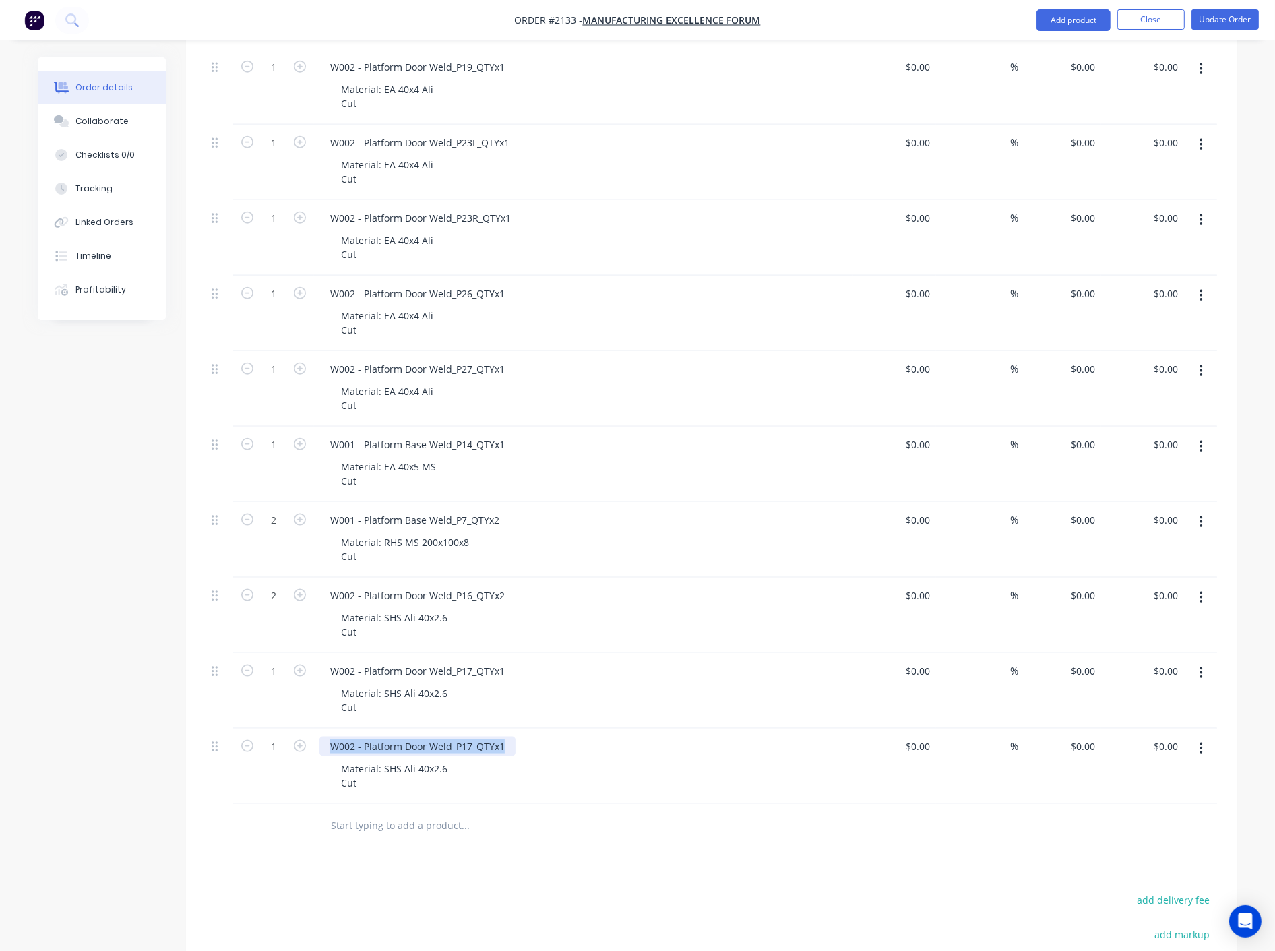
drag, startPoint x: 509, startPoint y: 747, endPoint x: 294, endPoint y: 731, distance: 215.6
click at [294, 731] on div "1 W002 - Platform Door Weld_P17_QTYx1 Material: SHS Ali 40x2.6 Cut $0.00 $0.00 …" at bounding box center [711, 766] width 1011 height 75
paste div
click at [596, 764] on div "Material: SHS Ali 40x2.6 Cut" at bounding box center [589, 776] width 518 height 34
click at [305, 745] on icon "button" at bounding box center [300, 746] width 12 height 12
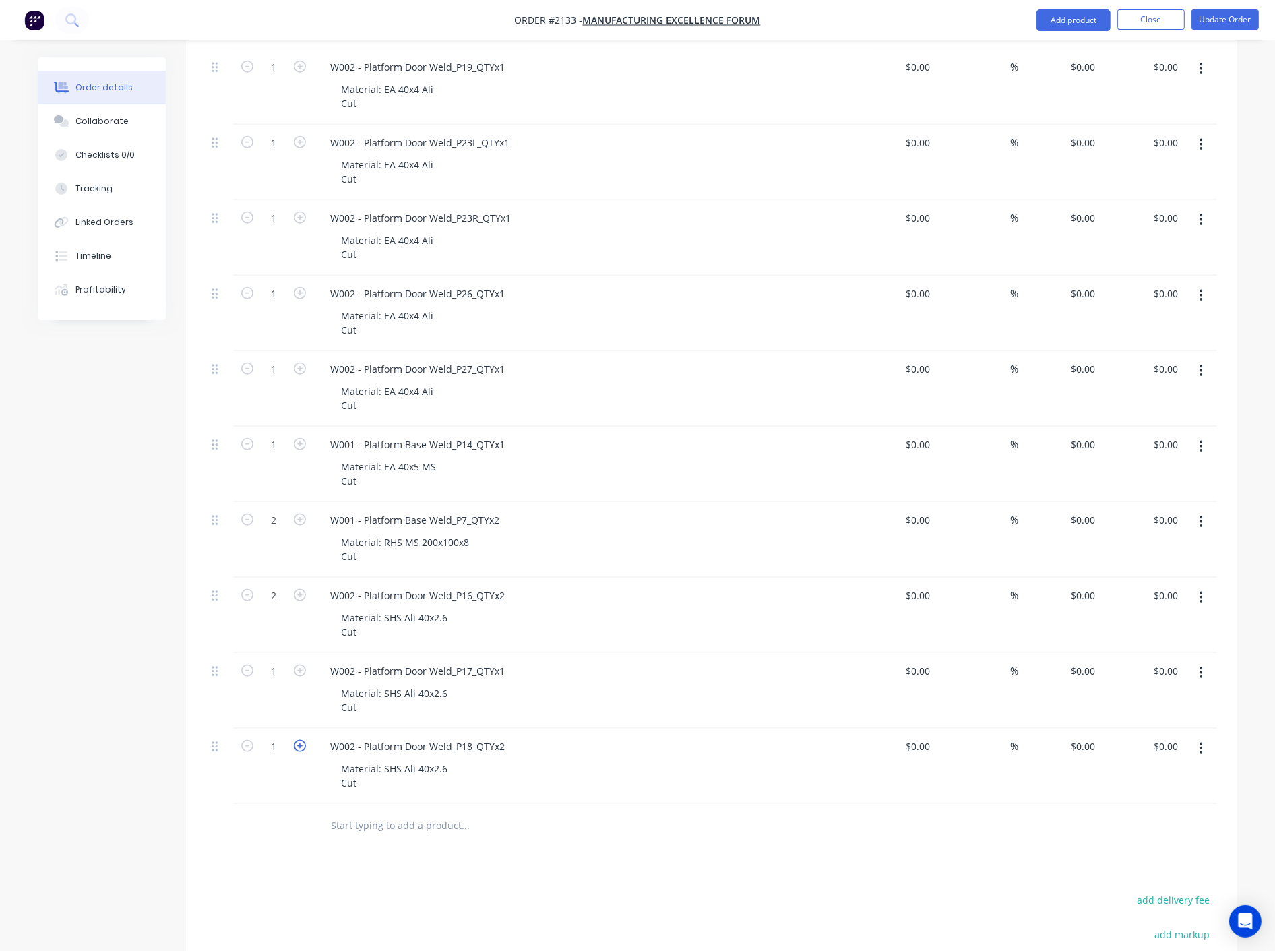
type input "2"
drag, startPoint x: 1198, startPoint y: 747, endPoint x: 1183, endPoint y: 750, distance: 15.2
click at [1198, 747] on button "button" at bounding box center [1202, 749] width 32 height 24
click at [1126, 813] on div "Duplicate" at bounding box center [1153, 811] width 104 height 20
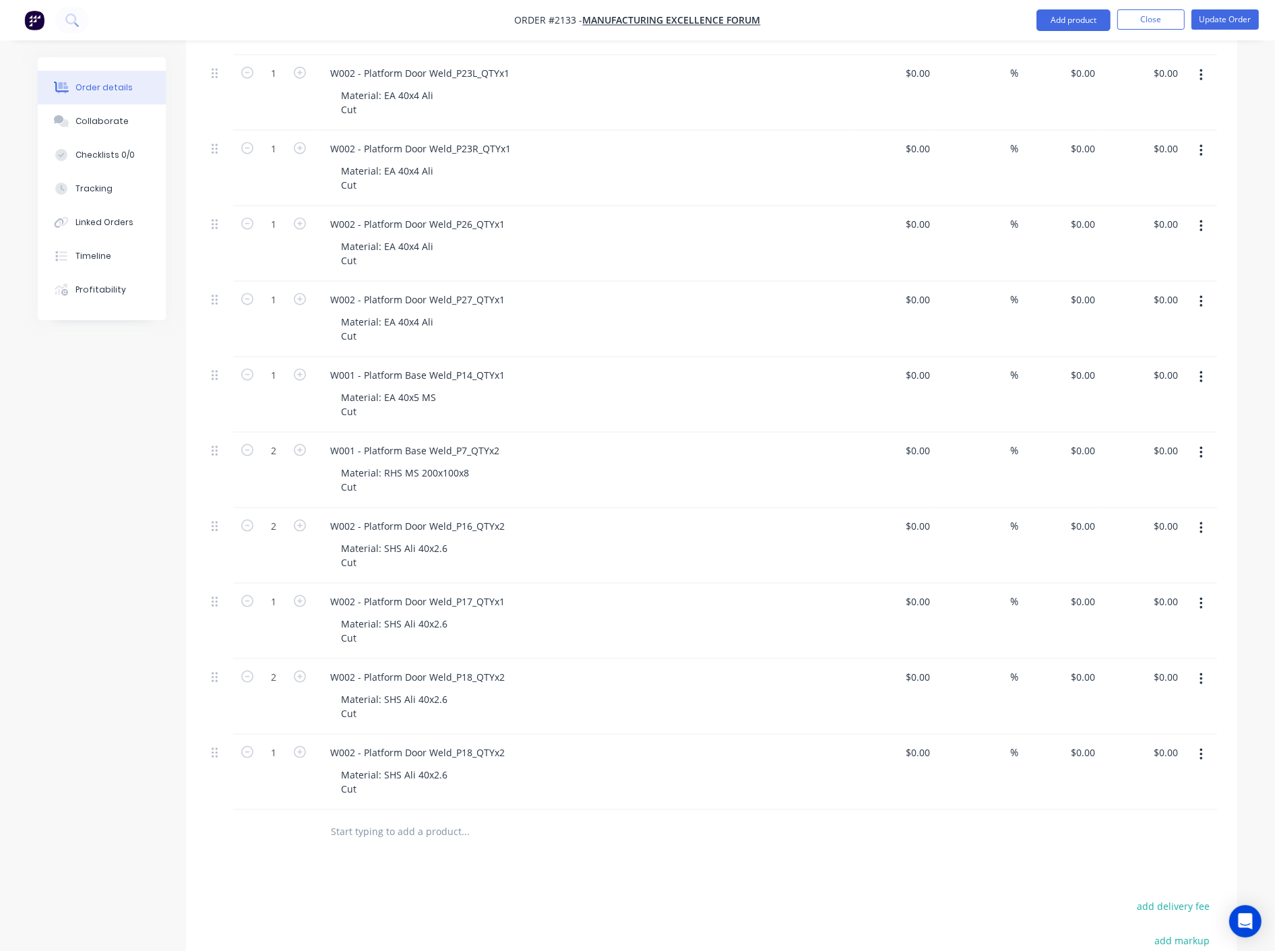
scroll to position [1797, 0]
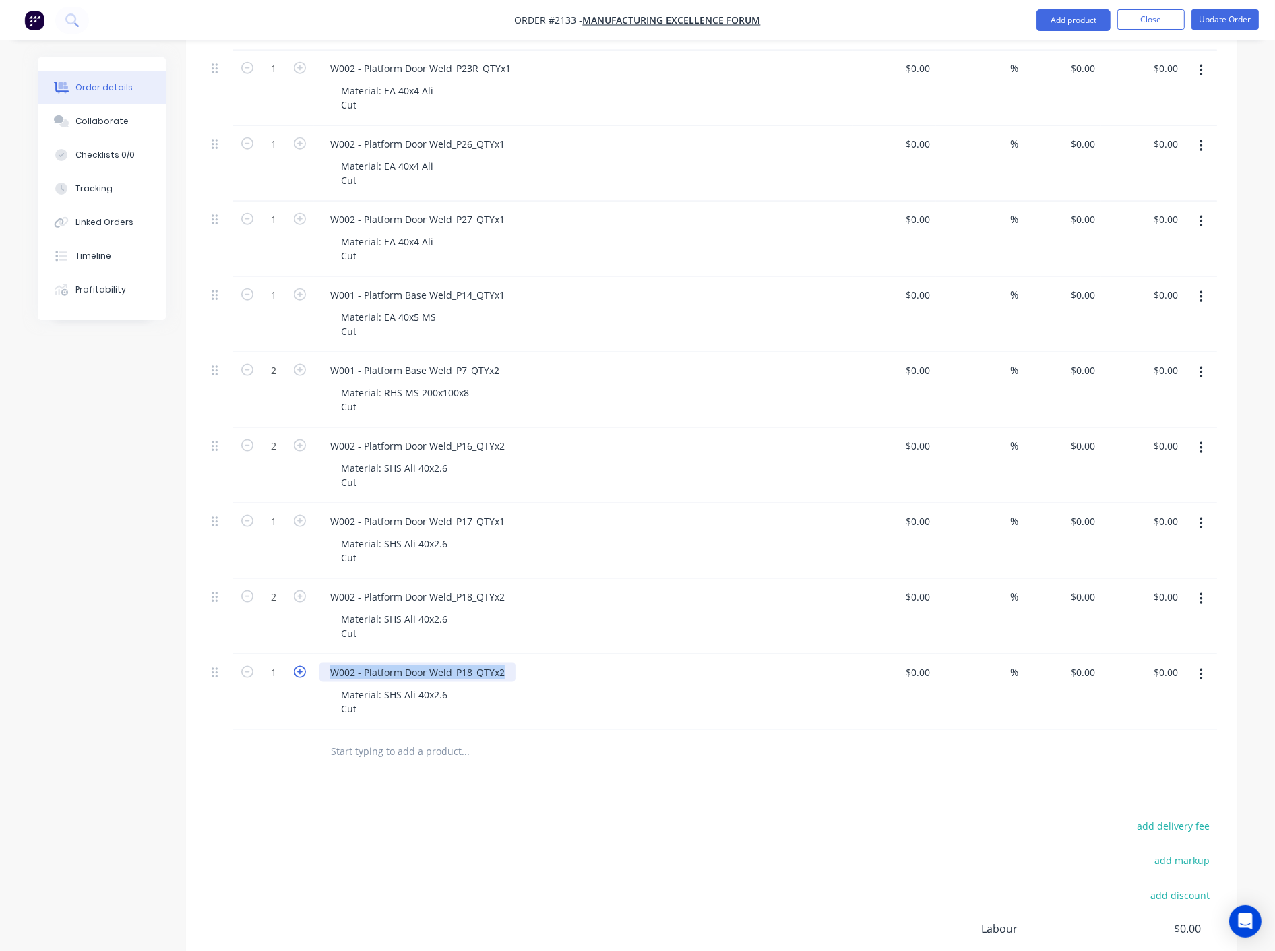
drag, startPoint x: 510, startPoint y: 673, endPoint x: 298, endPoint y: 671, distance: 211.6
click at [298, 671] on div "1 W002 - Platform Door Weld_P18_QTYx2 Material: SHS Ali 40x2.6 Cut $0.00 $0.00 …" at bounding box center [711, 691] width 1011 height 75
paste div
click at [604, 696] on div "Material: SHS Ali 40x2.6 Cut" at bounding box center [589, 702] width 518 height 34
click at [304, 672] on icon "button" at bounding box center [300, 672] width 12 height 12
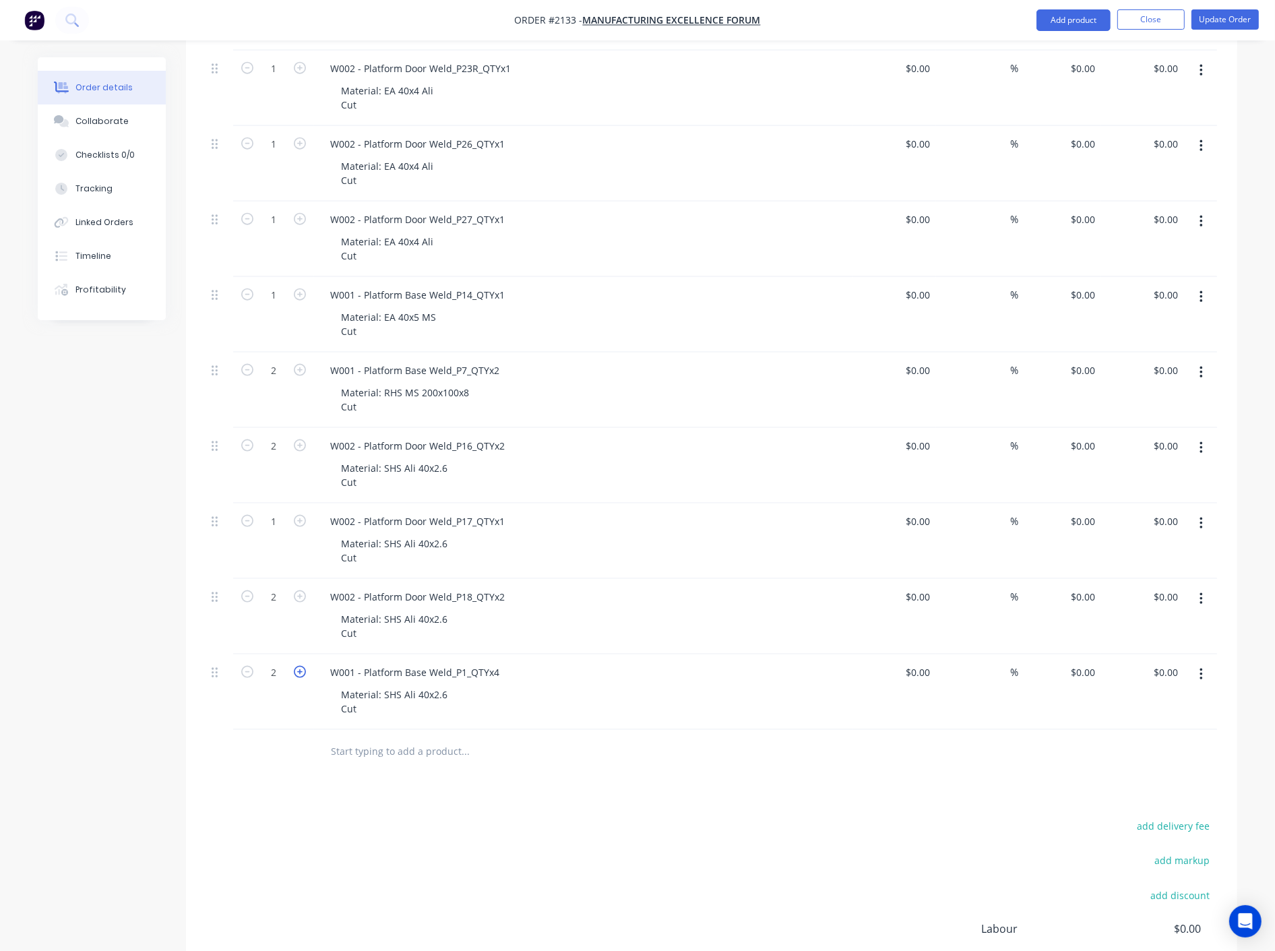
click at [304, 672] on icon "button" at bounding box center [300, 672] width 12 height 12
type input "4"
drag, startPoint x: 449, startPoint y: 695, endPoint x: 402, endPoint y: 699, distance: 47.4
click at [402, 699] on div "Material: SHS Ali 40x2.6 Cut" at bounding box center [394, 702] width 128 height 34
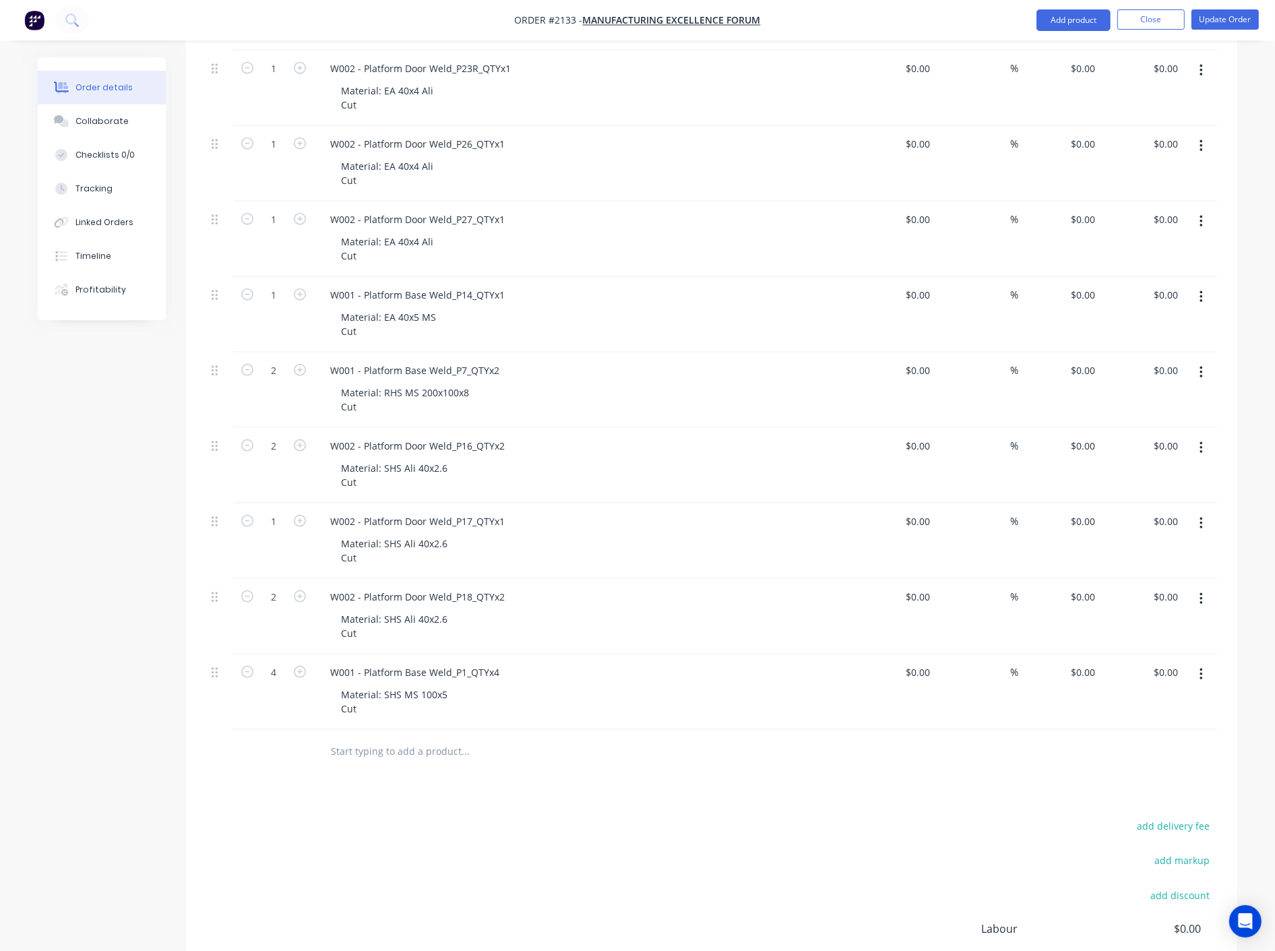
click at [550, 691] on div "Material: SHS MS 100x5 Cut" at bounding box center [589, 702] width 518 height 34
click at [1198, 679] on button "button" at bounding box center [1202, 675] width 32 height 24
click at [1130, 738] on div "Duplicate" at bounding box center [1153, 737] width 104 height 20
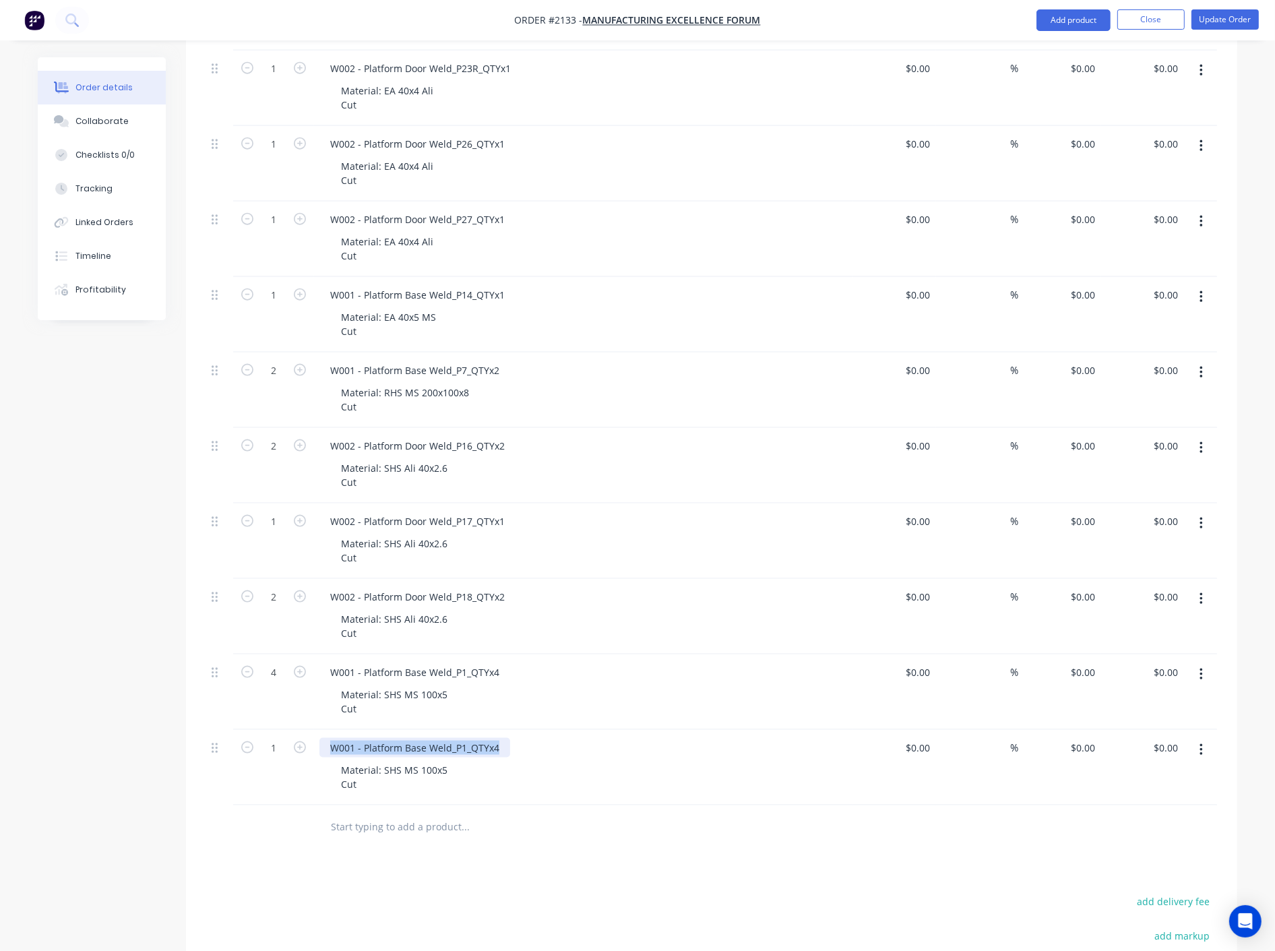
drag, startPoint x: 503, startPoint y: 745, endPoint x: 327, endPoint y: 736, distance: 176.1
click at [327, 736] on div "W001 - Platform Base Weld_P1_QTYx4 Material: SHS MS 100x5 Cut" at bounding box center [583, 767] width 539 height 75
paste div
drag, startPoint x: 706, startPoint y: 767, endPoint x: 981, endPoint y: 736, distance: 276.1
click at [717, 764] on div "Material: SHS MS 100x5 Cut" at bounding box center [589, 777] width 518 height 34
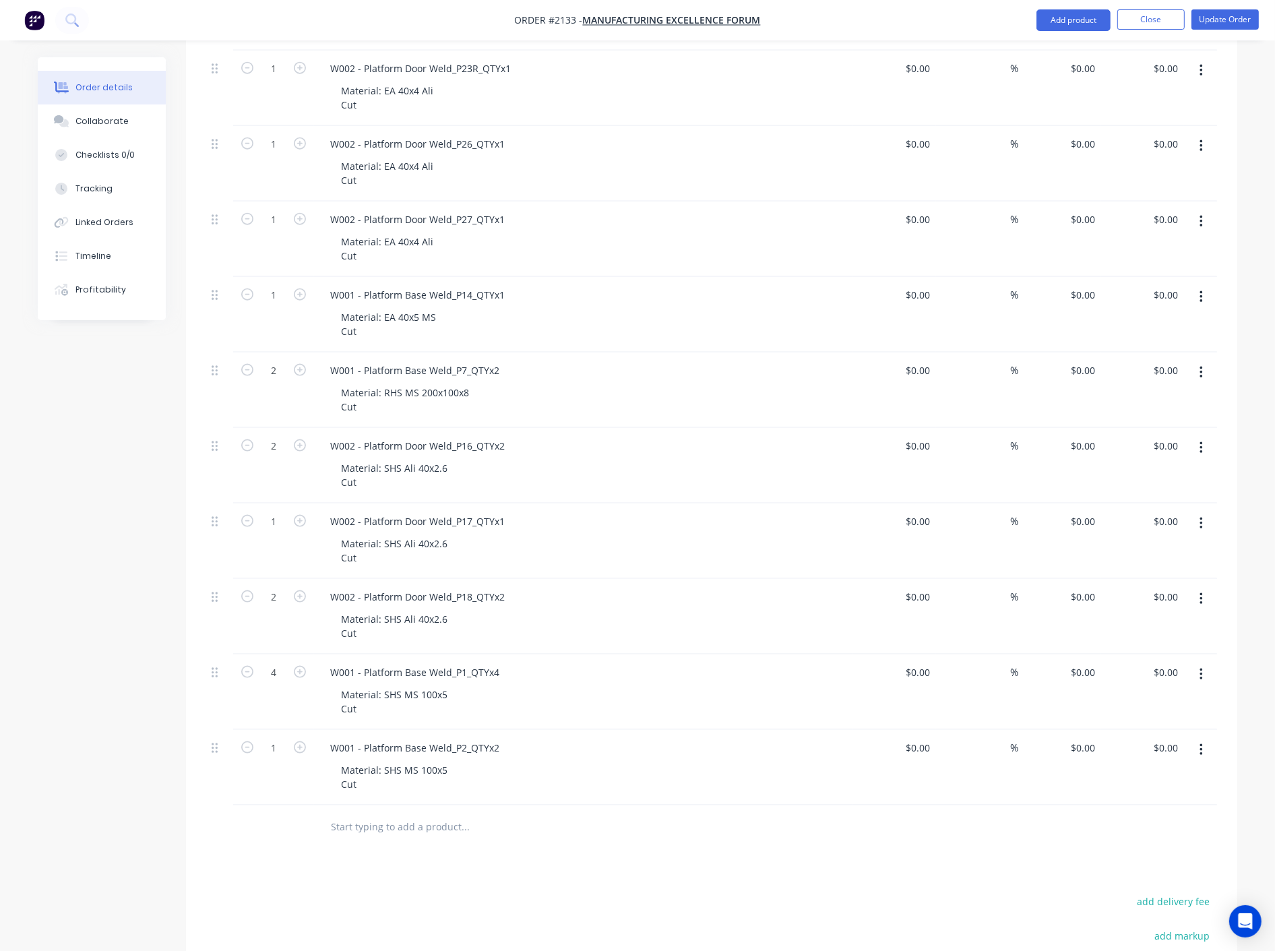
click at [1207, 751] on button "button" at bounding box center [1202, 750] width 32 height 24
click at [1133, 803] on div "Duplicate" at bounding box center [1153, 813] width 104 height 20
drag, startPoint x: 501, startPoint y: 824, endPoint x: 307, endPoint y: 824, distance: 194.1
click at [307, 824] on div "1 W001 - Platform Base Weld_P2_QTYx2 Material: SHS MS 100x5 Cut $0.00 $0.00 % $…" at bounding box center [711, 842] width 1011 height 75
paste div
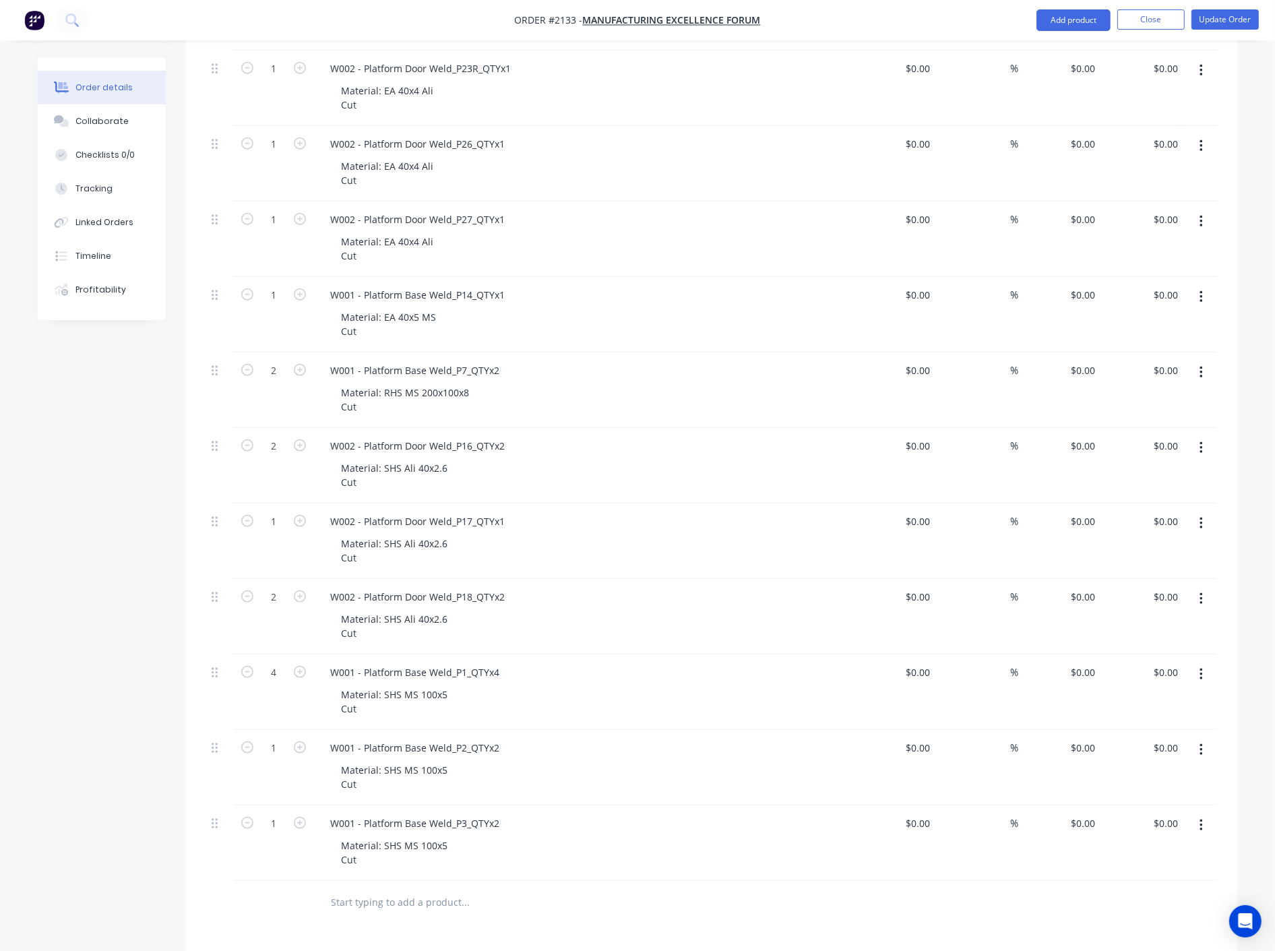
click at [588, 838] on div "Material: SHS MS 100x5 Cut" at bounding box center [589, 853] width 518 height 34
click at [299, 825] on icon "button" at bounding box center [300, 823] width 12 height 12
type input "2"
click at [297, 747] on icon "button" at bounding box center [300, 747] width 12 height 12
type input "2"
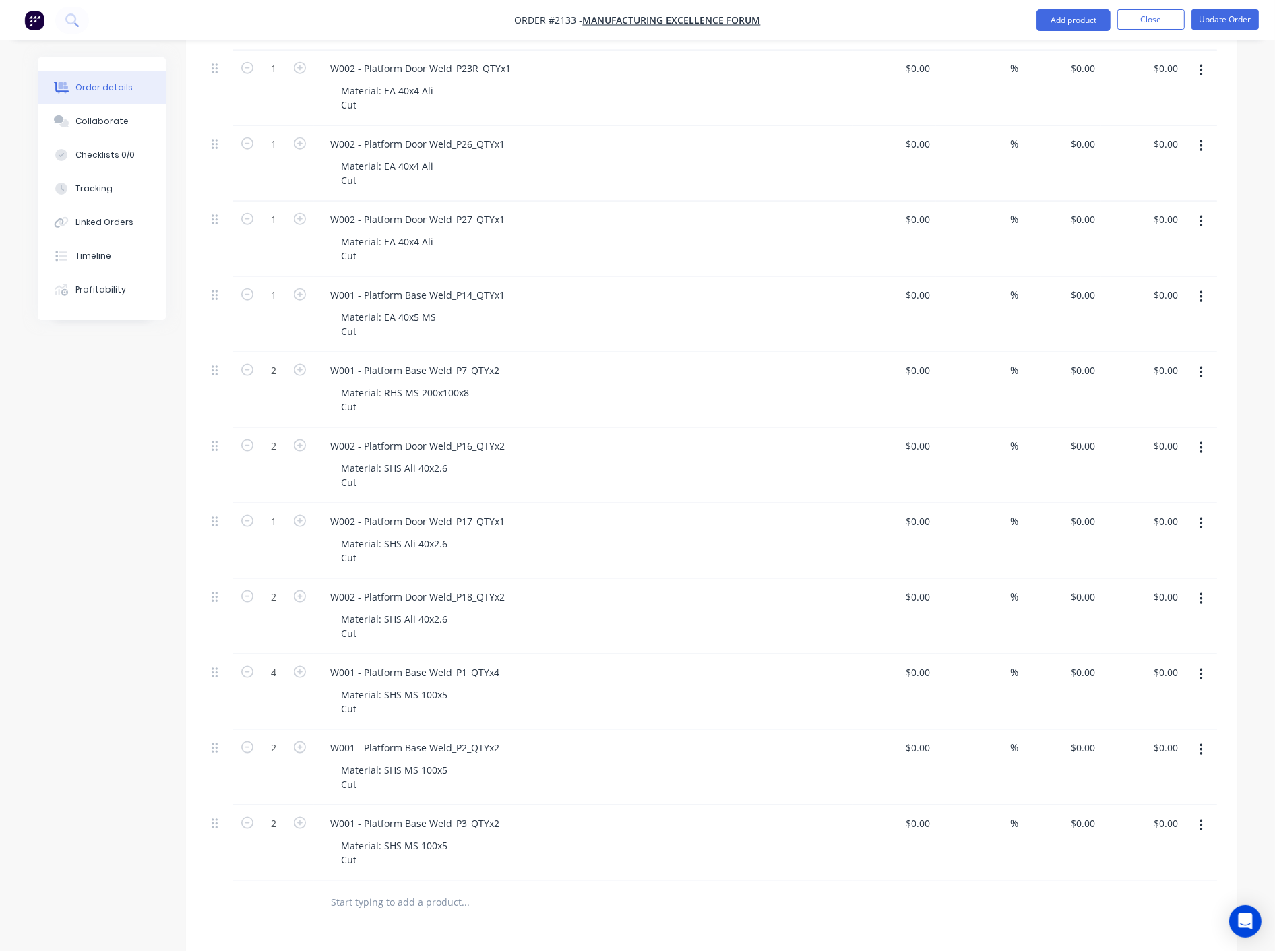
drag, startPoint x: 1208, startPoint y: 833, endPoint x: 1198, endPoint y: 834, distance: 10.2
click at [1208, 833] on button "button" at bounding box center [1202, 826] width 32 height 24
drag, startPoint x: 1164, startPoint y: 884, endPoint x: 820, endPoint y: 671, distance: 405.3
click at [1164, 885] on div "Duplicate" at bounding box center [1153, 888] width 104 height 20
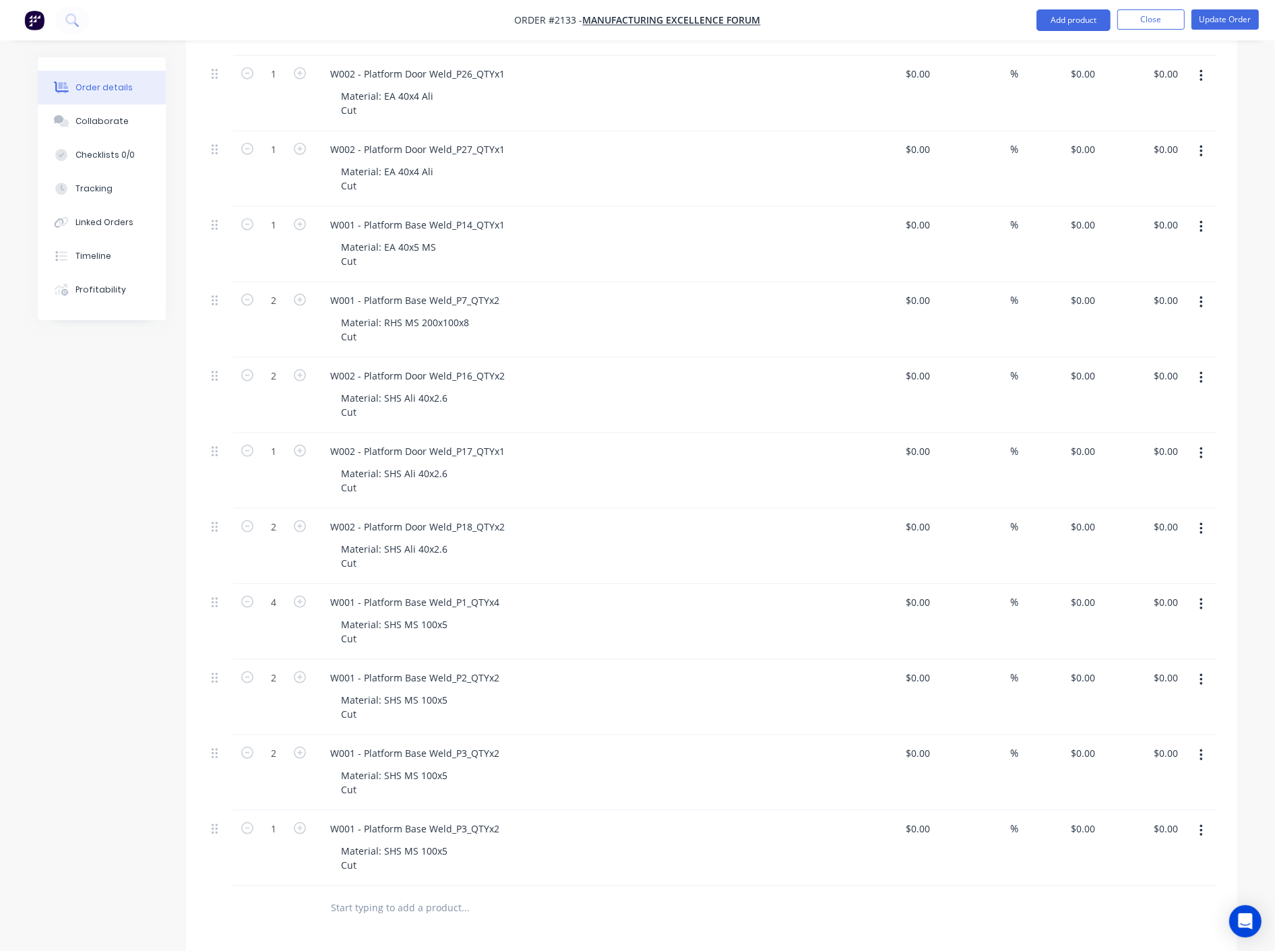
scroll to position [1946, 0]
click at [301, 749] on icon "button" at bounding box center [300, 749] width 12 height 12
type input "2"
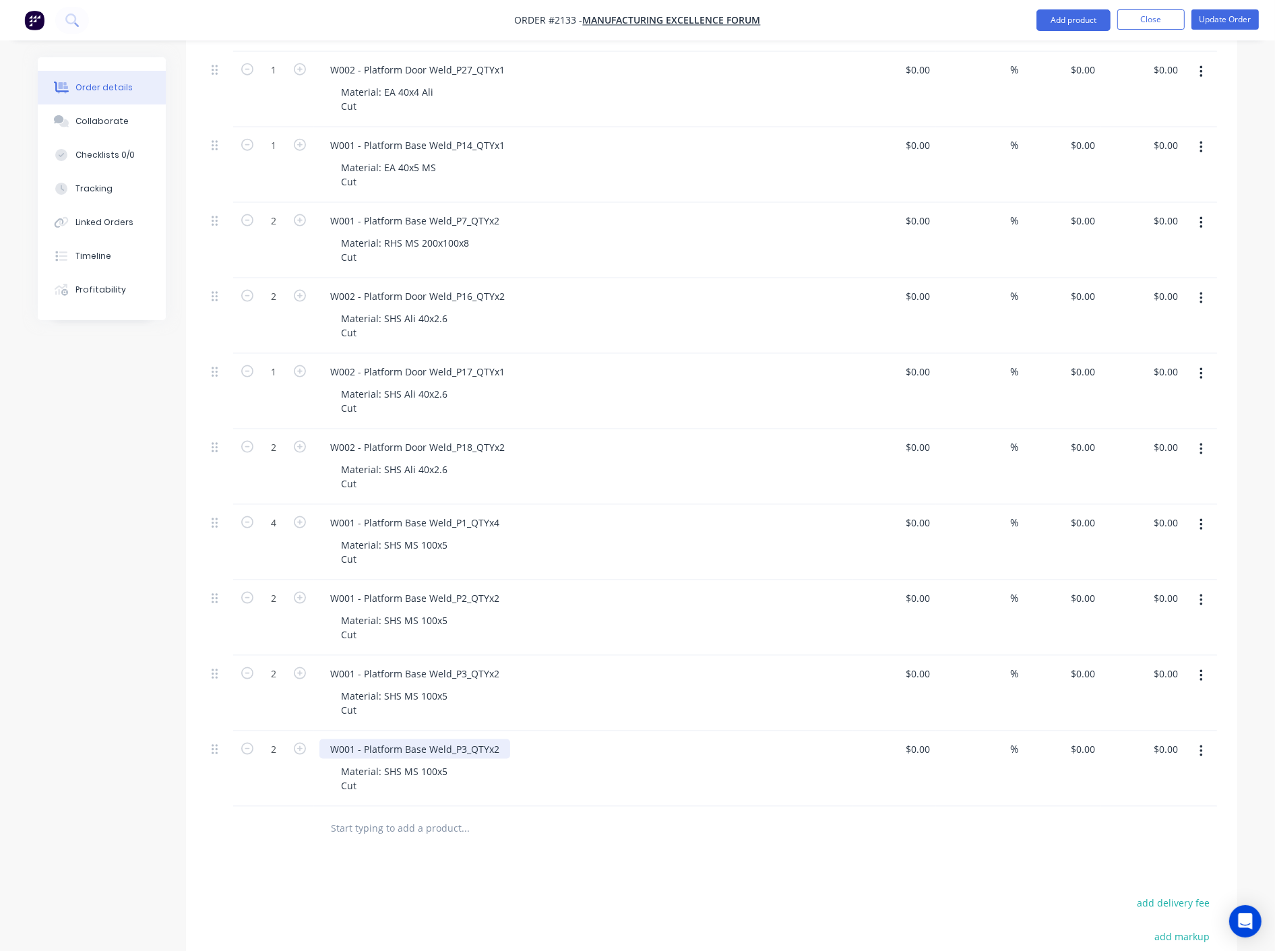
click at [426, 749] on div "W001 - Platform Base Weld_P3_QTYx2" at bounding box center [414, 749] width 191 height 20
paste div
click at [621, 757] on div "W001 - Platform Base Weld_P4_QTYx2" at bounding box center [583, 749] width 528 height 20
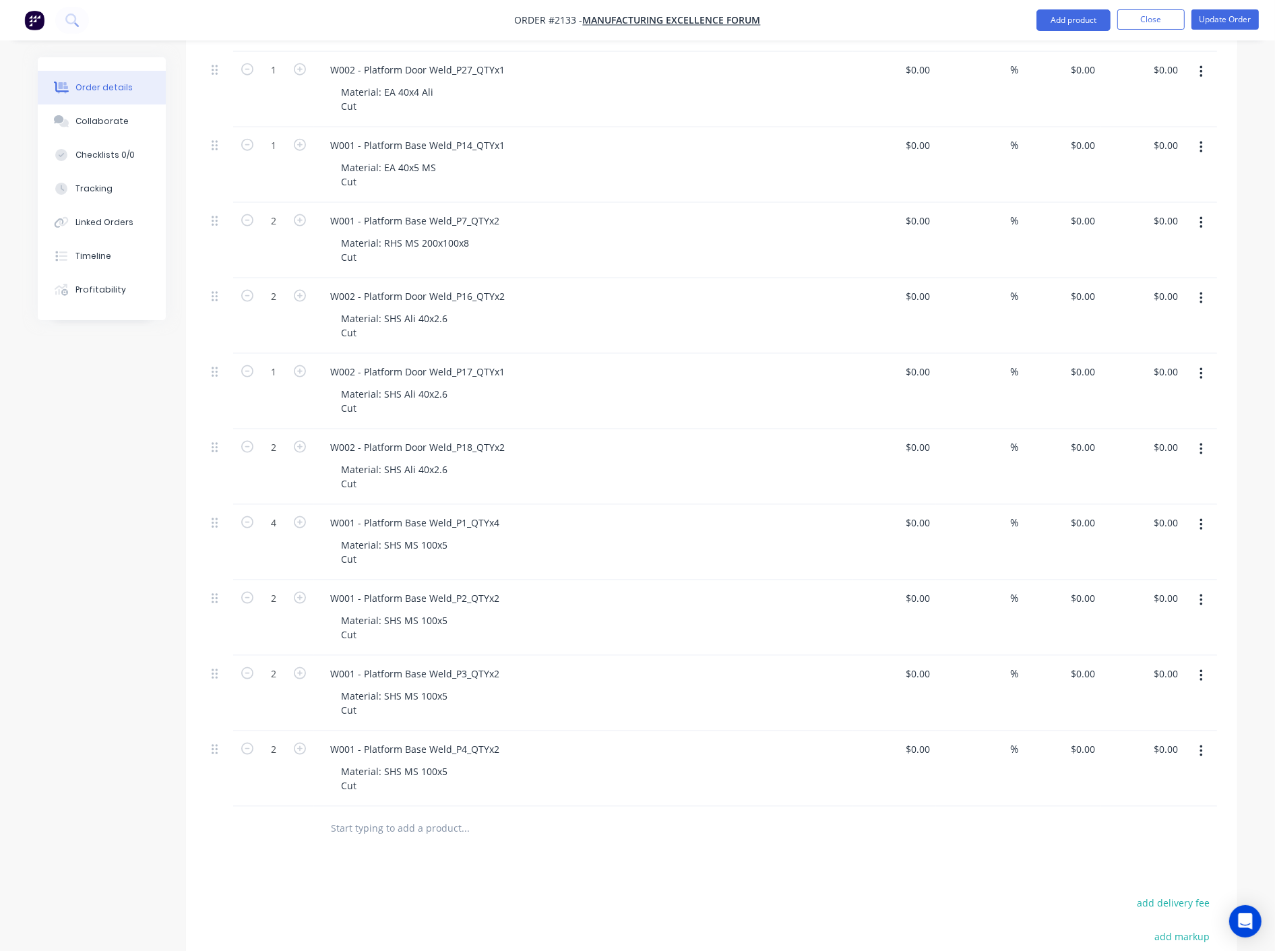
click at [1201, 756] on icon "button" at bounding box center [1201, 751] width 3 height 12
click at [1148, 813] on div "Duplicate" at bounding box center [1153, 814] width 104 height 20
drag, startPoint x: 497, startPoint y: 823, endPoint x: 309, endPoint y: 819, distance: 188.1
click at [309, 819] on div "1 W001 - Platform Base Weld_P4_QTYx2 Material: SHS MS 100x5 Cut $0.00 $0.00 % $…" at bounding box center [711, 844] width 1011 height 75
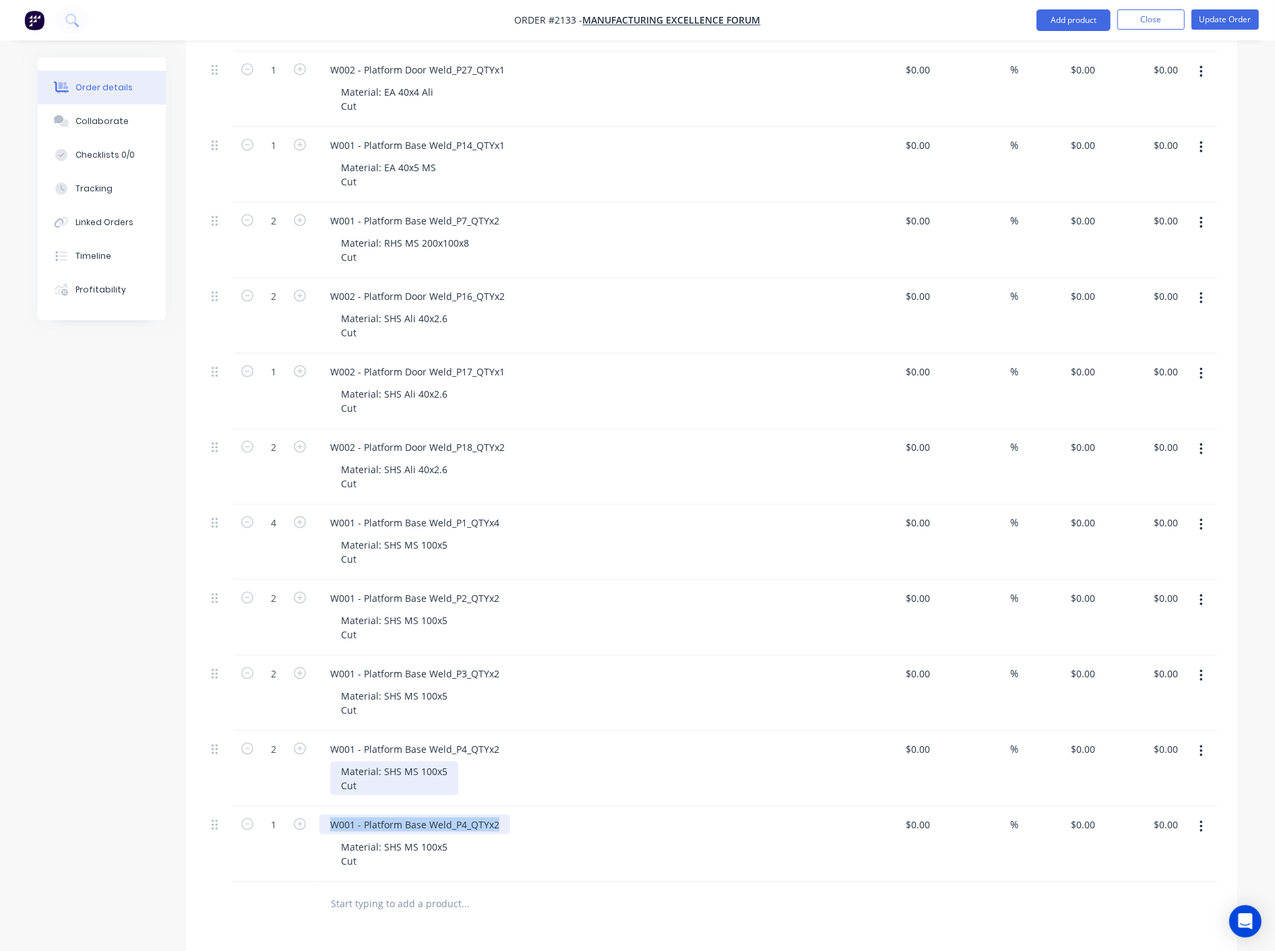
paste div
click at [602, 827] on div "W001 - Platform Base Weld_P5_QTYx2" at bounding box center [583, 825] width 528 height 20
click at [295, 826] on icon "button" at bounding box center [300, 824] width 12 height 12
type input "2"
click at [654, 861] on div "Material: SHS MS 100x5 Cut" at bounding box center [589, 854] width 518 height 34
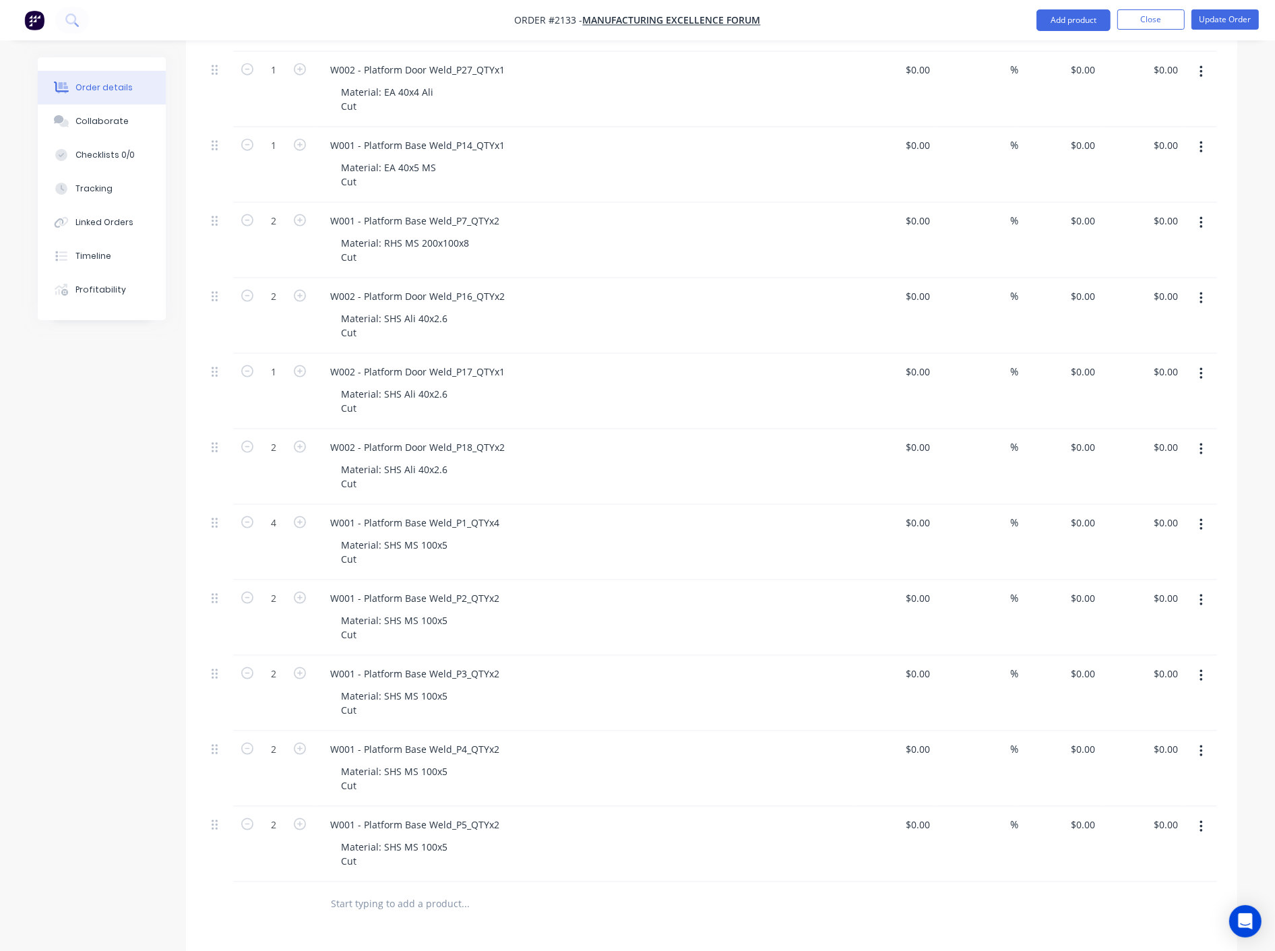
click at [1204, 830] on button "button" at bounding box center [1202, 827] width 32 height 24
click at [1139, 892] on div "Duplicate" at bounding box center [1153, 890] width 104 height 20
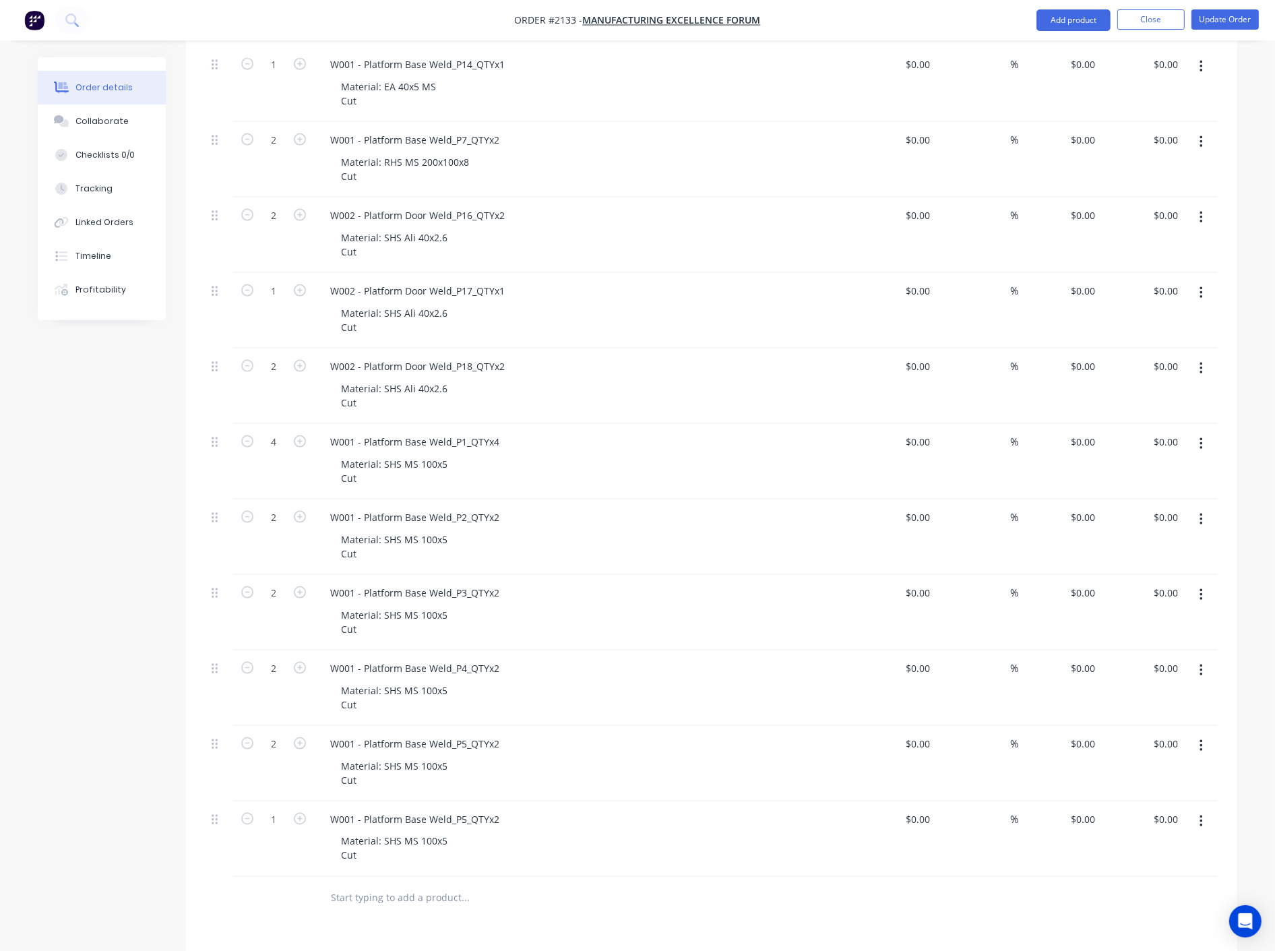
scroll to position [2097, 0]
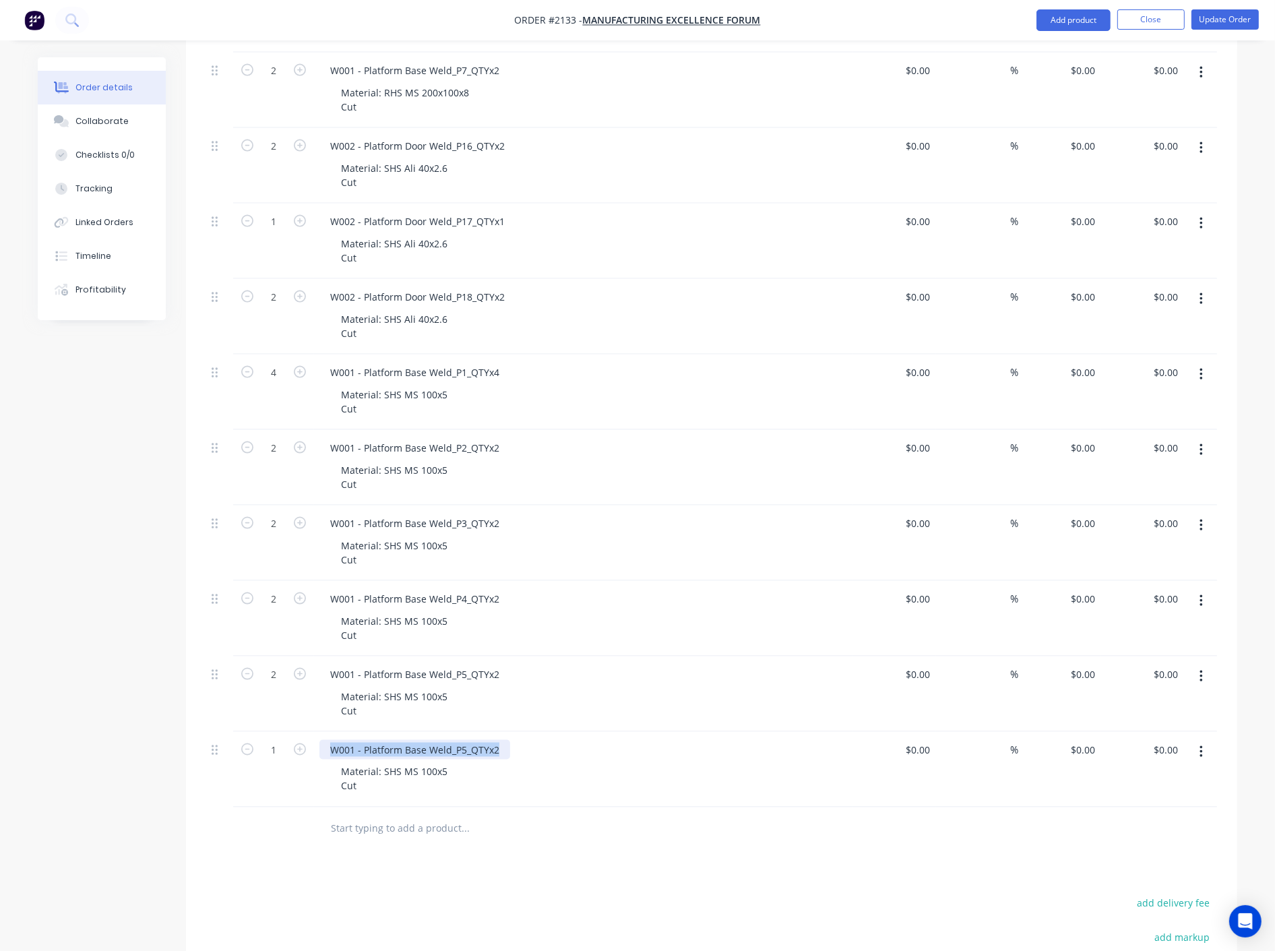
drag, startPoint x: 499, startPoint y: 749, endPoint x: 272, endPoint y: 725, distance: 228.4
paste div
click at [617, 758] on div "W001 - Platform Base Weld_P6_QTYx1" at bounding box center [583, 750] width 528 height 20
click at [1237, 18] on button "Update Order" at bounding box center [1225, 19] width 67 height 20
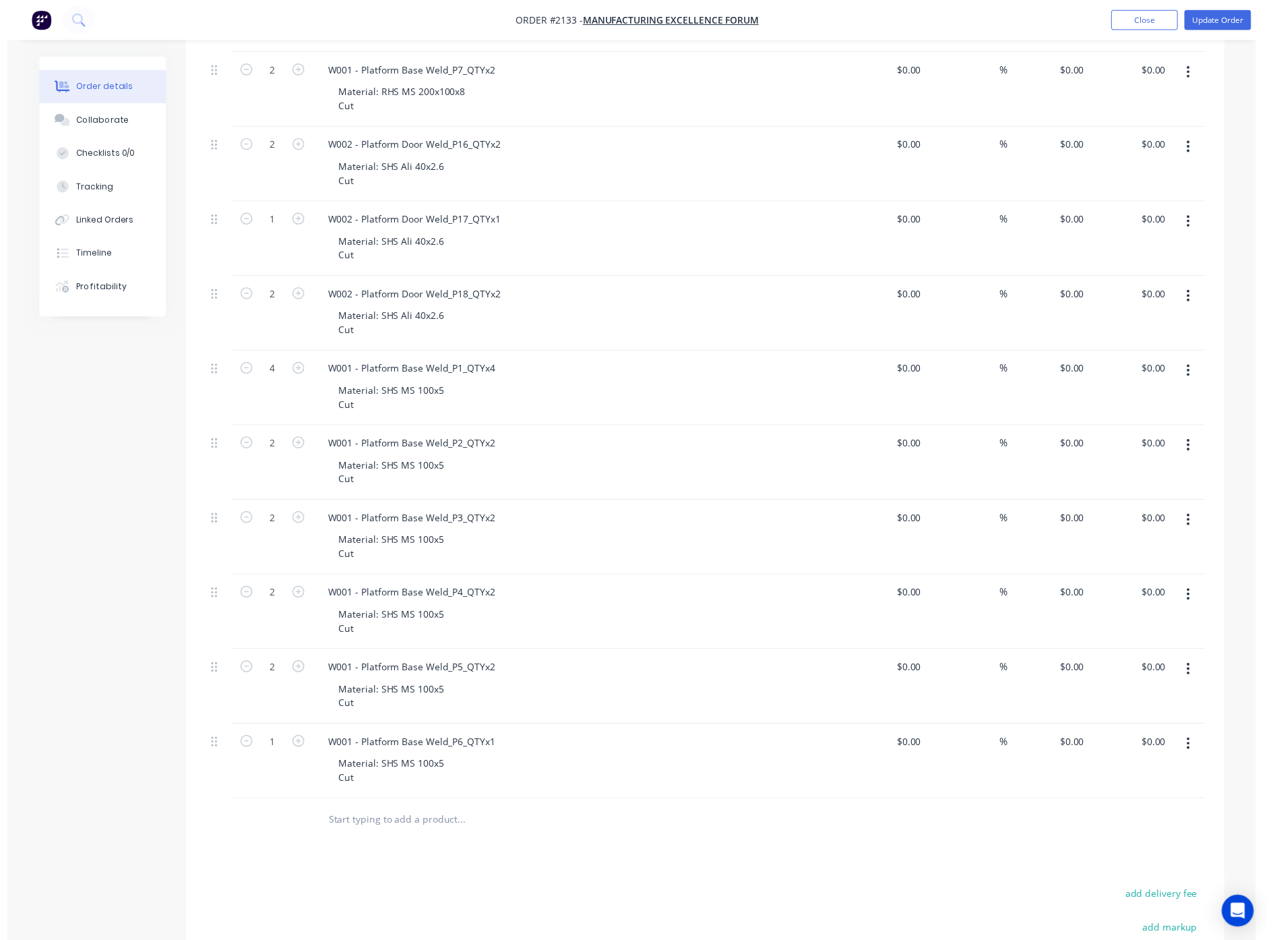
scroll to position [0, 0]
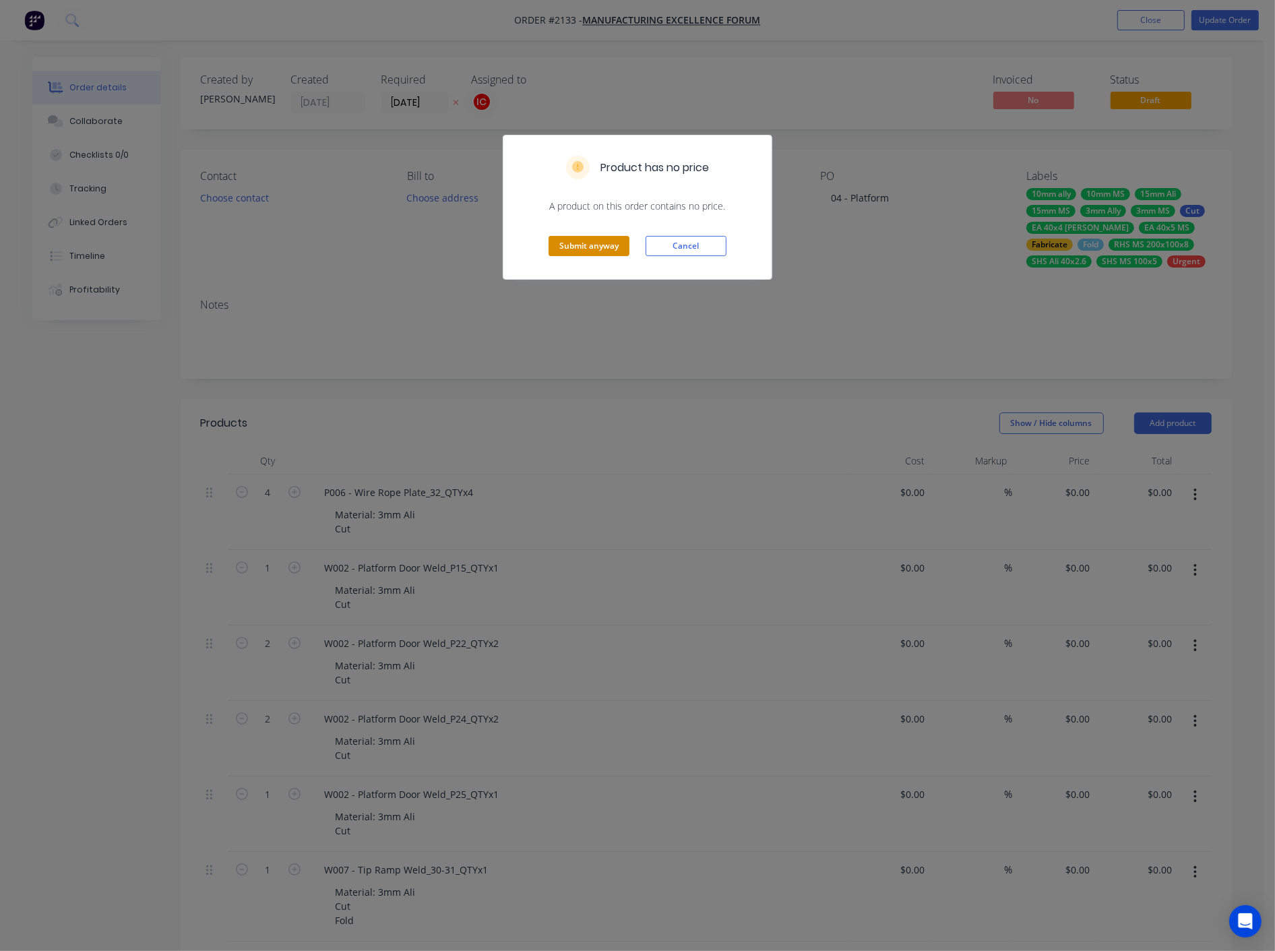
click at [585, 247] on button "Submit anyway" at bounding box center [589, 246] width 81 height 20
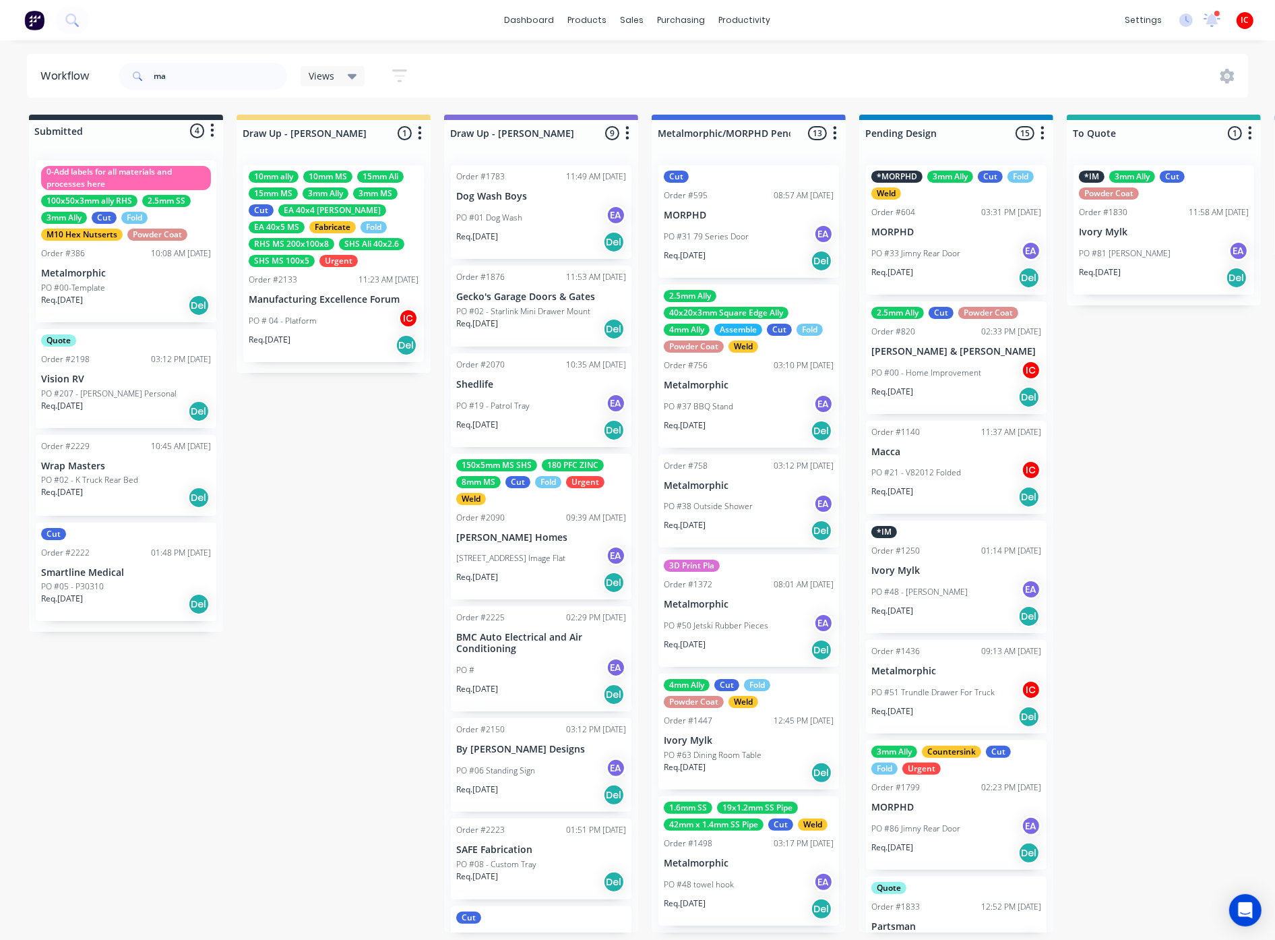
click at [339, 291] on div "10mm ally 10mm MS 15mm Ali 15mm MS 3mm Ally 3mm MS Cut EA 40x4 [PERSON_NAME] 40…" at bounding box center [333, 263] width 181 height 197
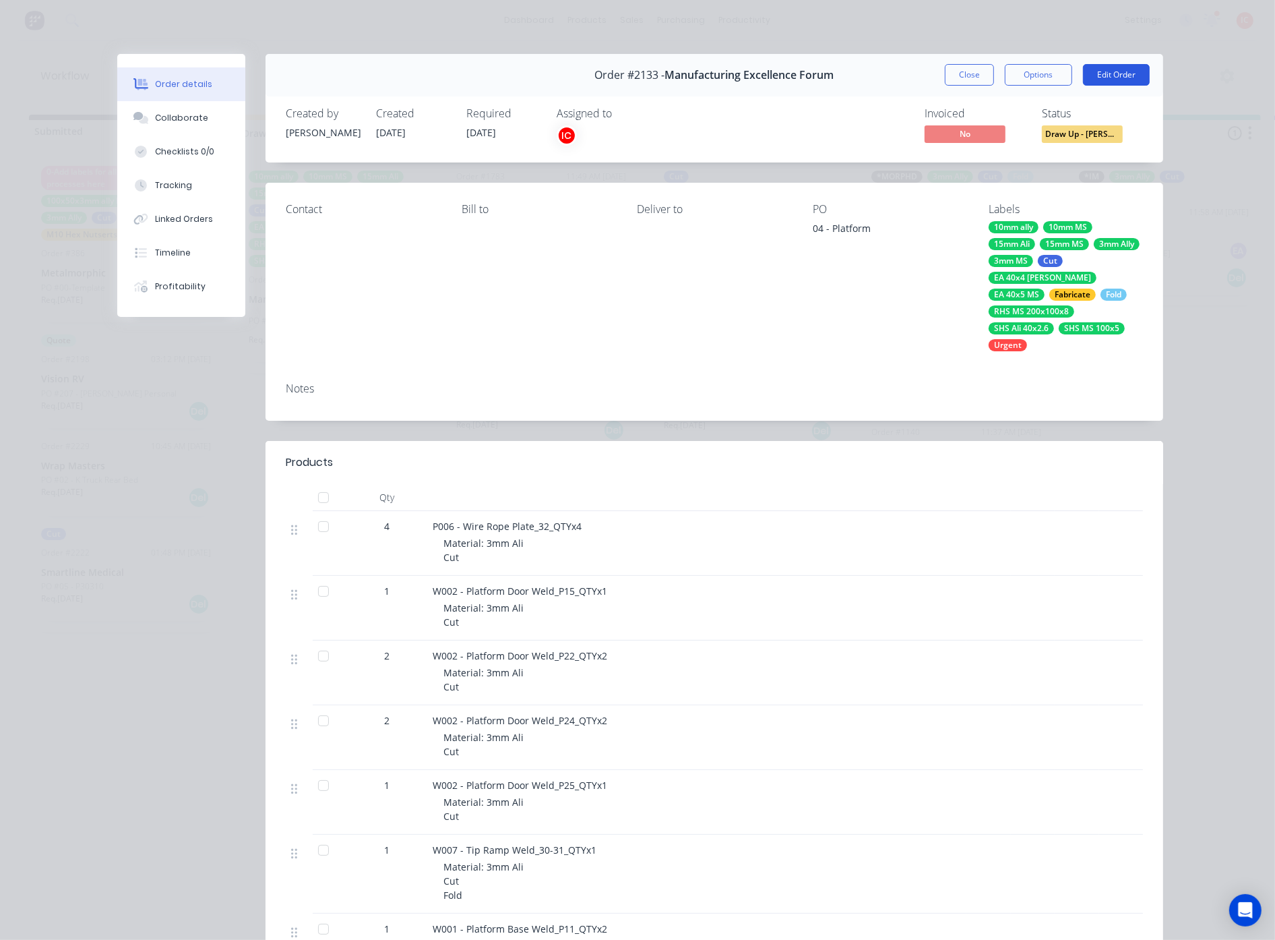
click at [1122, 72] on button "Edit Order" at bounding box center [1116, 75] width 67 height 22
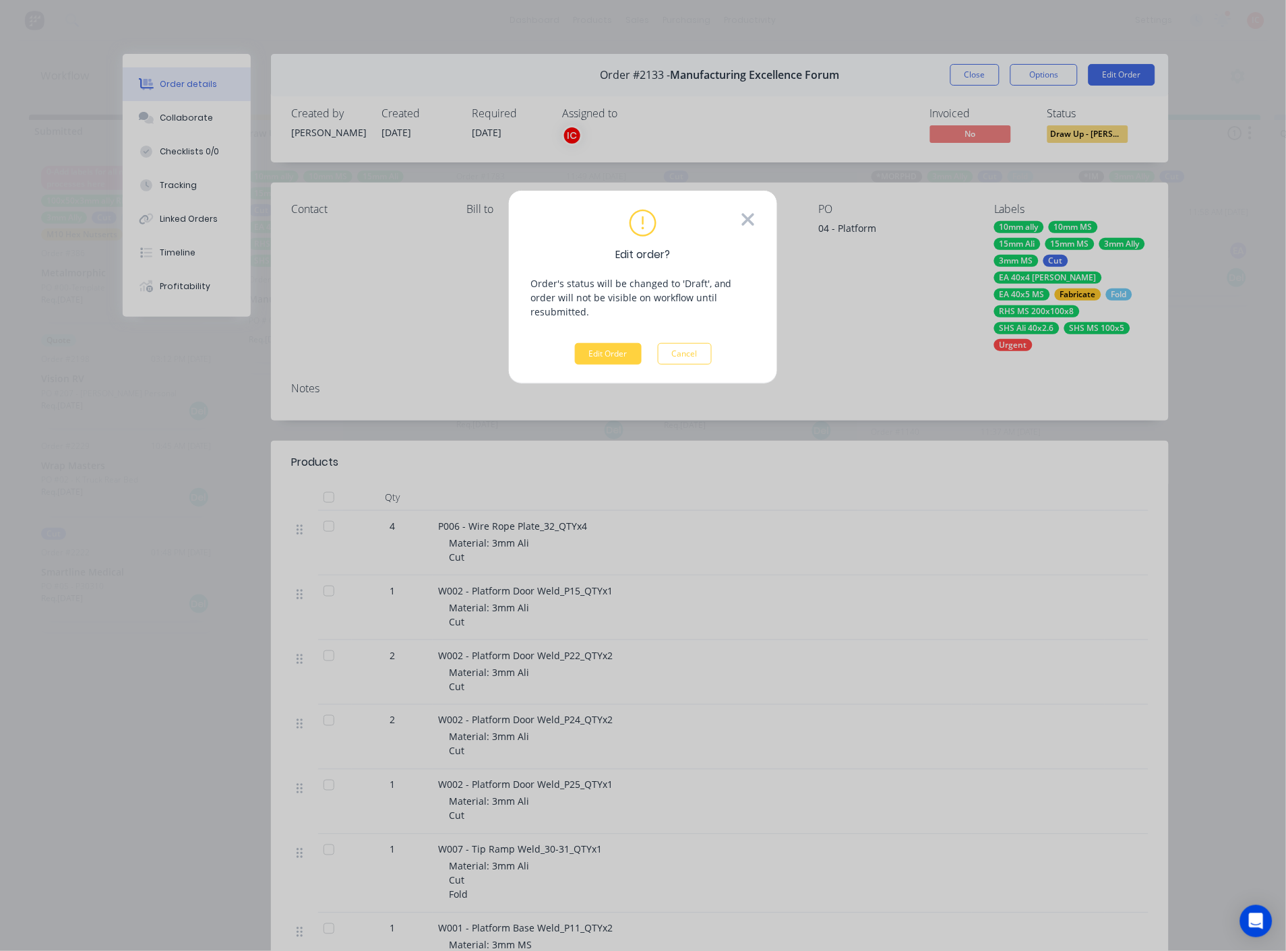
click at [749, 221] on icon at bounding box center [748, 220] width 12 height 12
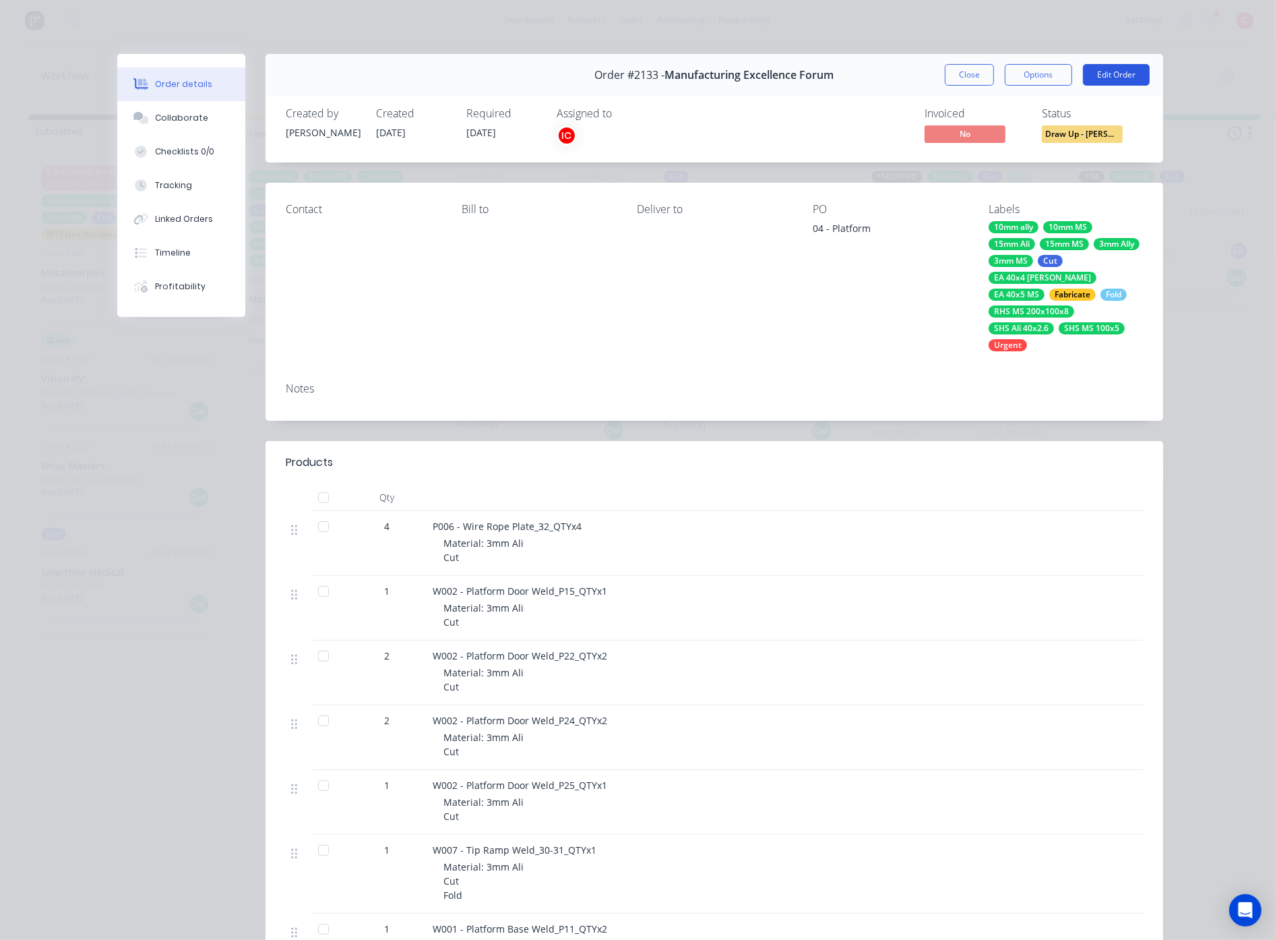
click at [1120, 71] on button "Edit Order" at bounding box center [1116, 75] width 67 height 22
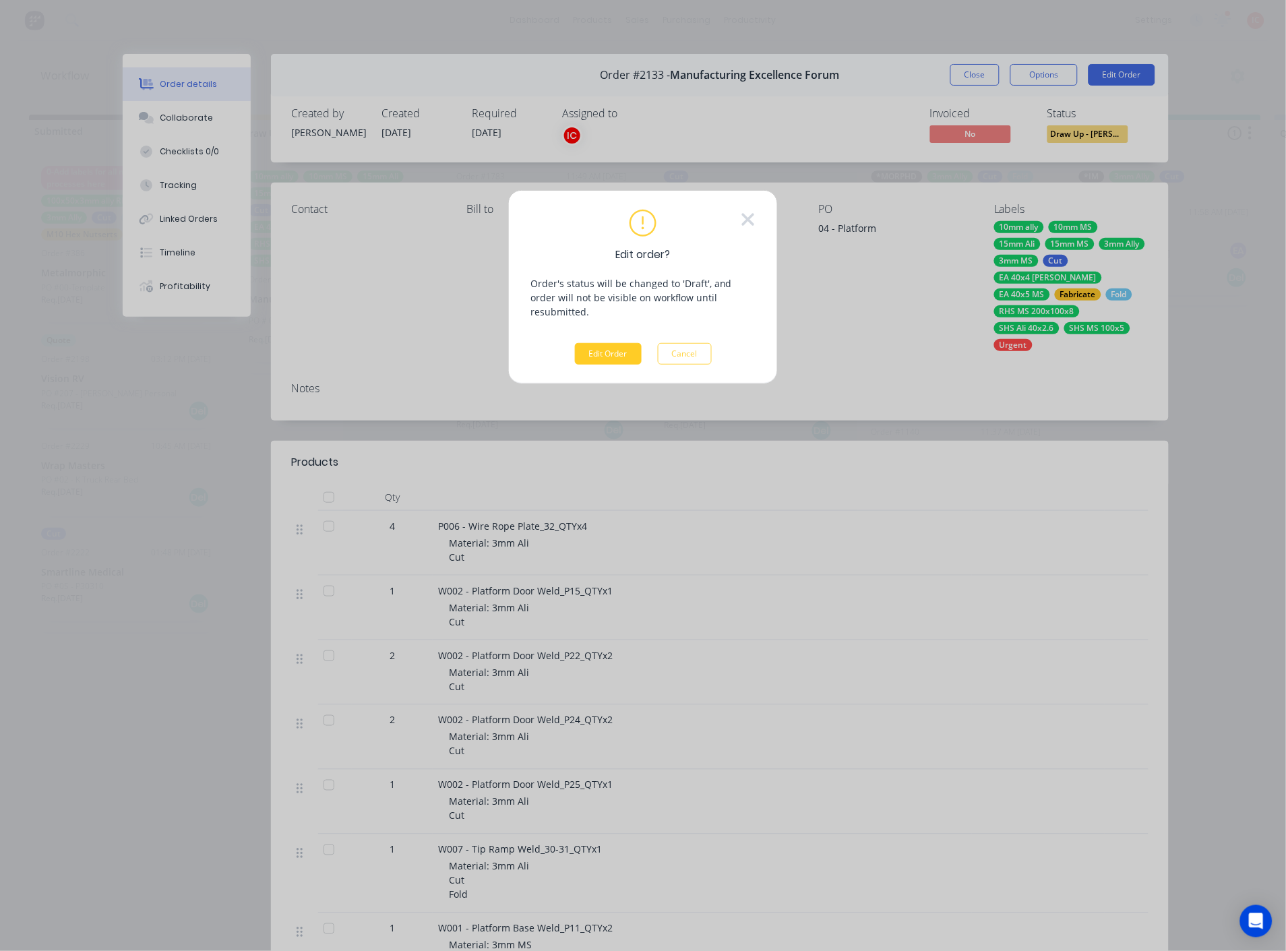
click at [627, 343] on button "Edit Order" at bounding box center [608, 354] width 67 height 22
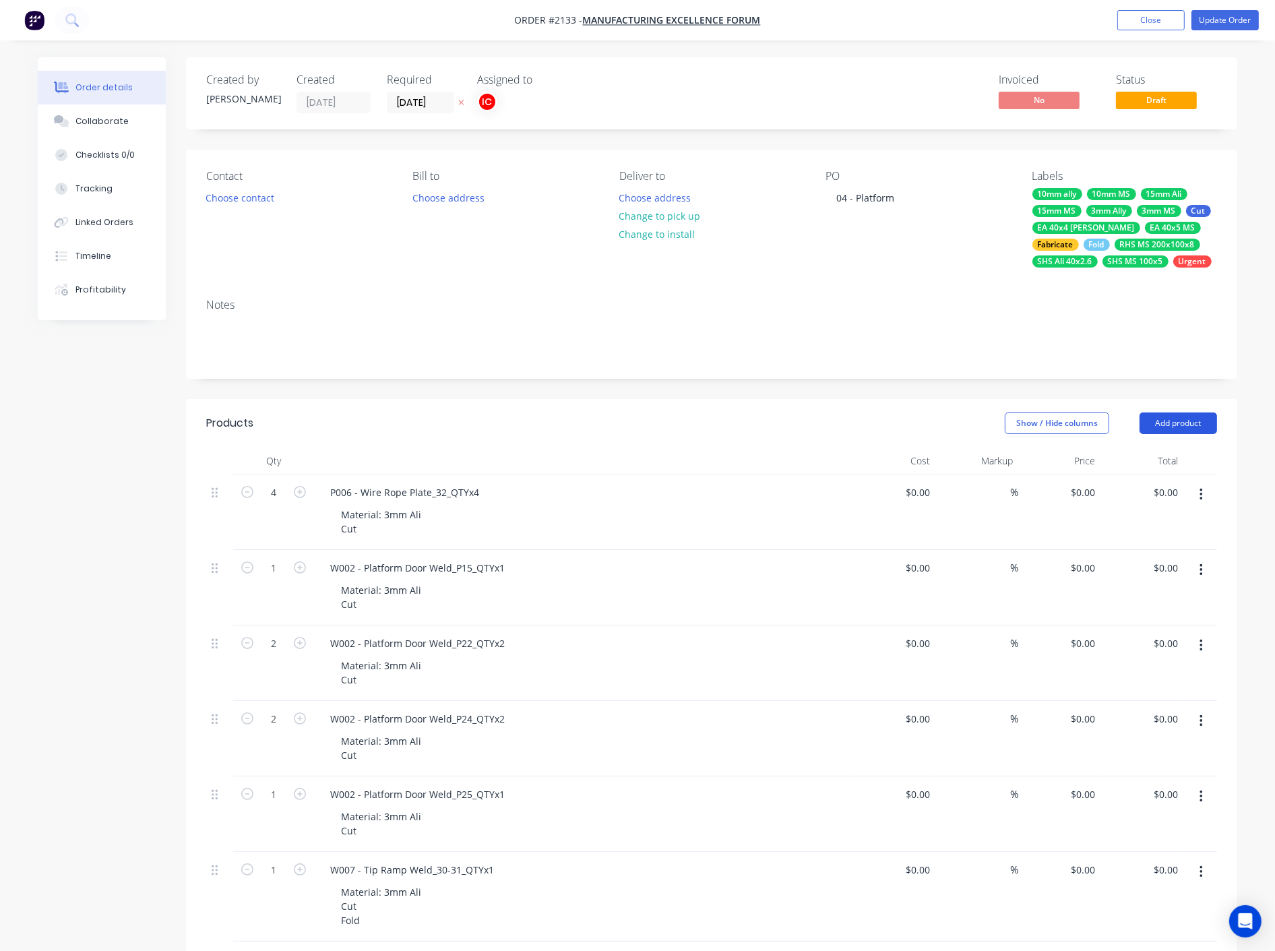
click at [1182, 418] on button "Add product" at bounding box center [1179, 423] width 78 height 22
click at [1148, 484] on div "Basic product" at bounding box center [1153, 484] width 104 height 20
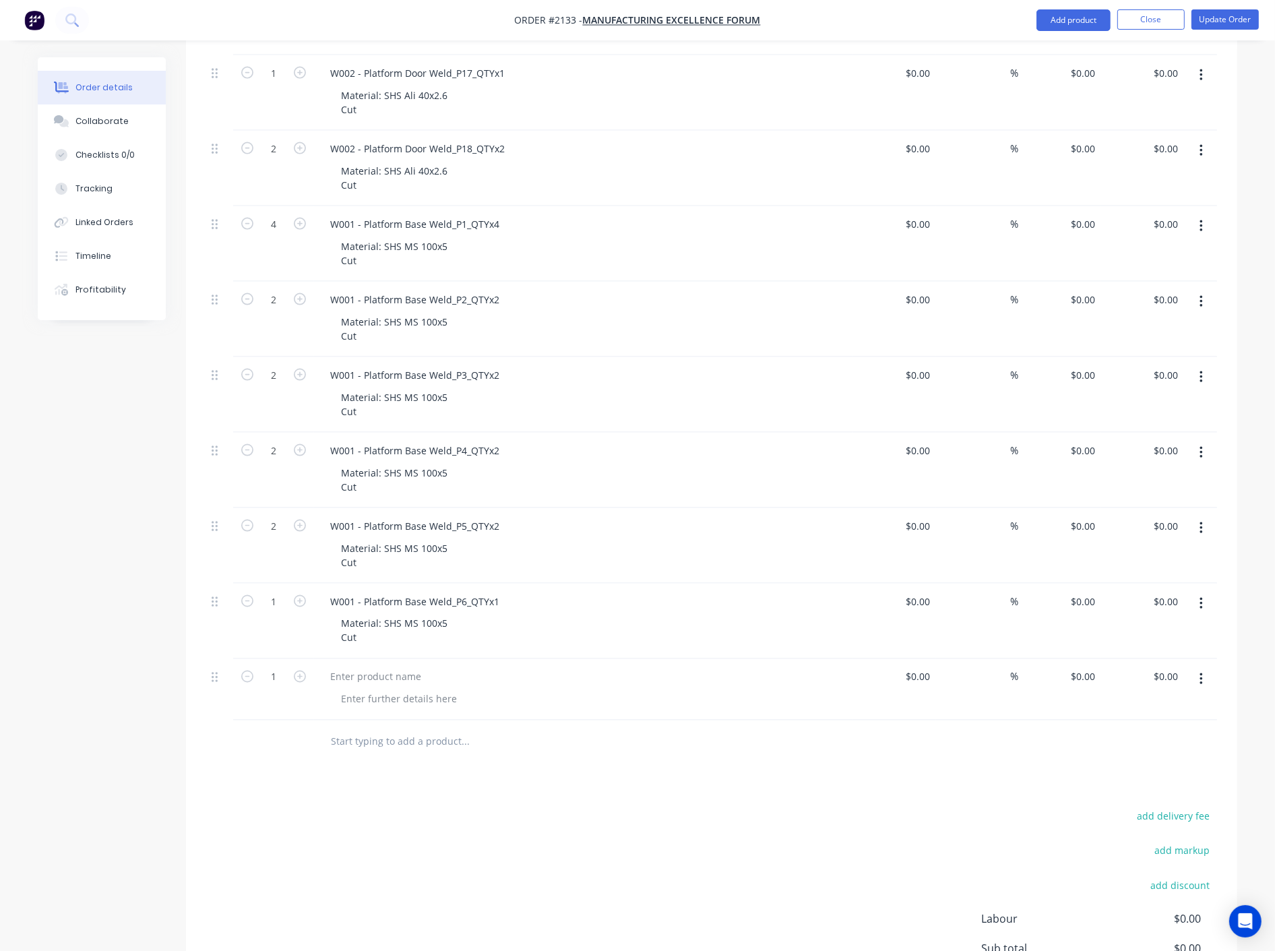
scroll to position [2403, 0]
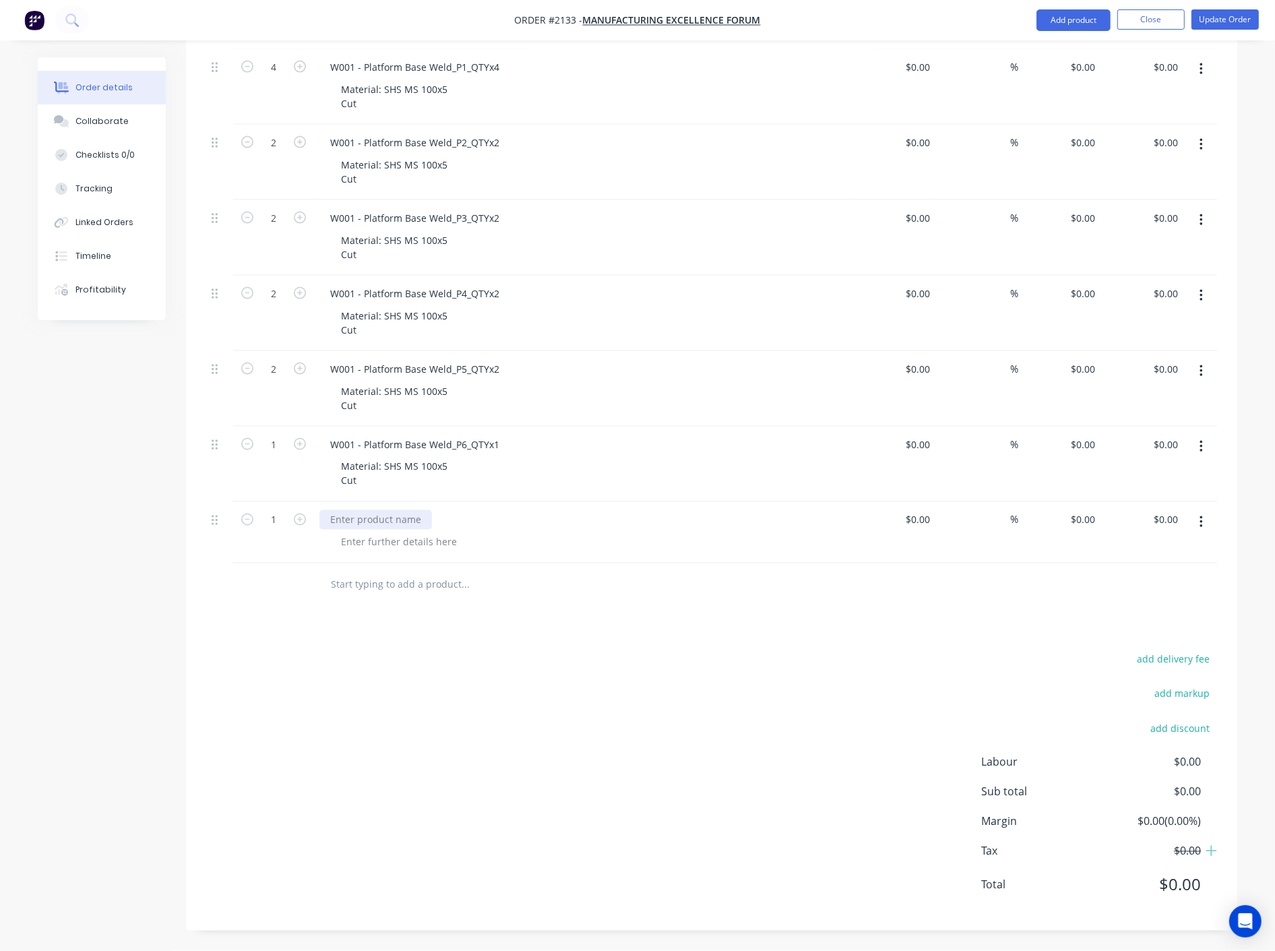
click at [382, 518] on div at bounding box center [375, 520] width 113 height 20
click at [1196, 520] on button "button" at bounding box center [1202, 522] width 32 height 24
click at [1120, 634] on div "Delete" at bounding box center [1153, 639] width 104 height 20
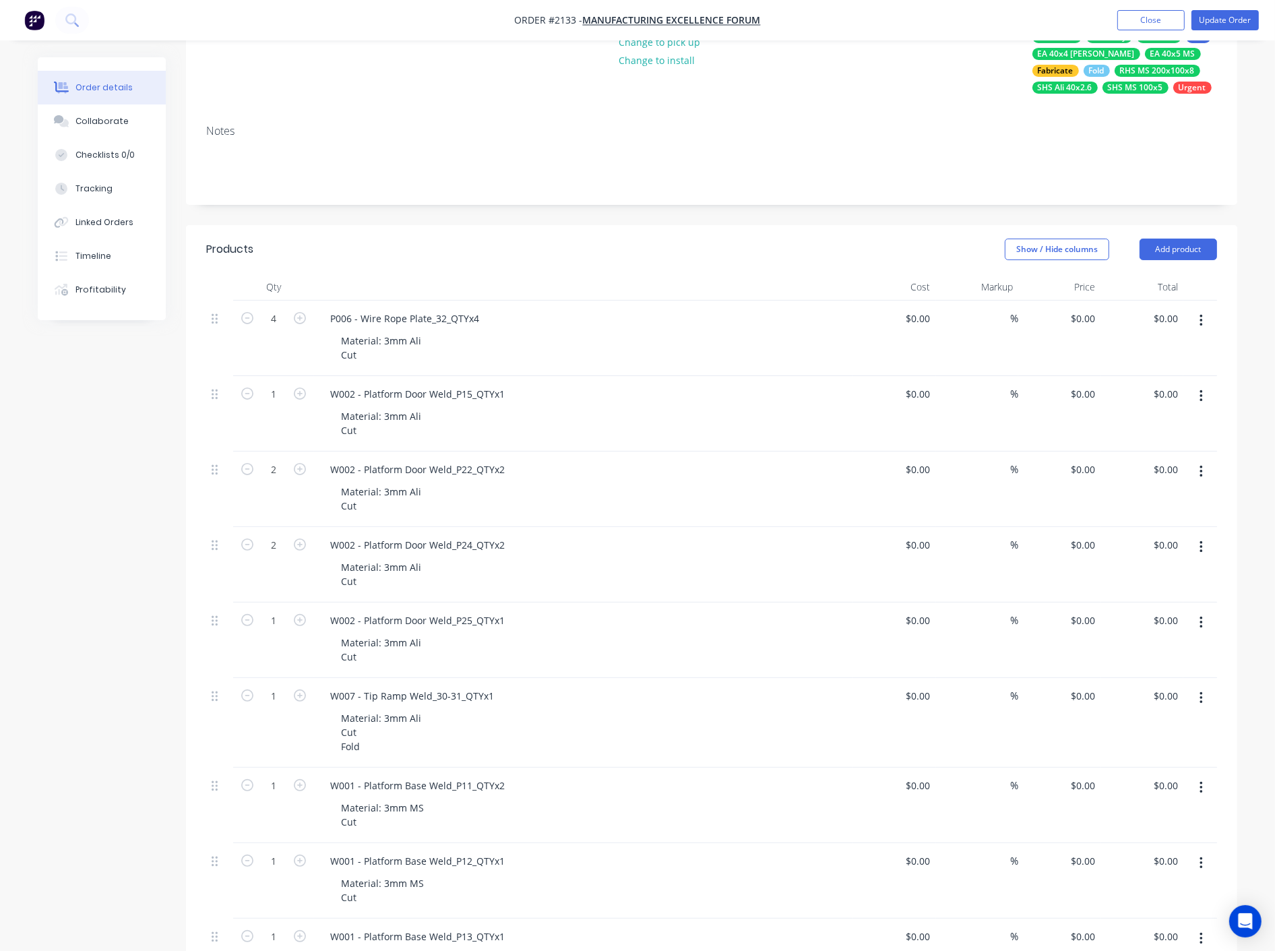
scroll to position [95, 0]
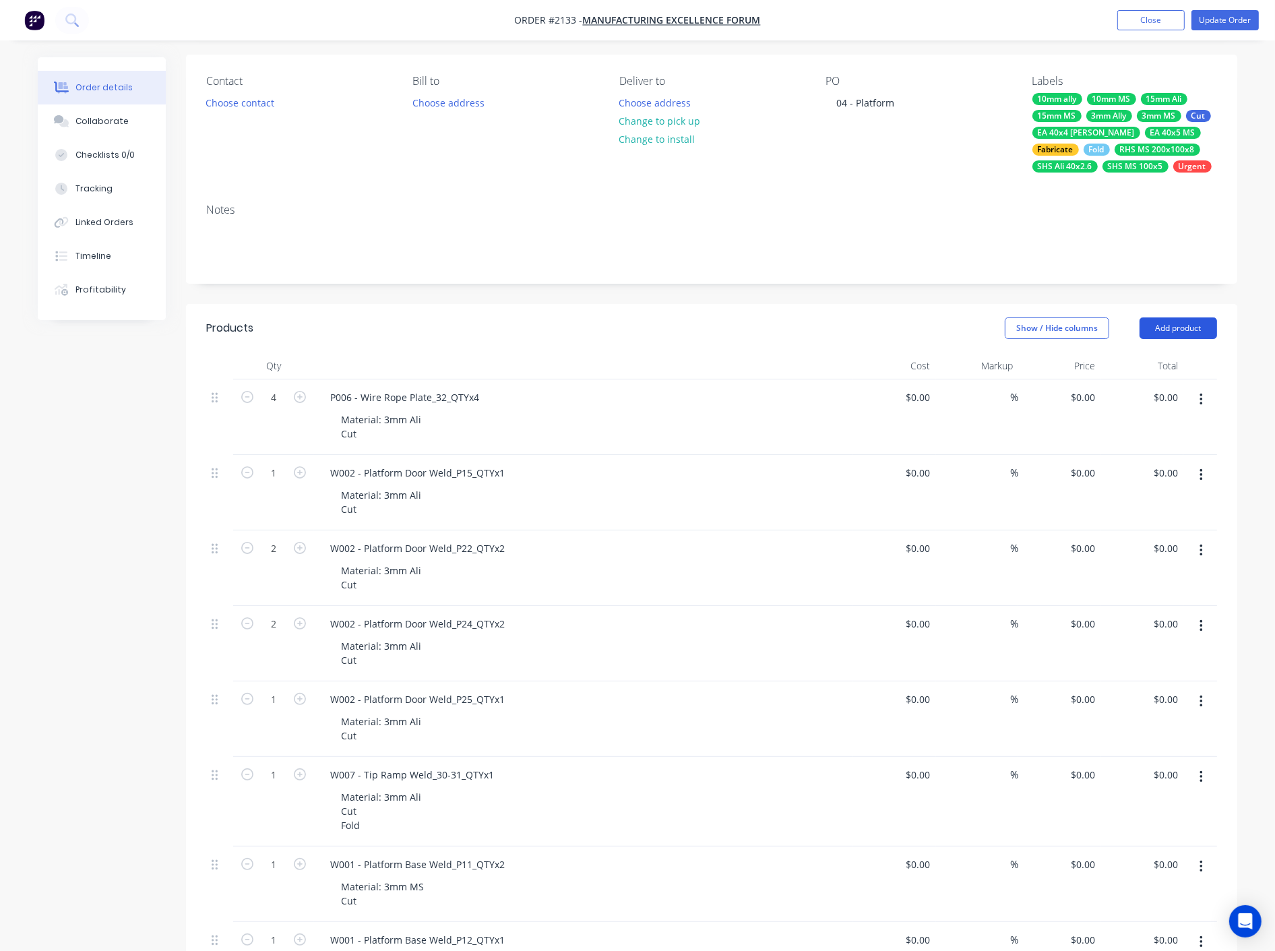
click at [1170, 332] on button "Add product" at bounding box center [1179, 328] width 78 height 22
click at [1171, 528] on div "Notes (Internal)" at bounding box center [1153, 524] width 104 height 20
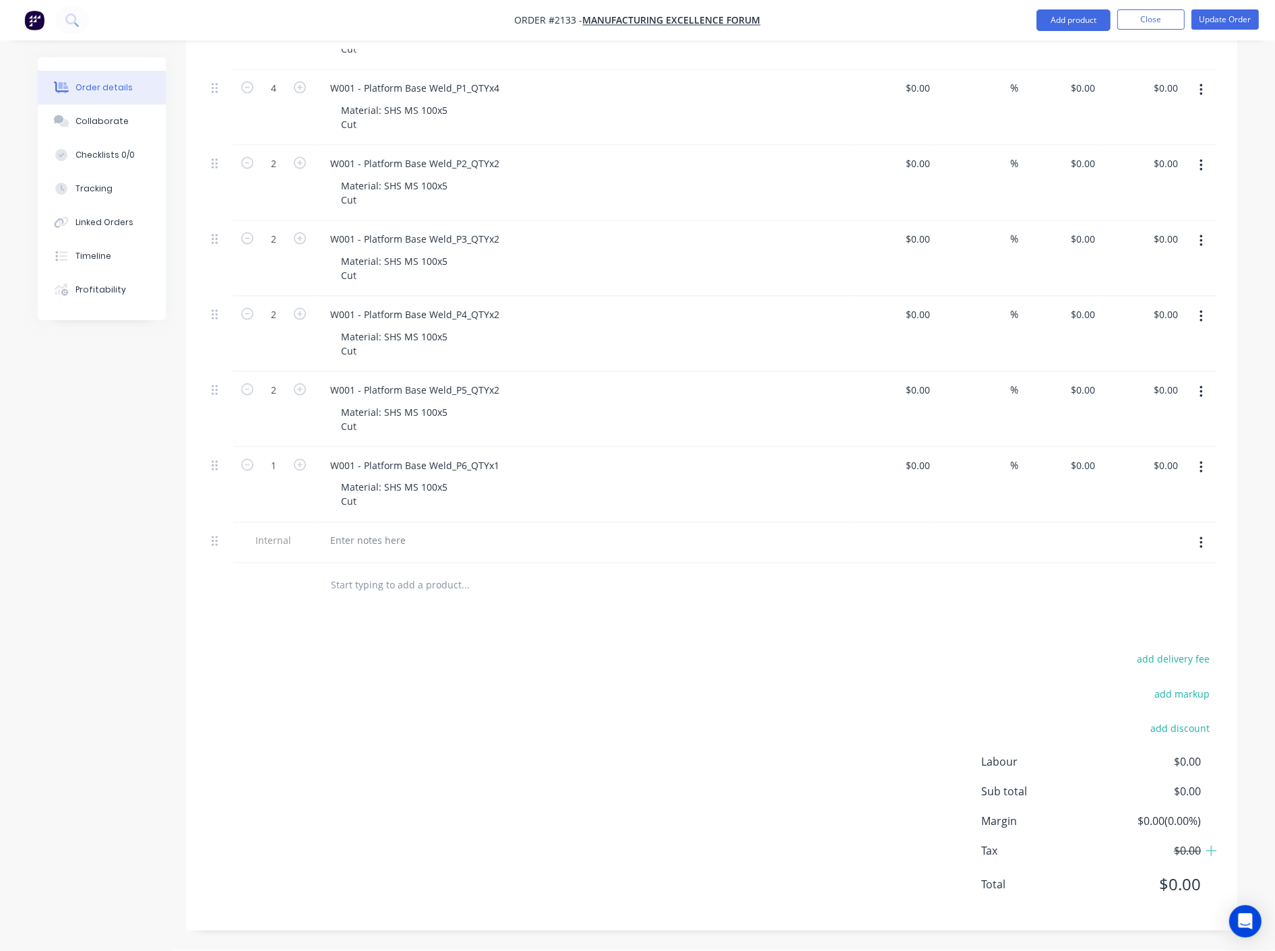
scroll to position [2382, 0]
click at [392, 542] on div at bounding box center [367, 541] width 97 height 20
click at [762, 602] on div at bounding box center [556, 585] width 485 height 44
click at [1204, 543] on button "button" at bounding box center [1202, 543] width 32 height 24
click at [1151, 580] on div "Duplicate" at bounding box center [1153, 579] width 104 height 20
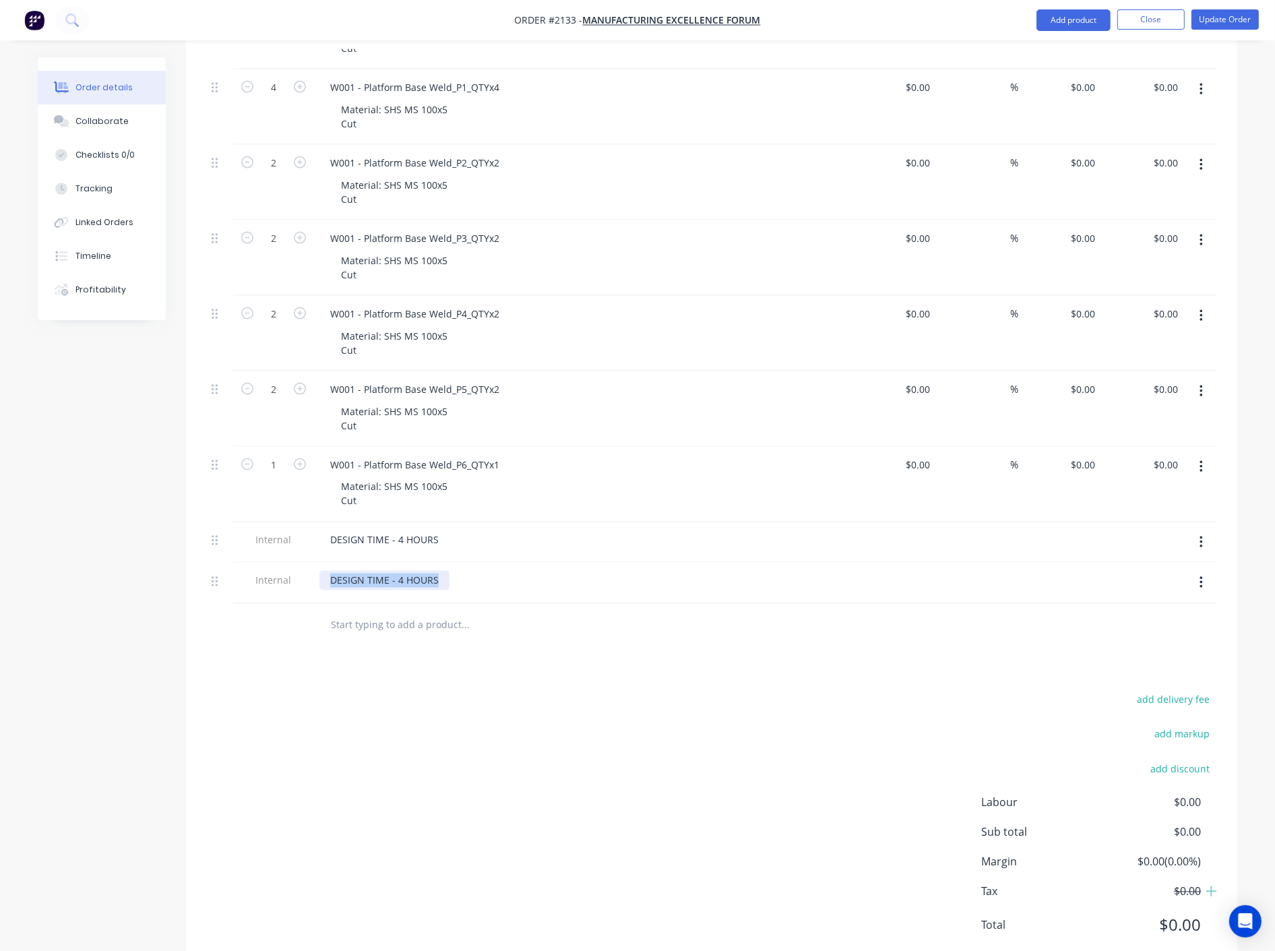
drag, startPoint x: 441, startPoint y: 580, endPoint x: 285, endPoint y: 580, distance: 155.7
click at [285, 580] on div "Internal DESIGN TIME - 4 HOURS" at bounding box center [711, 583] width 1011 height 41
click at [637, 621] on div at bounding box center [521, 625] width 404 height 27
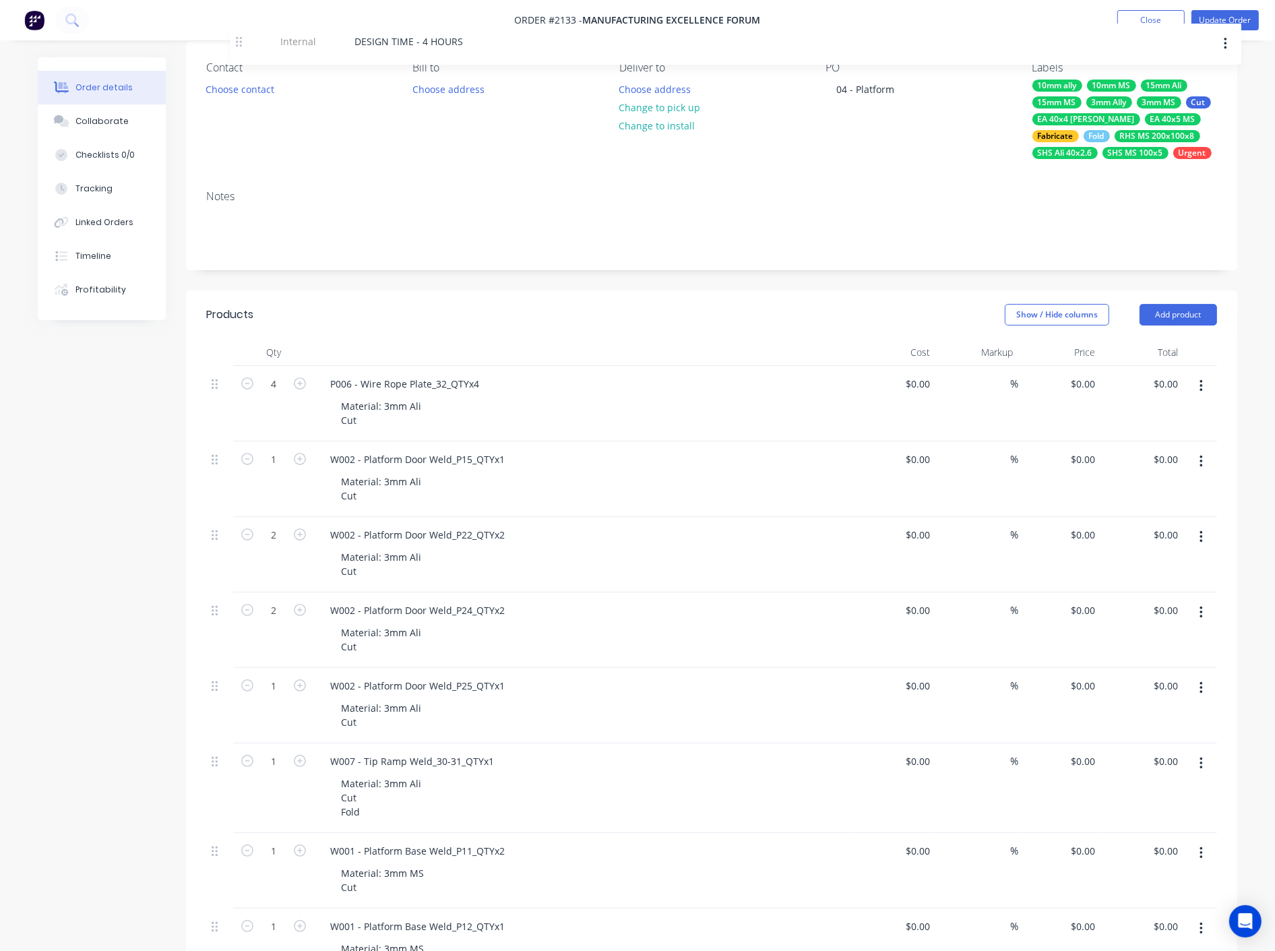
scroll to position [0, 0]
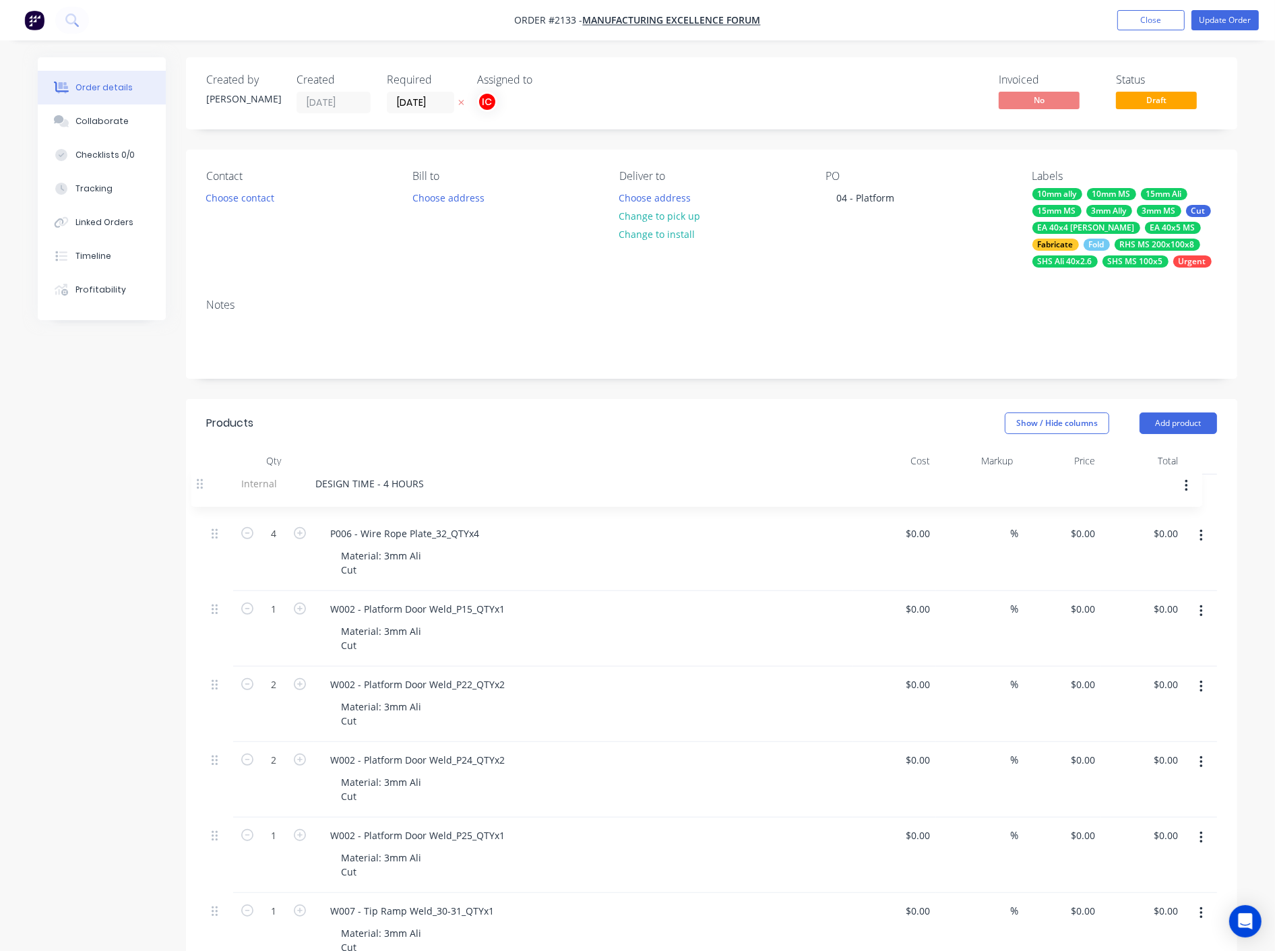
drag, startPoint x: 213, startPoint y: 686, endPoint x: 199, endPoint y: 476, distance: 210.8
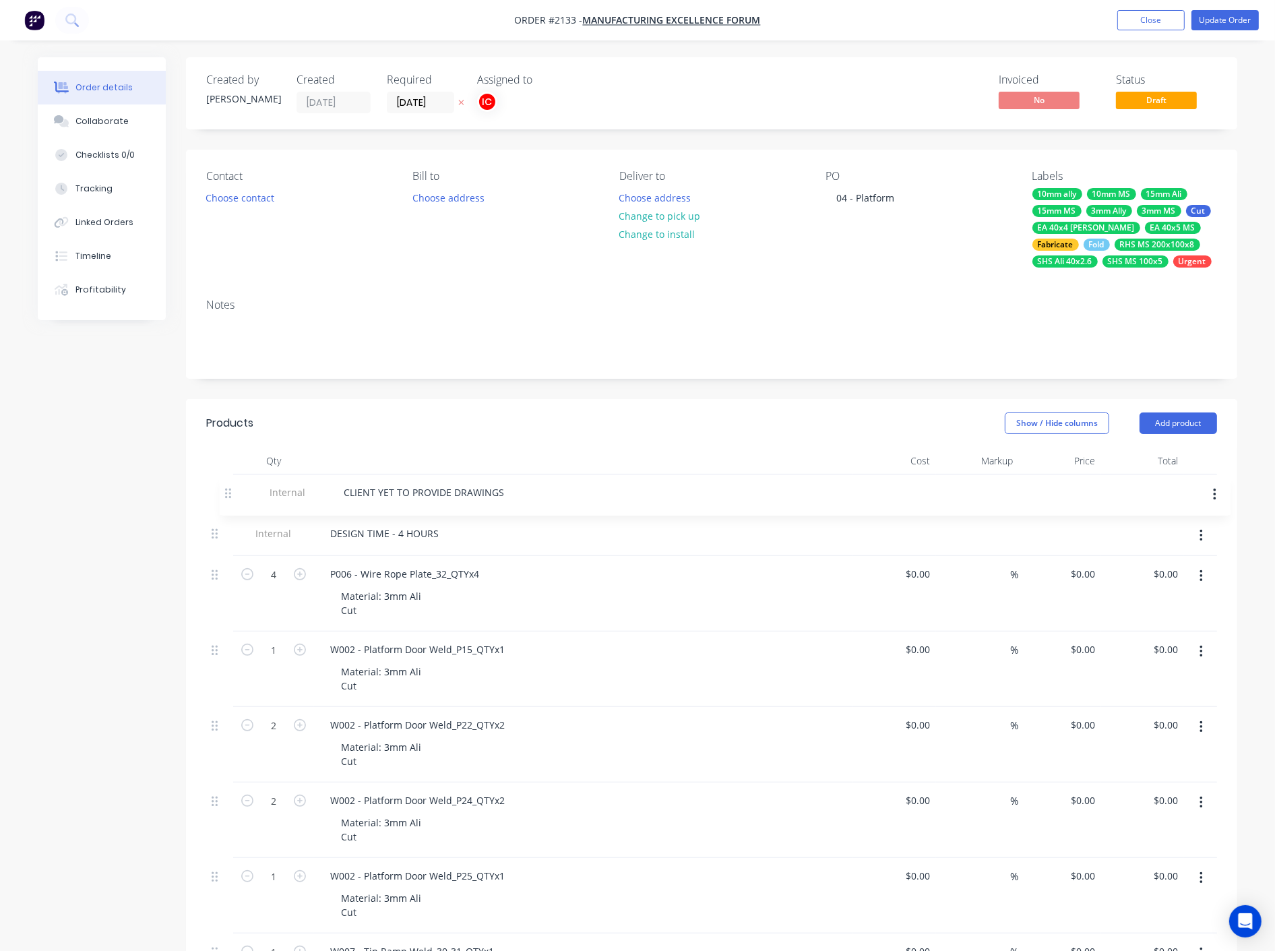
drag, startPoint x: 211, startPoint y: 569, endPoint x: 233, endPoint y: 479, distance: 92.2
click at [1210, 16] on button "Update Order" at bounding box center [1225, 20] width 67 height 20
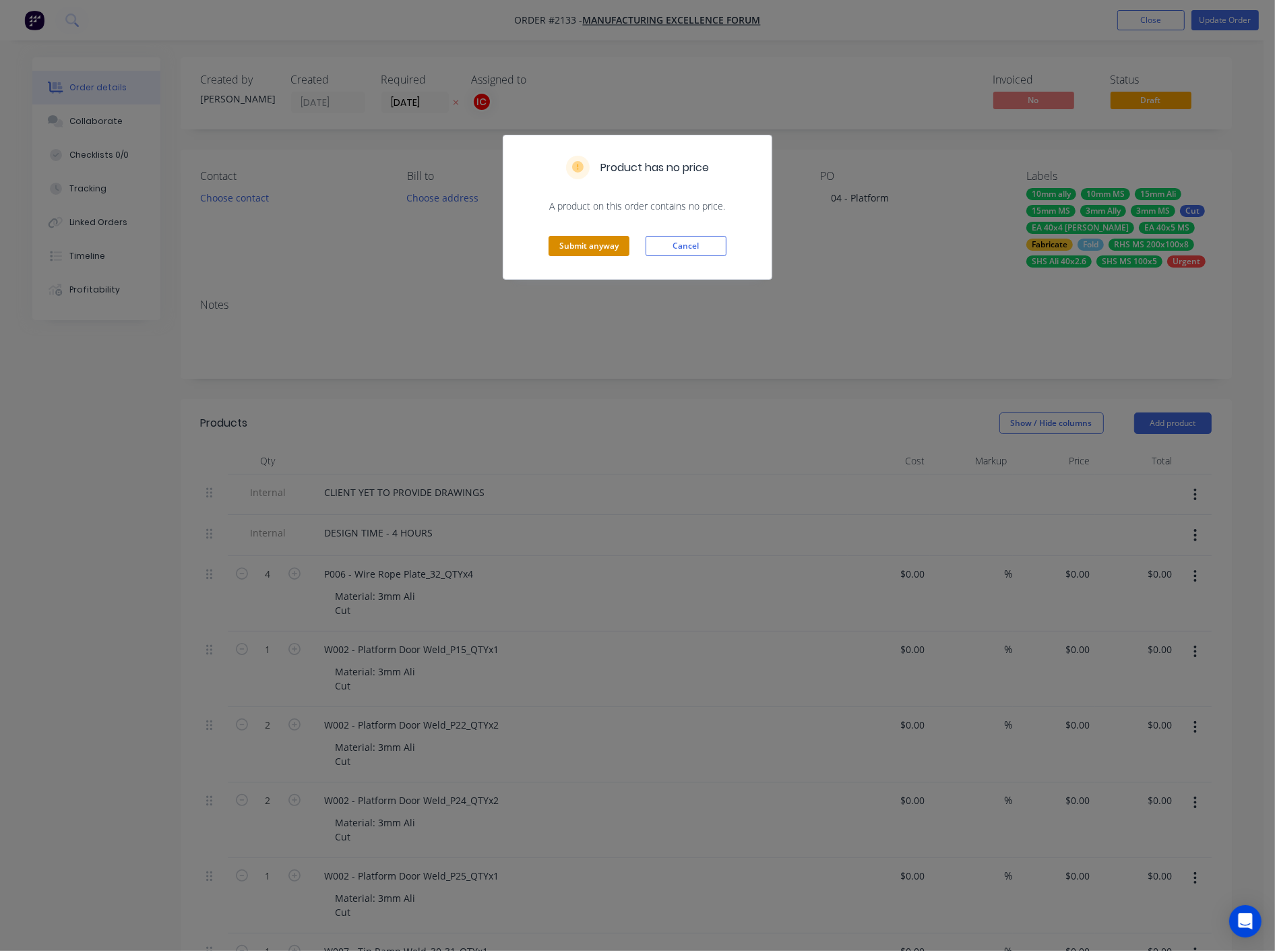
click at [582, 239] on button "Submit anyway" at bounding box center [589, 246] width 81 height 20
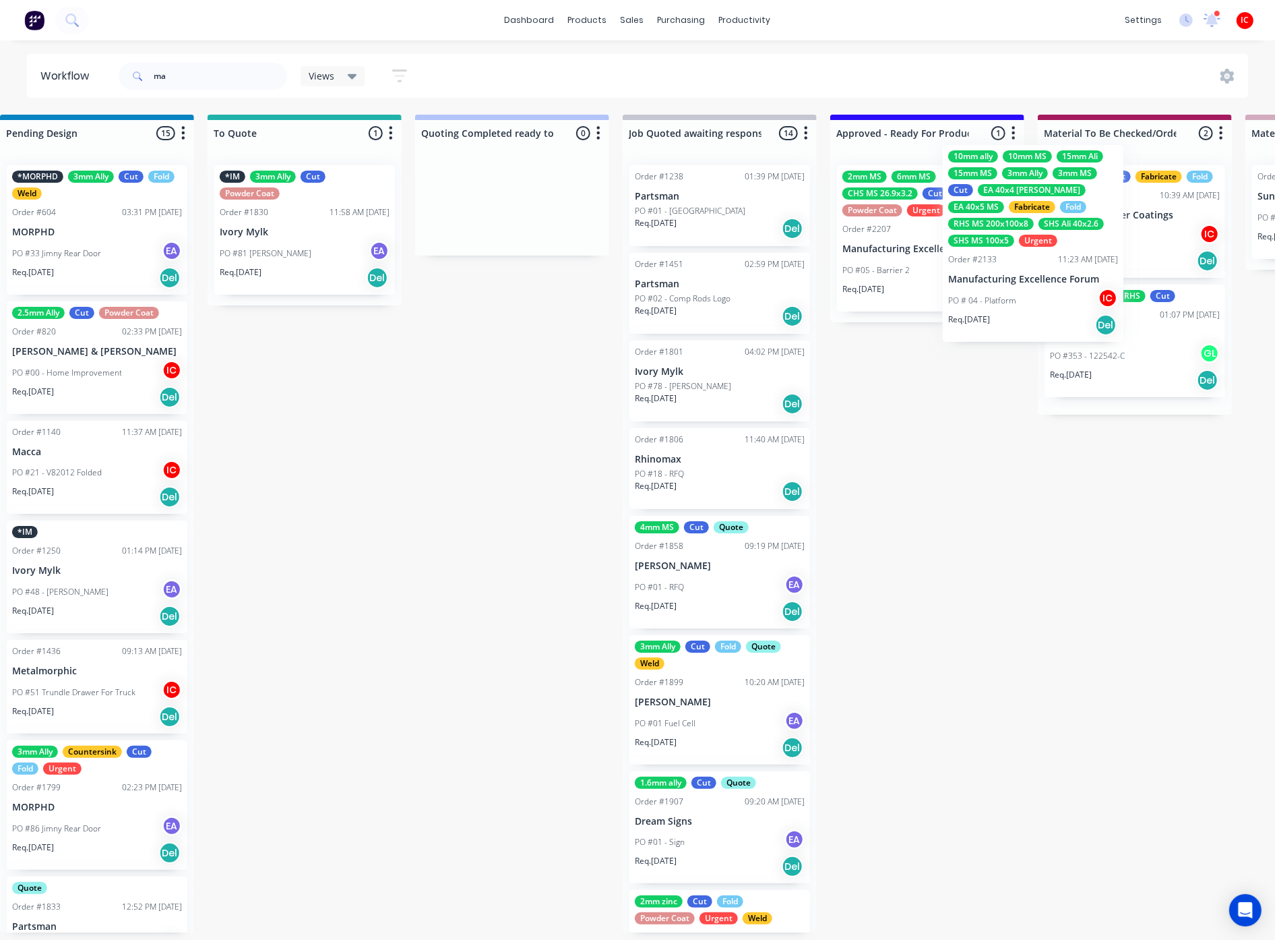
scroll to position [0, 863]
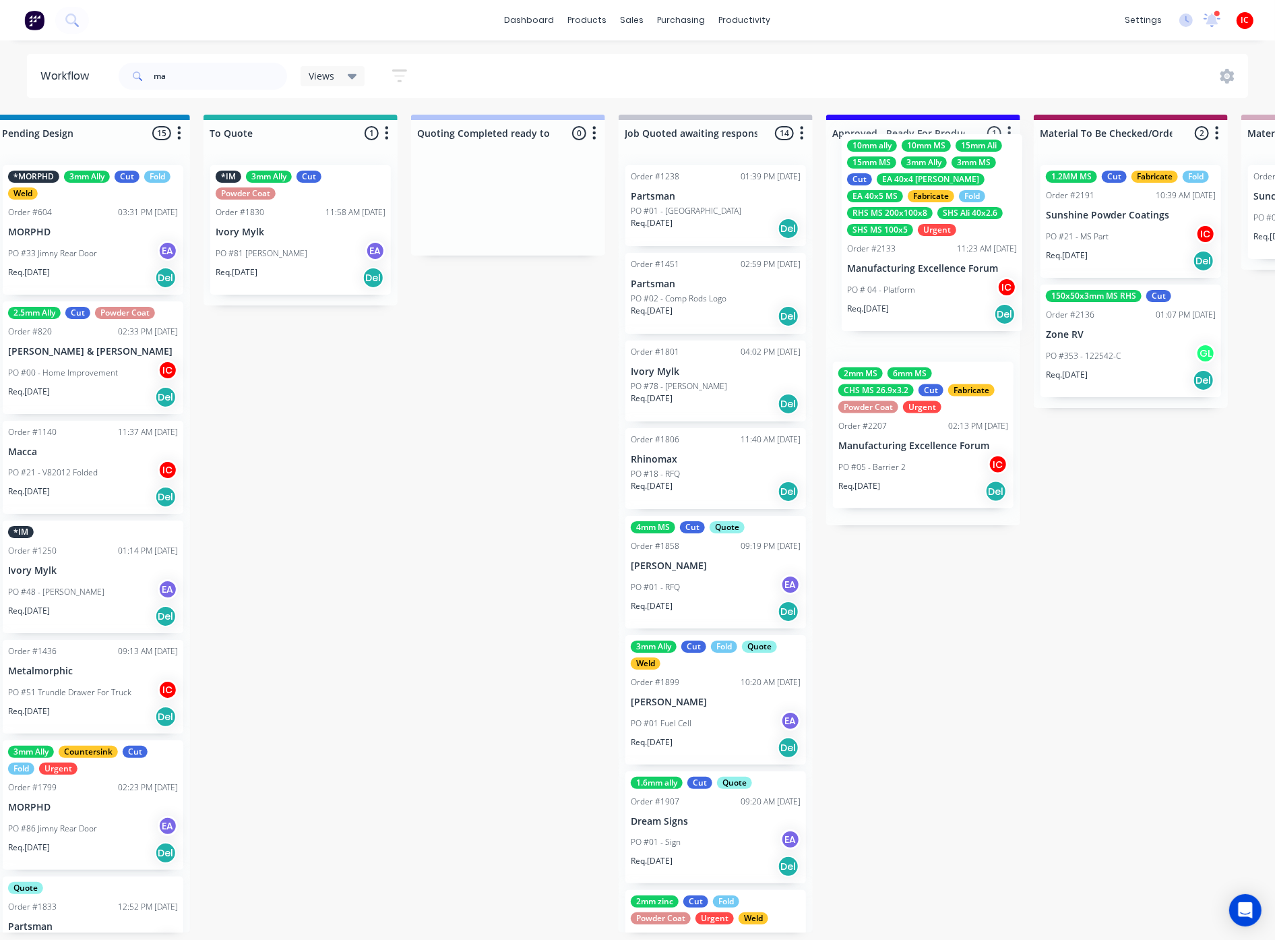
drag, startPoint x: 319, startPoint y: 284, endPoint x: 925, endPoint y: 254, distance: 606.0
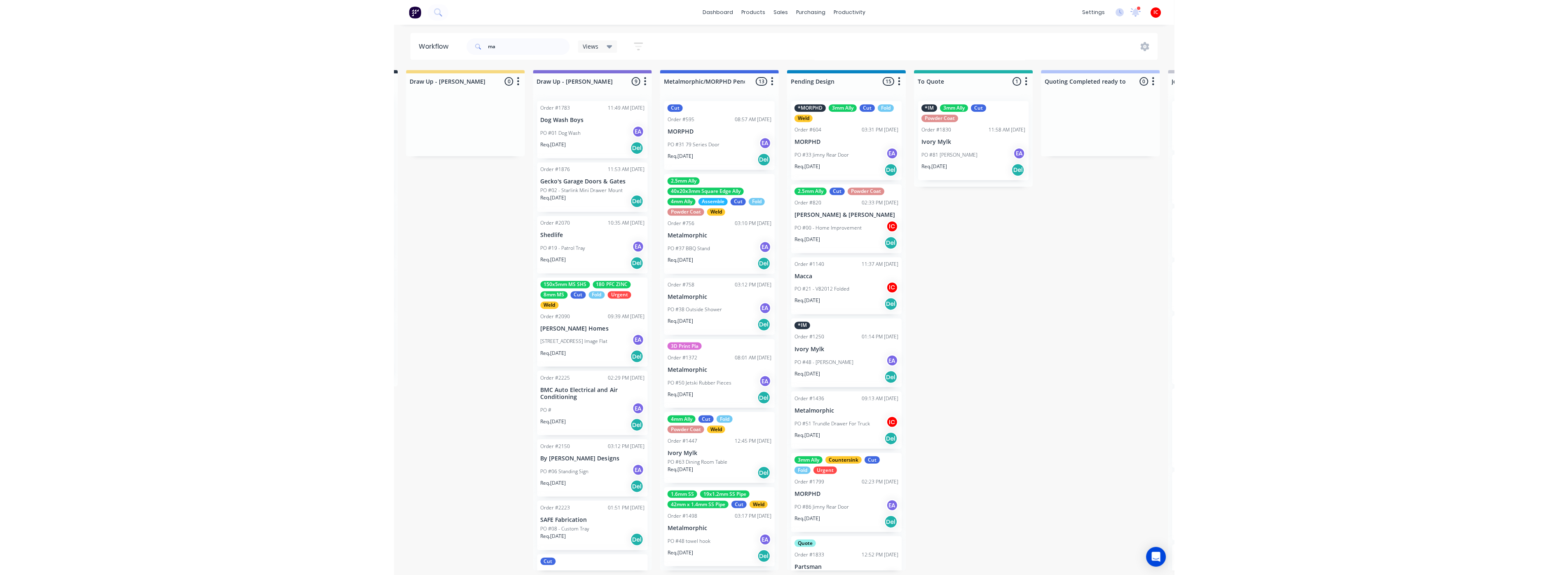
scroll to position [0, 0]
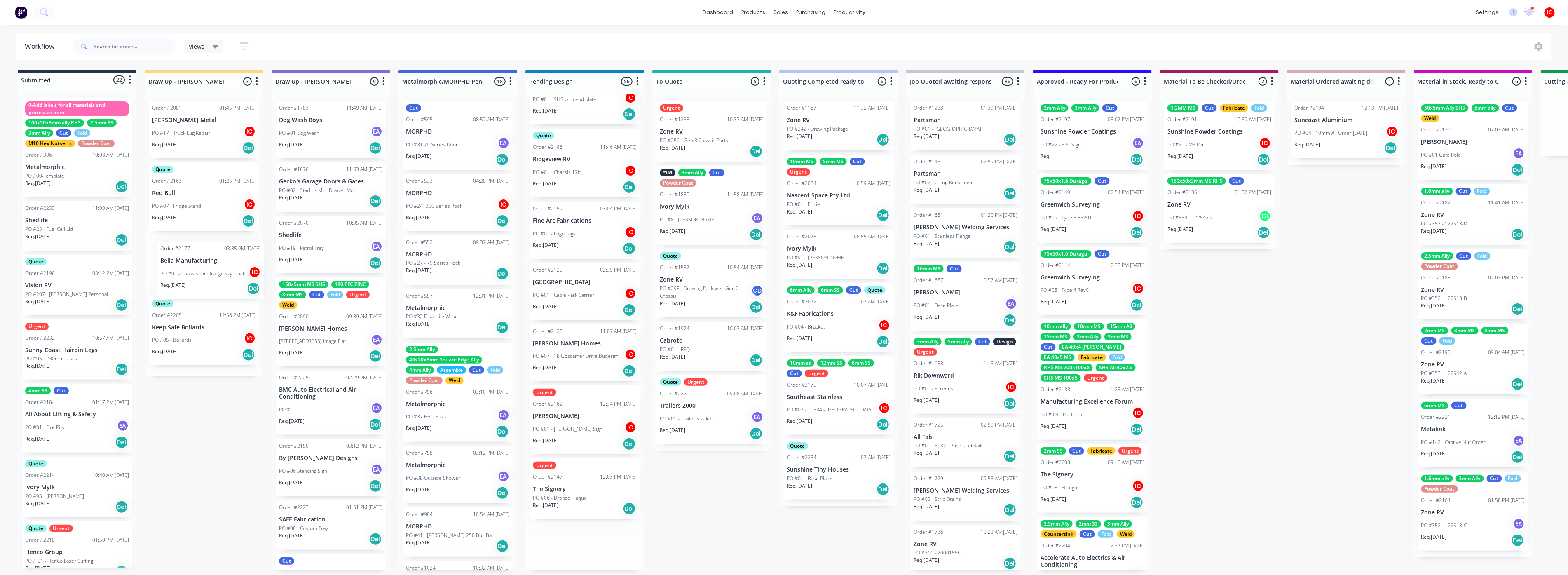
drag, startPoint x: 578, startPoint y: 472, endPoint x: 198, endPoint y: 259, distance: 435.6
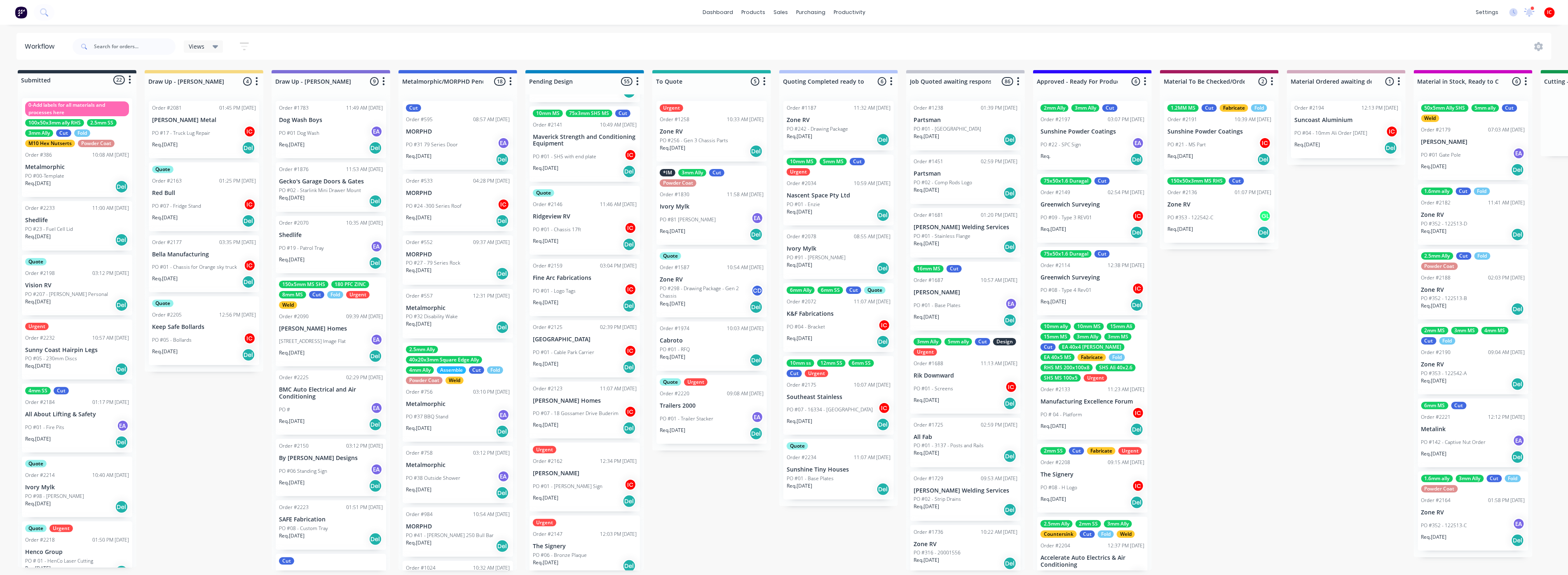
scroll to position [3181, 0]
drag, startPoint x: 591, startPoint y: 549, endPoint x: 210, endPoint y: 327, distance: 441.0
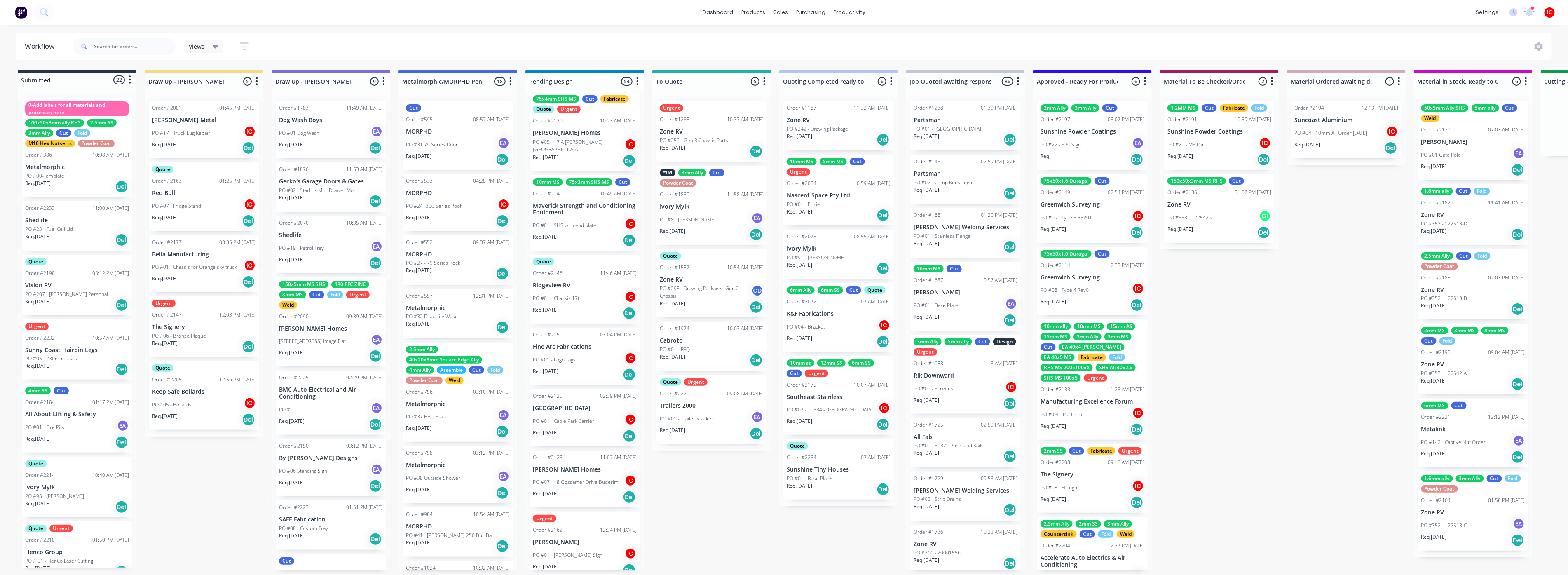
scroll to position [3116, 0]
drag, startPoint x: 587, startPoint y: 465, endPoint x: 217, endPoint y: 372, distance: 381.5
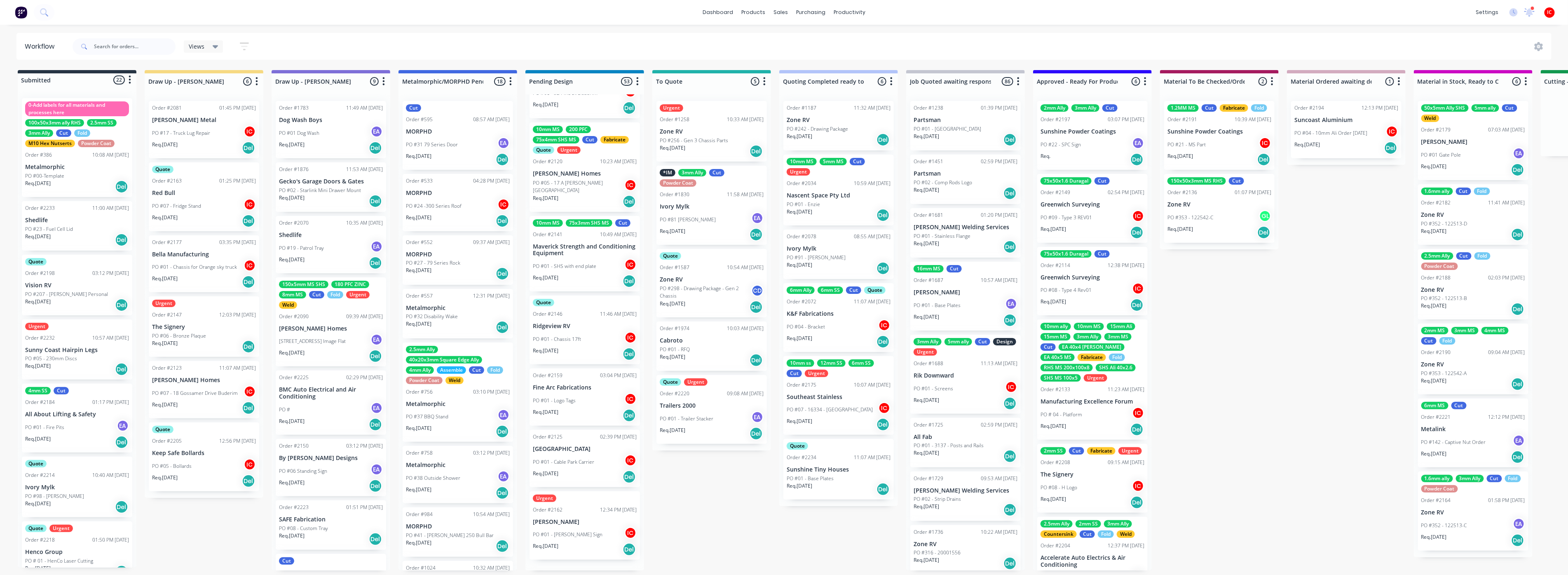
scroll to position [3055, 0]
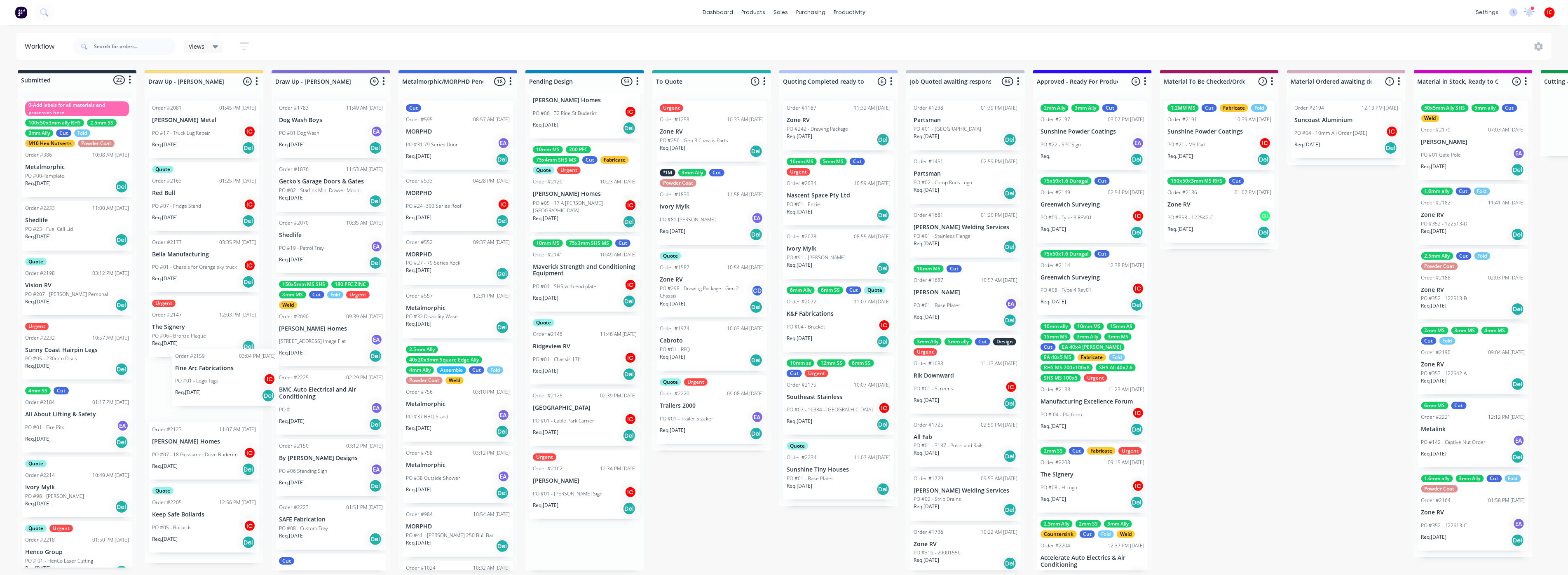
drag, startPoint x: 586, startPoint y: 410, endPoint x: 219, endPoint y: 381, distance: 368.1
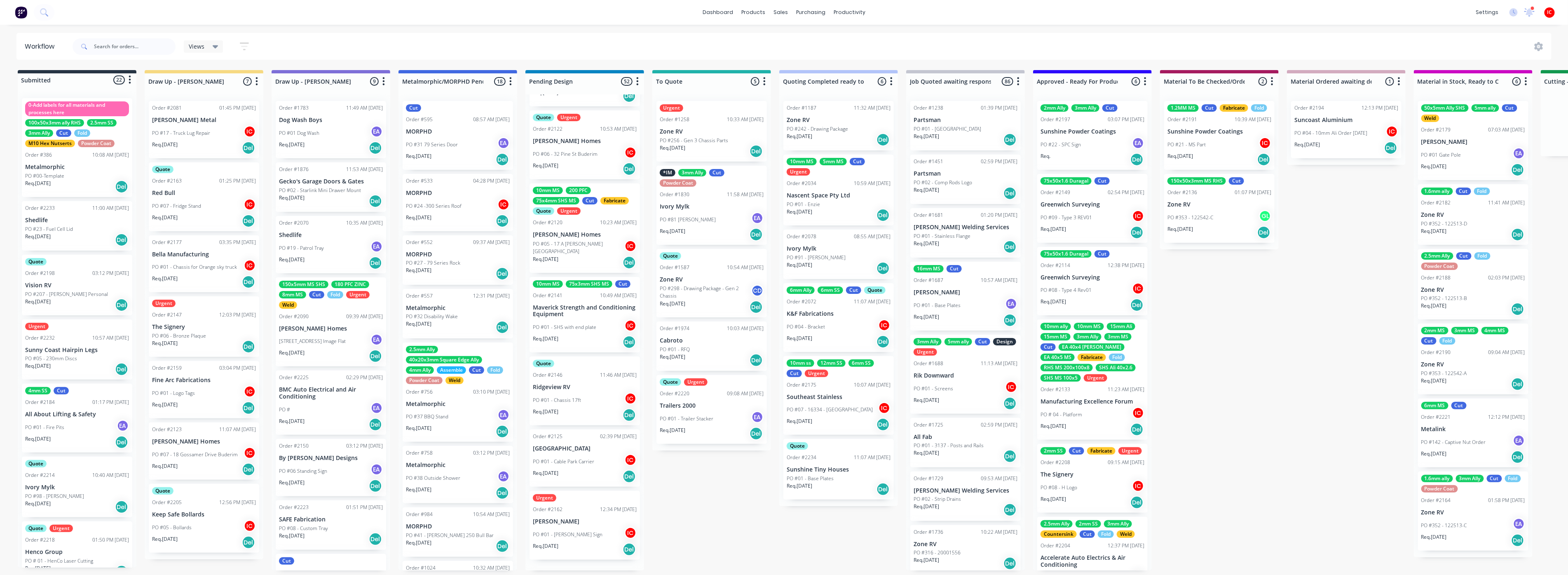
scroll to position [2994, 0]
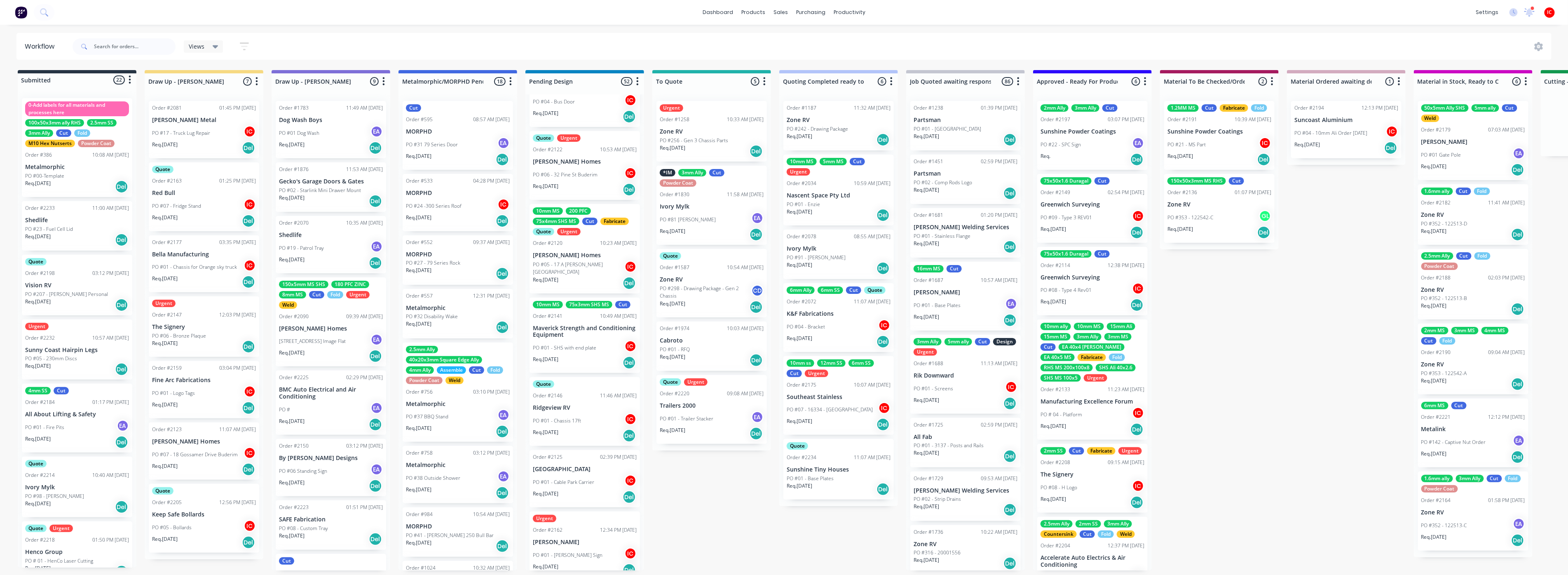
click at [591, 413] on div "PO #01 - Chassis 17ft IC" at bounding box center [584, 421] width 104 height 16
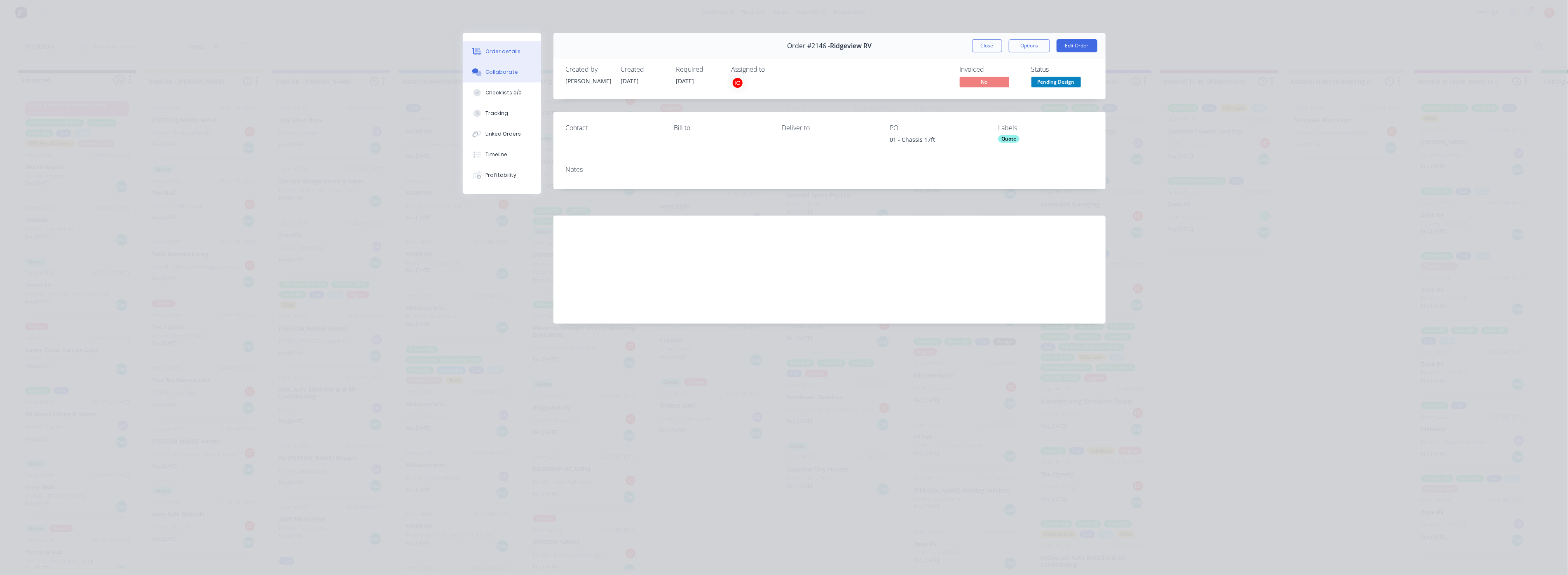
click at [500, 69] on div "Collaborate" at bounding box center [501, 72] width 32 height 7
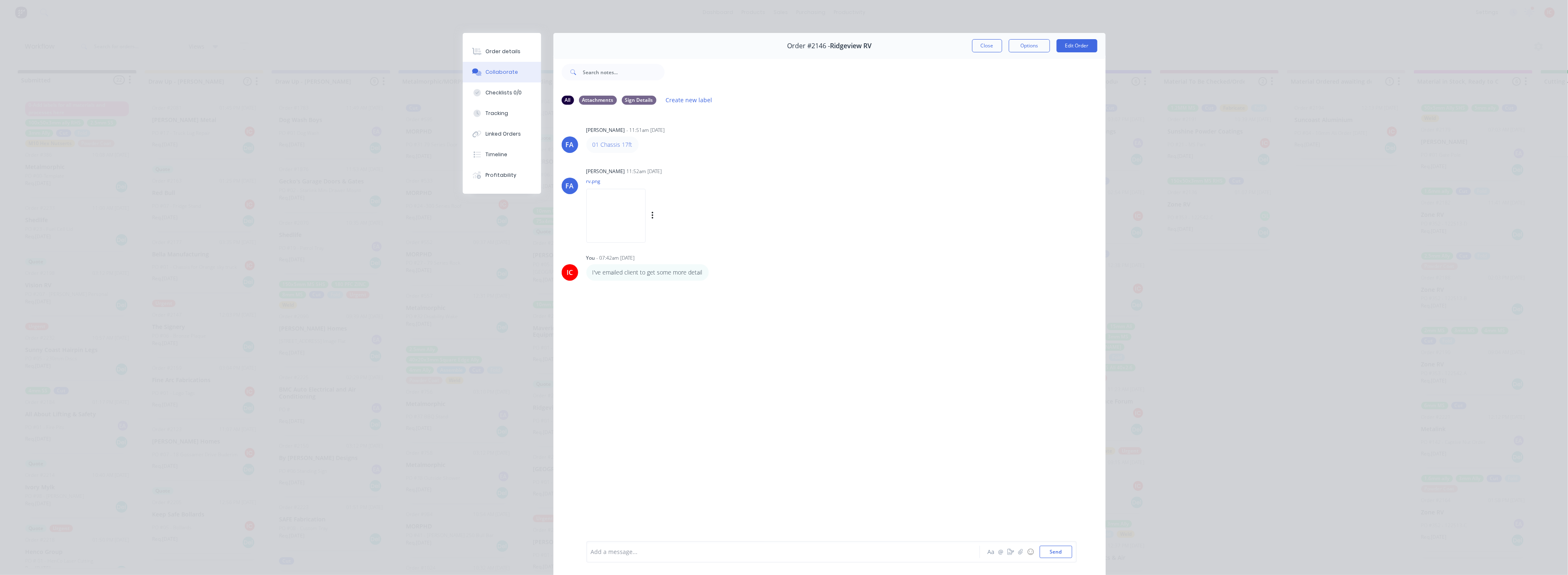
click at [646, 206] on img at bounding box center [616, 216] width 59 height 54
click at [985, 48] on button "Close" at bounding box center [987, 46] width 30 height 13
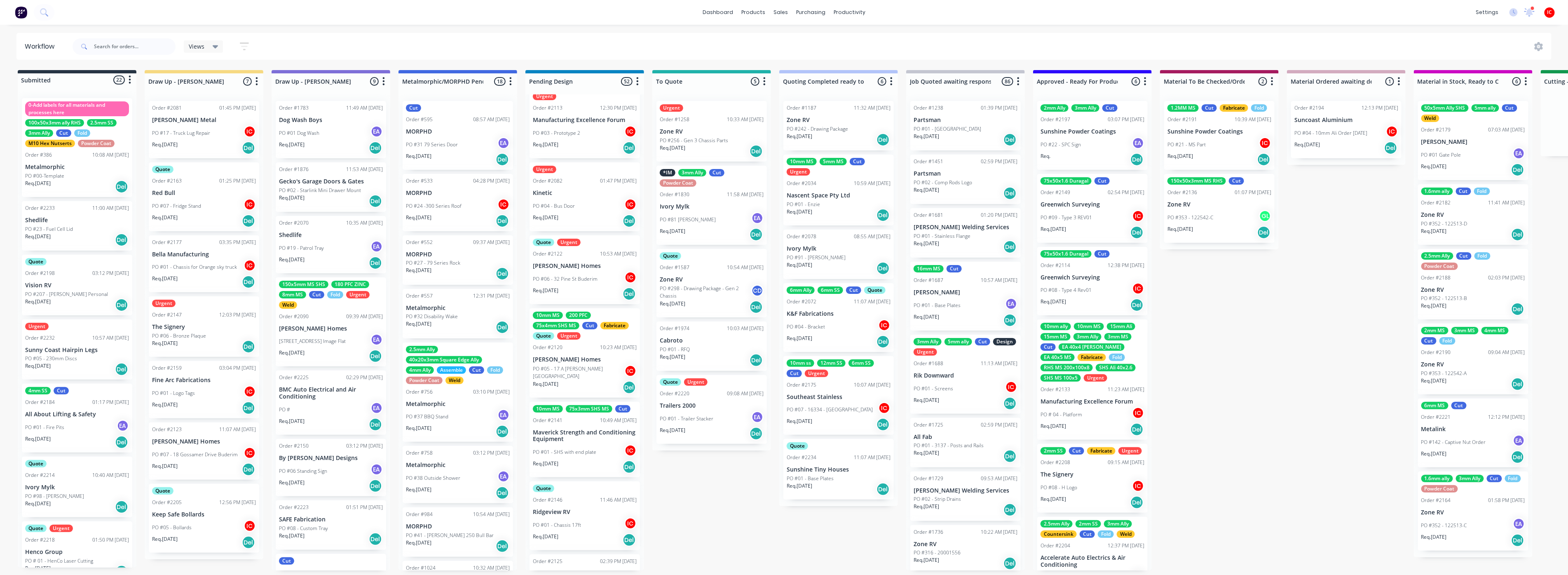
scroll to position [2856, 0]
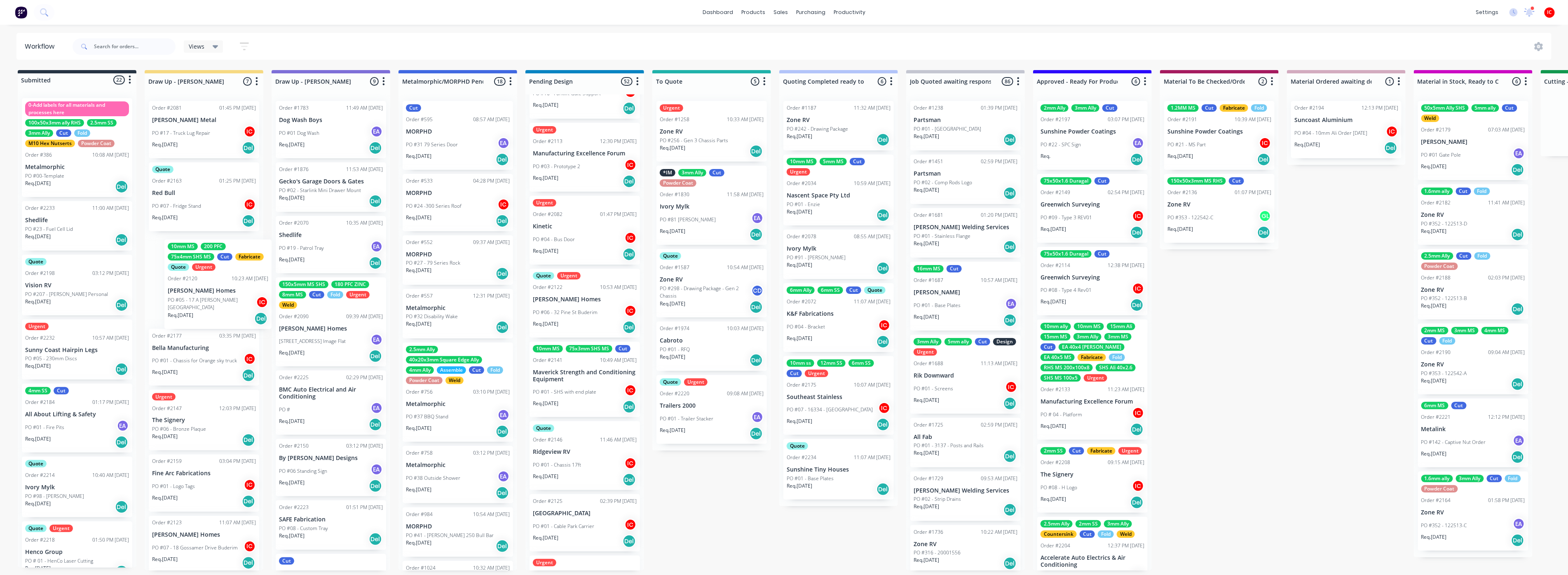
drag, startPoint x: 595, startPoint y: 382, endPoint x: 226, endPoint y: 289, distance: 380.5
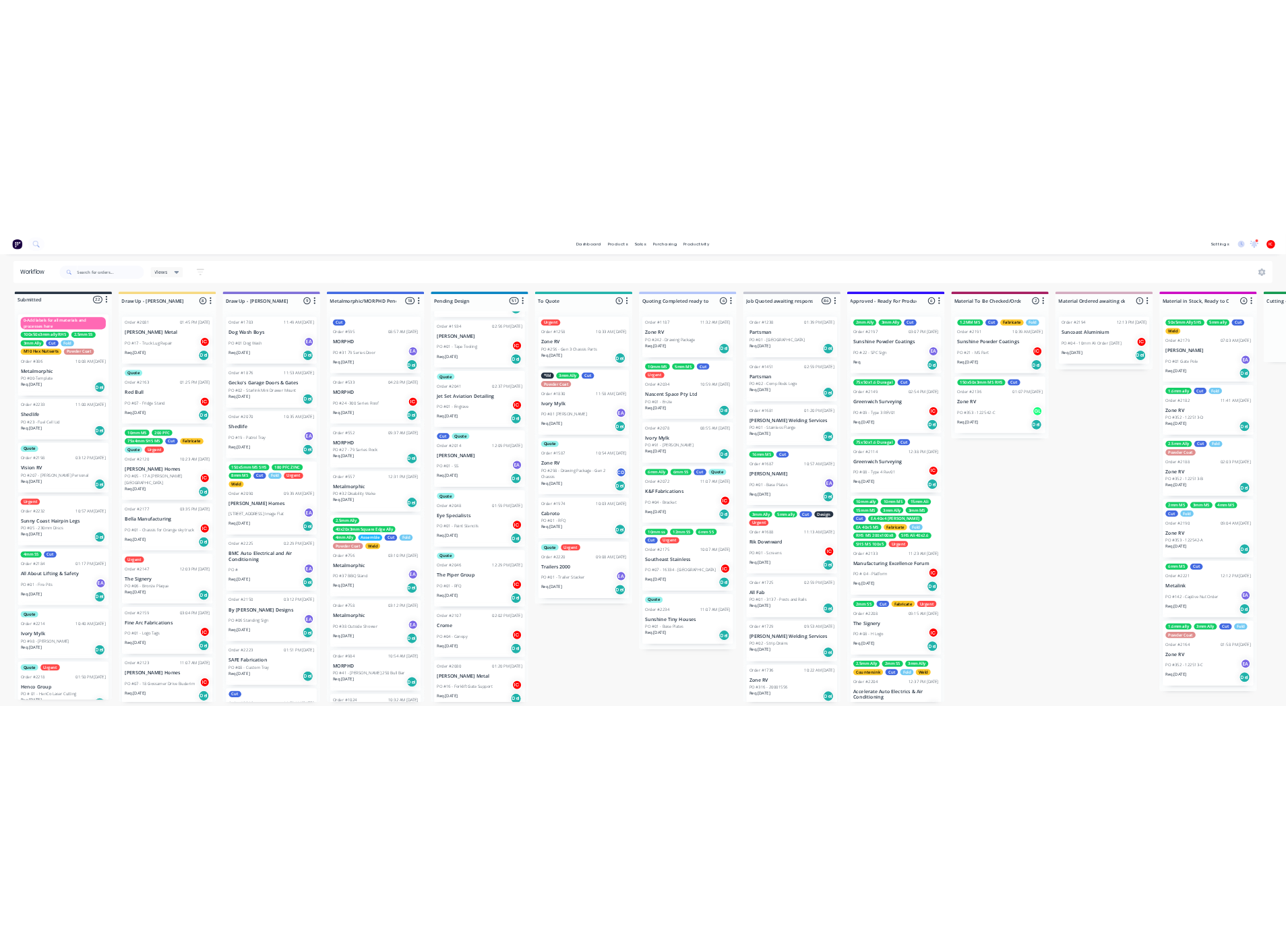
scroll to position [0, 0]
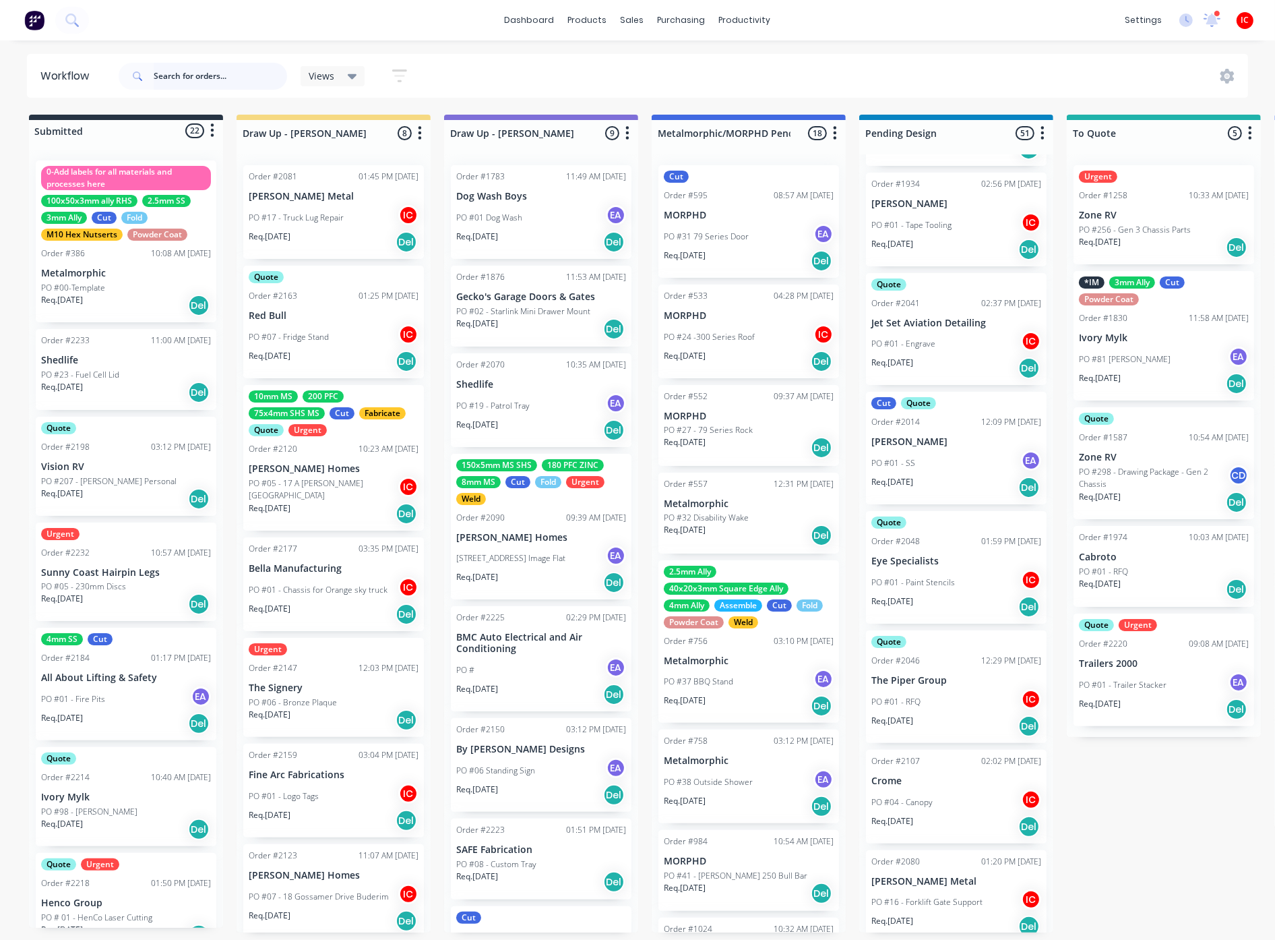
click at [224, 73] on input "text" at bounding box center [220, 76] width 133 height 27
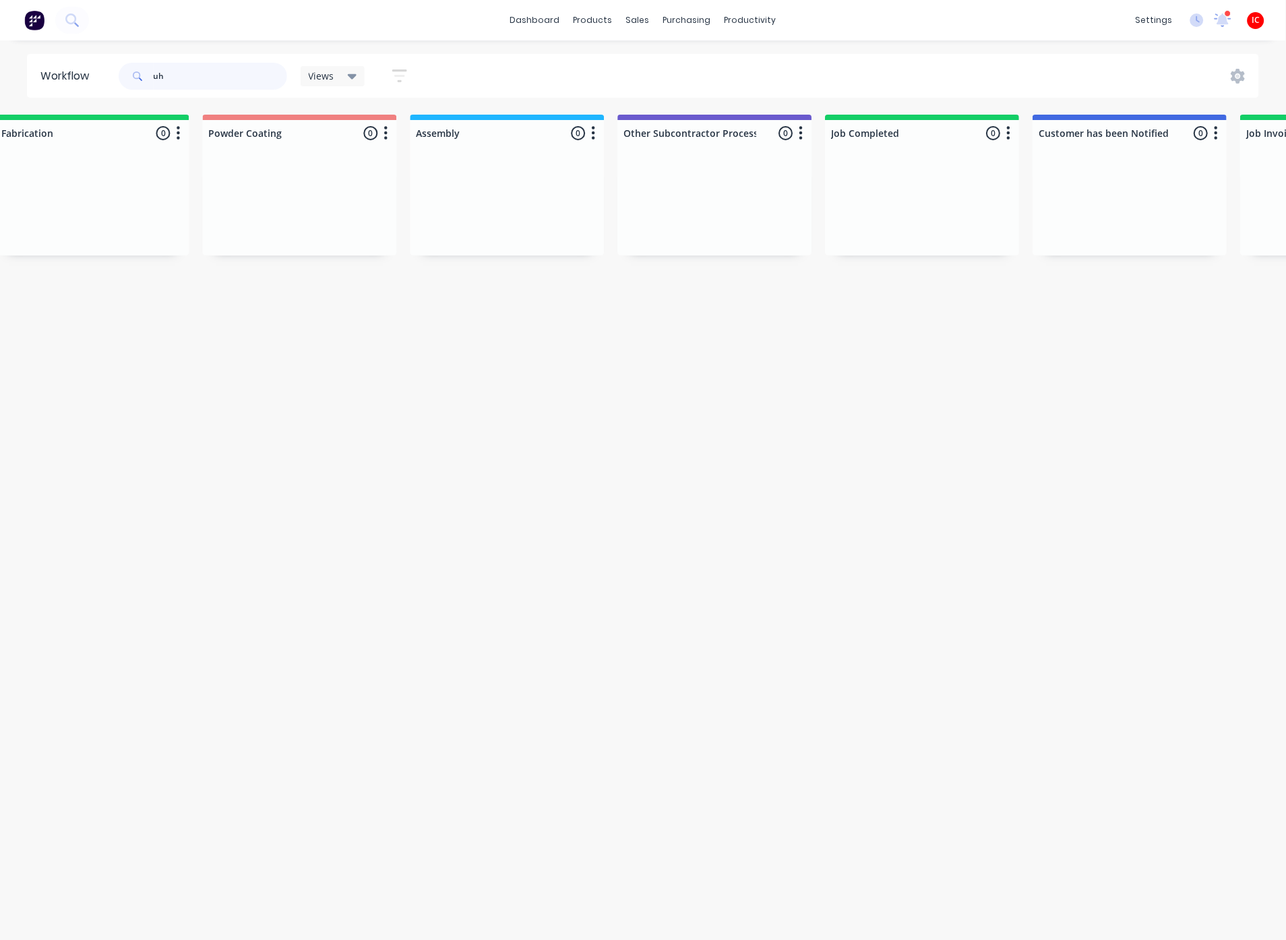
scroll to position [0, 3566]
drag, startPoint x: 200, startPoint y: 82, endPoint x: 123, endPoint y: 72, distance: 77.4
click at [123, 72] on div "uh" at bounding box center [203, 76] width 168 height 27
type input "henc"
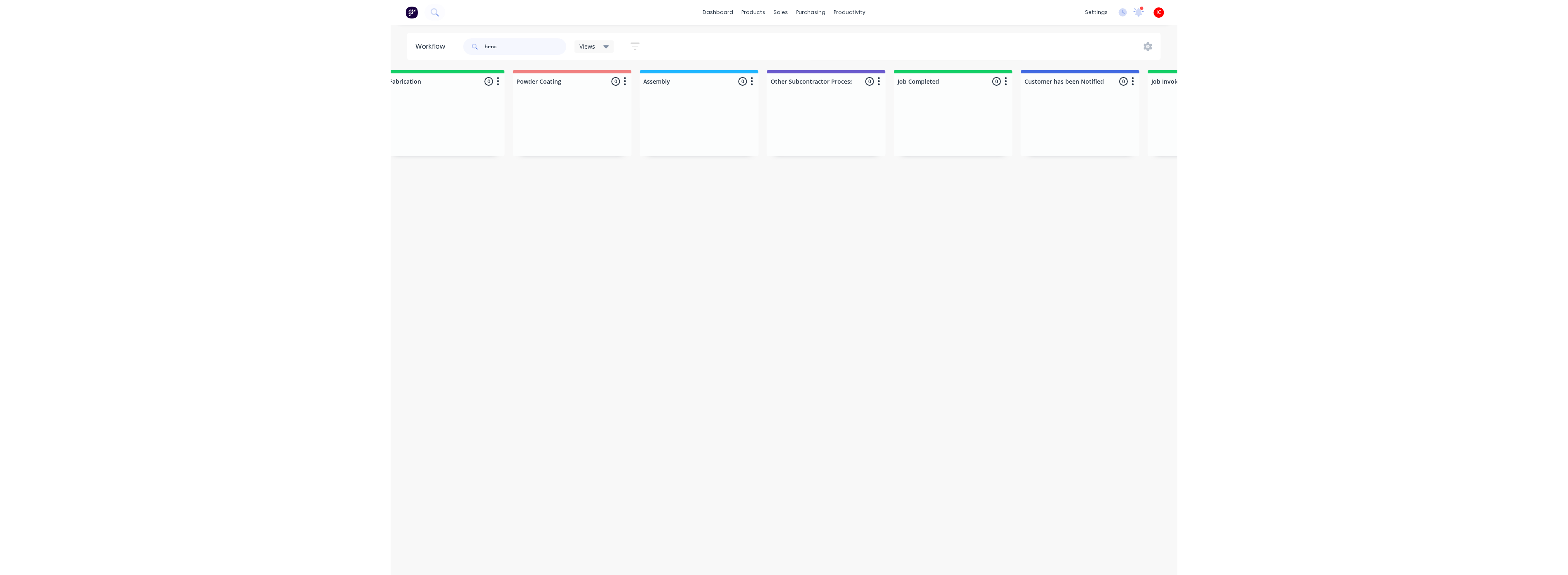
scroll to position [0, 0]
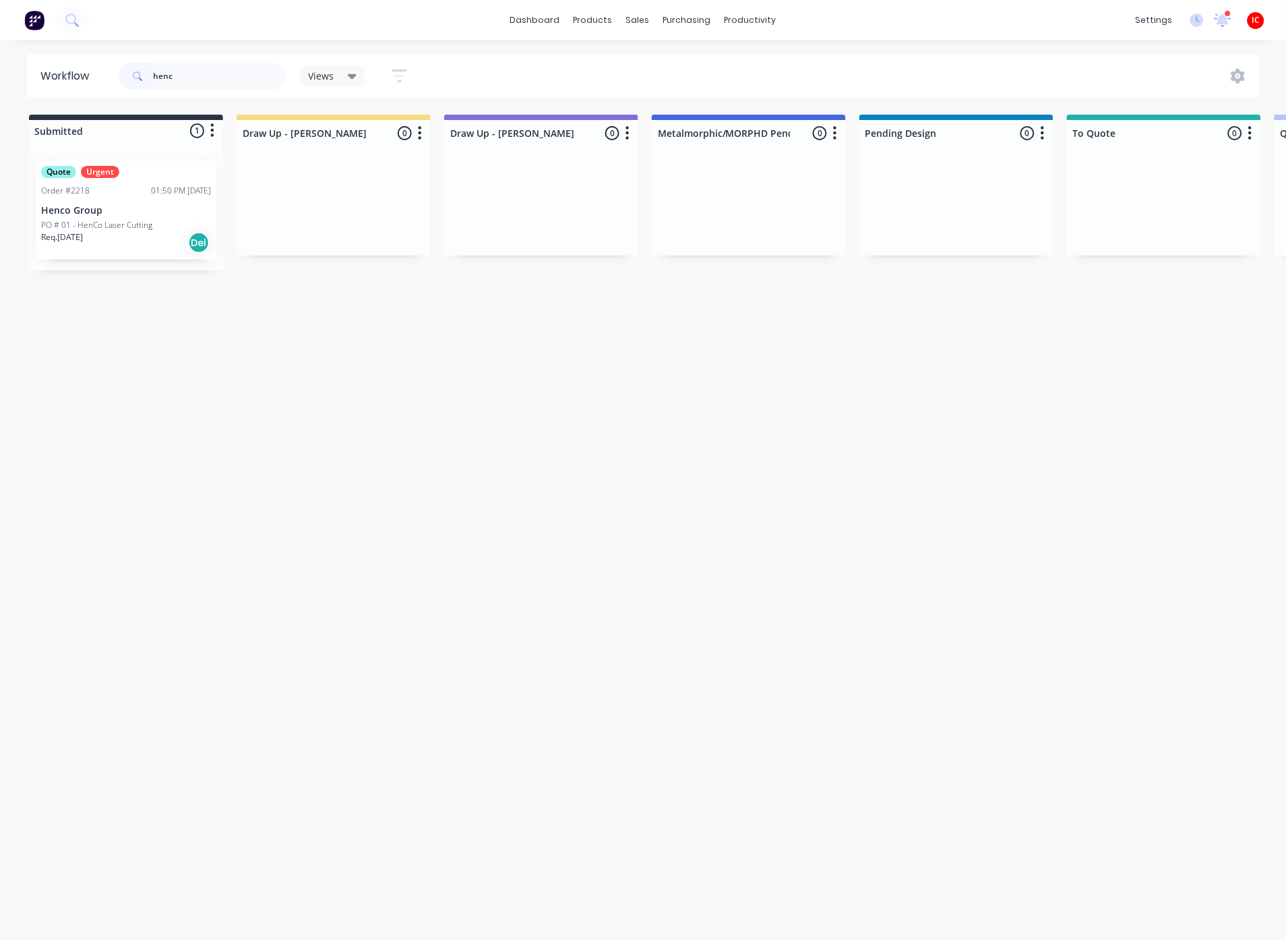
click at [152, 195] on div "01:50 PM 01/09/25" at bounding box center [181, 191] width 60 height 12
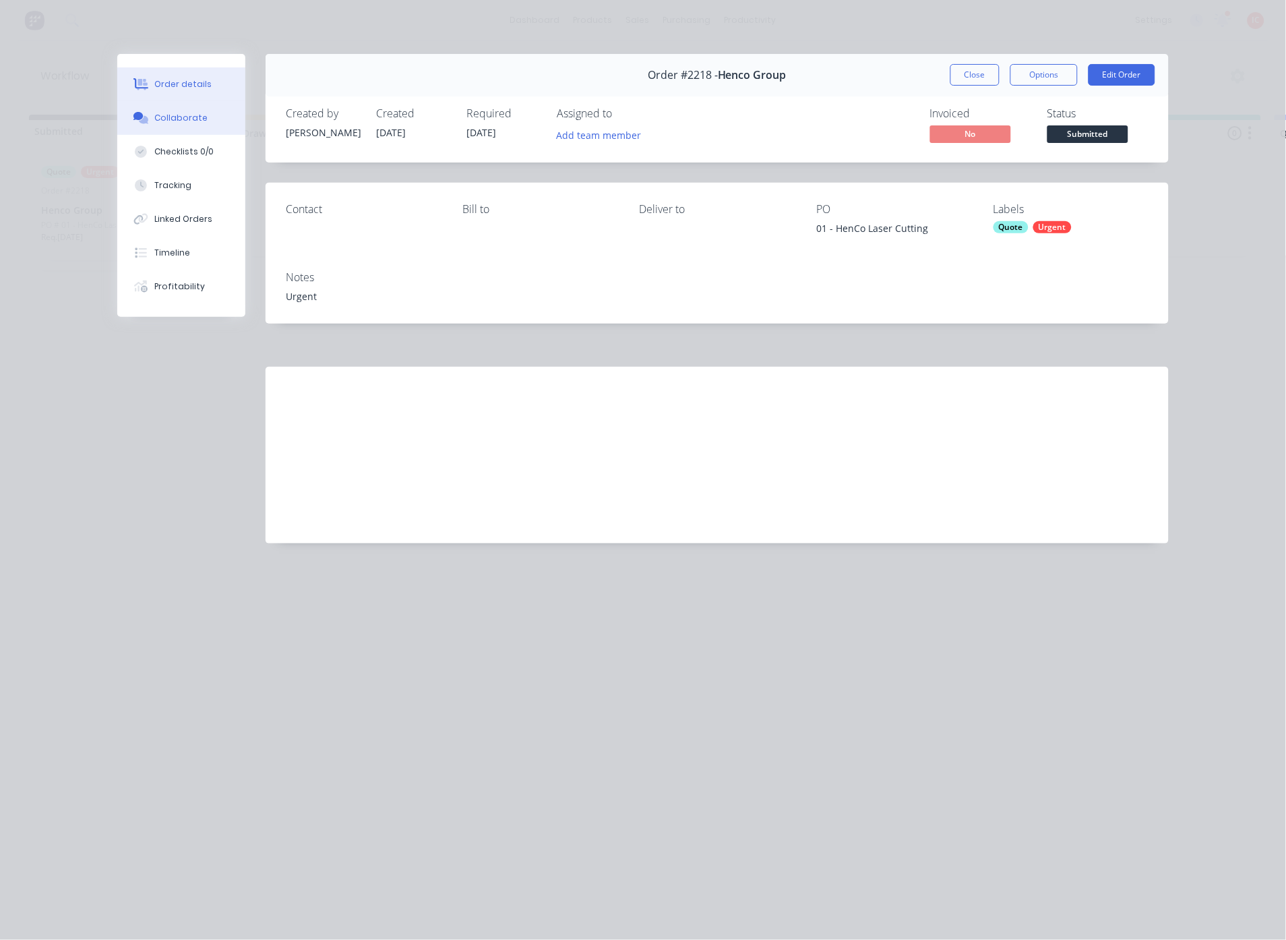
click at [155, 117] on div "Collaborate" at bounding box center [181, 118] width 53 height 12
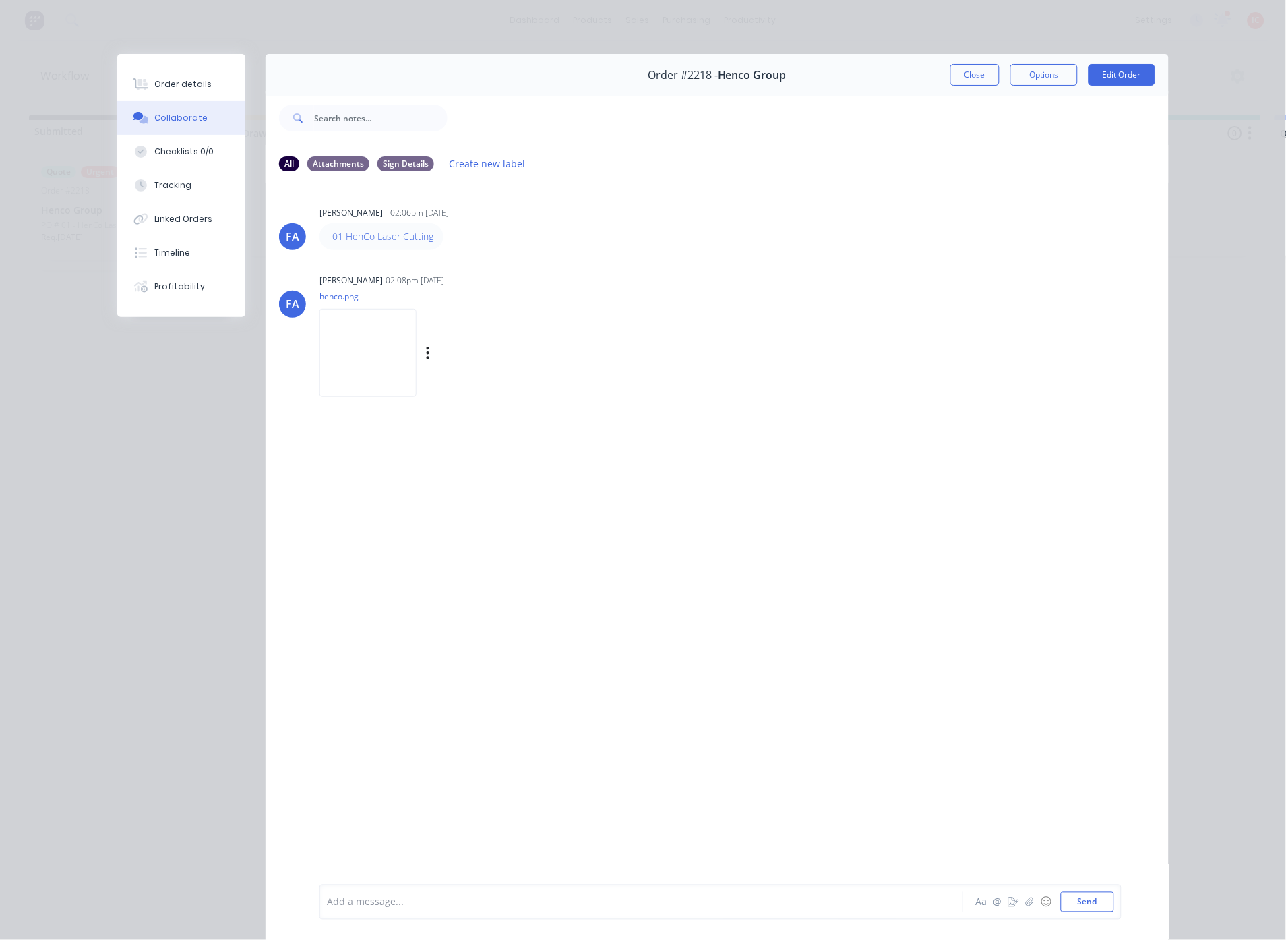
click at [406, 340] on img at bounding box center [367, 353] width 97 height 88
drag, startPoint x: 53, startPoint y: 562, endPoint x: 155, endPoint y: 520, distance: 110.6
click at [55, 562] on div "Order details Collaborate Checklists 0/0 Tracking Linked Orders Timeline Profit…" at bounding box center [643, 470] width 1286 height 940
click at [967, 72] on button "Close" at bounding box center [974, 75] width 49 height 22
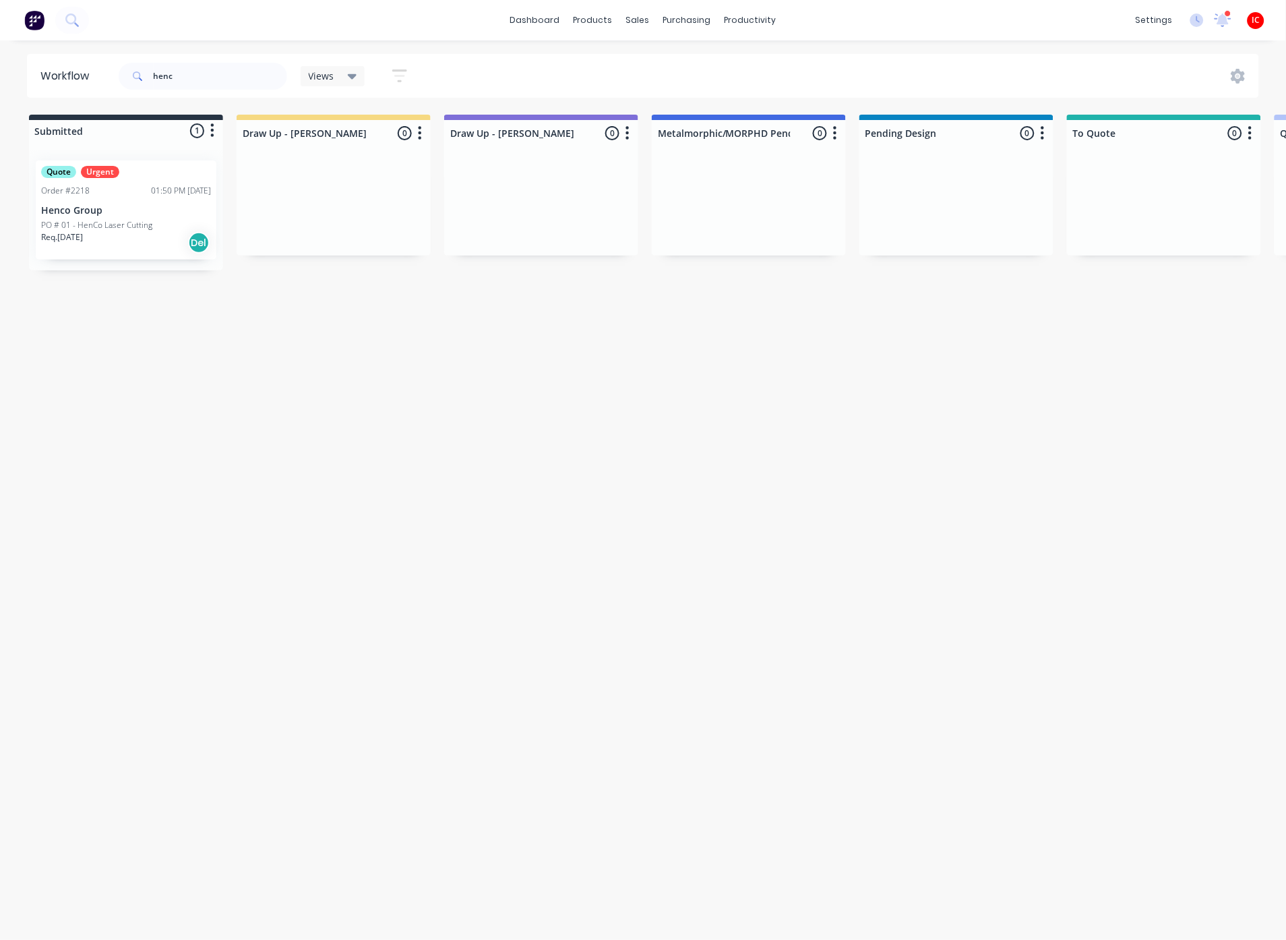
click at [557, 394] on div "Workflow henc Views Save new view None (Default) edit Greg edit Greg edit Show/…" at bounding box center [643, 483] width 1286 height 859
click at [394, 379] on div "Workflow henc Views Save new view None (Default) edit Greg edit Greg edit Show/…" at bounding box center [643, 483] width 1286 height 859
click at [530, 365] on div "Workflow henc Views Save new view None (Default) edit Greg edit Greg edit Show/…" at bounding box center [643, 483] width 1286 height 859
click at [101, 216] on div "Quote Urgent Order #2218 01:50 PM 01/09/25 Henco Group PO # 01 - HenCo Laser Cu…" at bounding box center [126, 209] width 181 height 99
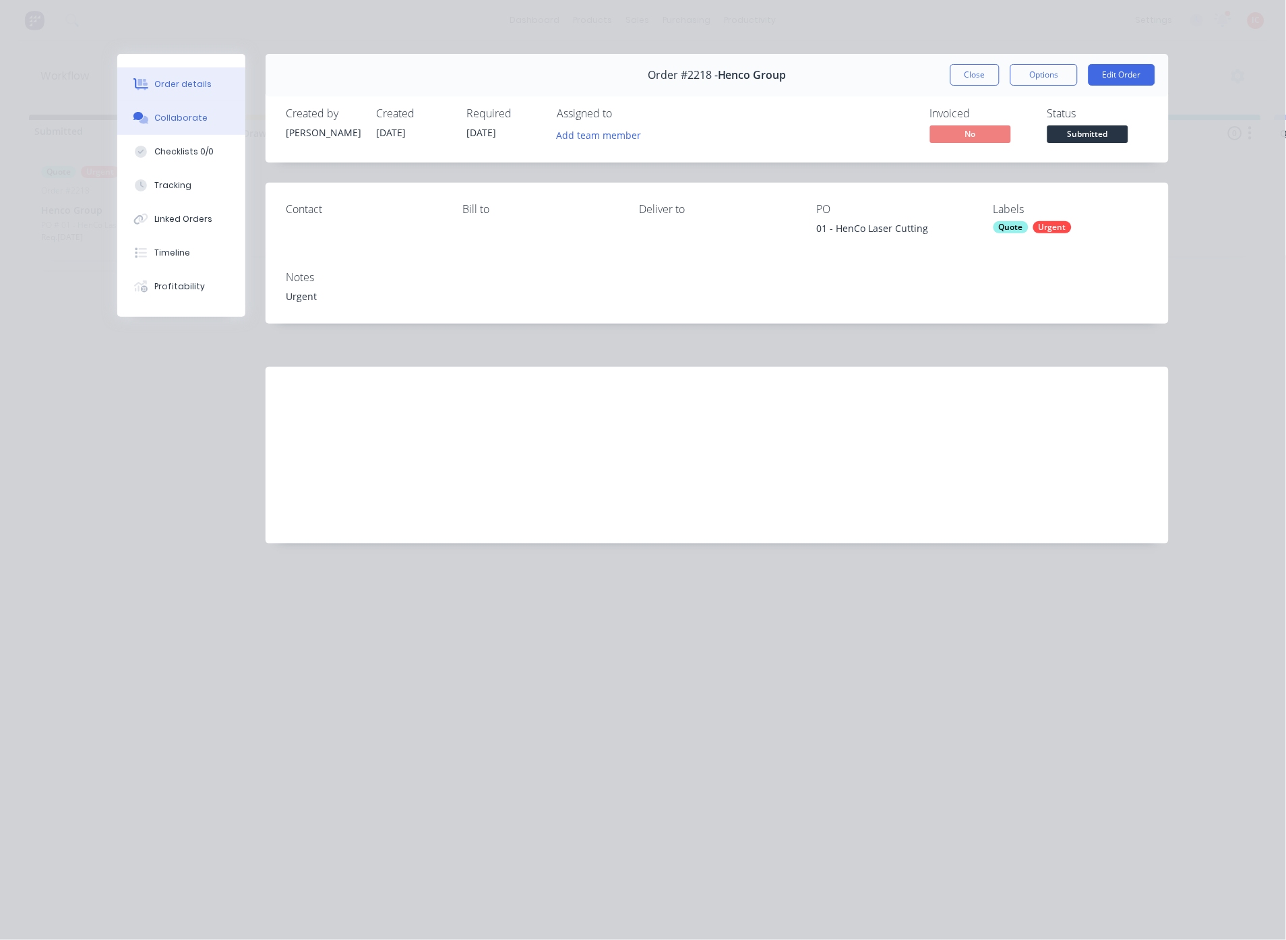
click at [193, 112] on div "Collaborate" at bounding box center [181, 118] width 53 height 12
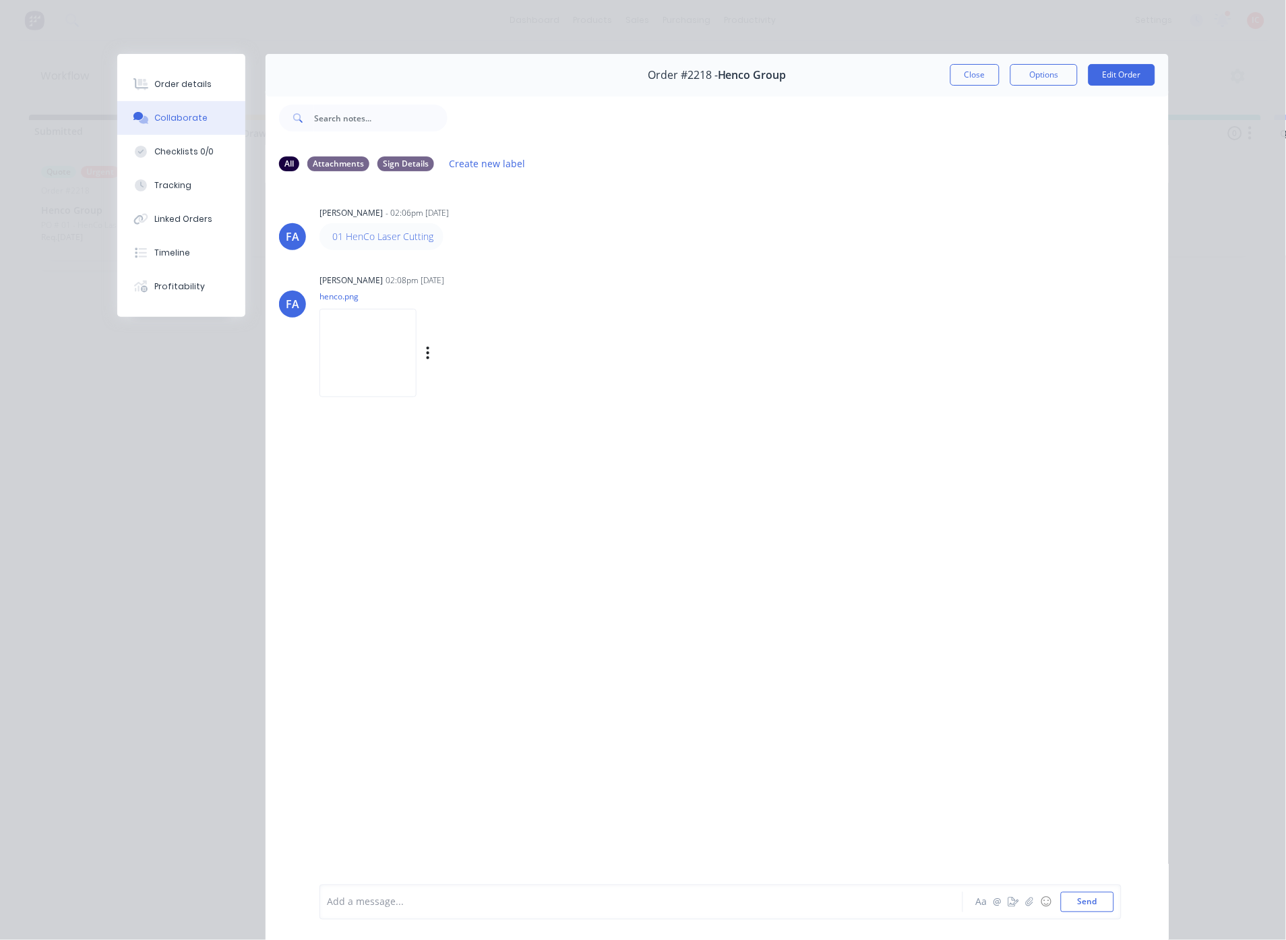
click at [117, 101] on button "Collaborate" at bounding box center [181, 118] width 128 height 34
click at [404, 363] on img at bounding box center [367, 353] width 97 height 88
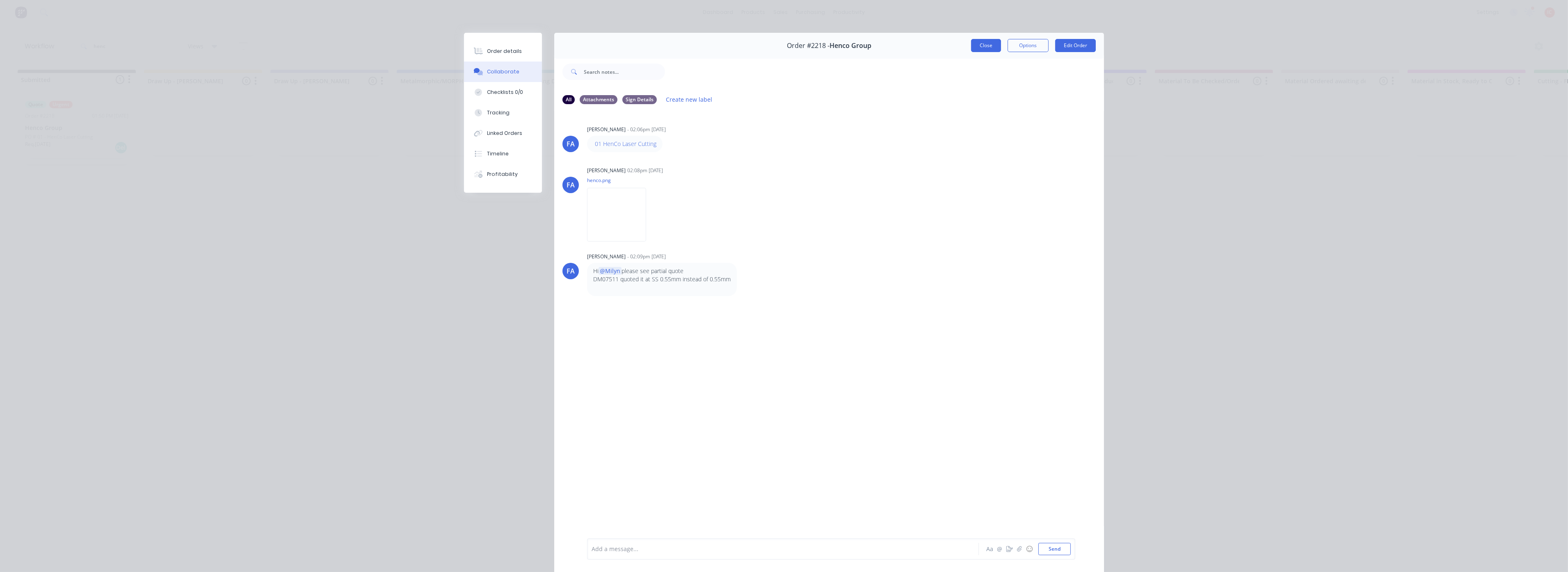
click at [987, 44] on button "Close" at bounding box center [985, 46] width 30 height 13
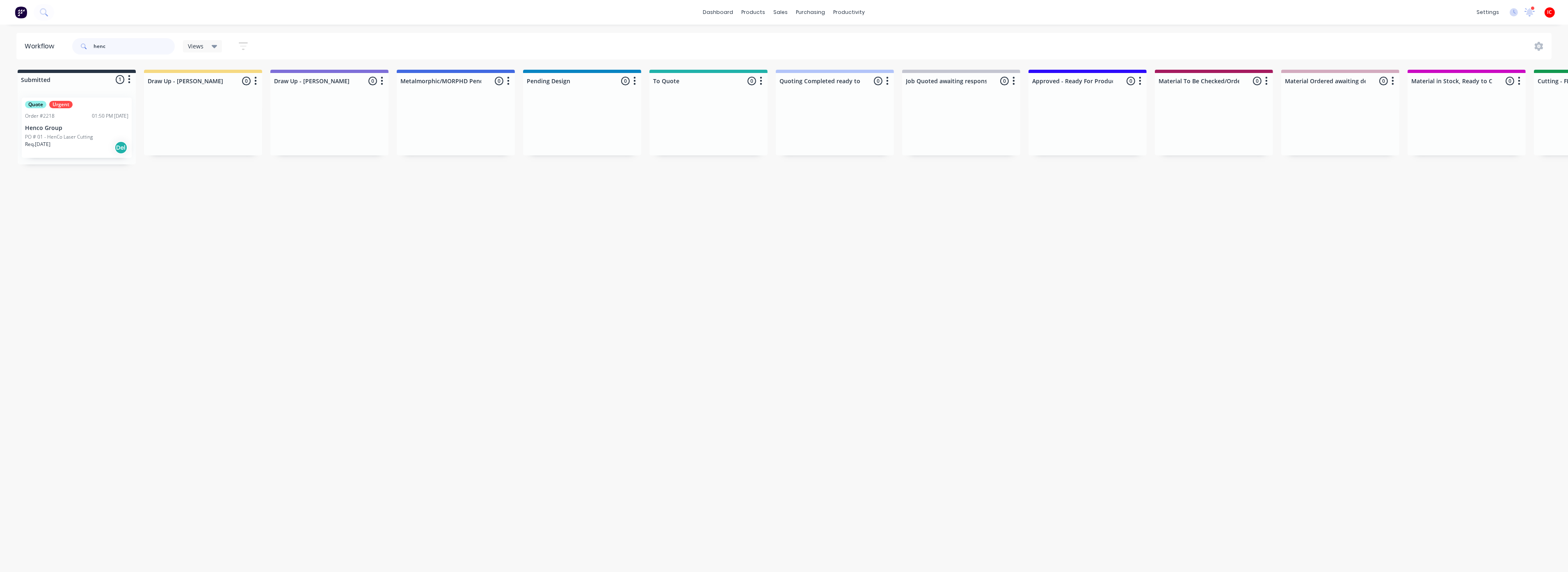
drag, startPoint x: 141, startPoint y: 47, endPoint x: 64, endPoint y: 36, distance: 77.8
click at [64, 36] on header "Workflow henc Views Save new view None (Default) edit Greg edit Greg edit Show/…" at bounding box center [784, 46] width 1536 height 27
type input "gre"
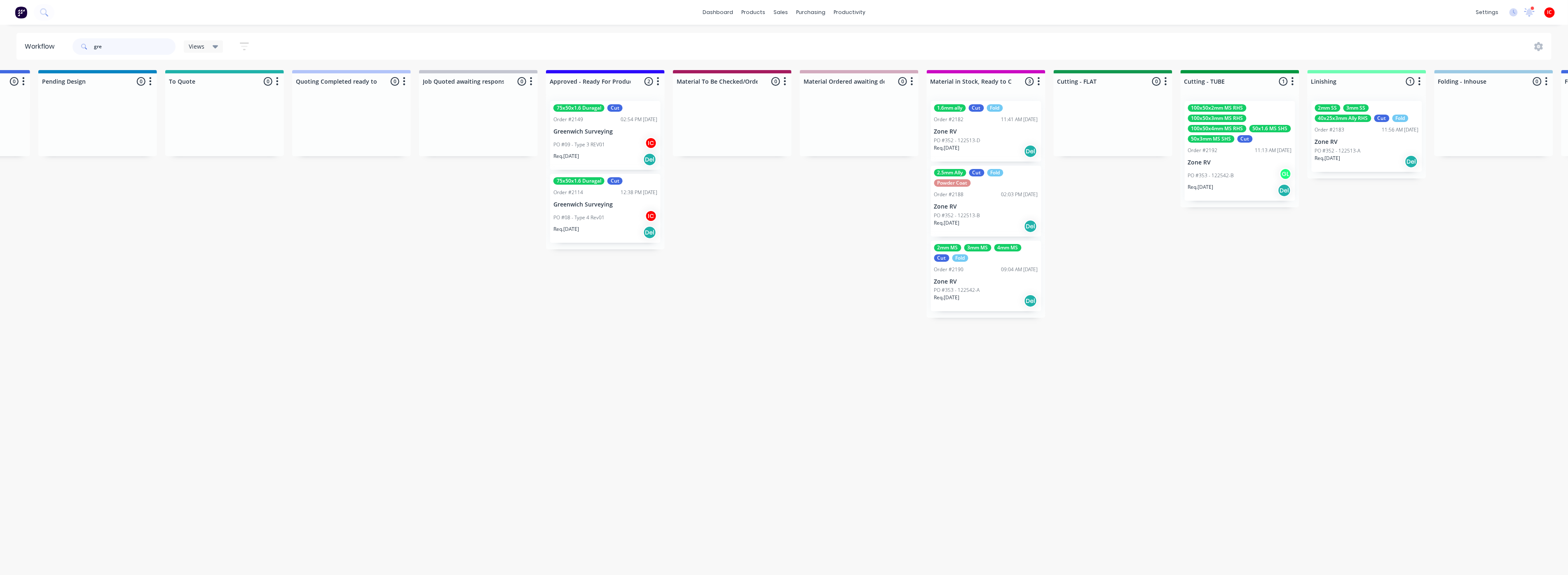
scroll to position [0, 490]
drag, startPoint x: 118, startPoint y: 50, endPoint x: 65, endPoint y: 49, distance: 53.0
click at [65, 49] on header "Workflow gre Views Save new view None (Default) edit Greg edit Greg edit Show/H…" at bounding box center [784, 46] width 1535 height 27
